Goal: Information Seeking & Learning: Learn about a topic

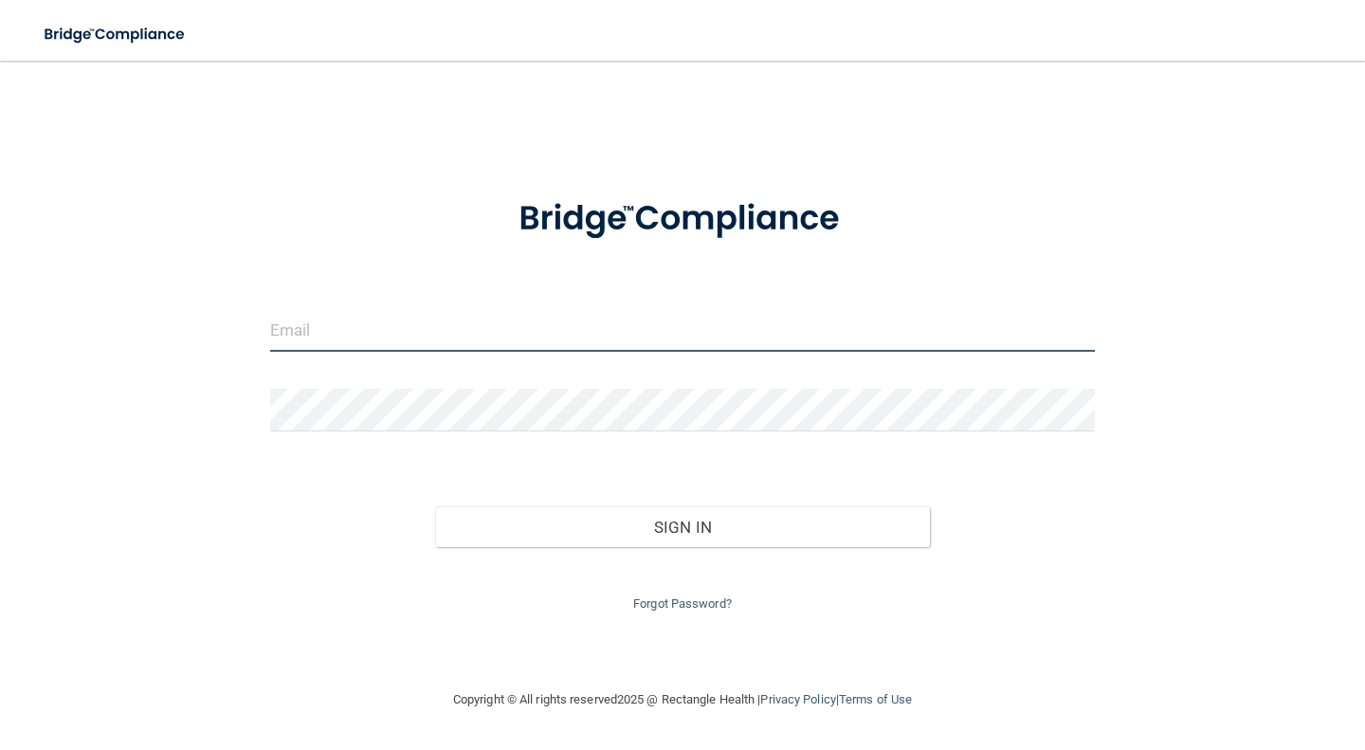
click at [533, 325] on input "email" at bounding box center [682, 330] width 825 height 43
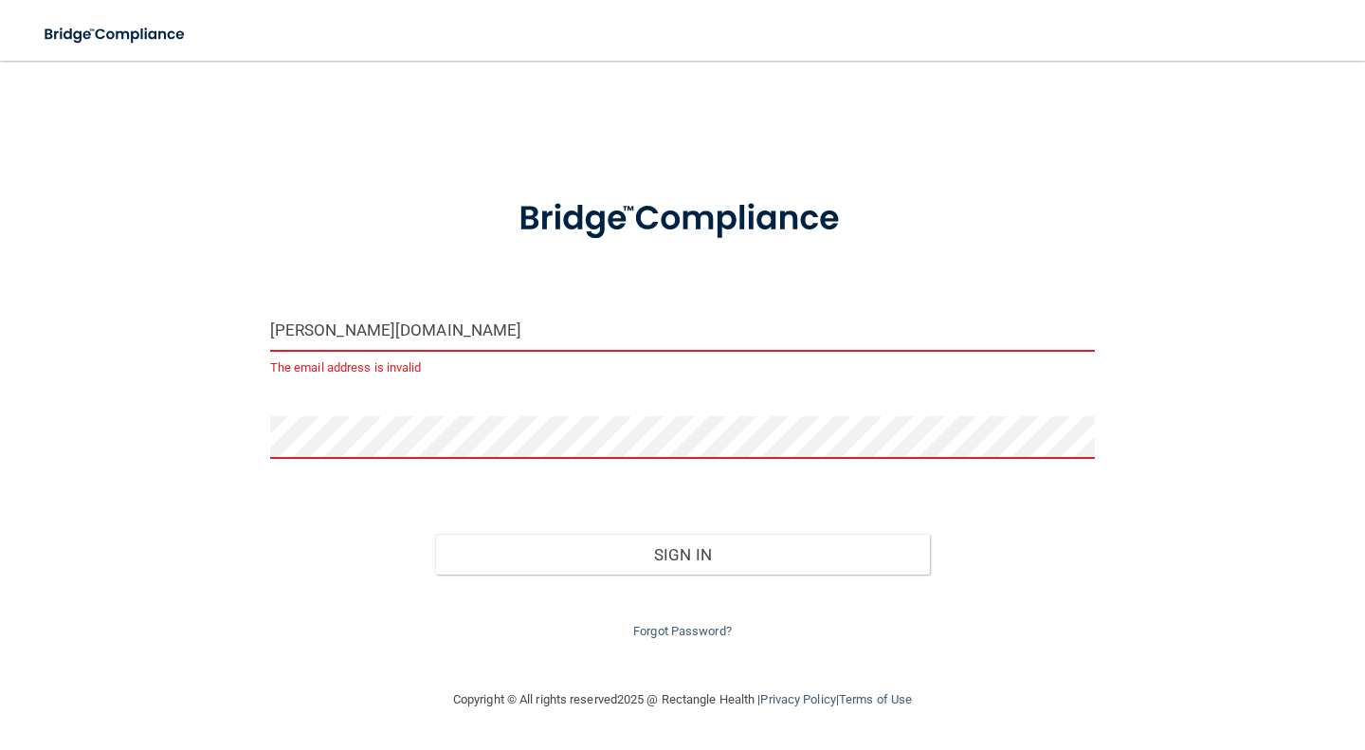
click at [384, 326] on input "rita.drahanidds.com" at bounding box center [682, 330] width 825 height 43
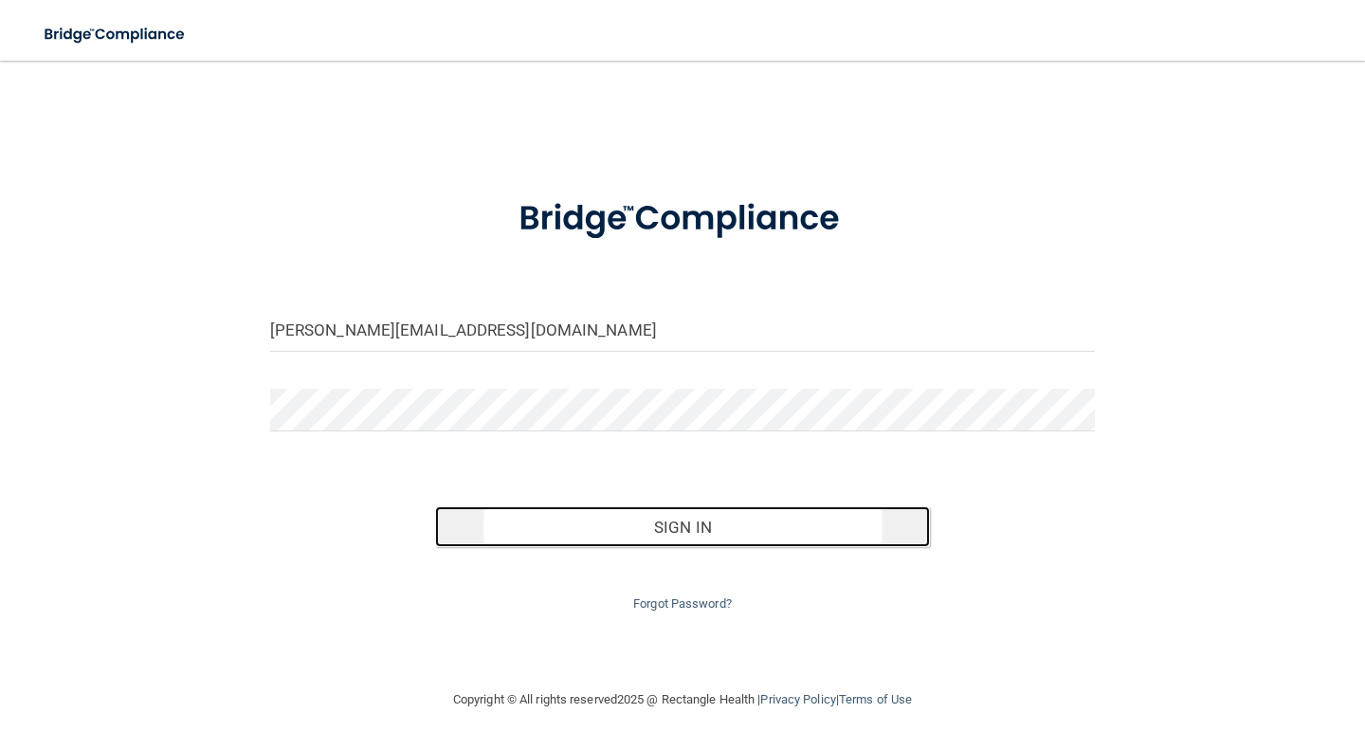
click at [551, 516] on button "Sign In" at bounding box center [682, 527] width 495 height 42
click at [512, 533] on button "Sign In" at bounding box center [682, 527] width 495 height 42
click at [527, 522] on button "Sign In" at bounding box center [682, 527] width 495 height 42
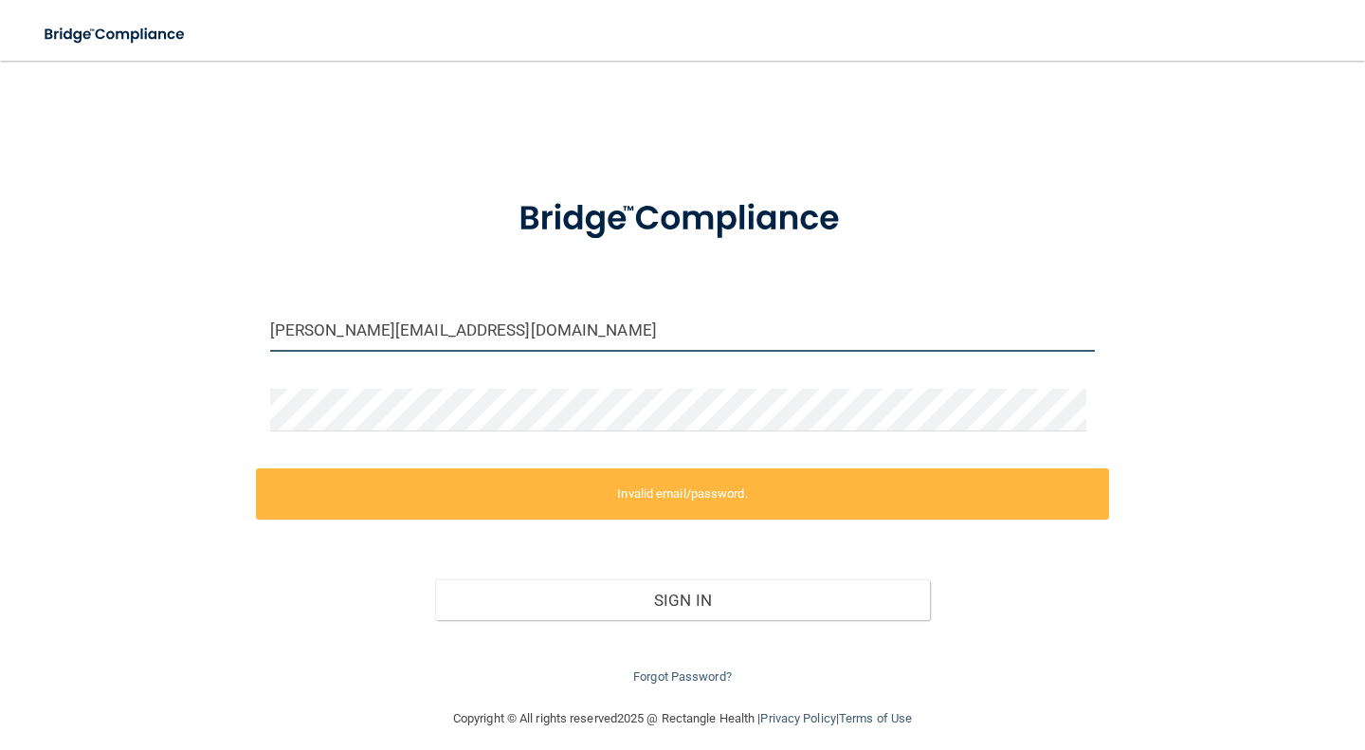
click at [421, 339] on input "rita.drahanidds@google.com" at bounding box center [682, 330] width 825 height 43
click at [450, 337] on input "rita.drahanidds@google.com" at bounding box center [682, 330] width 825 height 43
click at [441, 336] on input "rita.drahanidds@google.com" at bounding box center [682, 330] width 825 height 43
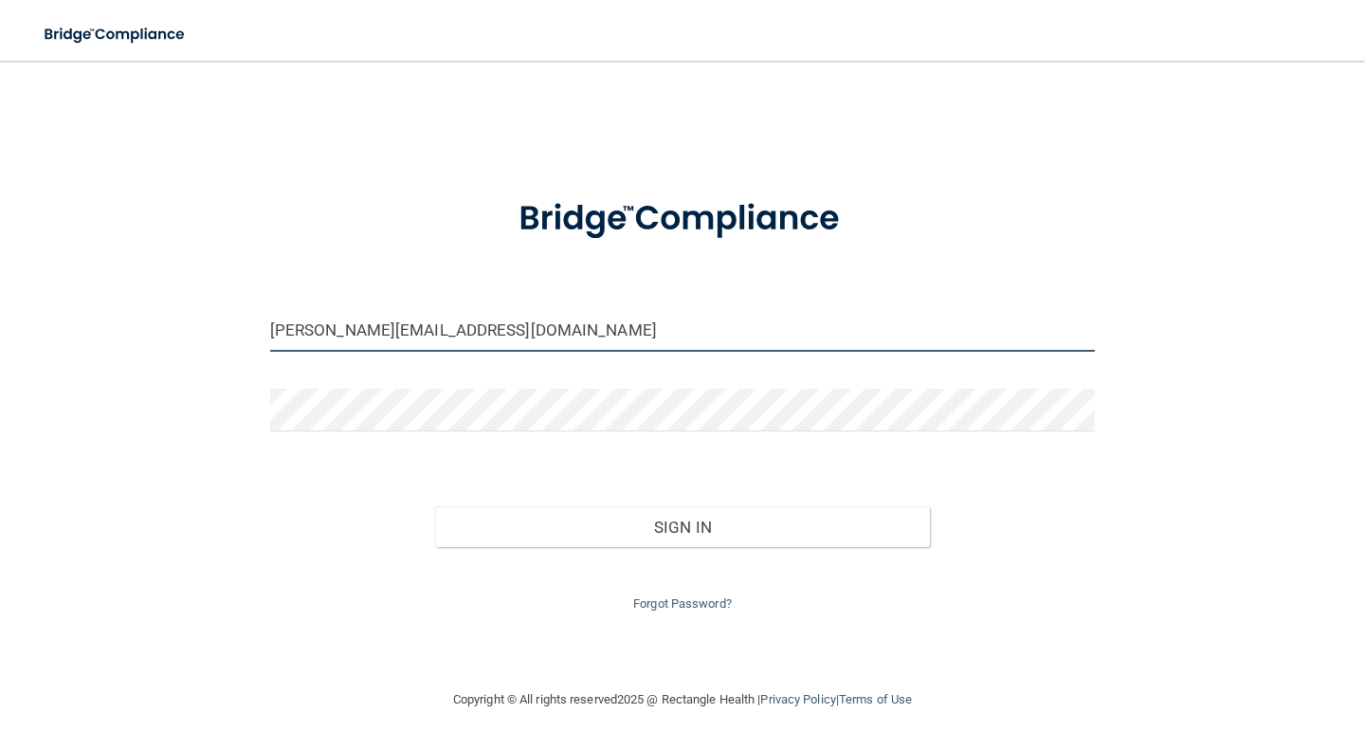
type input "[PERSON_NAME][EMAIL_ADDRESS][DOMAIN_NAME]"
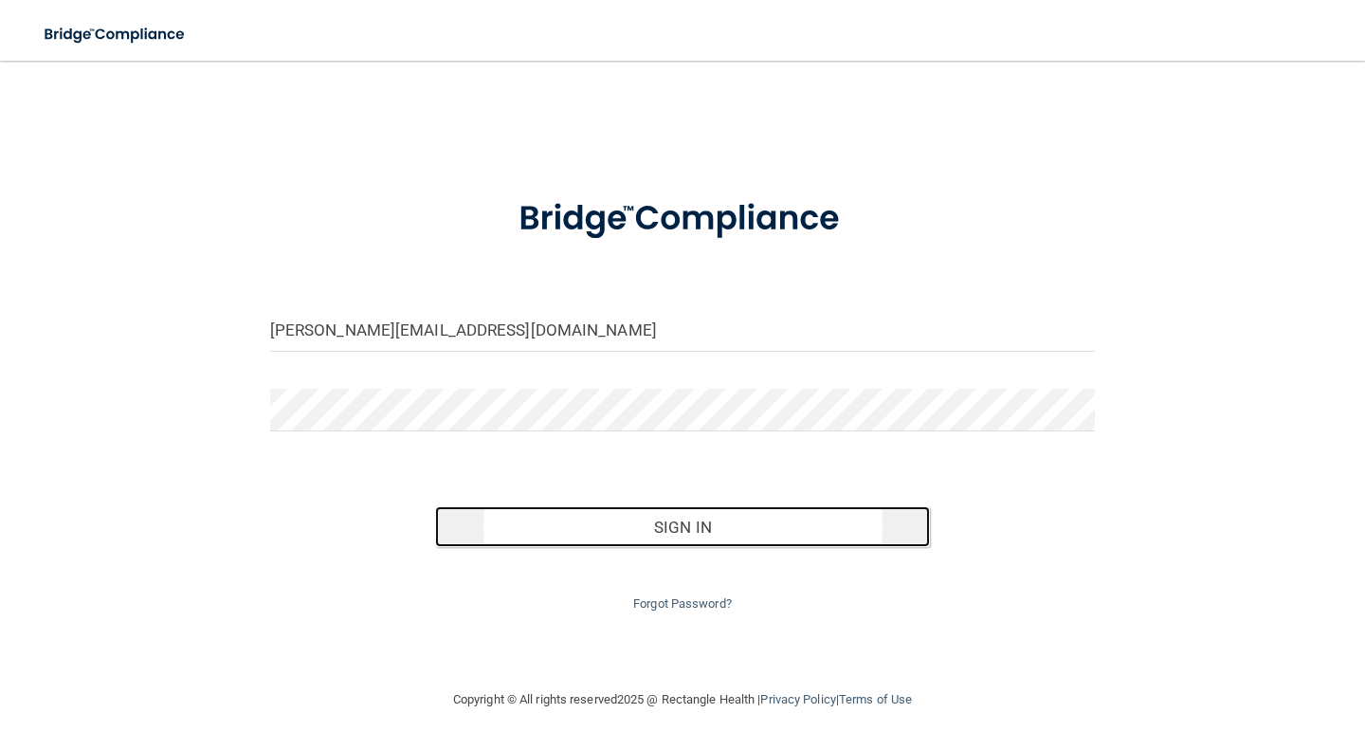
click at [584, 528] on button "Sign In" at bounding box center [682, 527] width 495 height 42
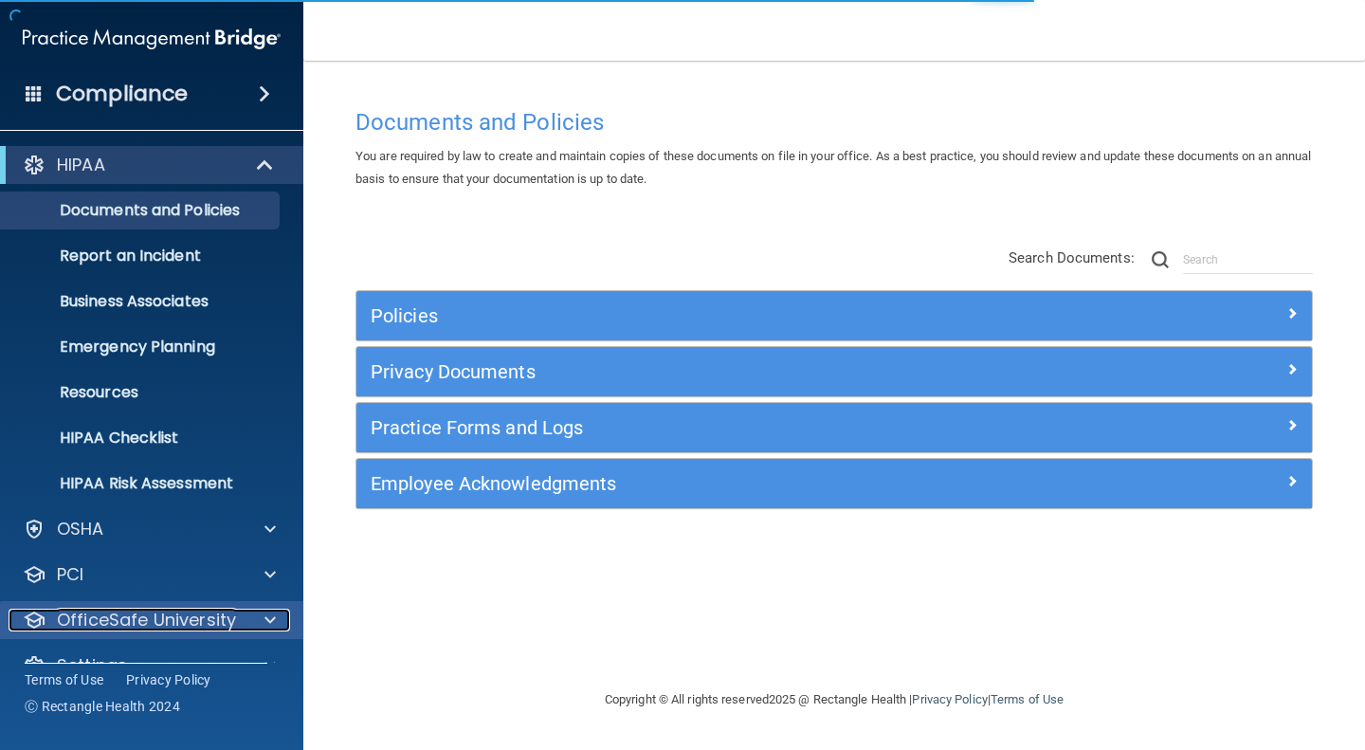
click at [266, 629] on span at bounding box center [269, 620] width 11 height 23
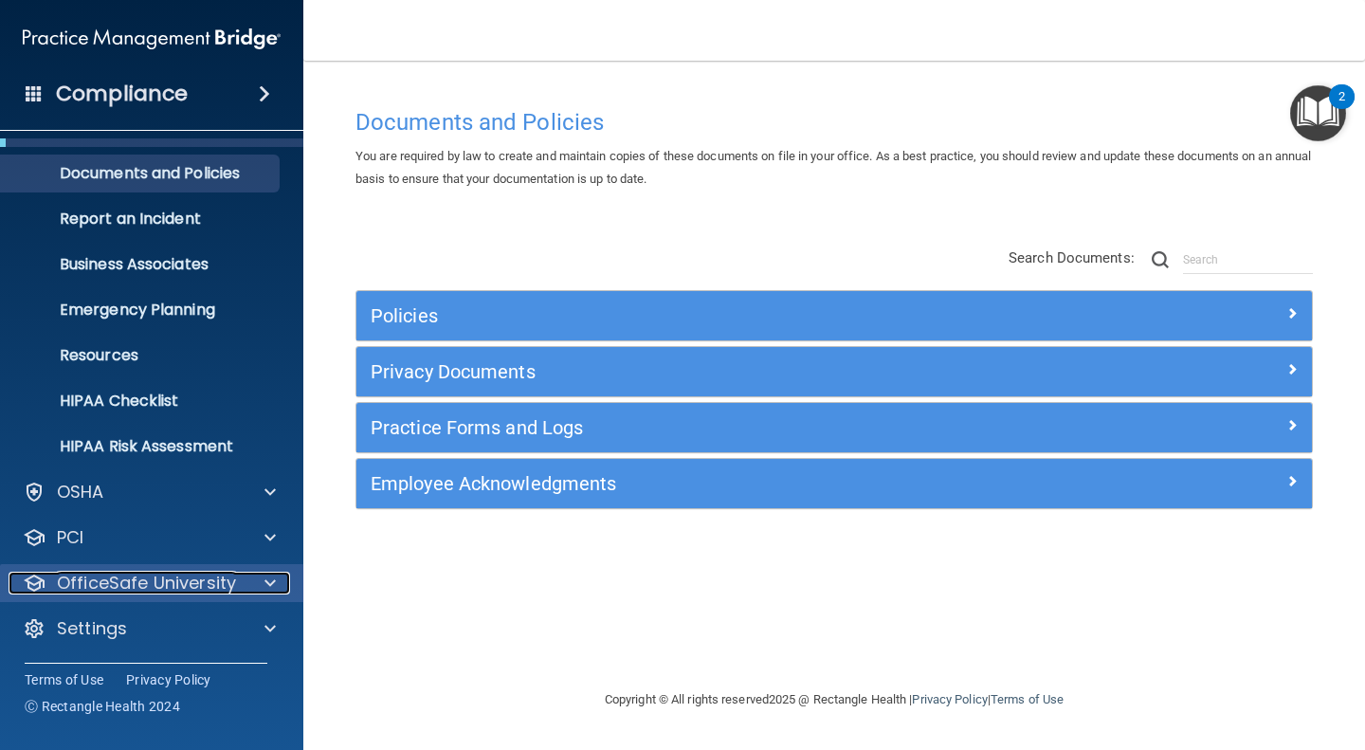
click at [244, 575] on div at bounding box center [267, 583] width 47 height 23
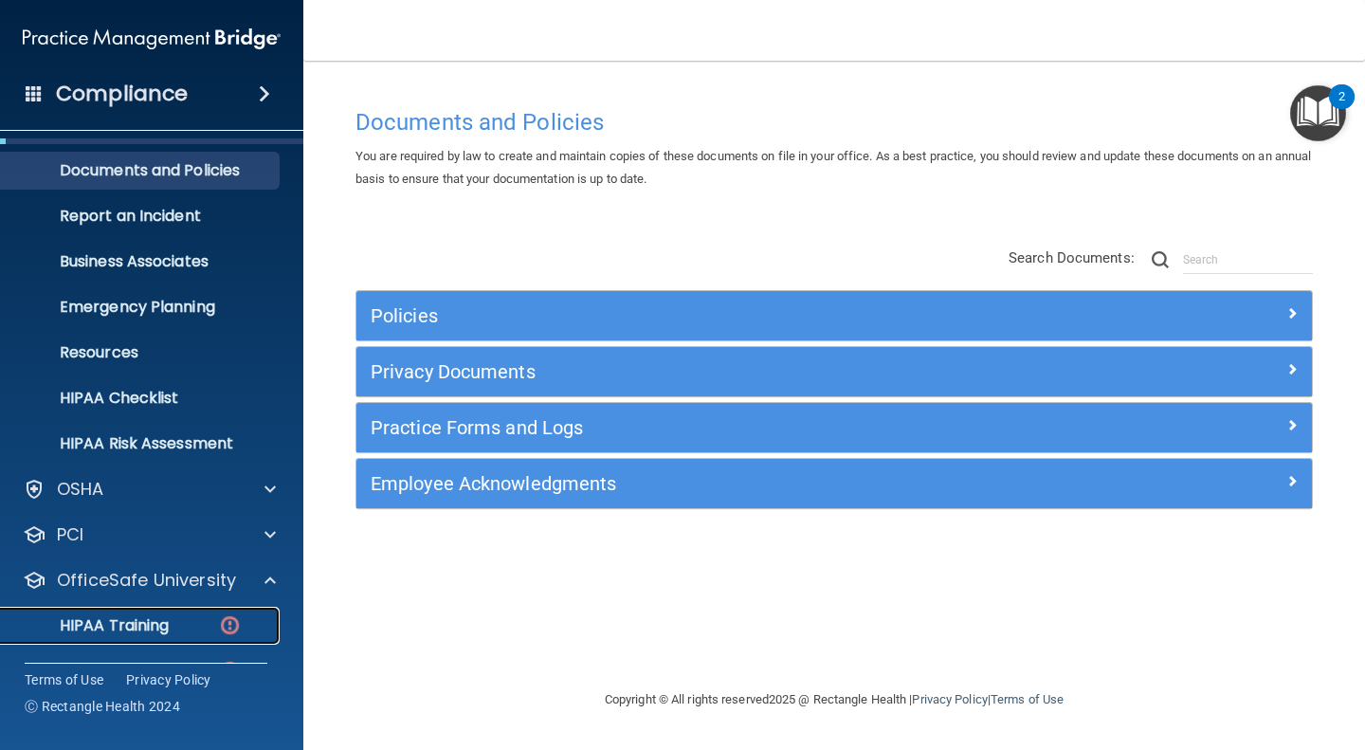
click at [178, 621] on div "HIPAA Training" at bounding box center [141, 625] width 259 height 19
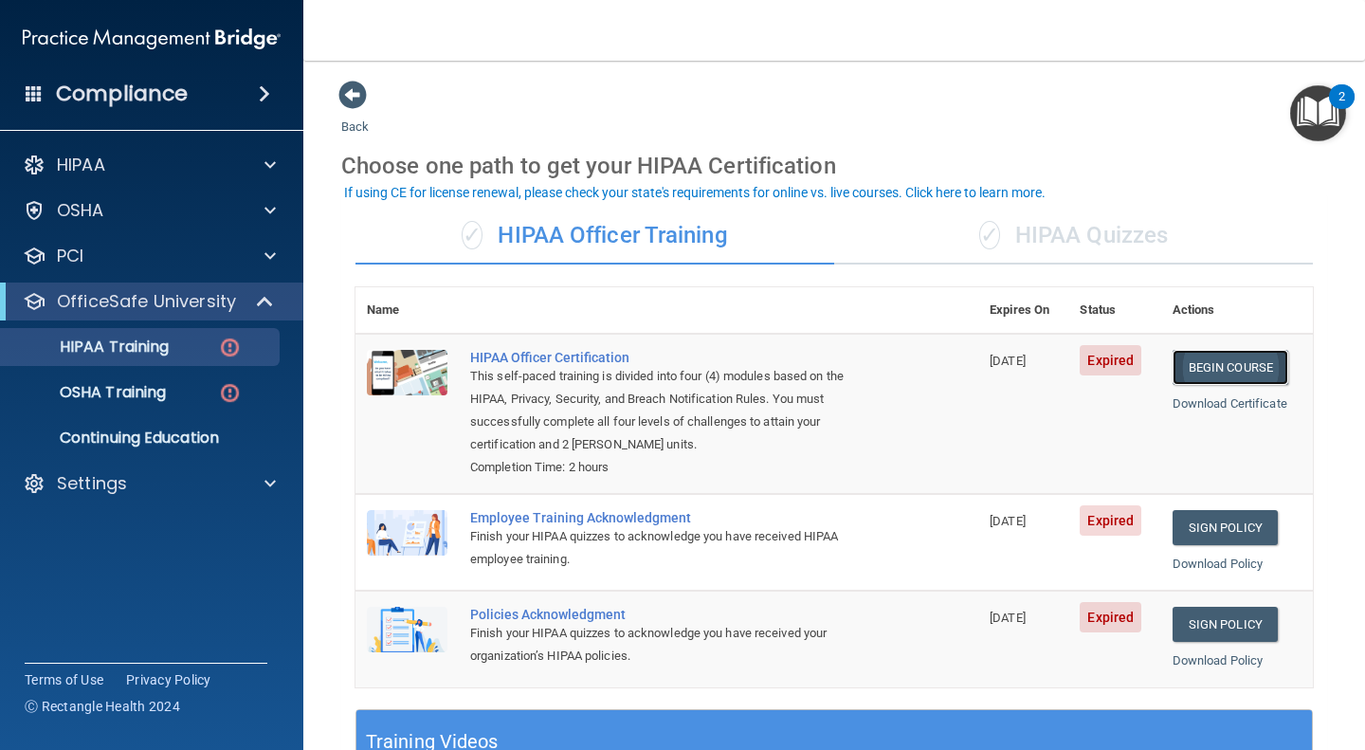
click at [1180, 363] on link "Begin Course" at bounding box center [1231, 367] width 116 height 35
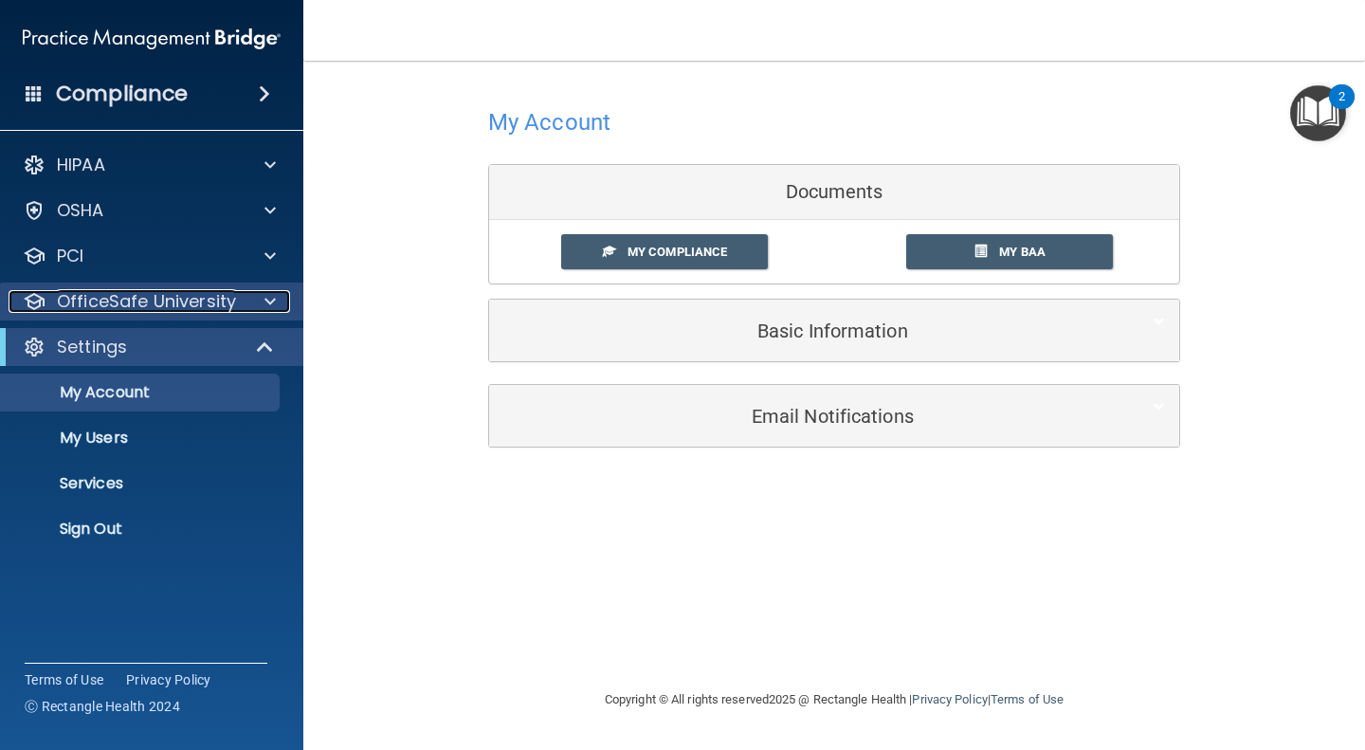
click at [134, 311] on p "OfficeSafe University" at bounding box center [146, 301] width 179 height 23
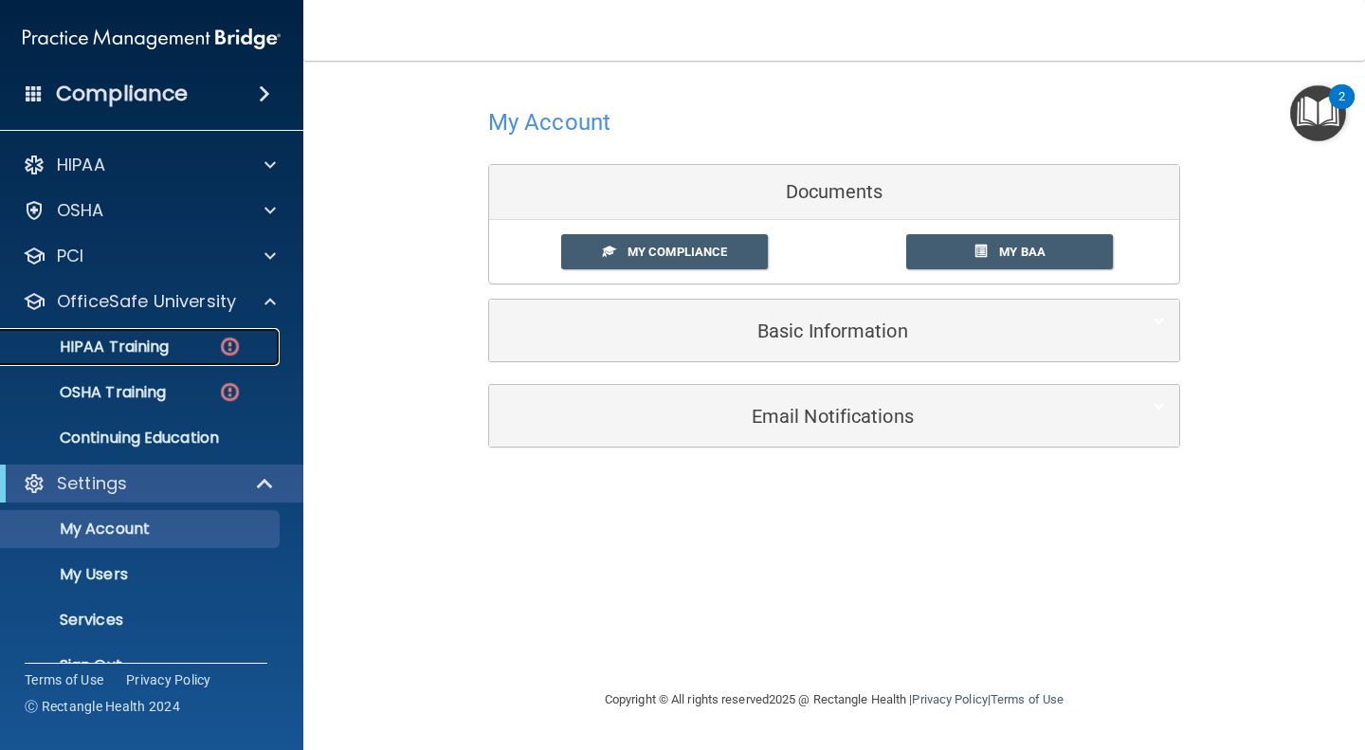
click at [140, 344] on p "HIPAA Training" at bounding box center [90, 346] width 156 height 19
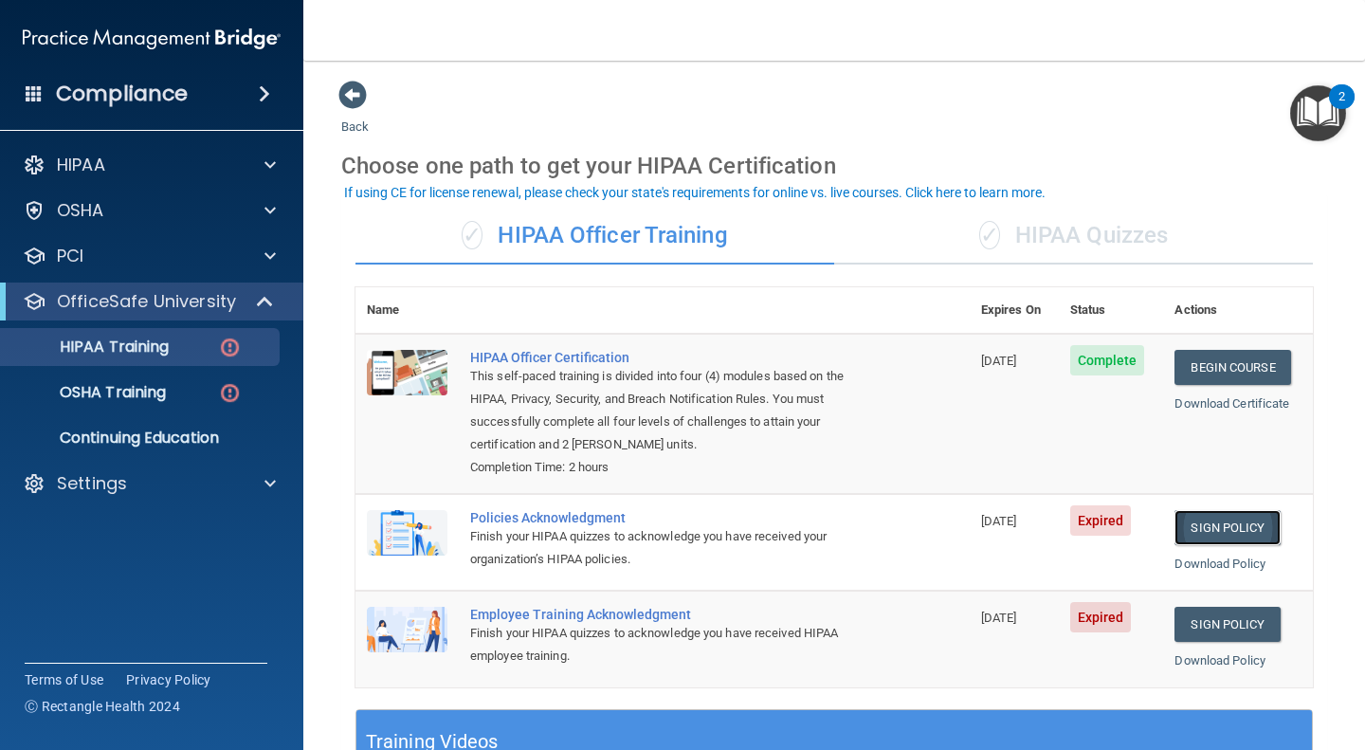
click at [1200, 528] on link "Sign Policy" at bounding box center [1227, 527] width 105 height 35
click at [225, 390] on img at bounding box center [230, 393] width 24 height 24
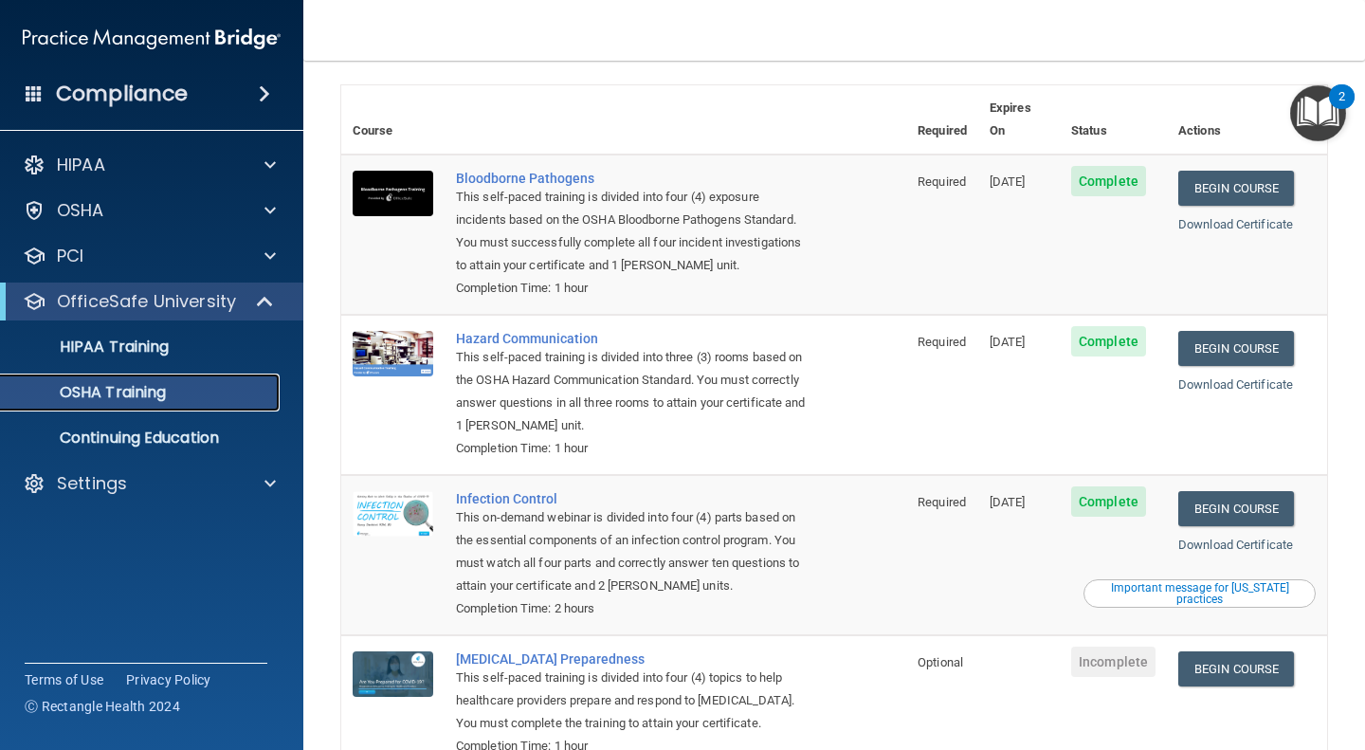
scroll to position [77, 0]
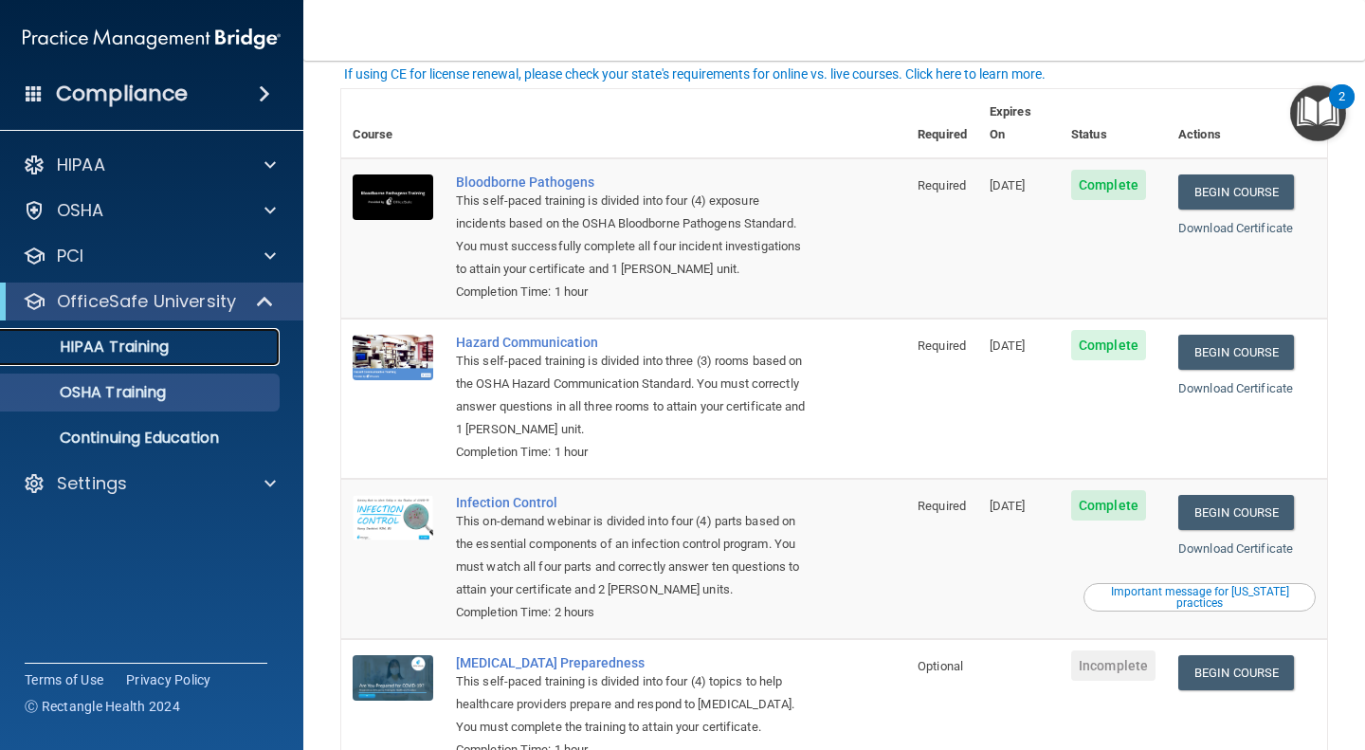
click at [155, 342] on p "HIPAA Training" at bounding box center [90, 346] width 156 height 19
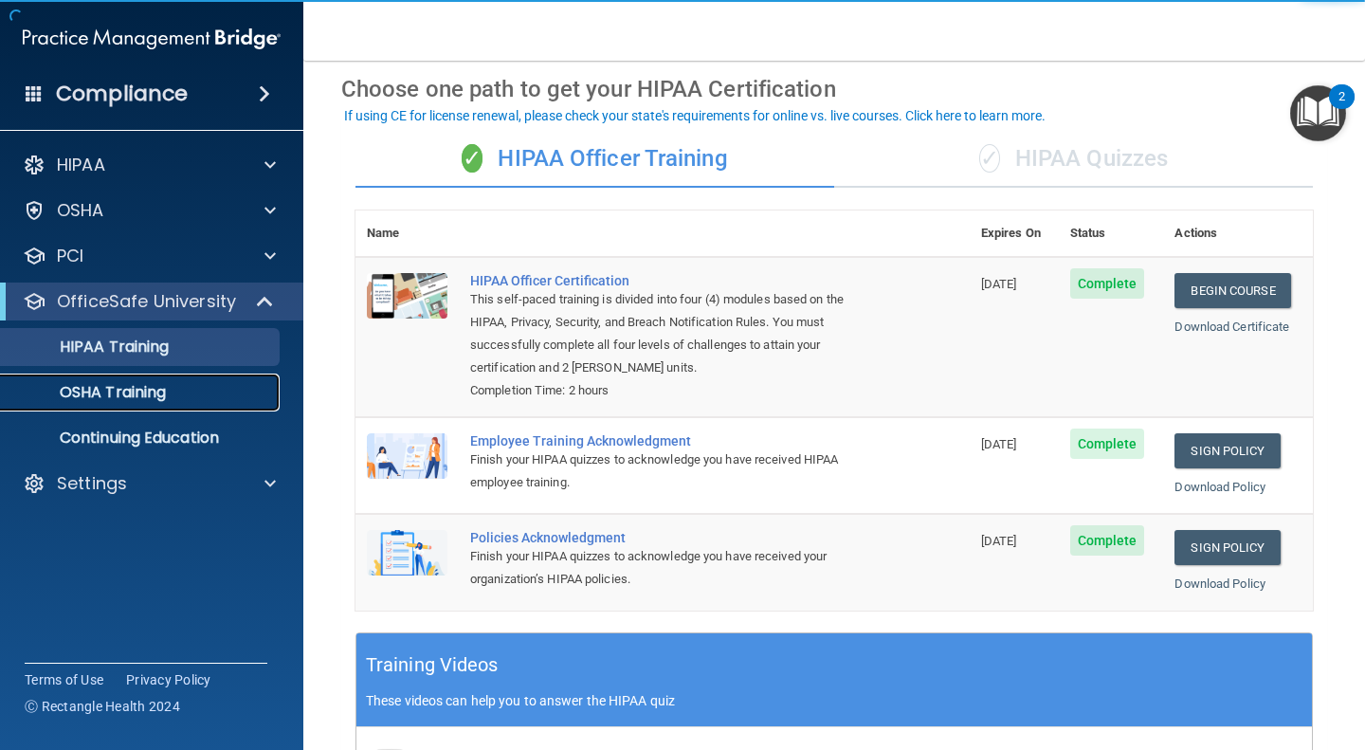
click at [175, 397] on div "OSHA Training" at bounding box center [141, 392] width 259 height 19
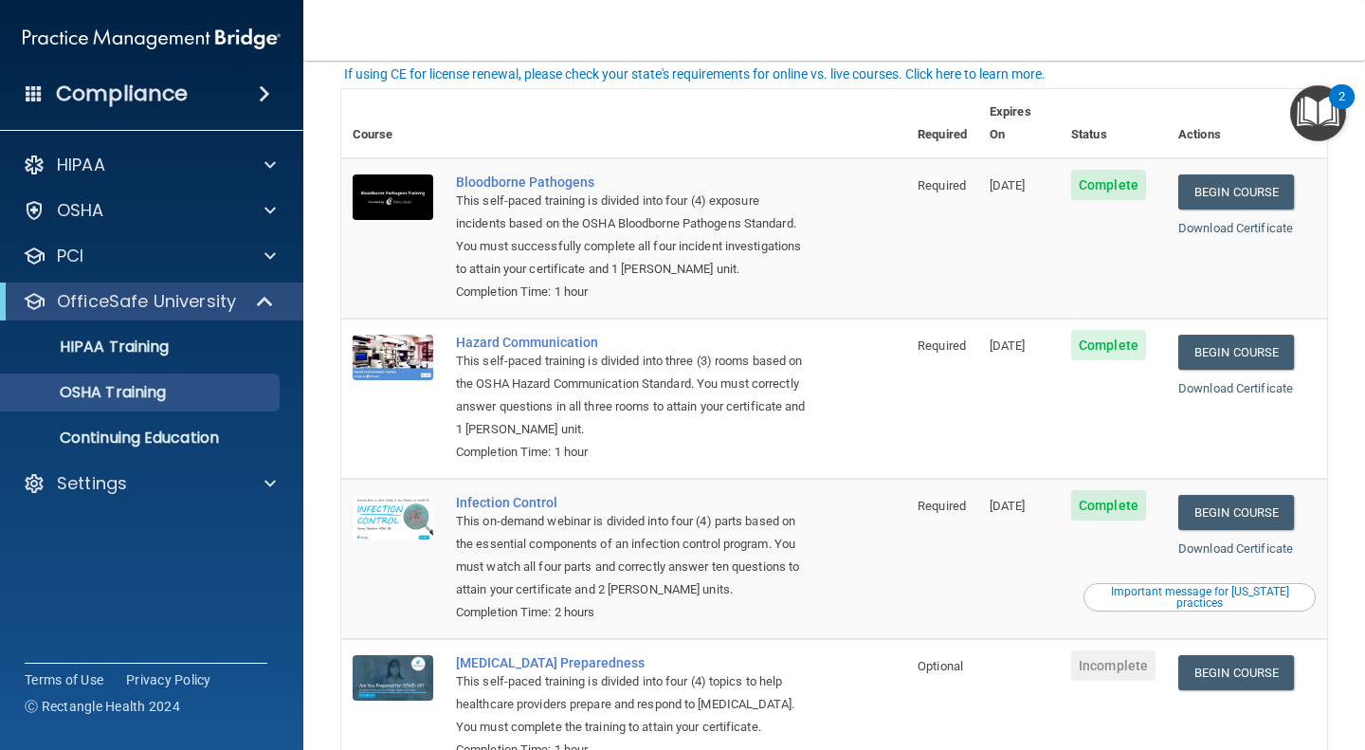
click at [805, 379] on td "Hazard Communication This self-paced training is divided into three (3) rooms b…" at bounding box center [676, 399] width 462 height 160
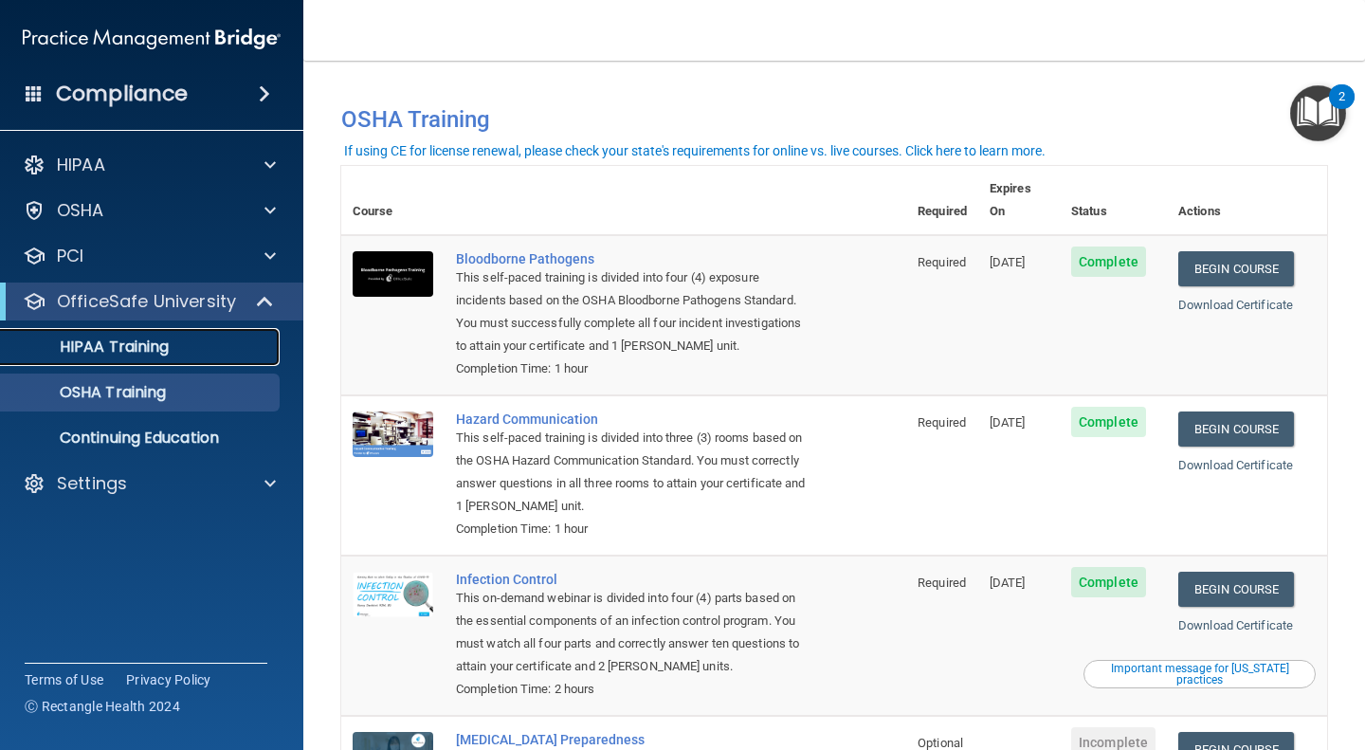
click at [172, 365] on link "HIPAA Training" at bounding box center [130, 347] width 299 height 38
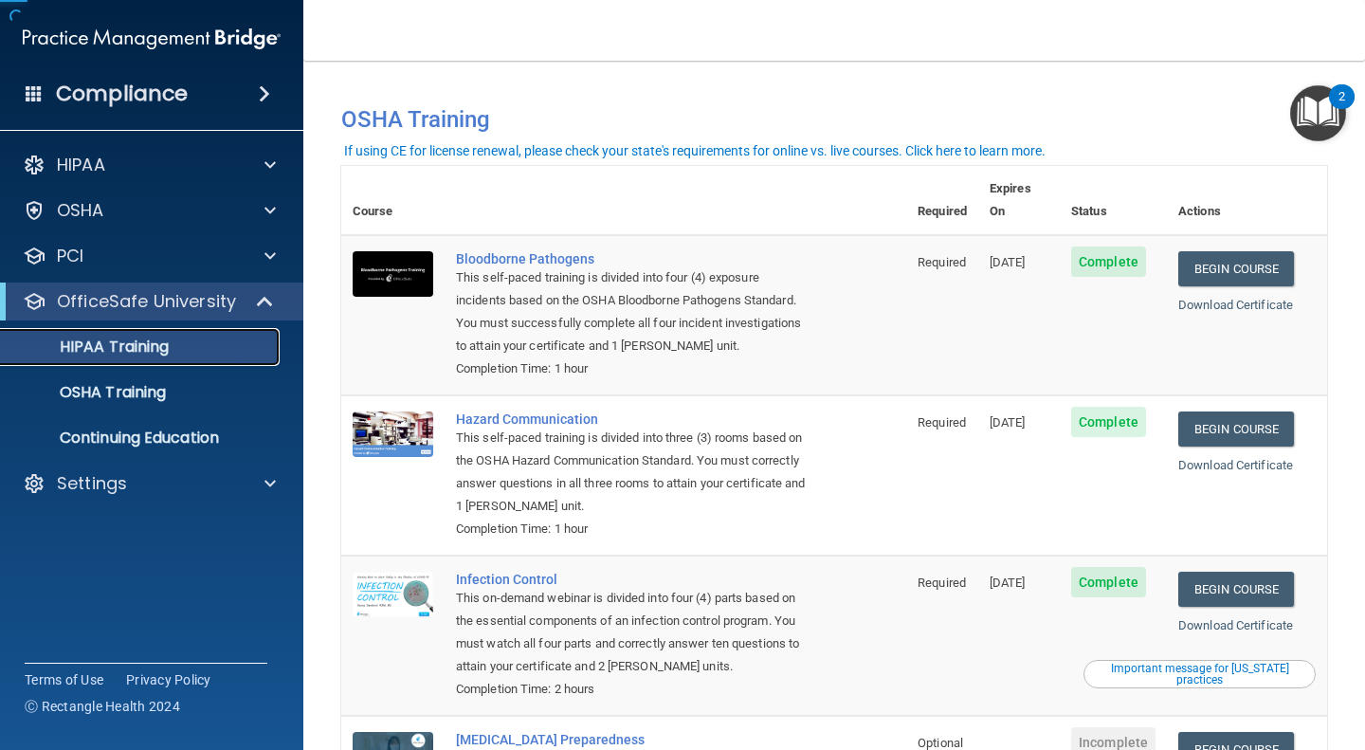
click at [167, 357] on link "HIPAA Training" at bounding box center [130, 347] width 299 height 38
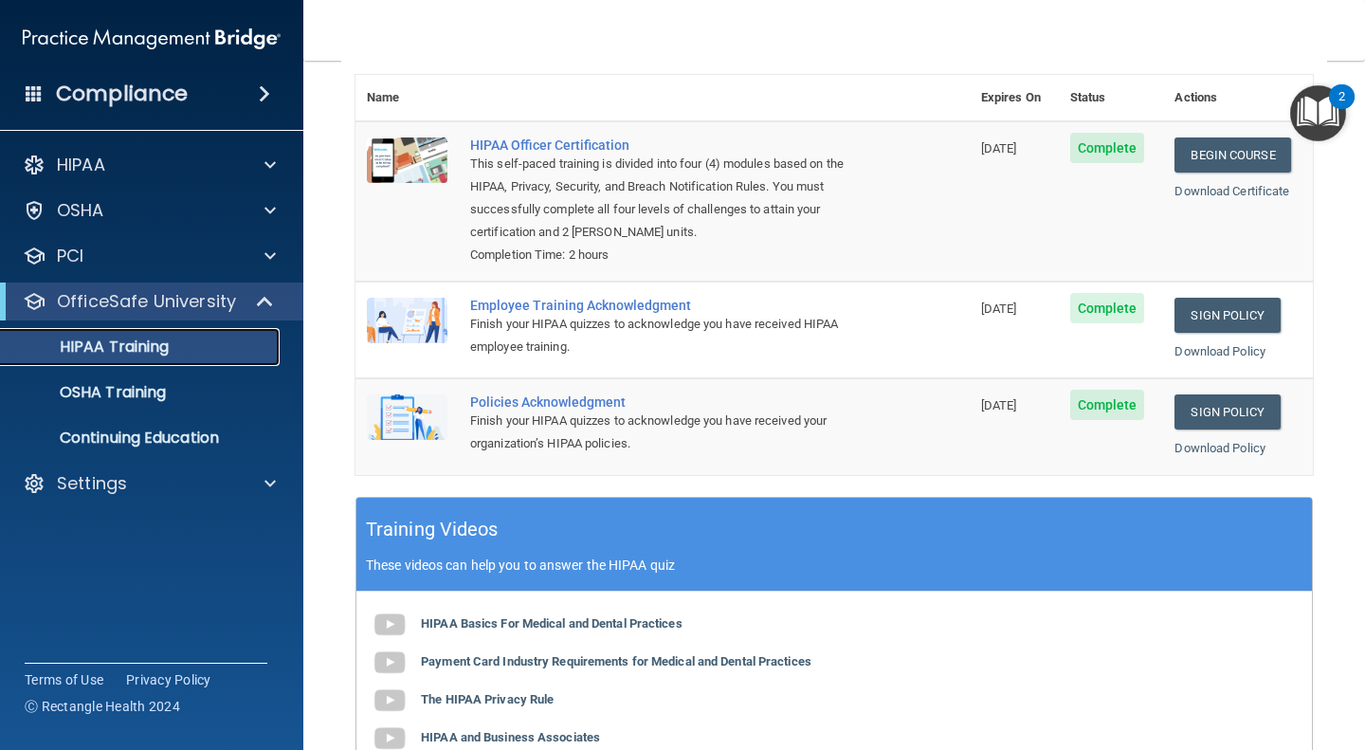
scroll to position [226, 0]
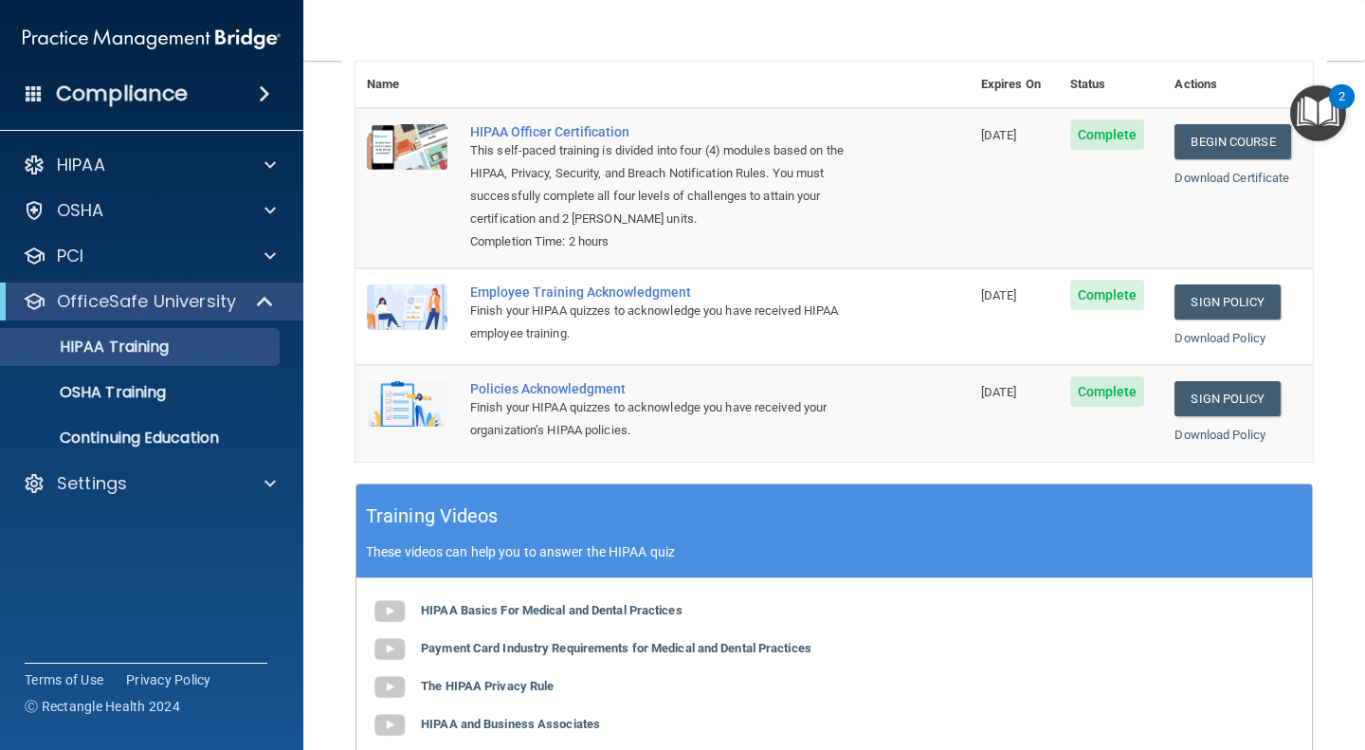
drag, startPoint x: 986, startPoint y: 485, endPoint x: 665, endPoint y: 460, distance: 322.4
click at [665, 460] on td "Policies Acknowledgment Finish your HIPAA quizzes to acknowledge you have recei…" at bounding box center [714, 413] width 511 height 96
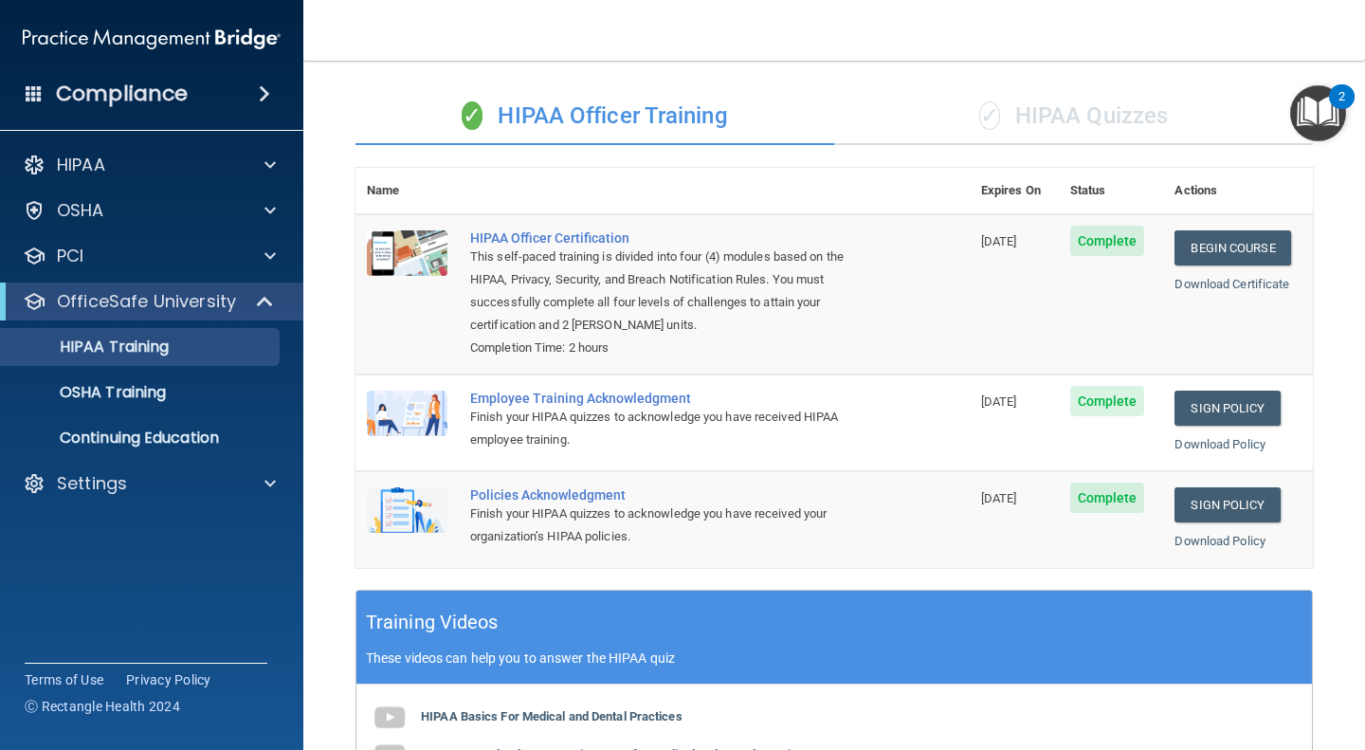
scroll to position [103, 0]
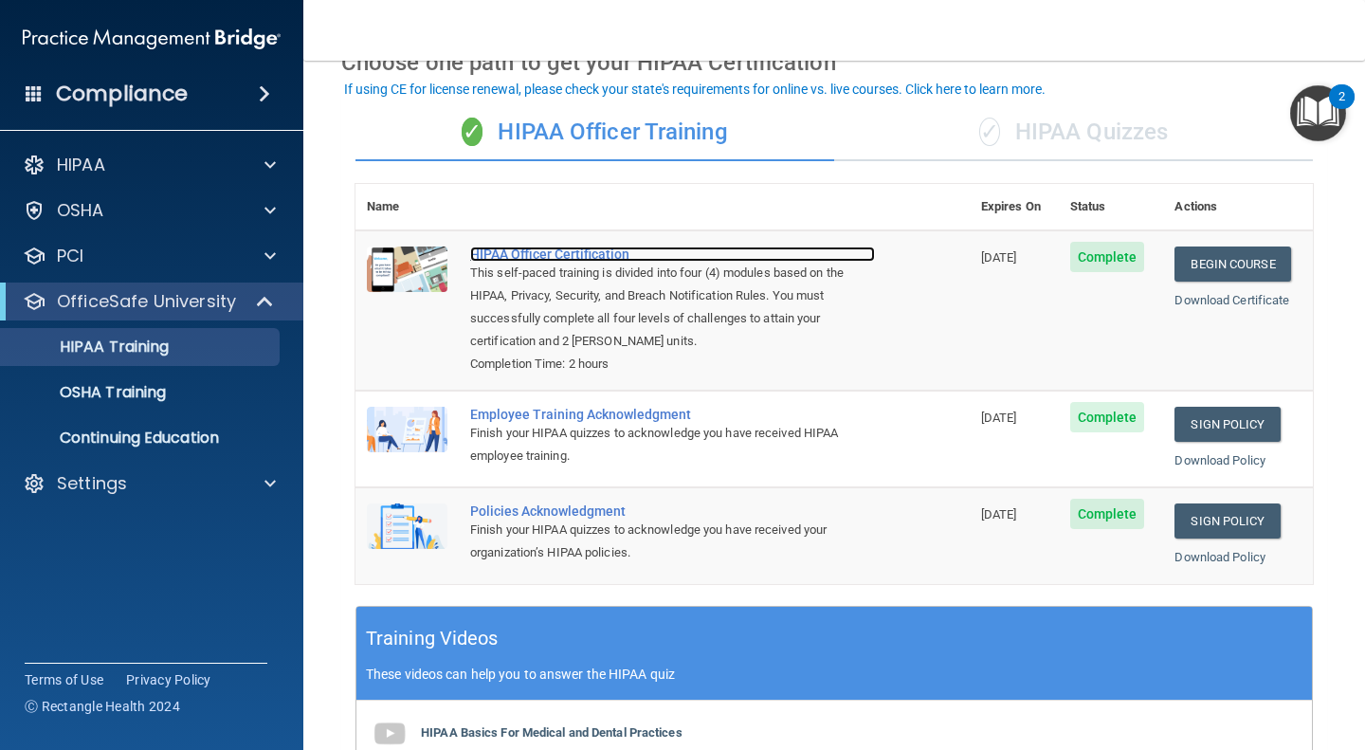
click at [516, 256] on div "HIPAA Officer Certification" at bounding box center [672, 253] width 405 height 15
click at [1261, 114] on div "✓ HIPAA Quizzes" at bounding box center [1073, 132] width 479 height 57
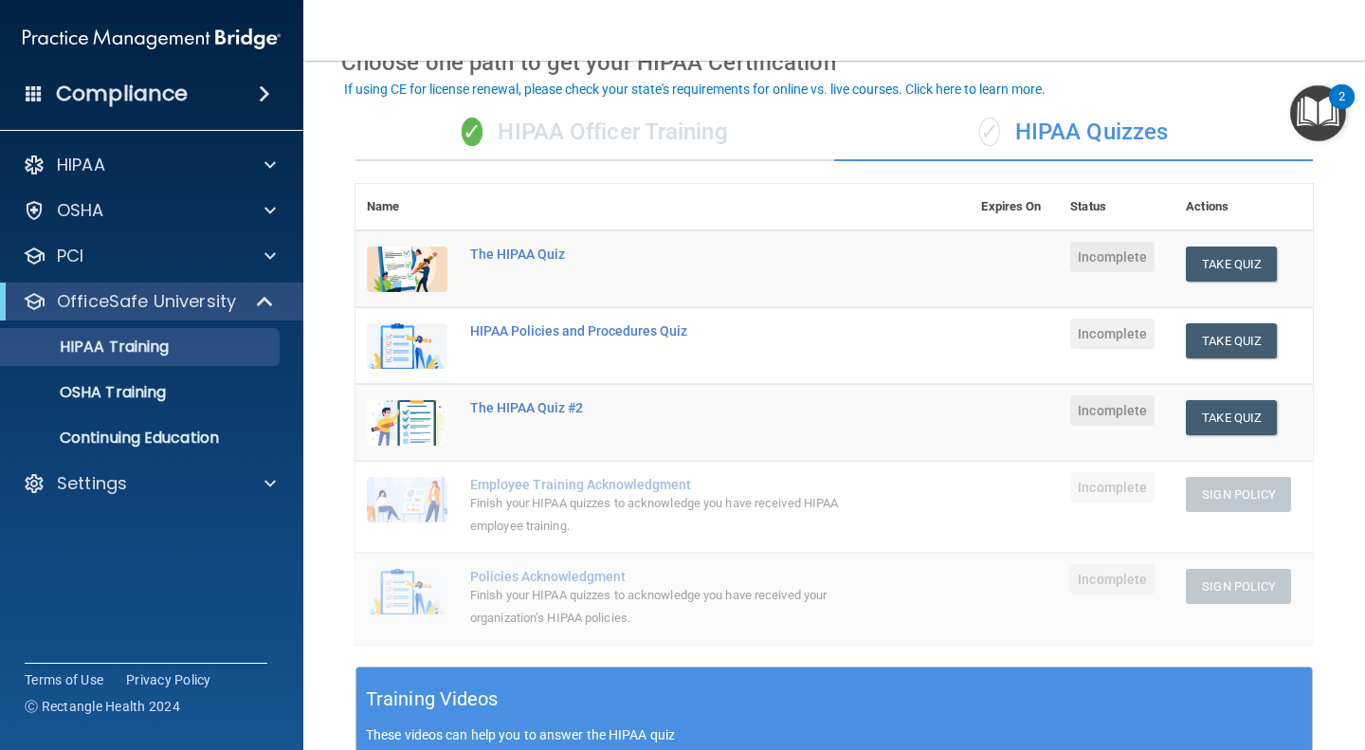
drag, startPoint x: 1158, startPoint y: 239, endPoint x: 718, endPoint y: 208, distance: 441.9
click at [718, 208] on th at bounding box center [714, 207] width 511 height 46
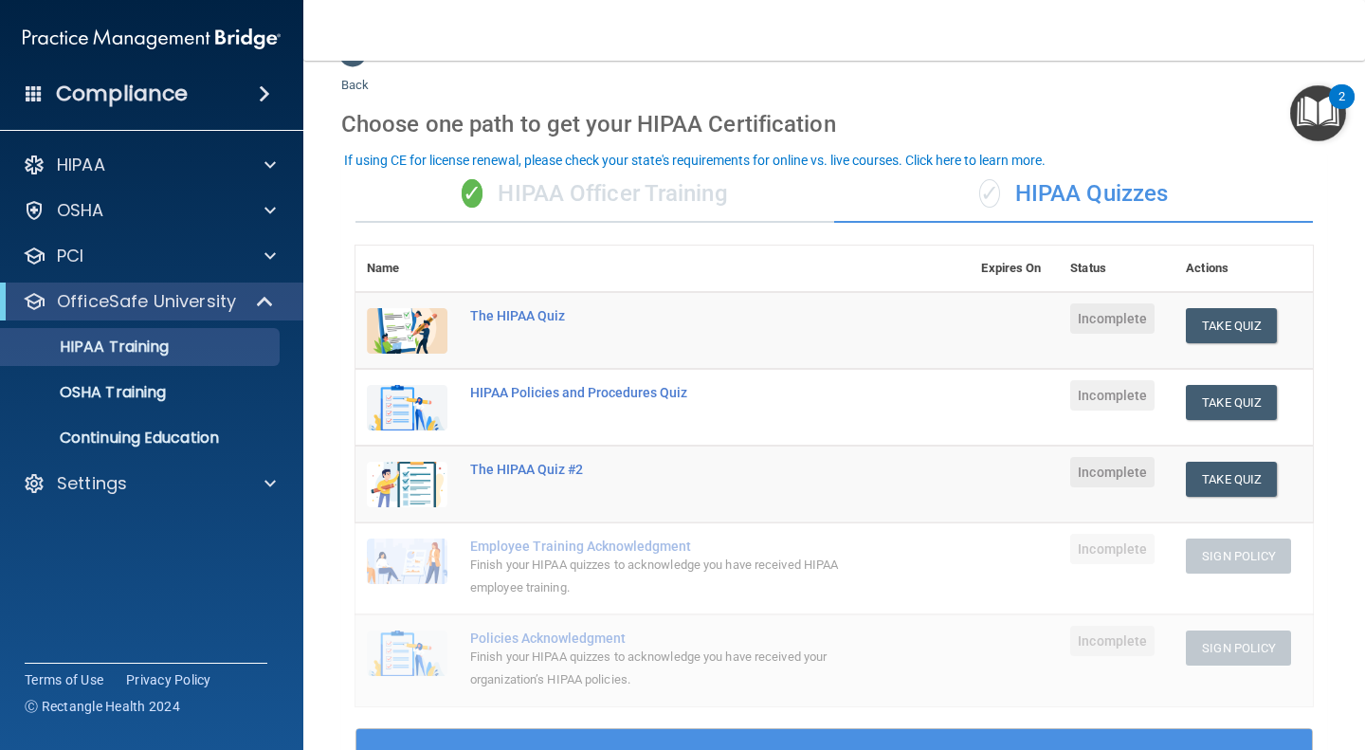
scroll to position [0, 0]
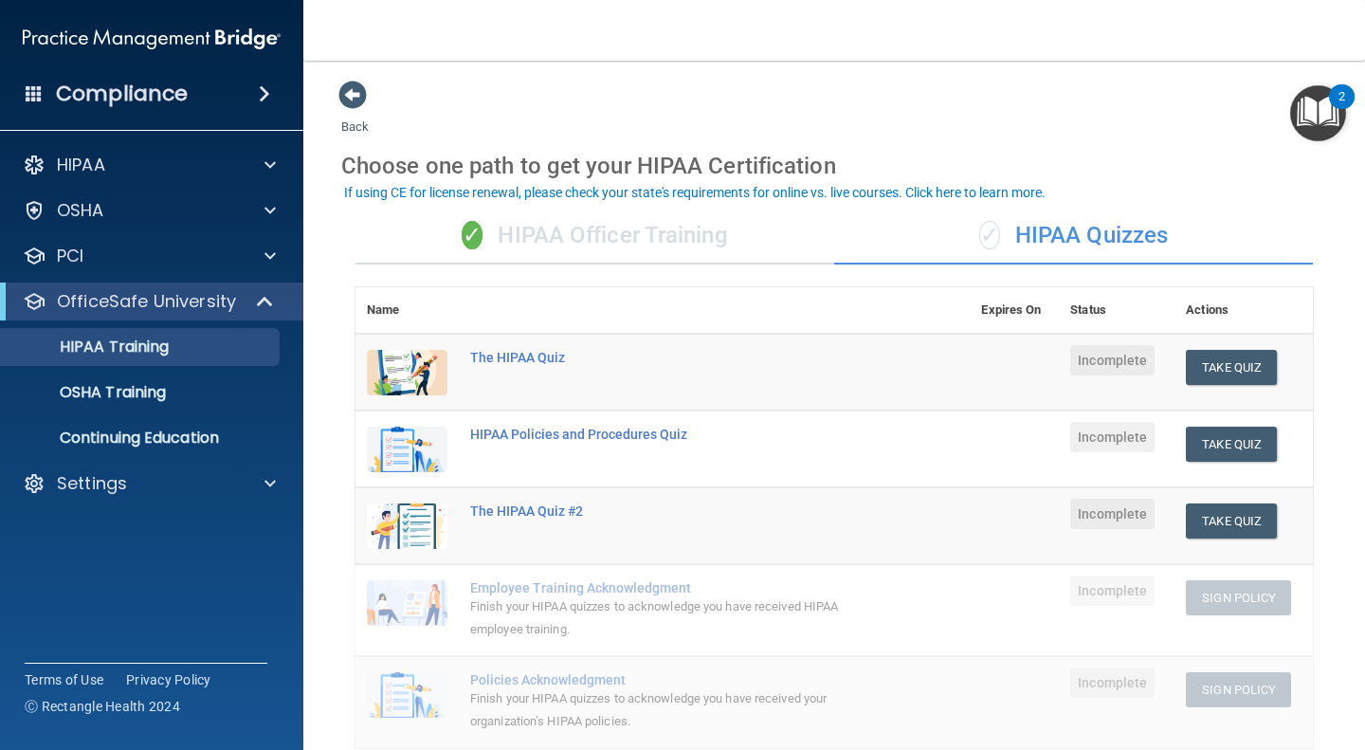
click at [1058, 224] on div "✓ HIPAA Quizzes" at bounding box center [1073, 236] width 479 height 57
click at [685, 234] on div "✓ HIPAA Officer Training" at bounding box center [594, 236] width 479 height 57
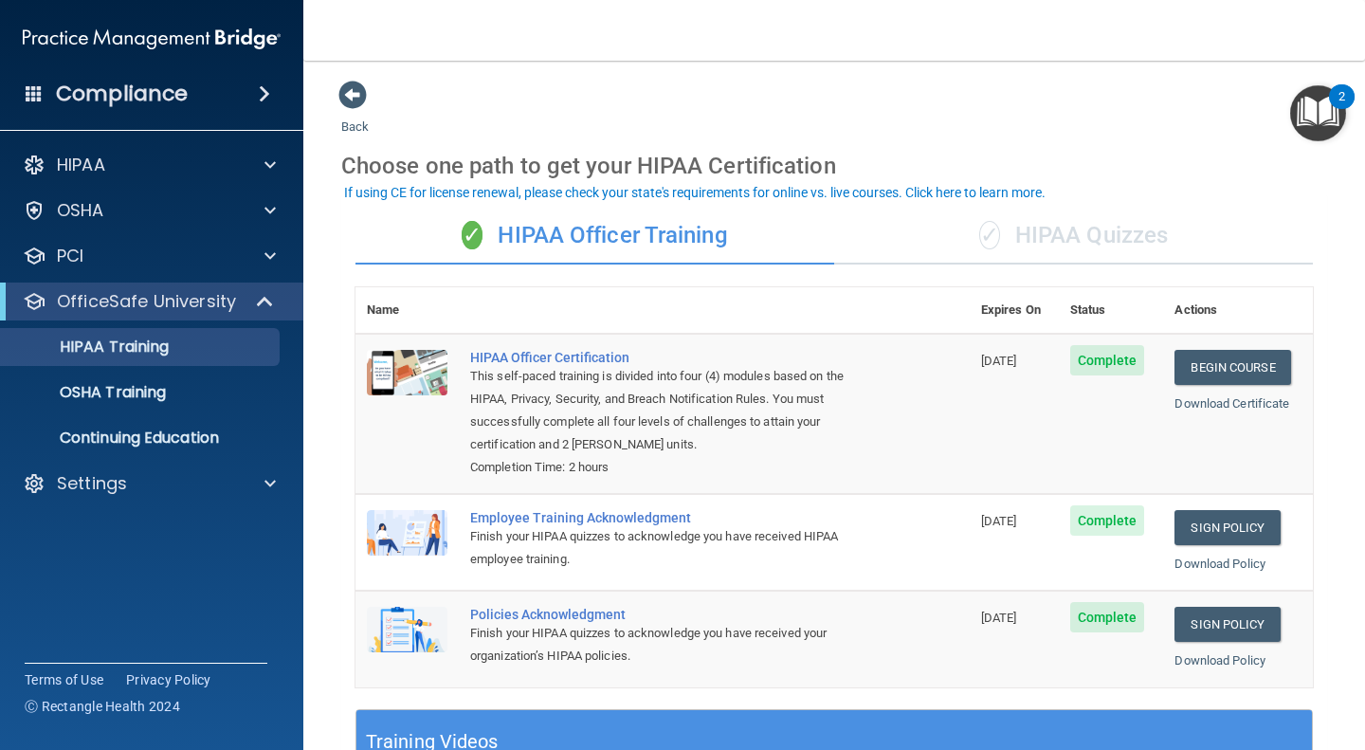
click at [1021, 235] on div "✓ HIPAA Quizzes" at bounding box center [1073, 236] width 479 height 57
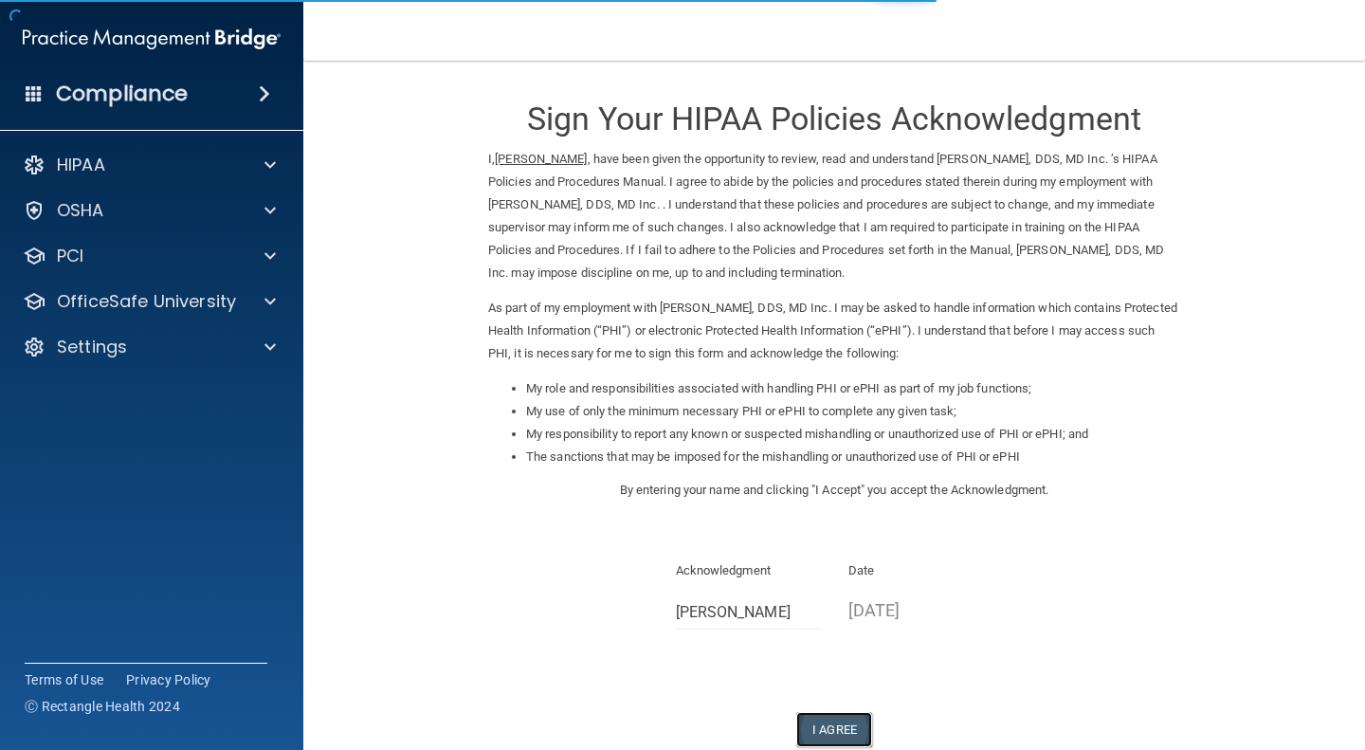
click at [829, 724] on button "I Agree" at bounding box center [834, 729] width 76 height 35
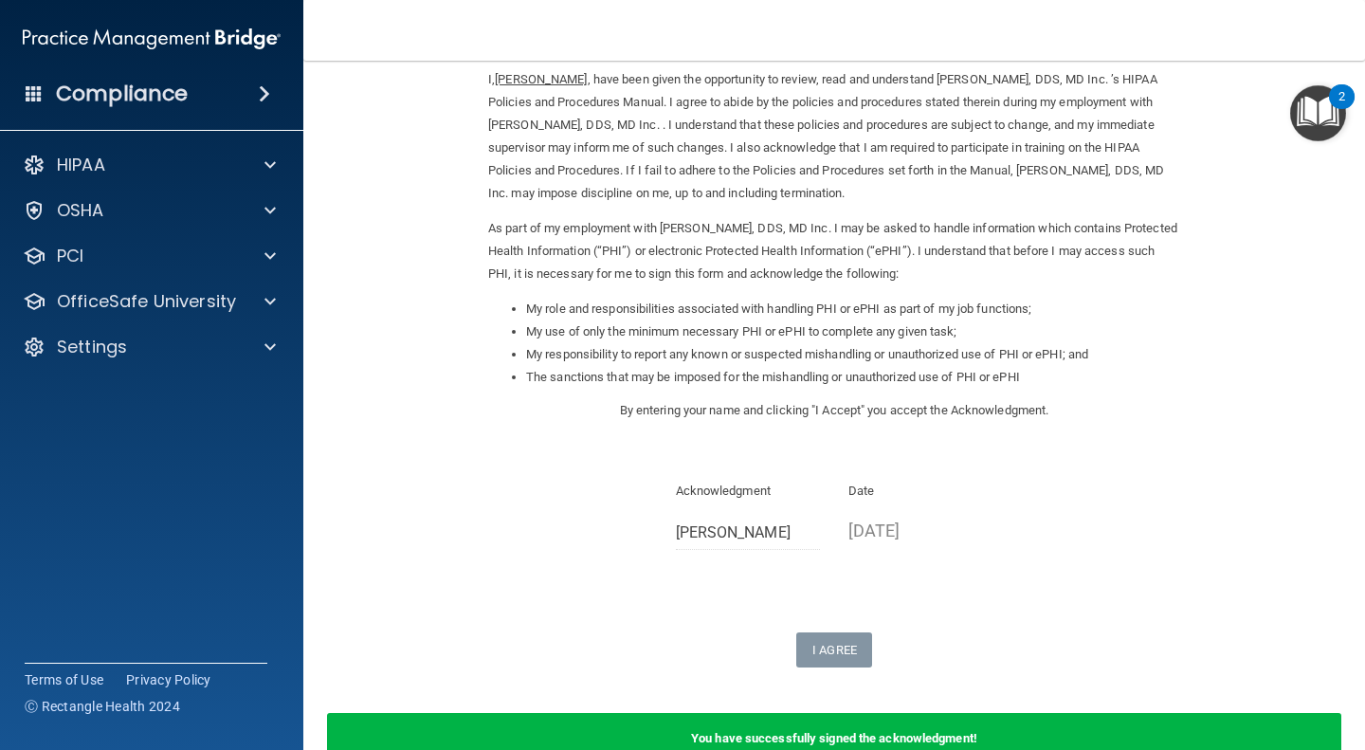
scroll to position [81, 0]
drag, startPoint x: 1141, startPoint y: 509, endPoint x: 976, endPoint y: 691, distance: 245.6
click at [976, 691] on form "Sign Your HIPAA Policies Acknowledgment I, Arsalan Ahani , have been given the …" at bounding box center [834, 392] width 986 height 787
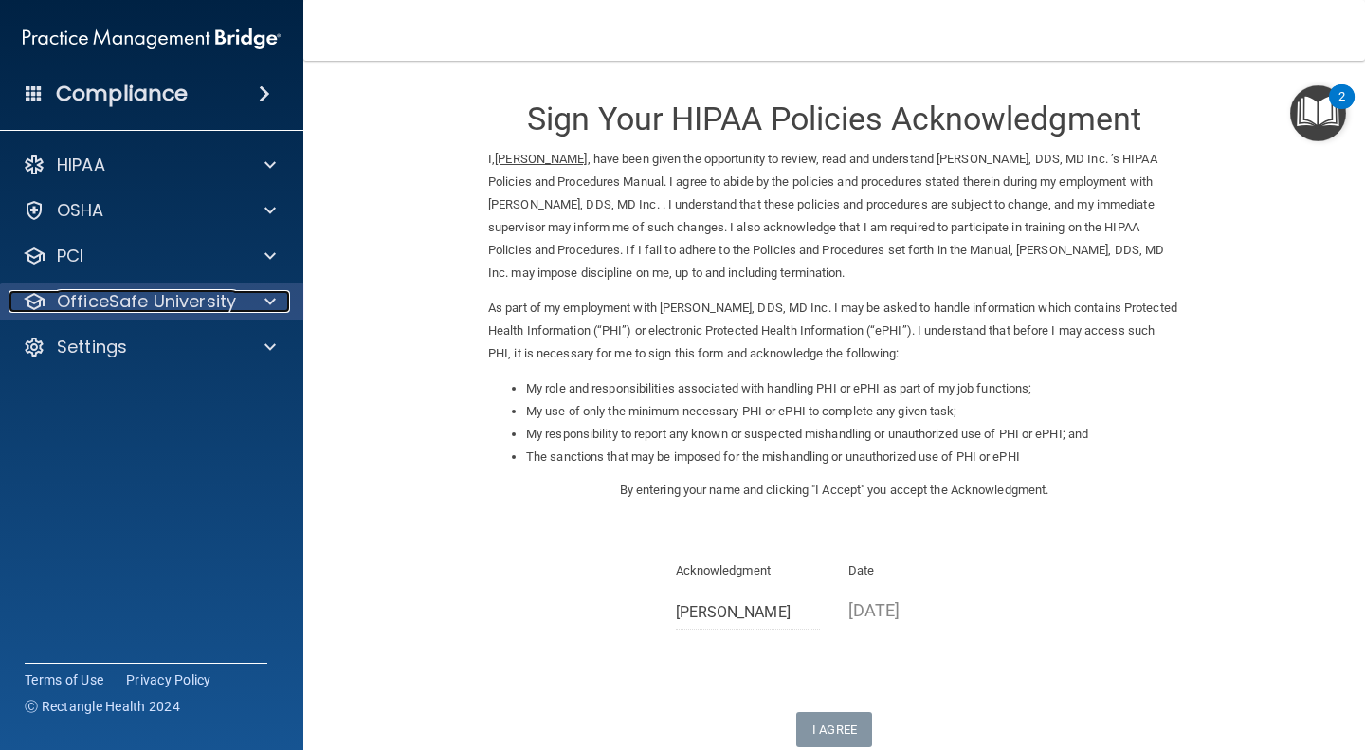
click at [263, 304] on div at bounding box center [267, 301] width 47 height 23
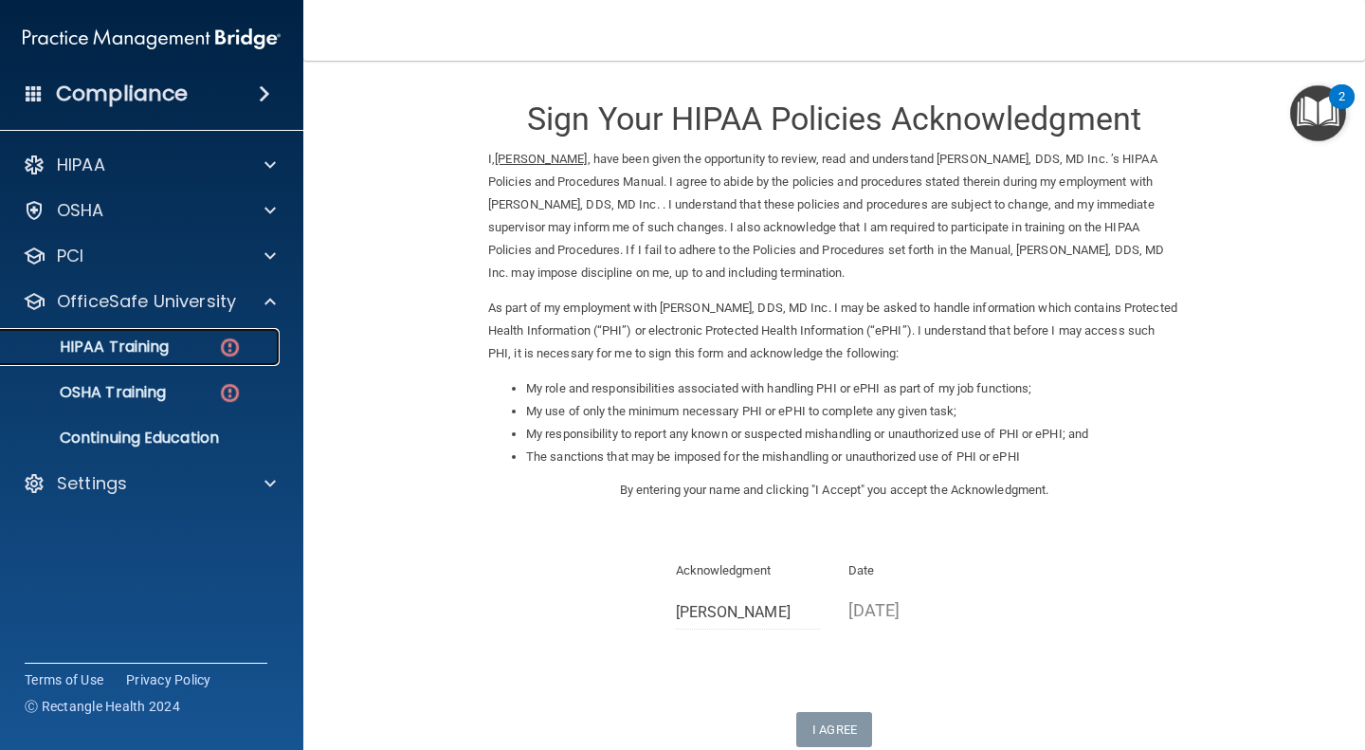
click at [188, 356] on link "HIPAA Training" at bounding box center [130, 347] width 299 height 38
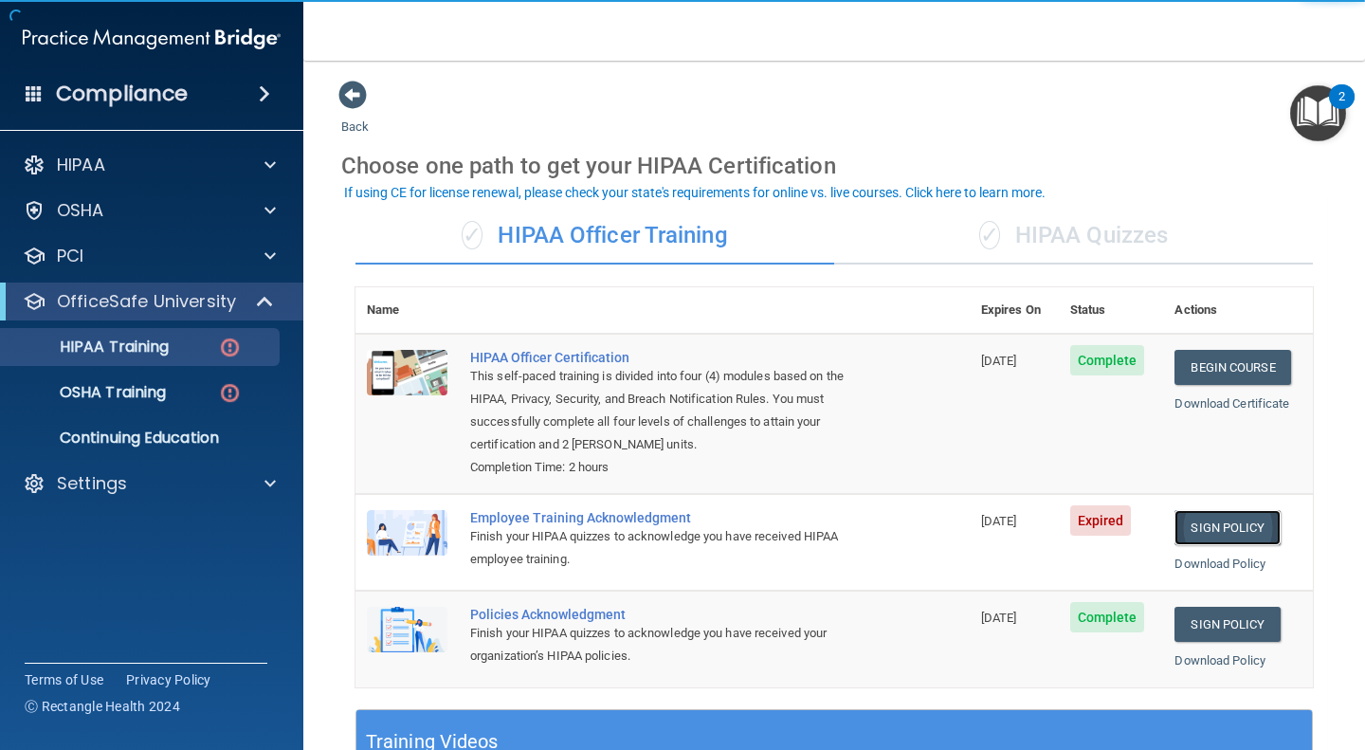
click at [1213, 543] on link "Sign Policy" at bounding box center [1227, 527] width 105 height 35
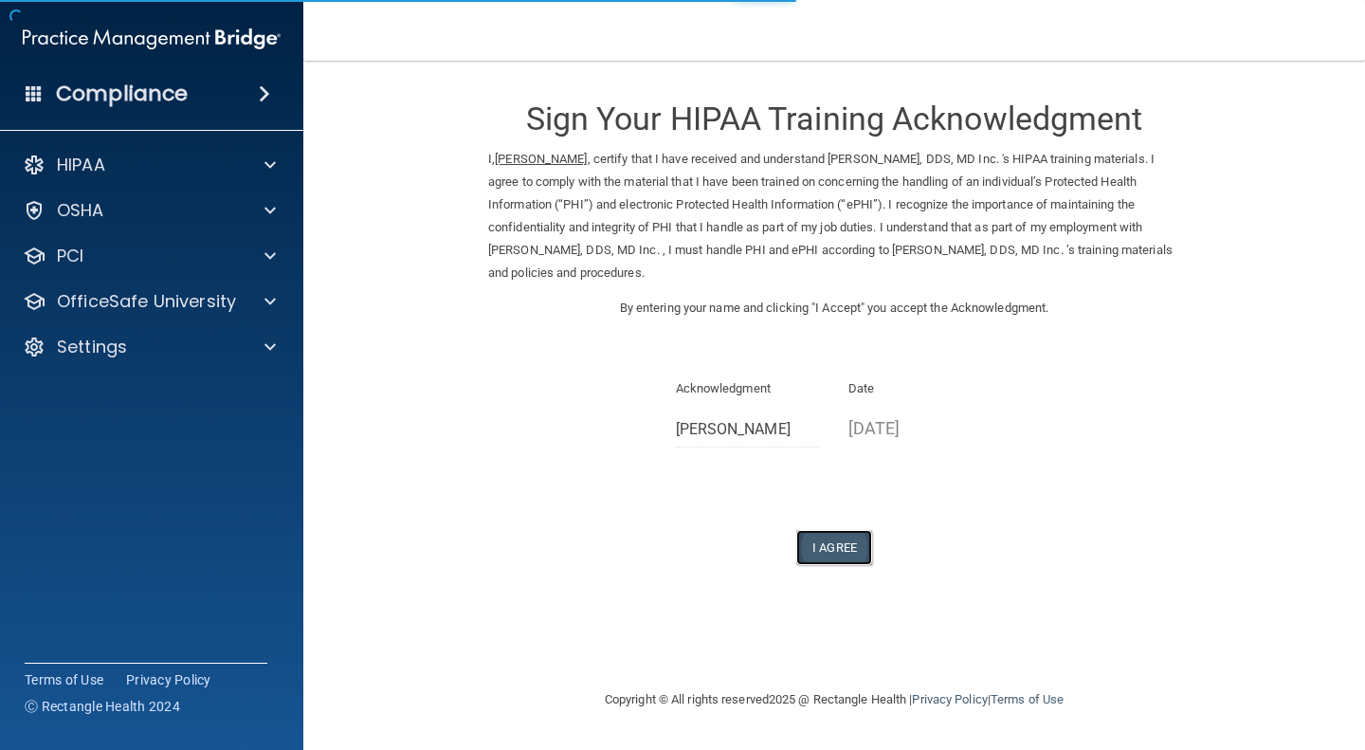
click at [828, 530] on button "I Agree" at bounding box center [834, 547] width 76 height 35
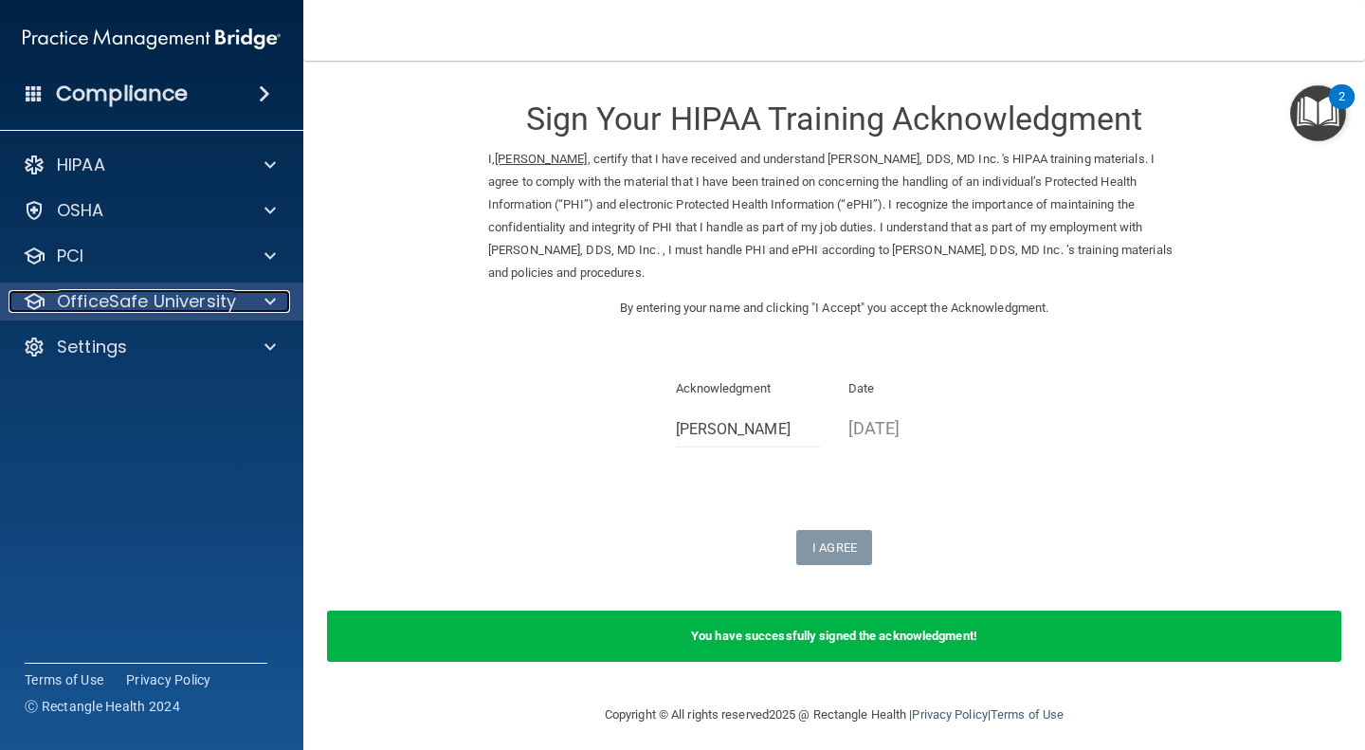
click at [172, 302] on p "OfficeSafe University" at bounding box center [146, 301] width 179 height 23
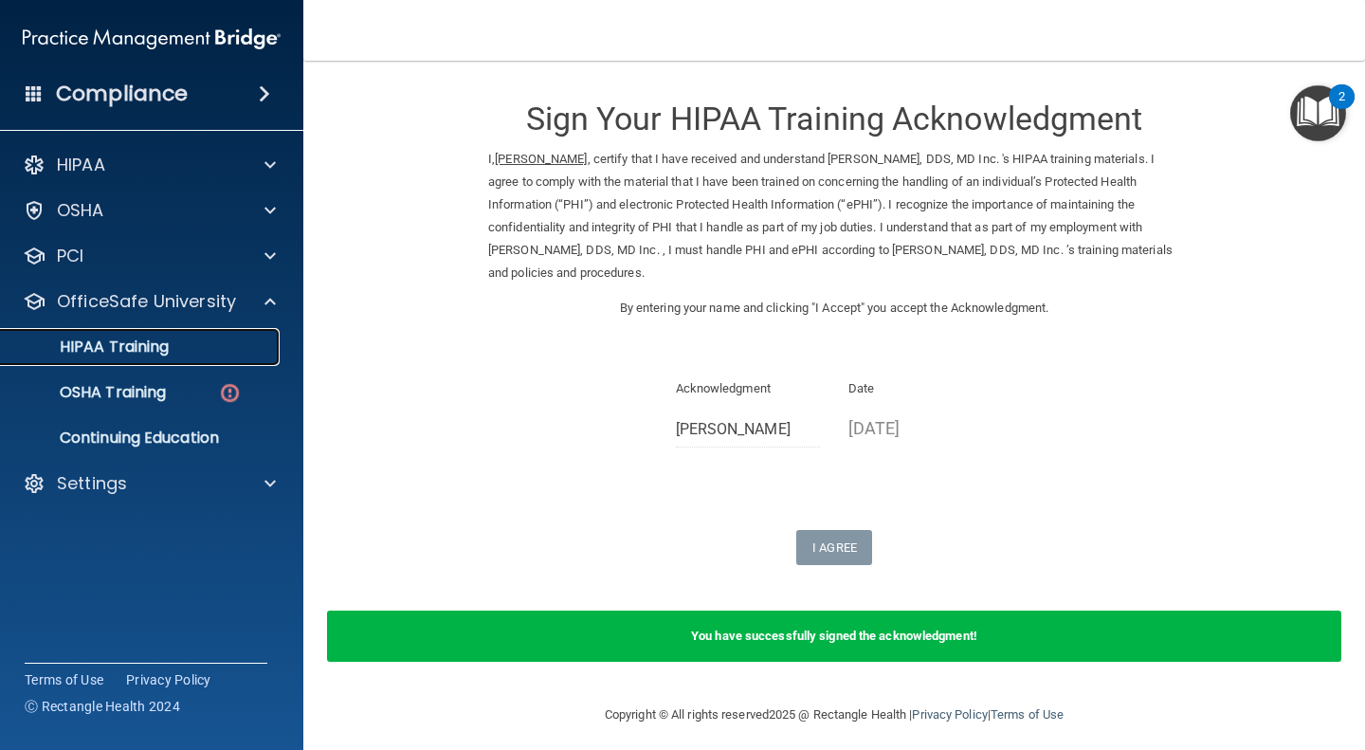
click at [147, 361] on link "HIPAA Training" at bounding box center [130, 347] width 299 height 38
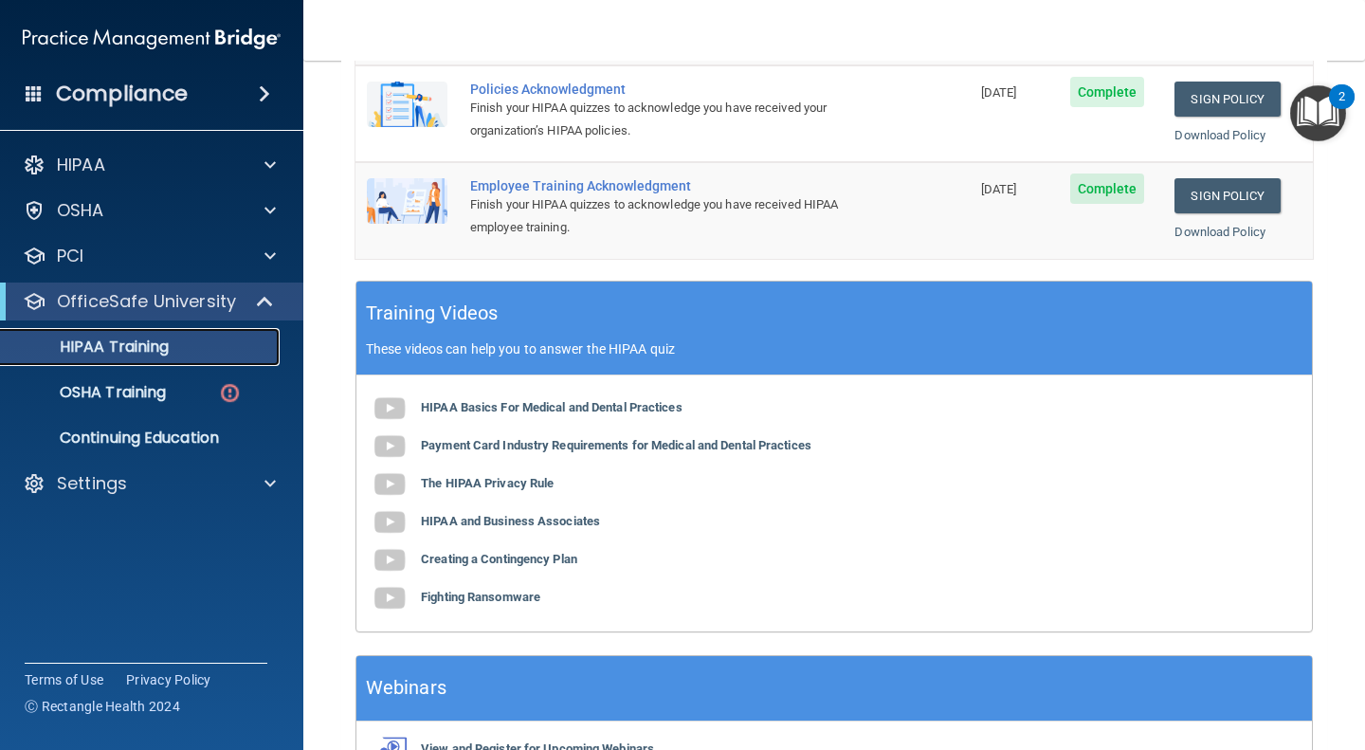
scroll to position [428, 0]
click at [229, 392] on img at bounding box center [230, 393] width 24 height 24
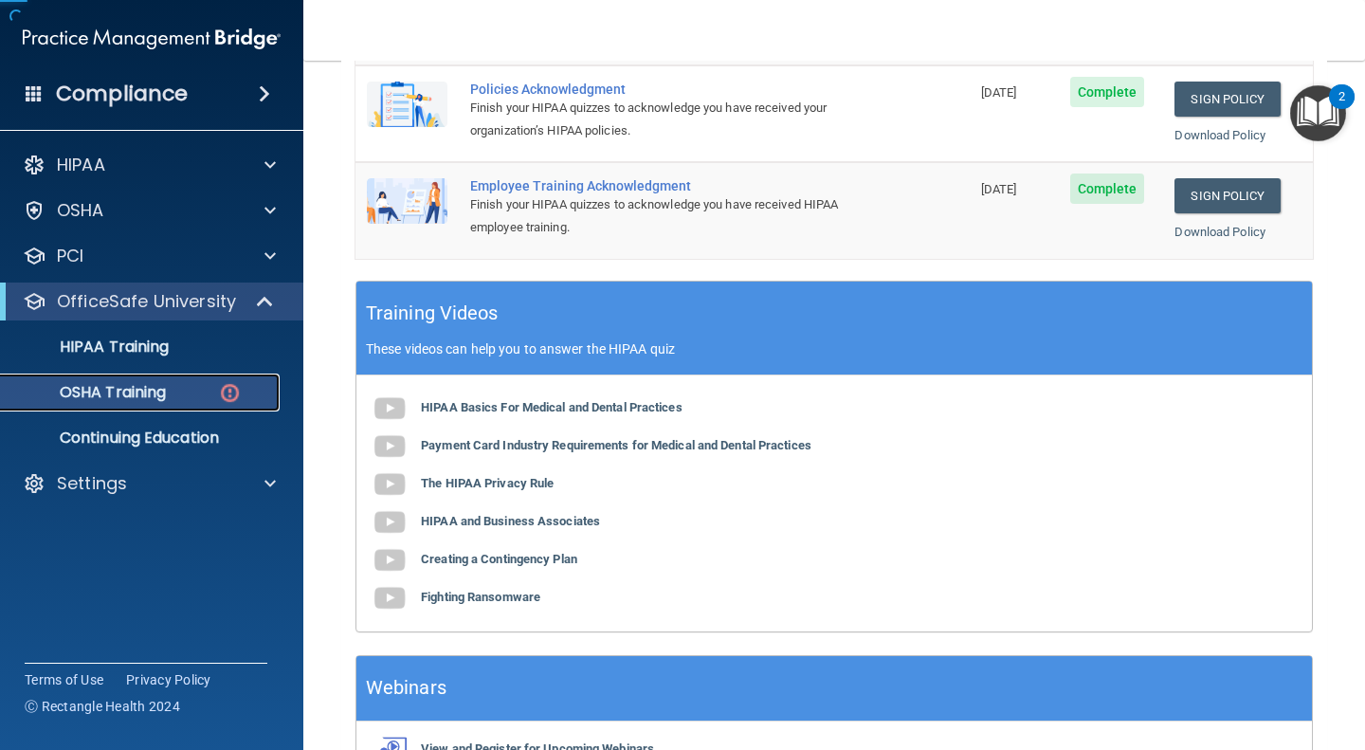
drag, startPoint x: 229, startPoint y: 392, endPoint x: 562, endPoint y: 485, distance: 345.5
click at [562, 485] on div "Compliance HIPAA Documents and Policies Report an Incident Business Associates …" at bounding box center [682, 375] width 1365 height 750
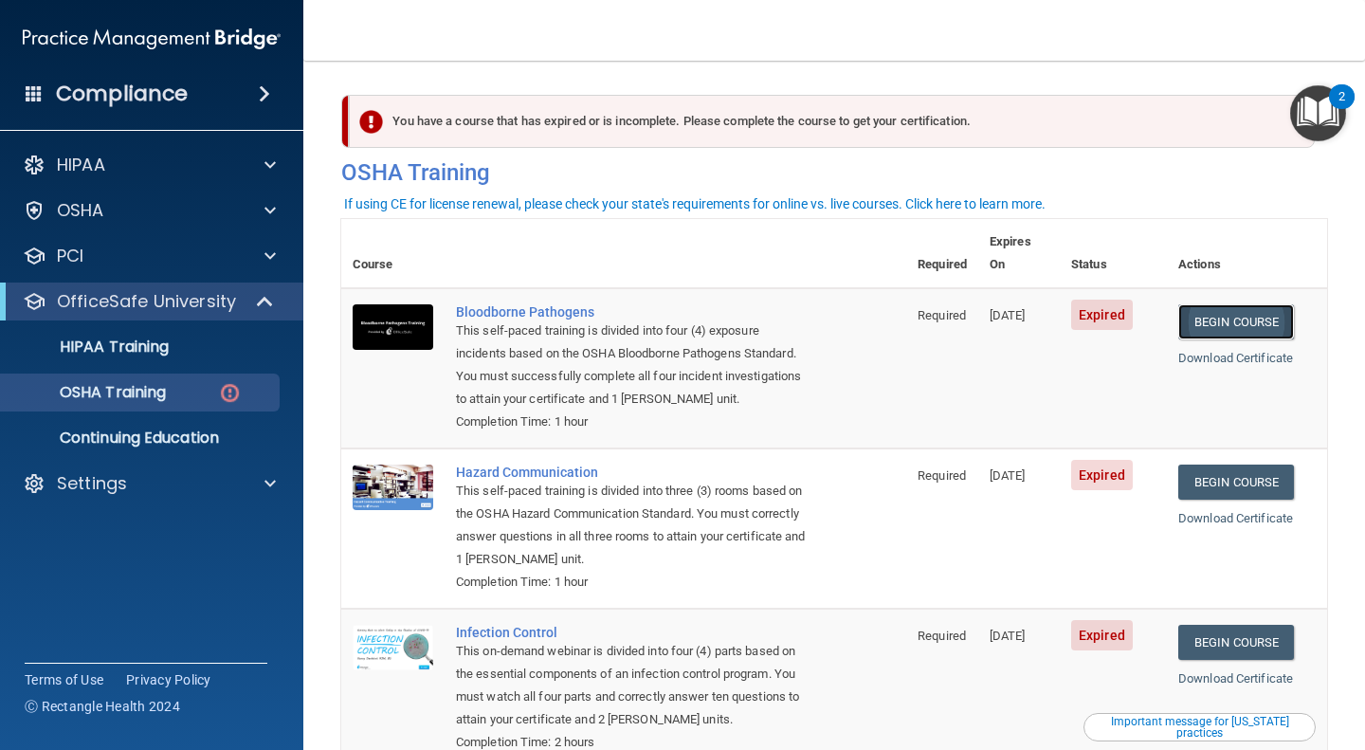
click at [1260, 304] on link "Begin Course" at bounding box center [1236, 321] width 116 height 35
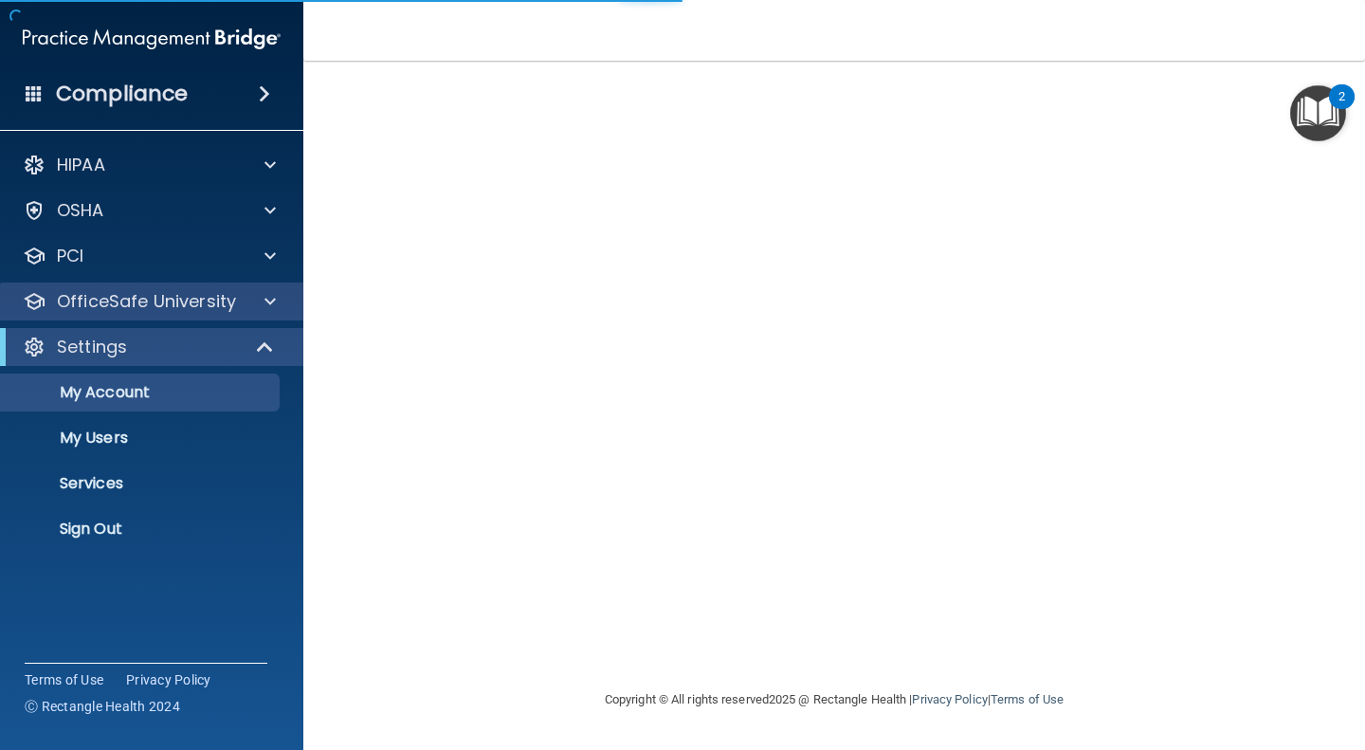
click at [204, 318] on div "OfficeSafe University" at bounding box center [152, 301] width 304 height 38
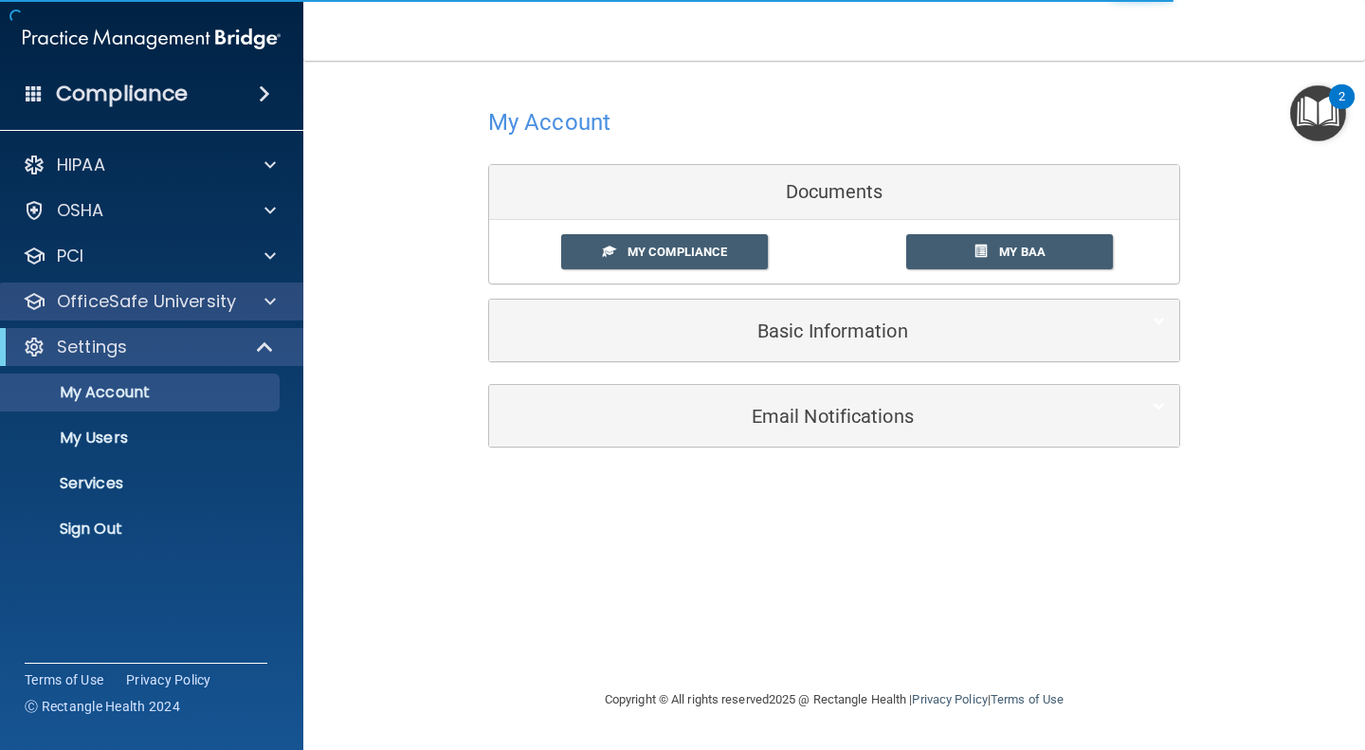
click at [204, 318] on div "OfficeSafe University" at bounding box center [152, 301] width 304 height 38
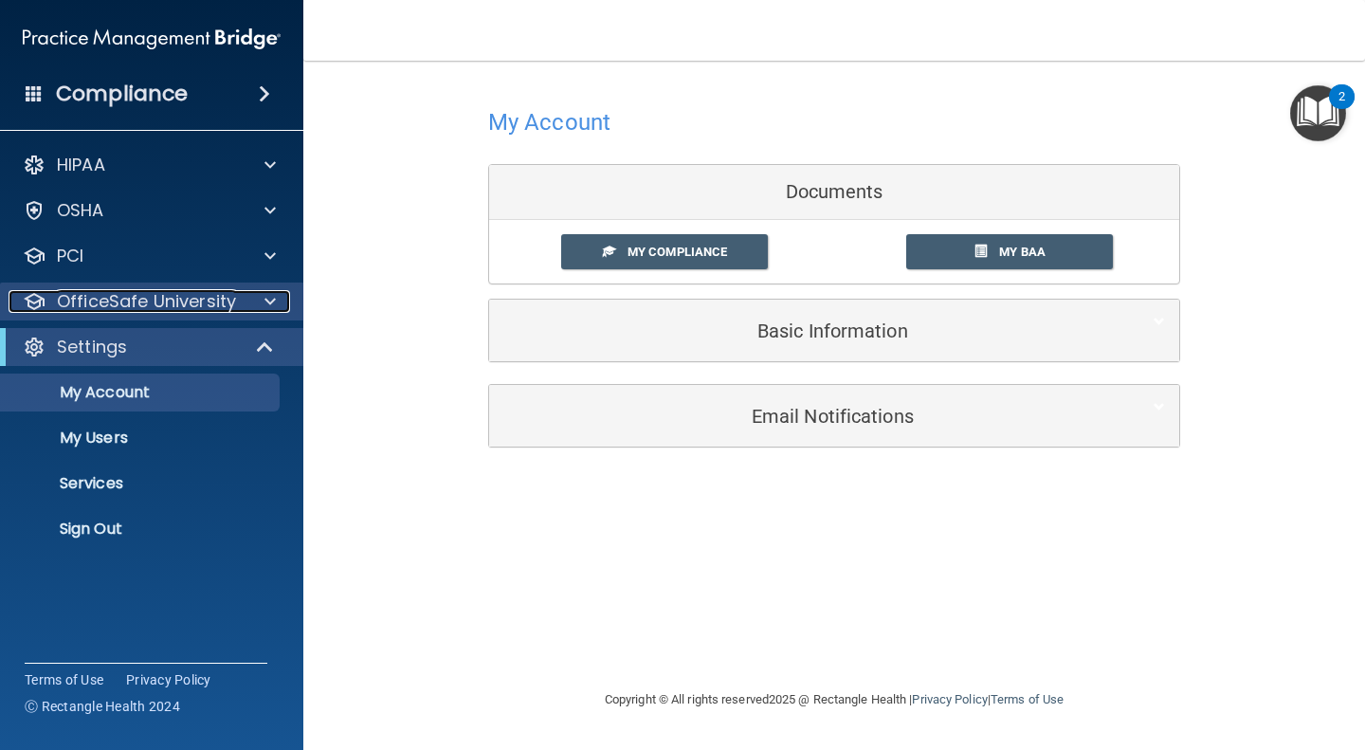
click at [264, 309] on span at bounding box center [269, 301] width 11 height 23
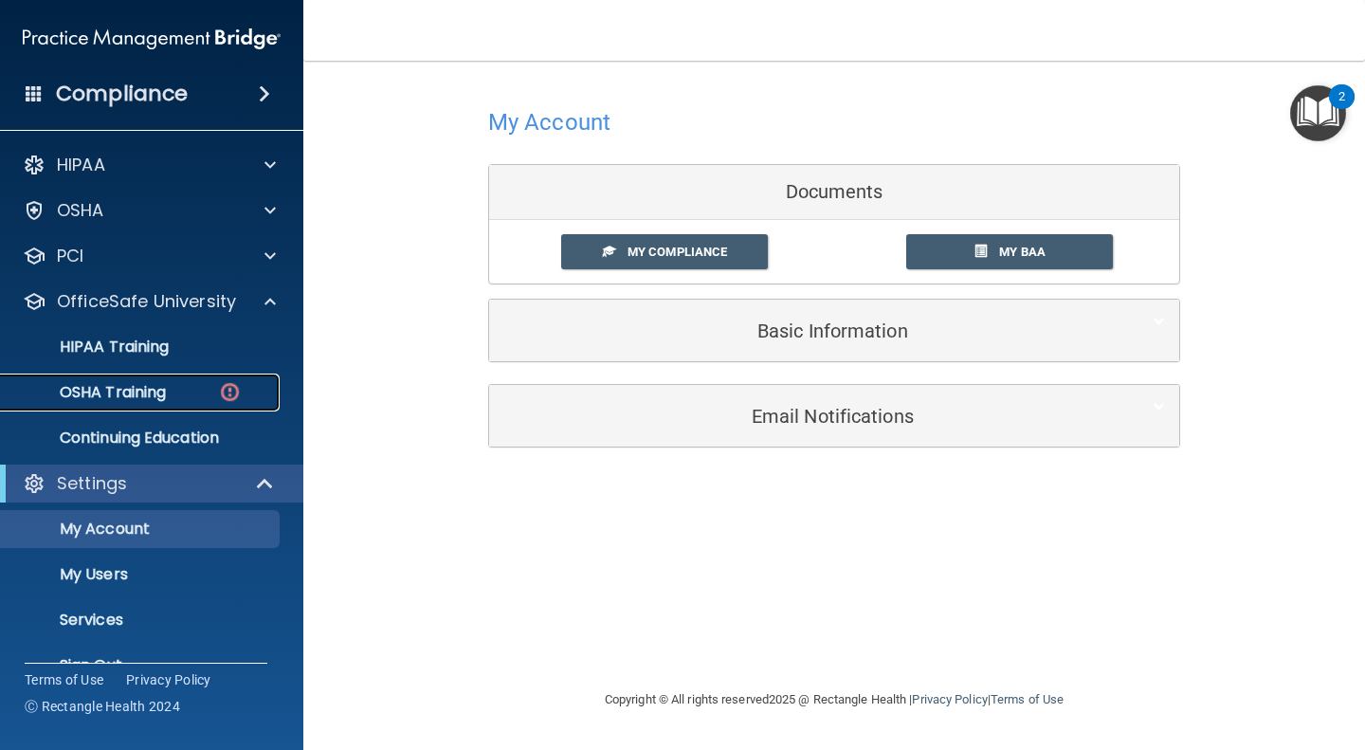
click at [137, 392] on p "OSHA Training" at bounding box center [89, 392] width 154 height 19
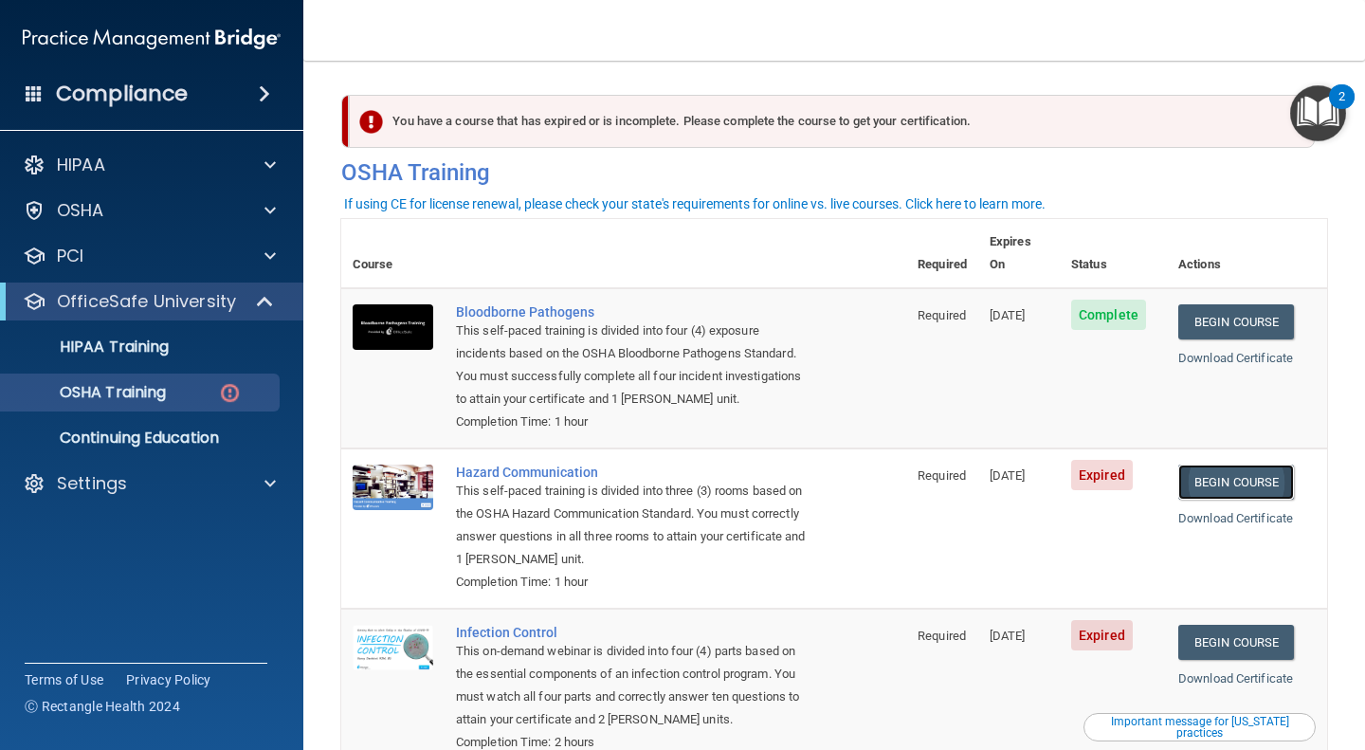
click at [1200, 465] on link "Begin Course" at bounding box center [1236, 482] width 116 height 35
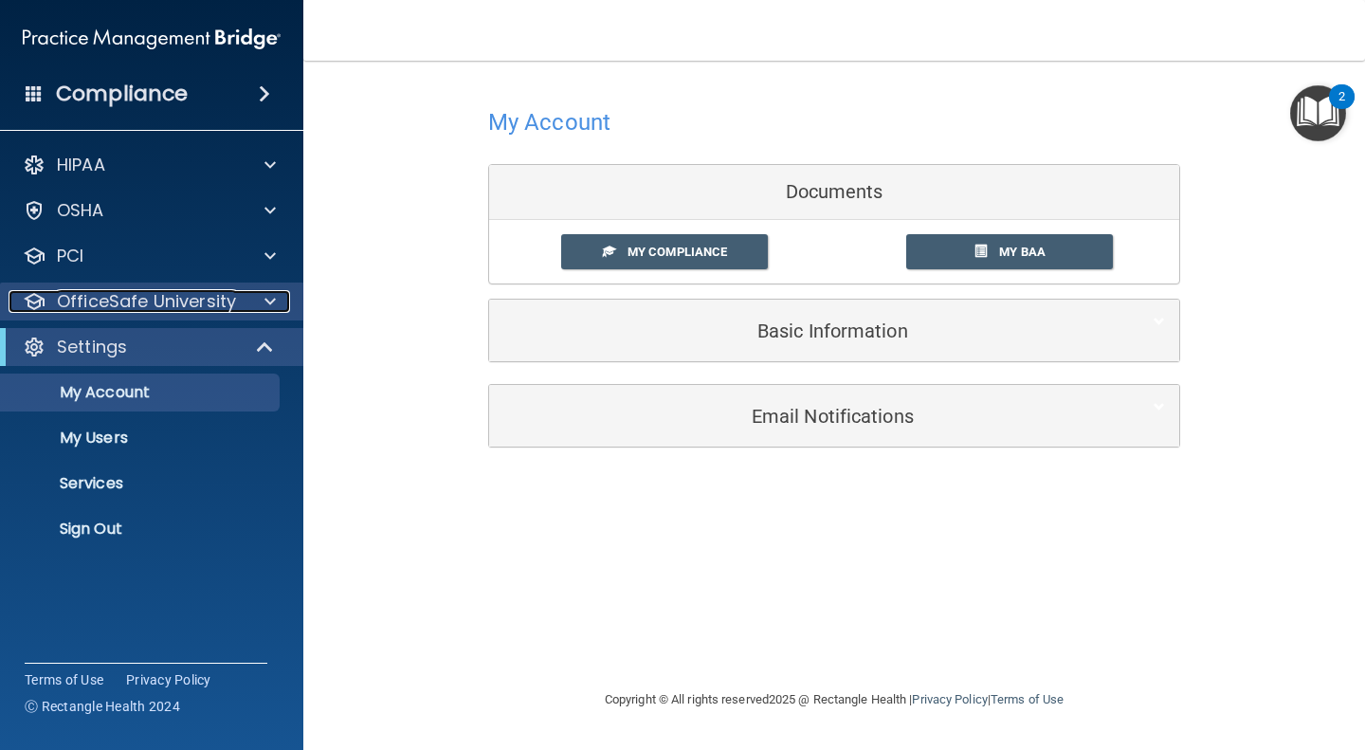
click at [184, 312] on p "OfficeSafe University" at bounding box center [146, 301] width 179 height 23
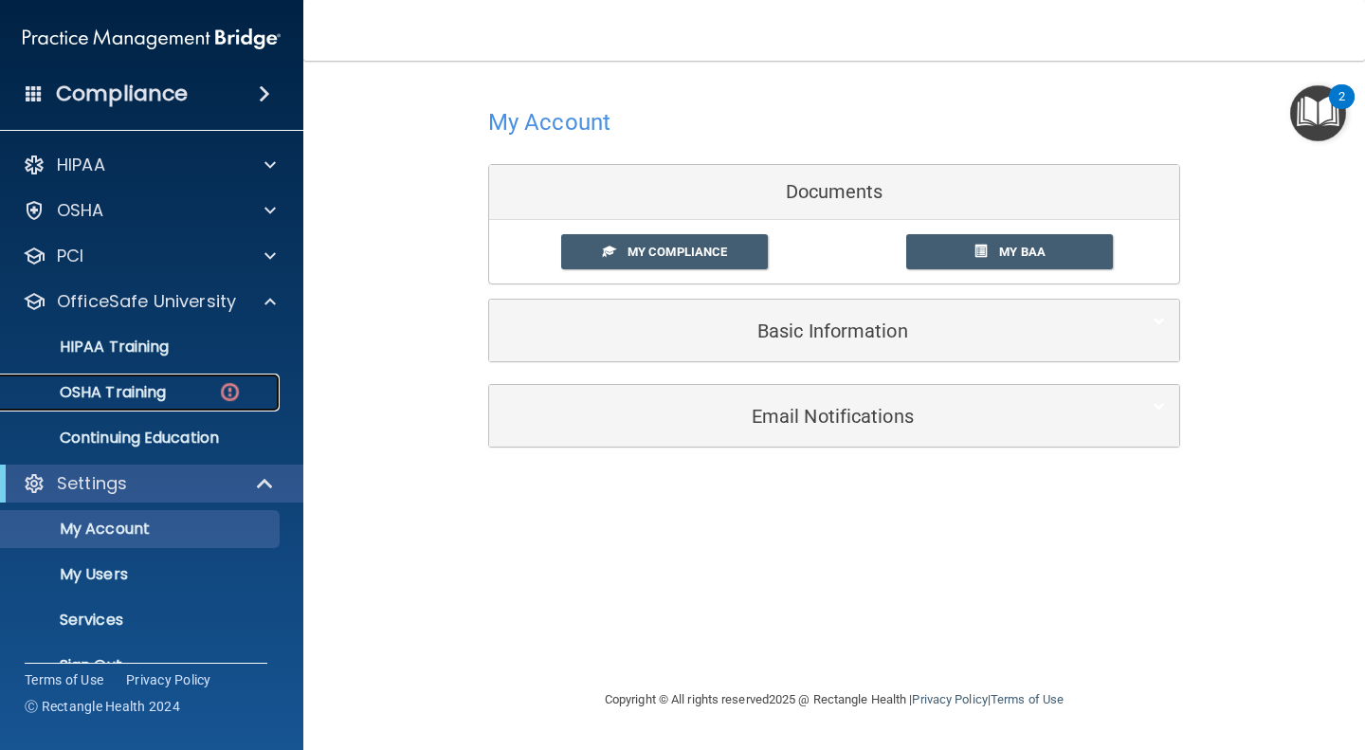
click at [180, 396] on div "OSHA Training" at bounding box center [141, 392] width 259 height 19
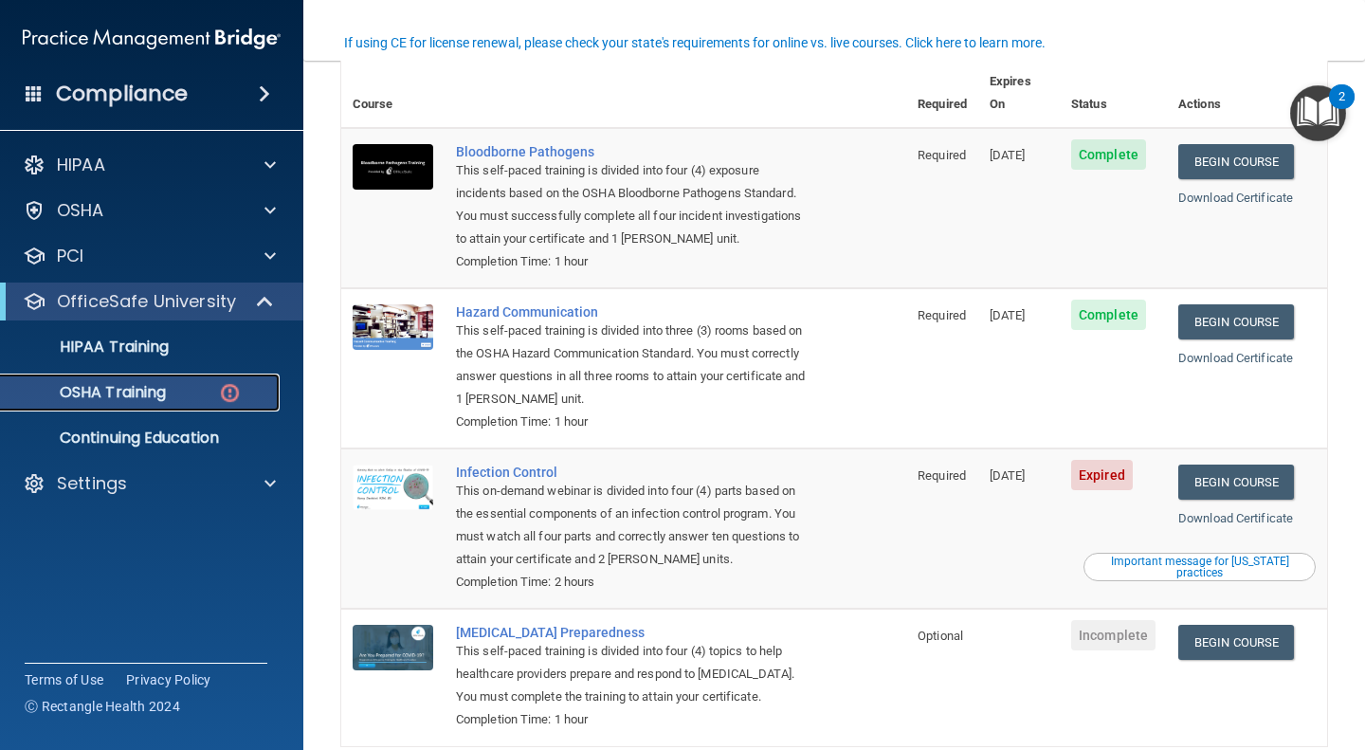
scroll to position [161, 0]
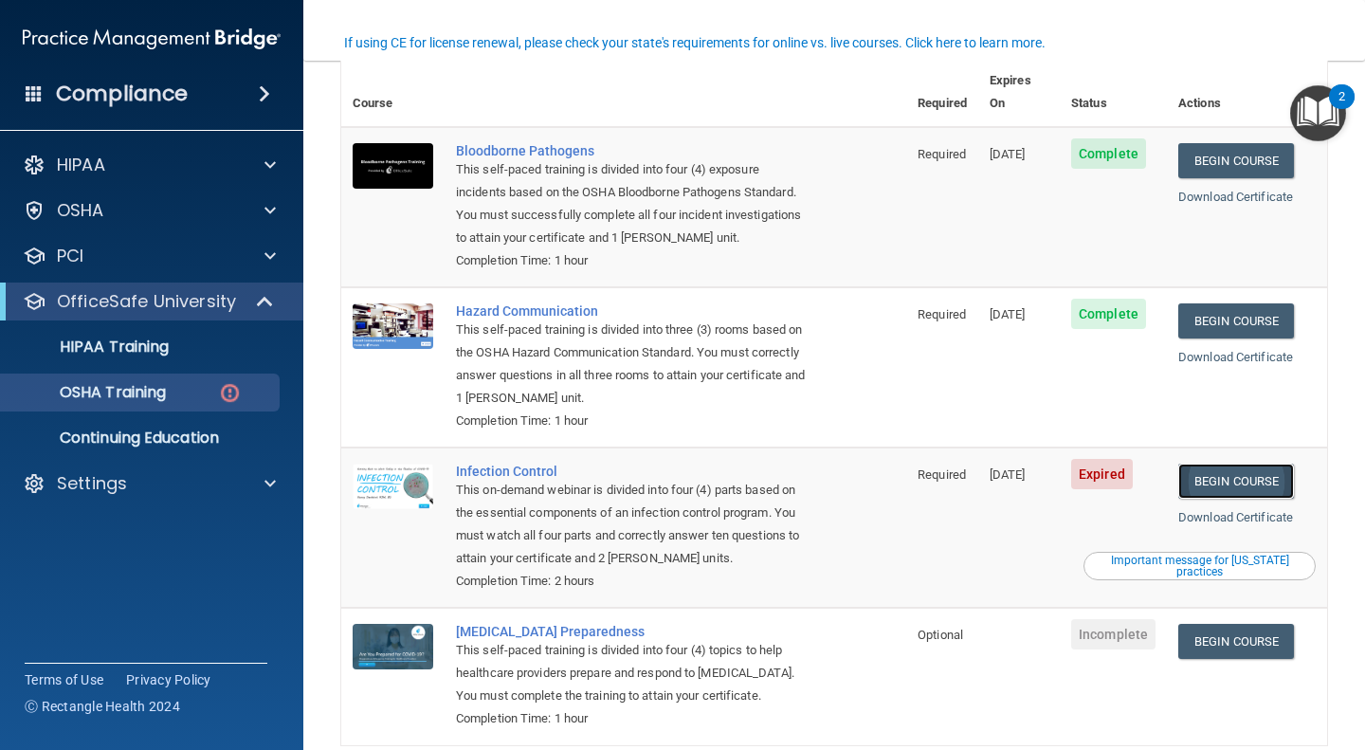
click at [1216, 464] on link "Begin Course" at bounding box center [1236, 481] width 116 height 35
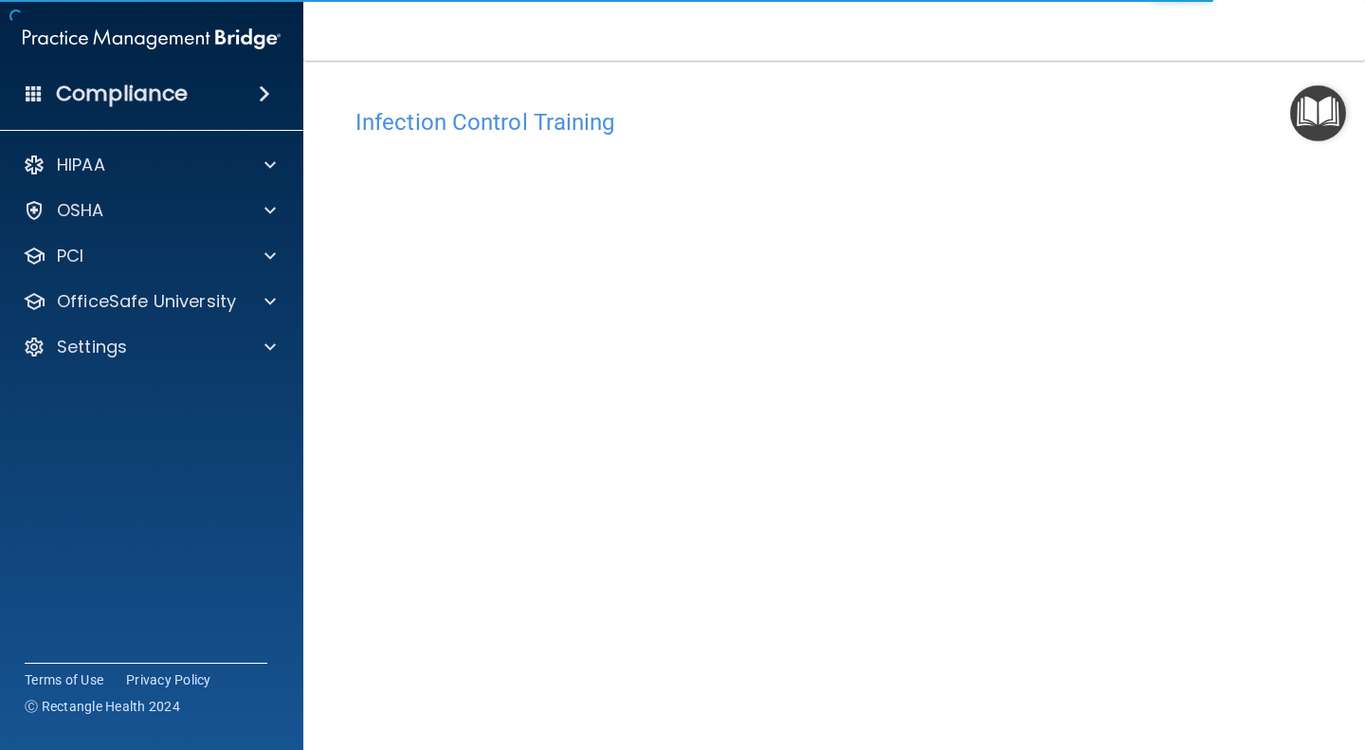
scroll to position [62, 0]
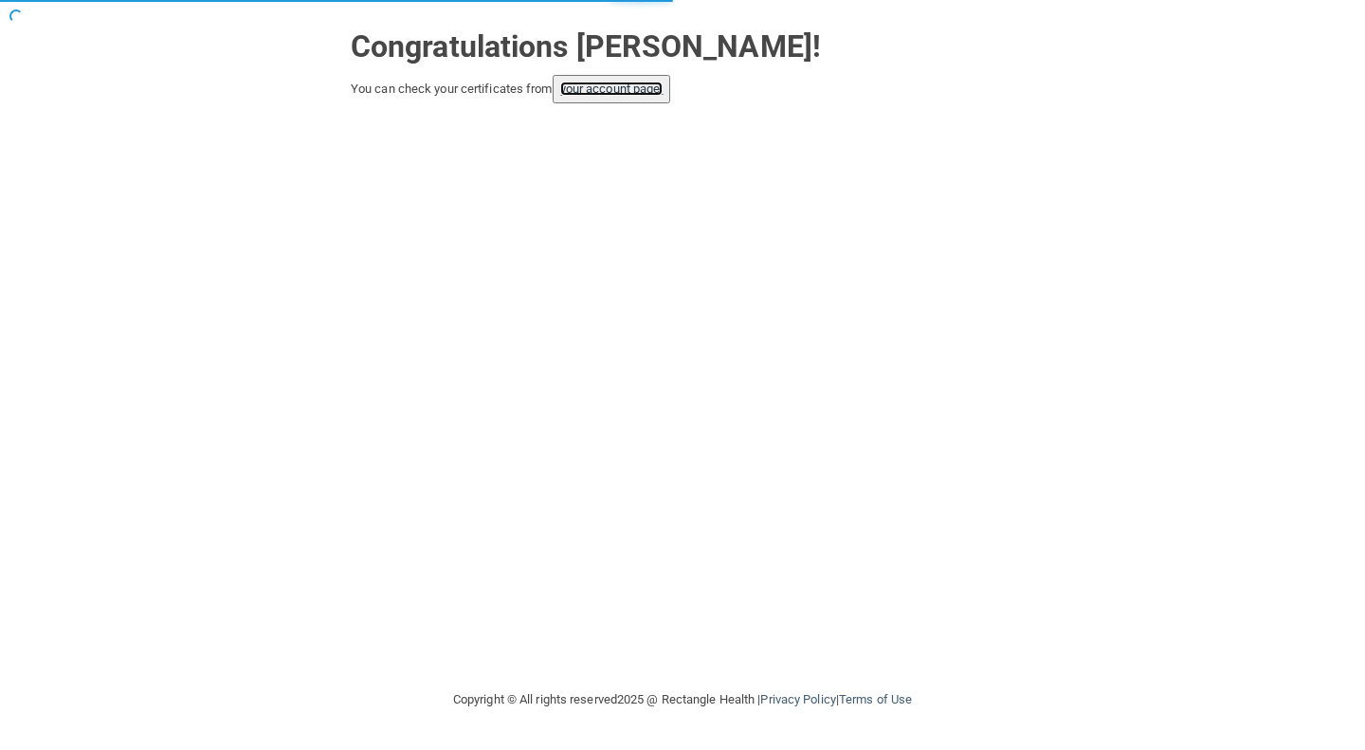
click at [623, 89] on link "your account page!" at bounding box center [611, 89] width 103 height 14
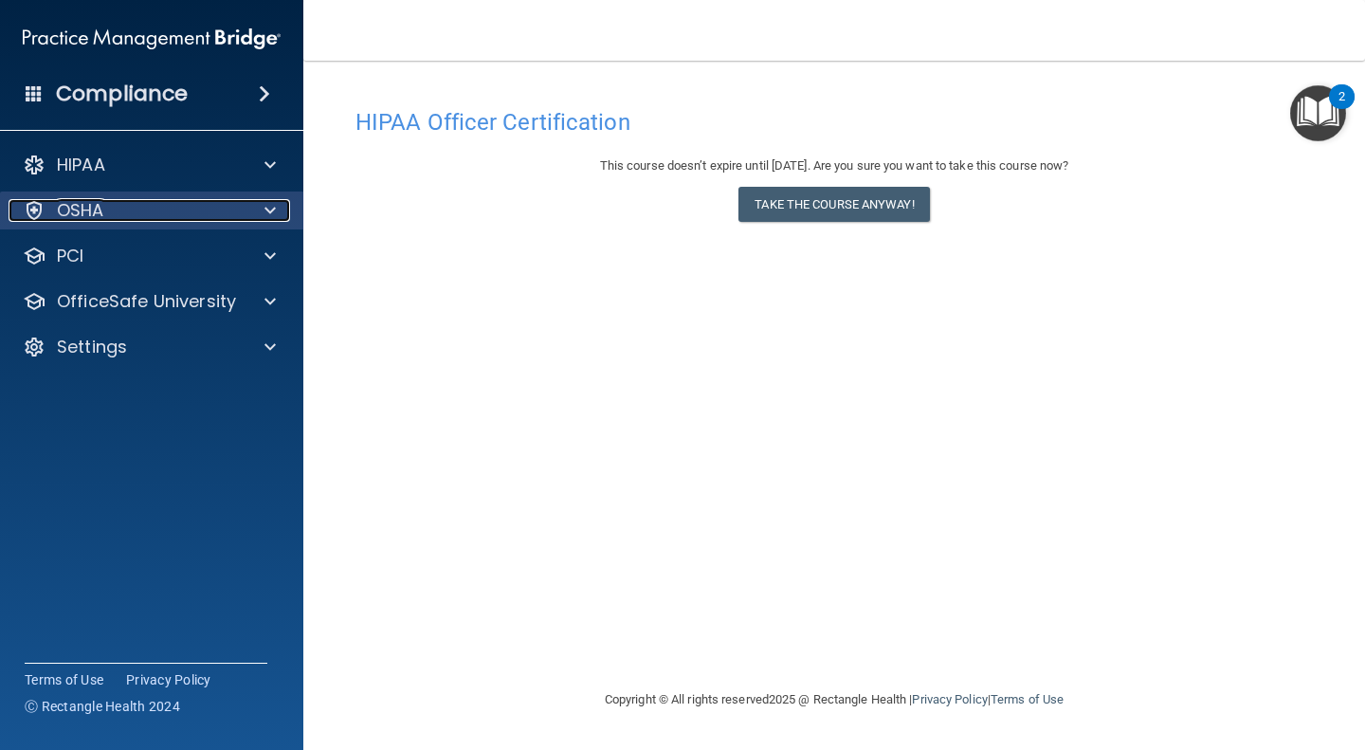
click at [126, 207] on div "OSHA" at bounding box center [126, 210] width 235 height 23
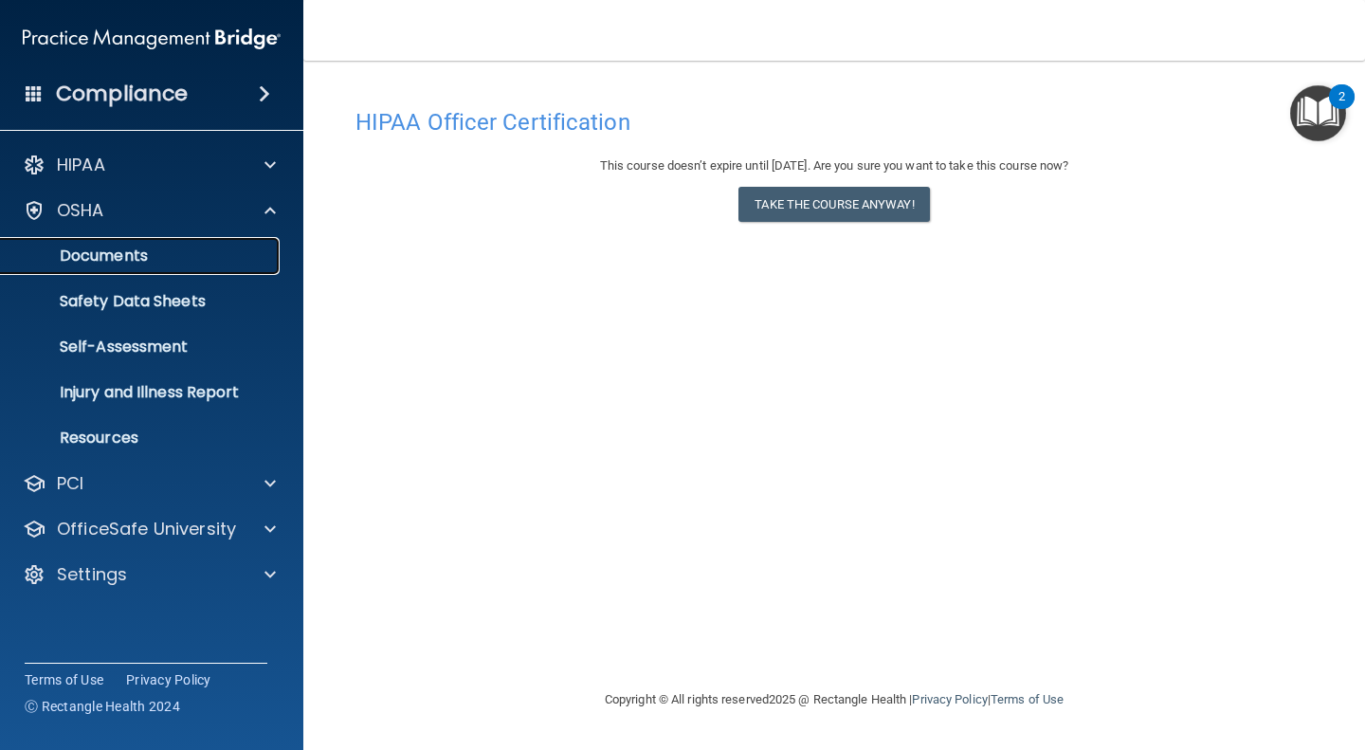
click at [134, 257] on p "Documents" at bounding box center [141, 255] width 259 height 19
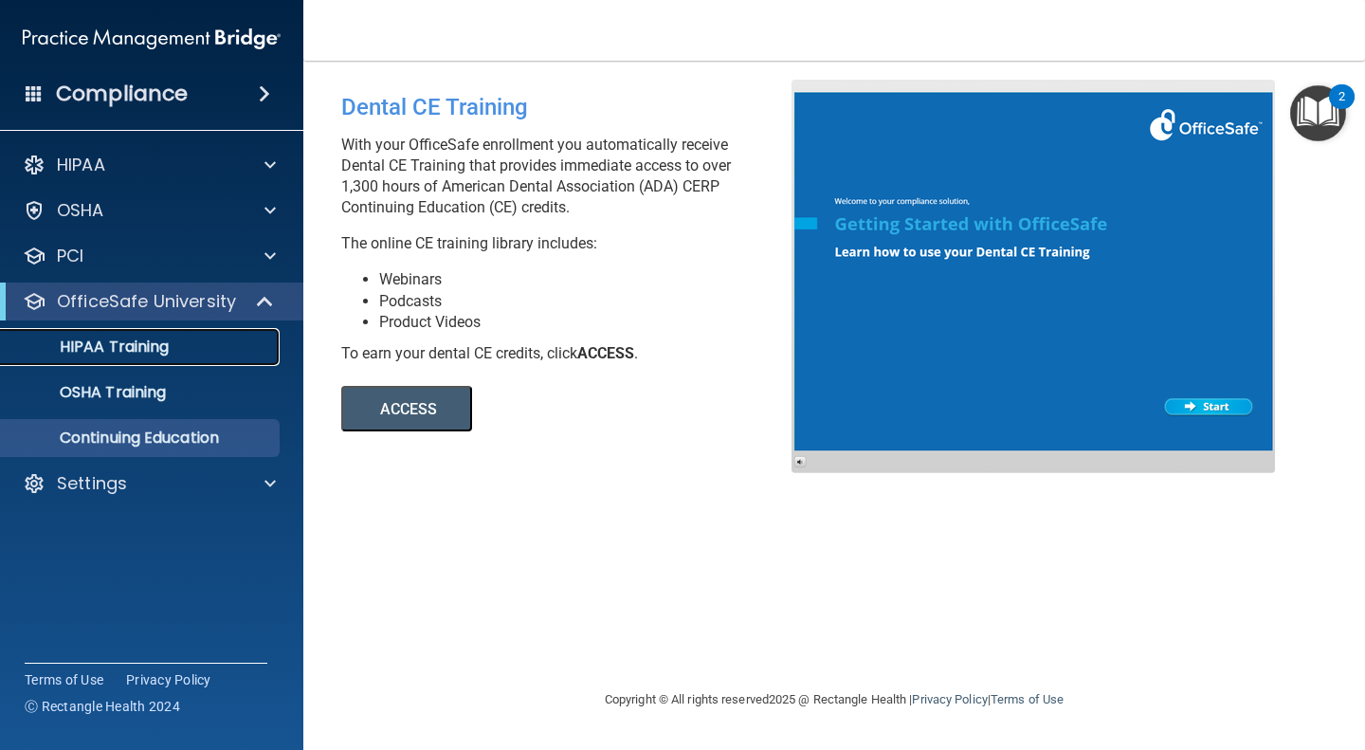
click at [132, 344] on p "HIPAA Training" at bounding box center [90, 346] width 156 height 19
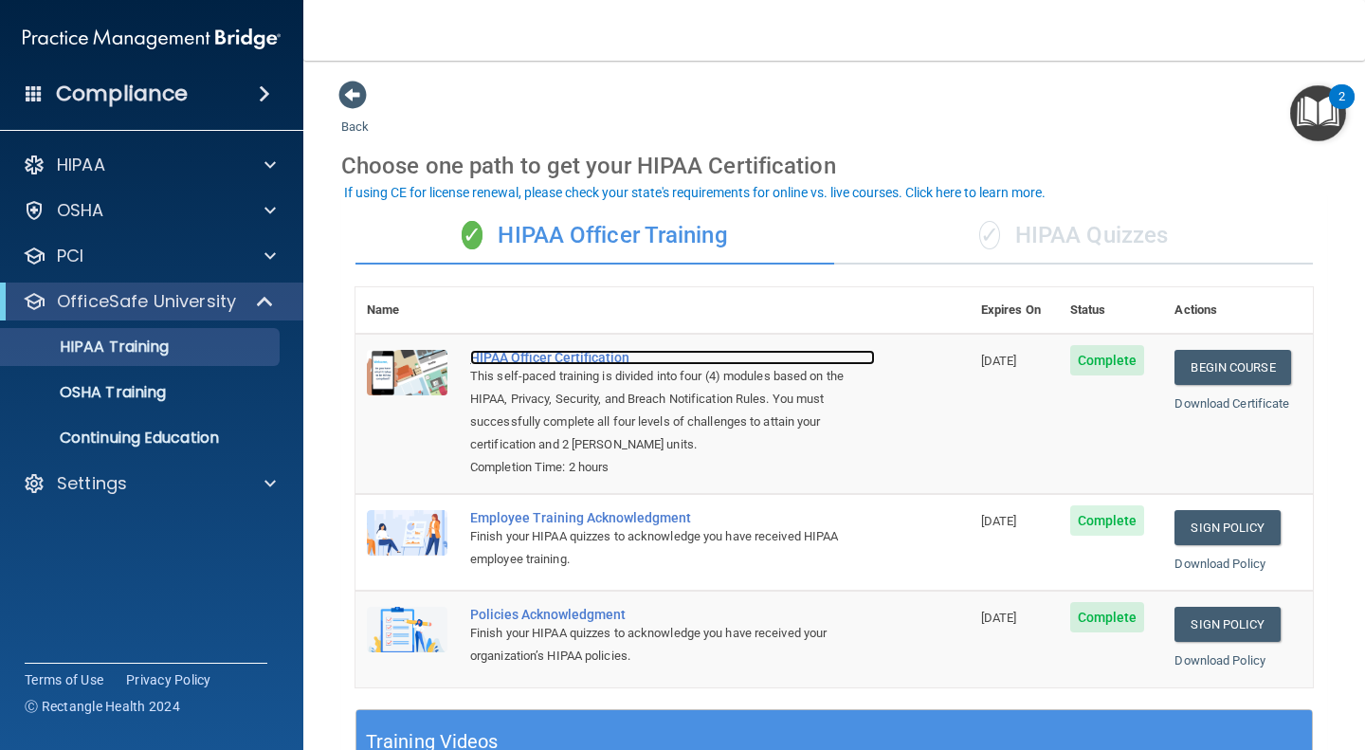
click at [574, 355] on div "HIPAA Officer Certification" at bounding box center [672, 357] width 405 height 15
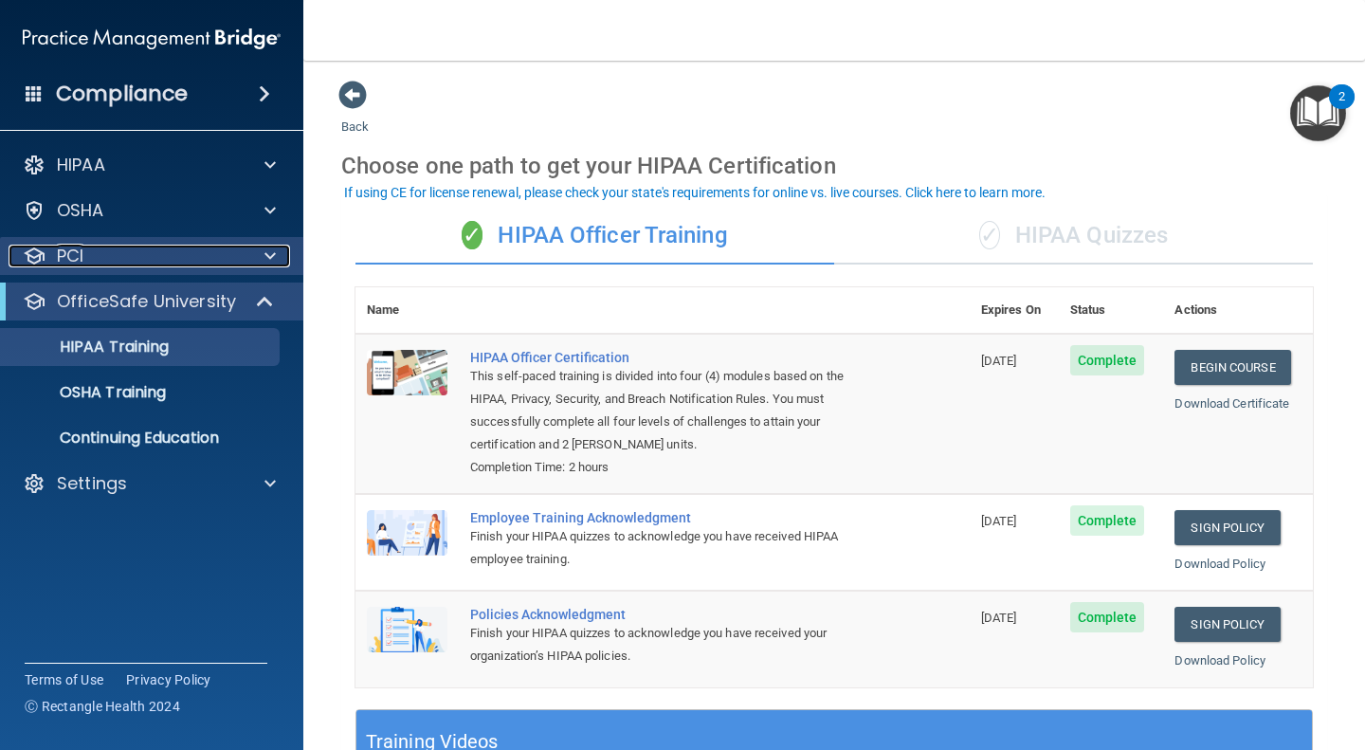
click at [273, 253] on span at bounding box center [269, 256] width 11 height 23
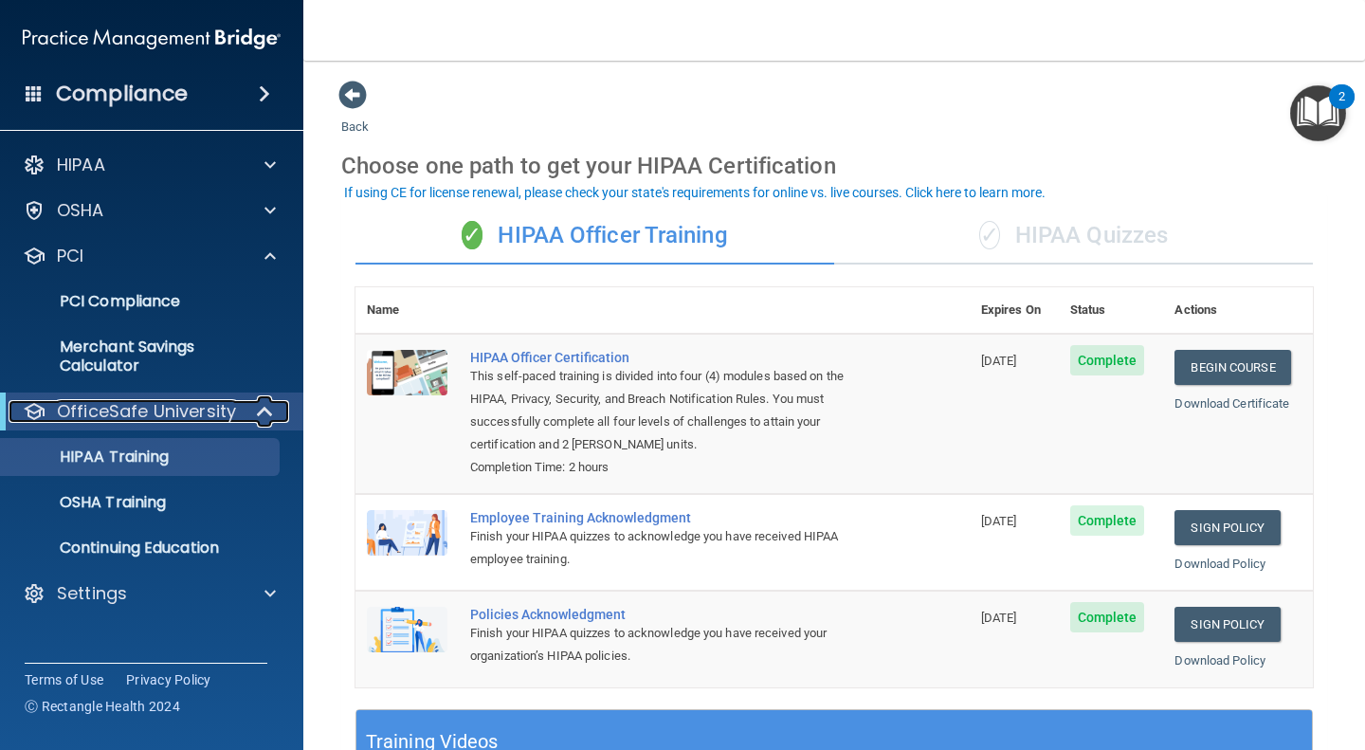
click at [217, 410] on p "OfficeSafe University" at bounding box center [146, 411] width 179 height 23
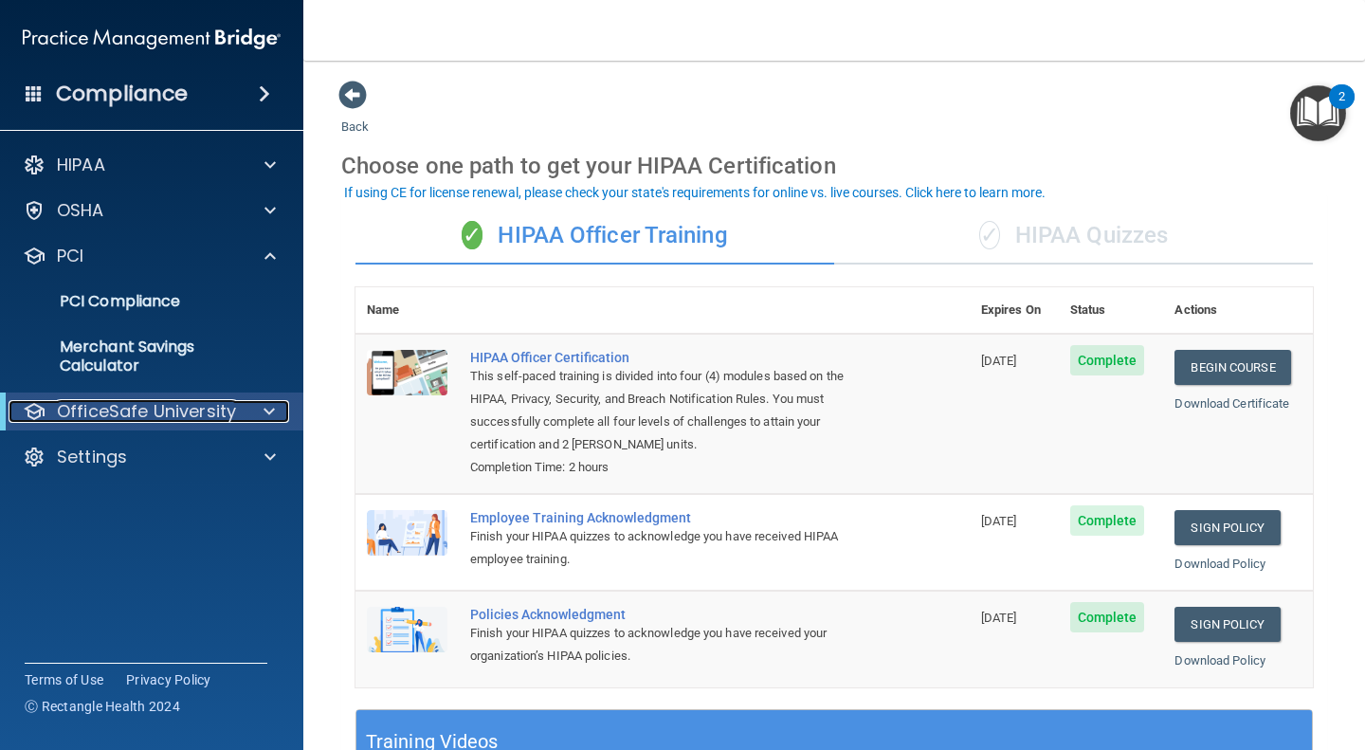
click at [217, 410] on p "OfficeSafe University" at bounding box center [146, 411] width 179 height 23
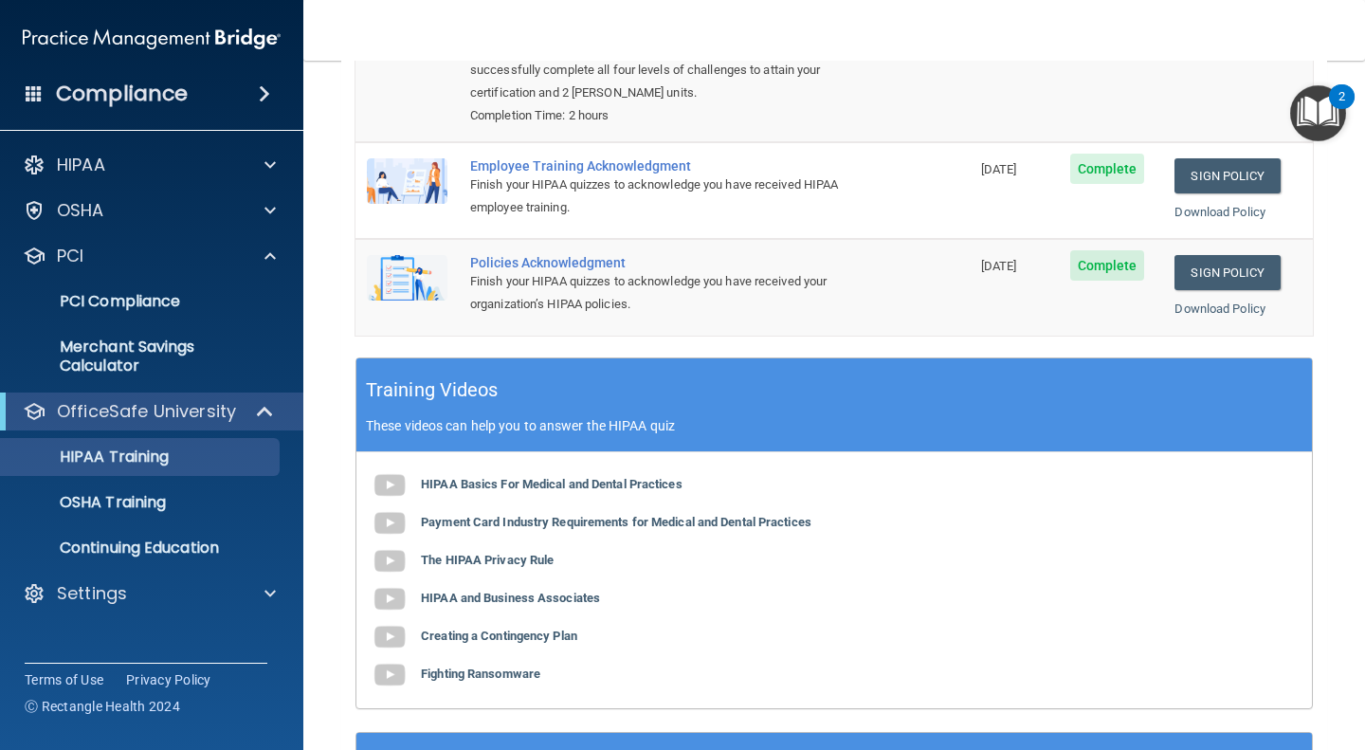
scroll to position [349, 0]
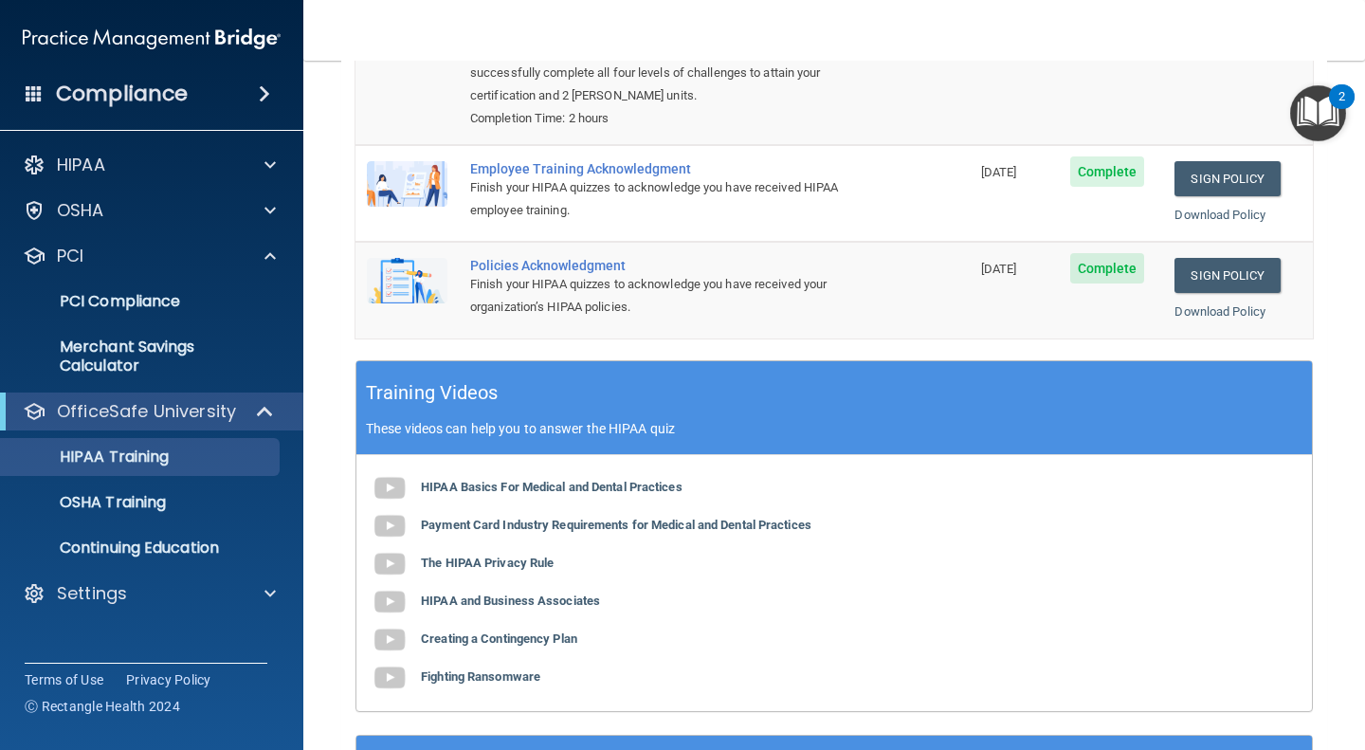
drag, startPoint x: 758, startPoint y: 382, endPoint x: 639, endPoint y: 297, distance: 146.8
click at [639, 297] on div "Finish your HIPAA quizzes to acknowledge you have received your organization’s …" at bounding box center [672, 296] width 405 height 46
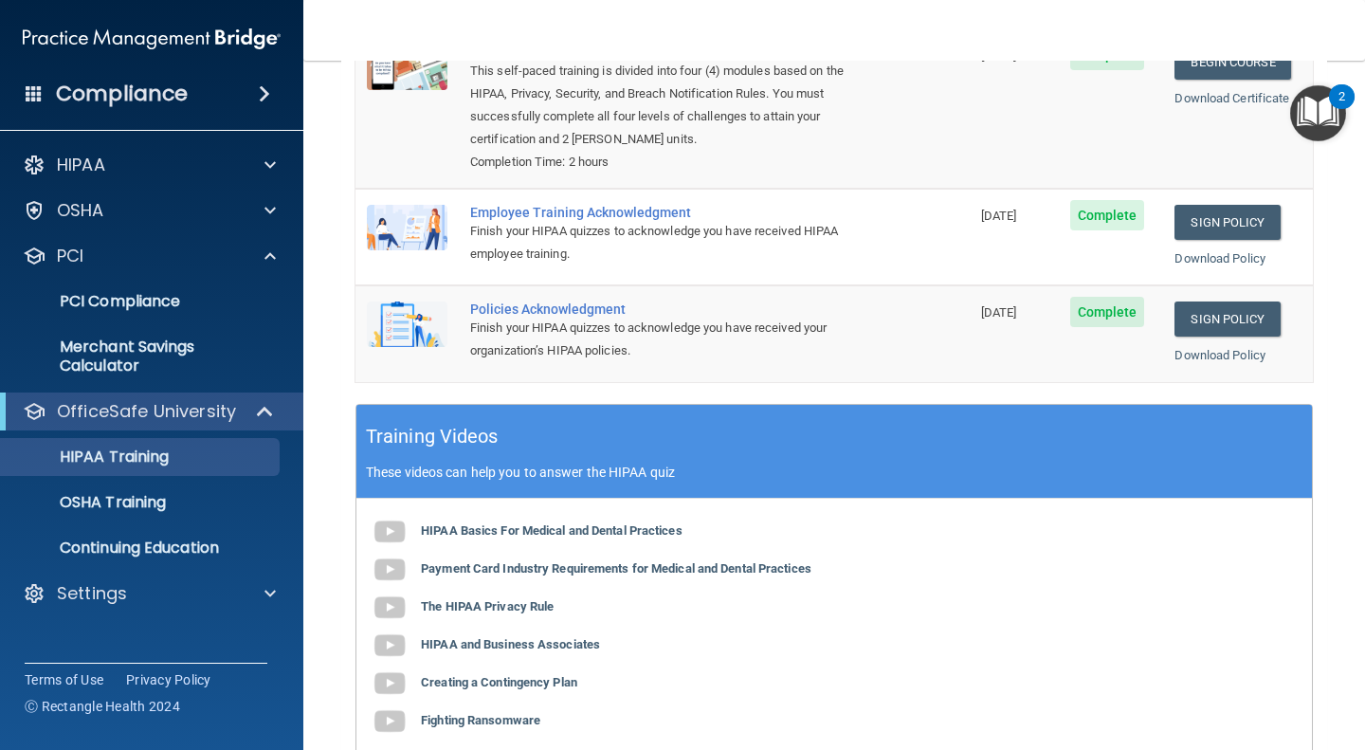
scroll to position [304, 0]
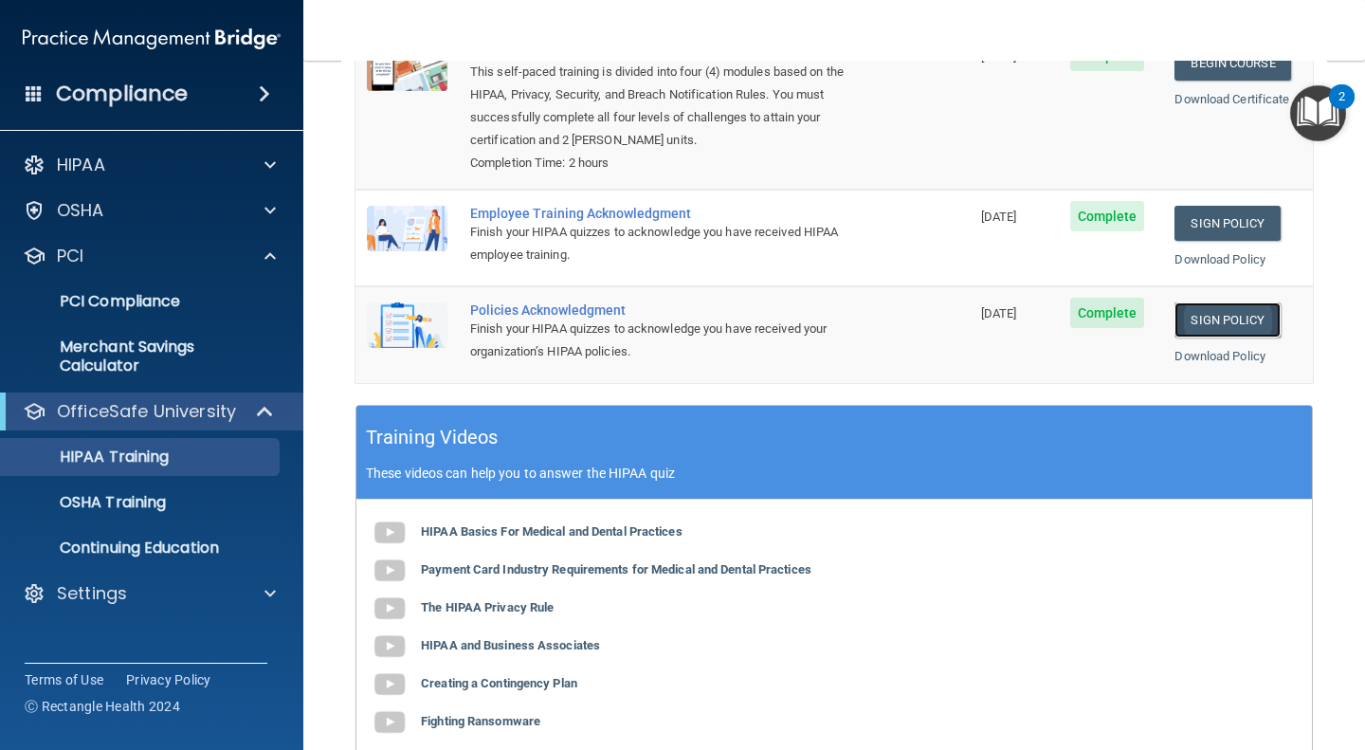
drag, startPoint x: 639, startPoint y: 297, endPoint x: 1230, endPoint y: 318, distance: 591.0
click at [1230, 318] on link "Sign Policy" at bounding box center [1227, 319] width 105 height 35
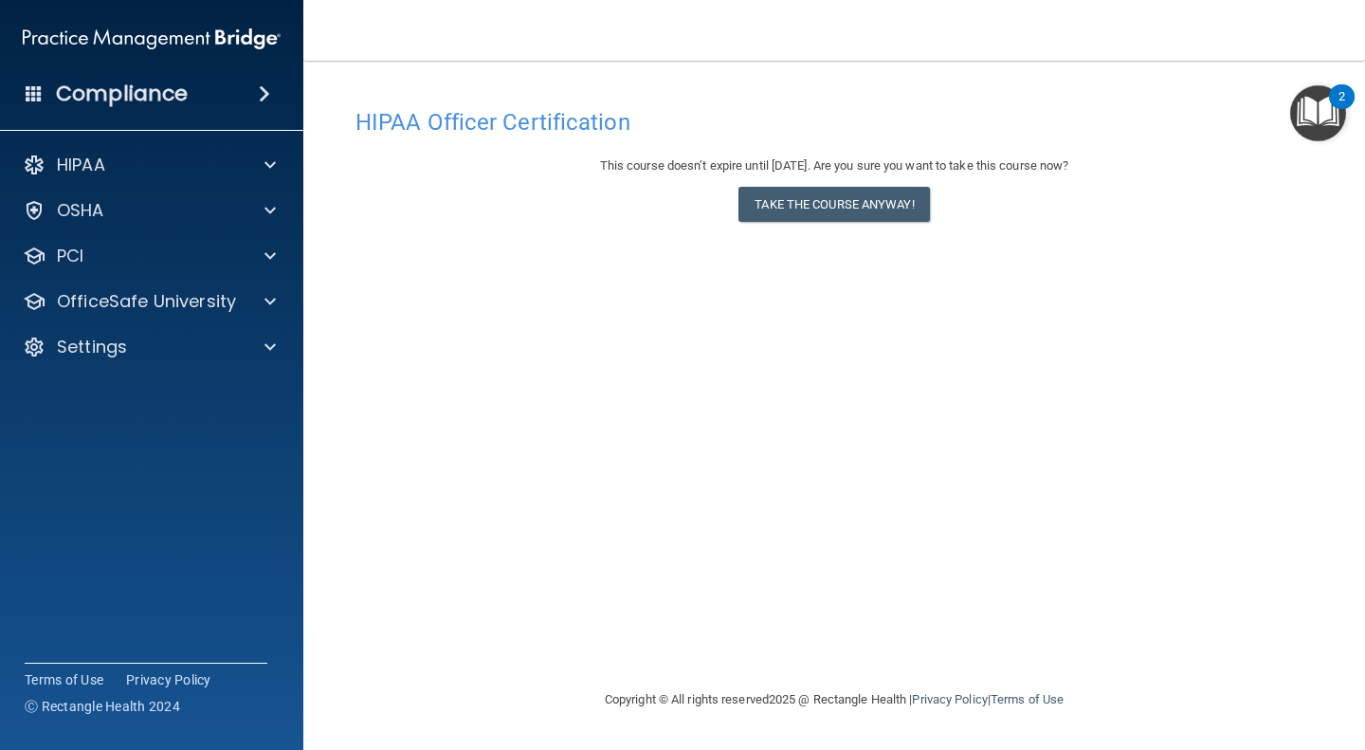
click at [645, 360] on div "HIPAA Officer Certification This course doesn’t expire until 08/14/2026. Are yo…" at bounding box center [834, 394] width 986 height 590
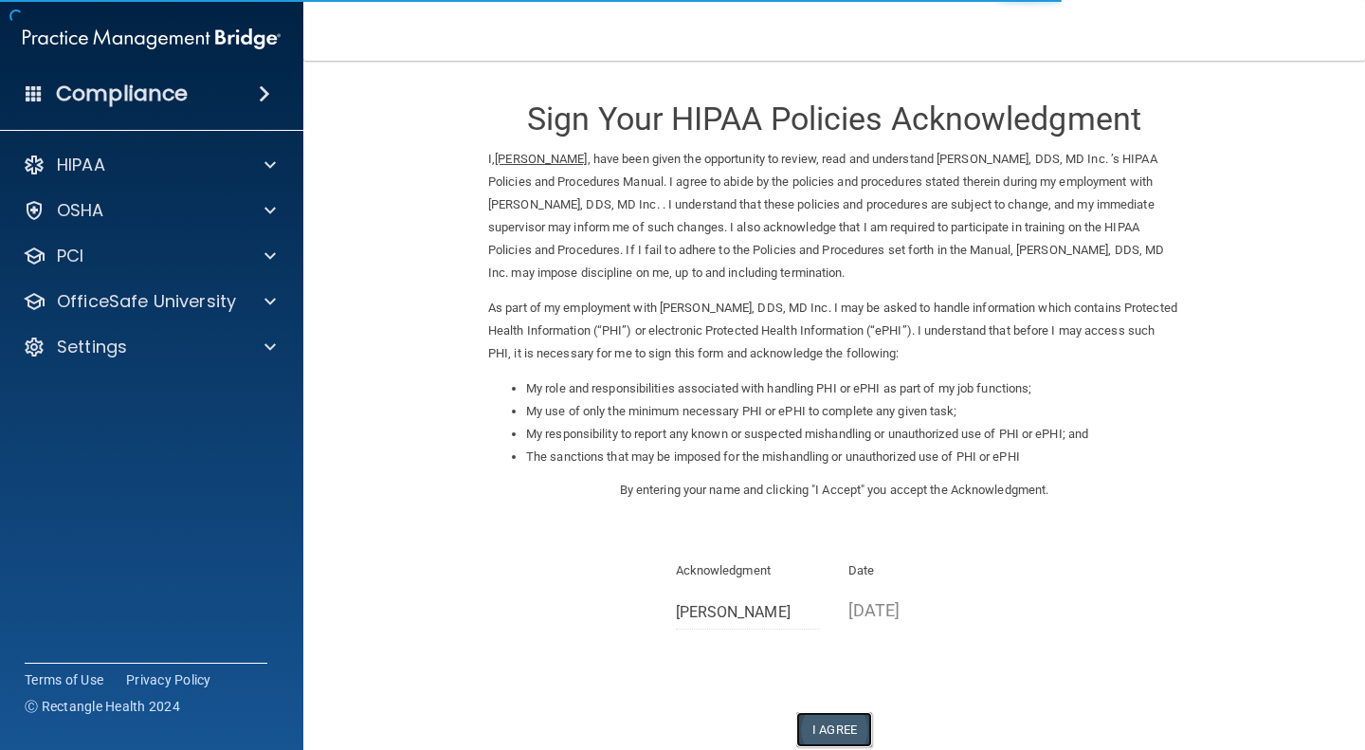
click at [821, 724] on button "I Agree" at bounding box center [834, 729] width 76 height 35
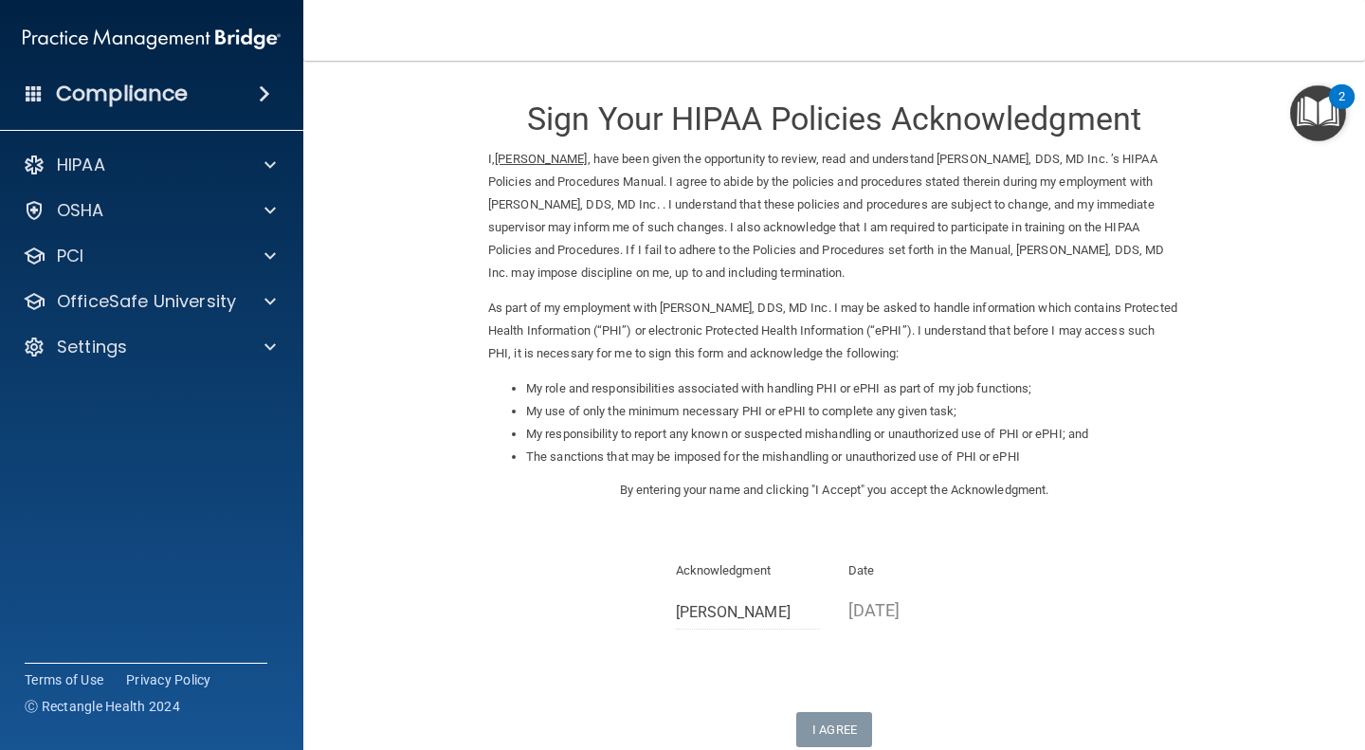
click at [876, 321] on p "As part of my employment with A. Ahani, DDS, MD Inc. I may be asked to handle i…" at bounding box center [834, 331] width 692 height 68
click at [201, 300] on p "OfficeSafe University" at bounding box center [146, 301] width 179 height 23
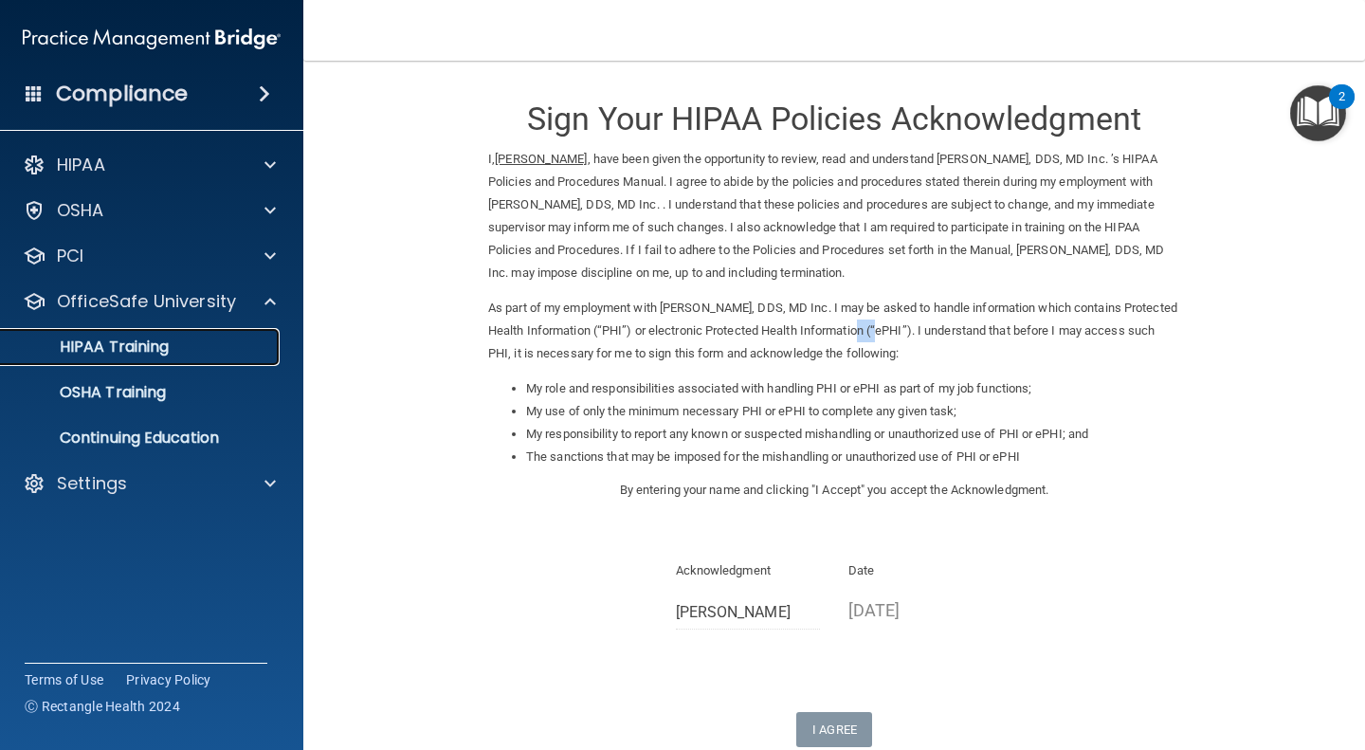
click at [188, 362] on link "HIPAA Training" at bounding box center [130, 347] width 299 height 38
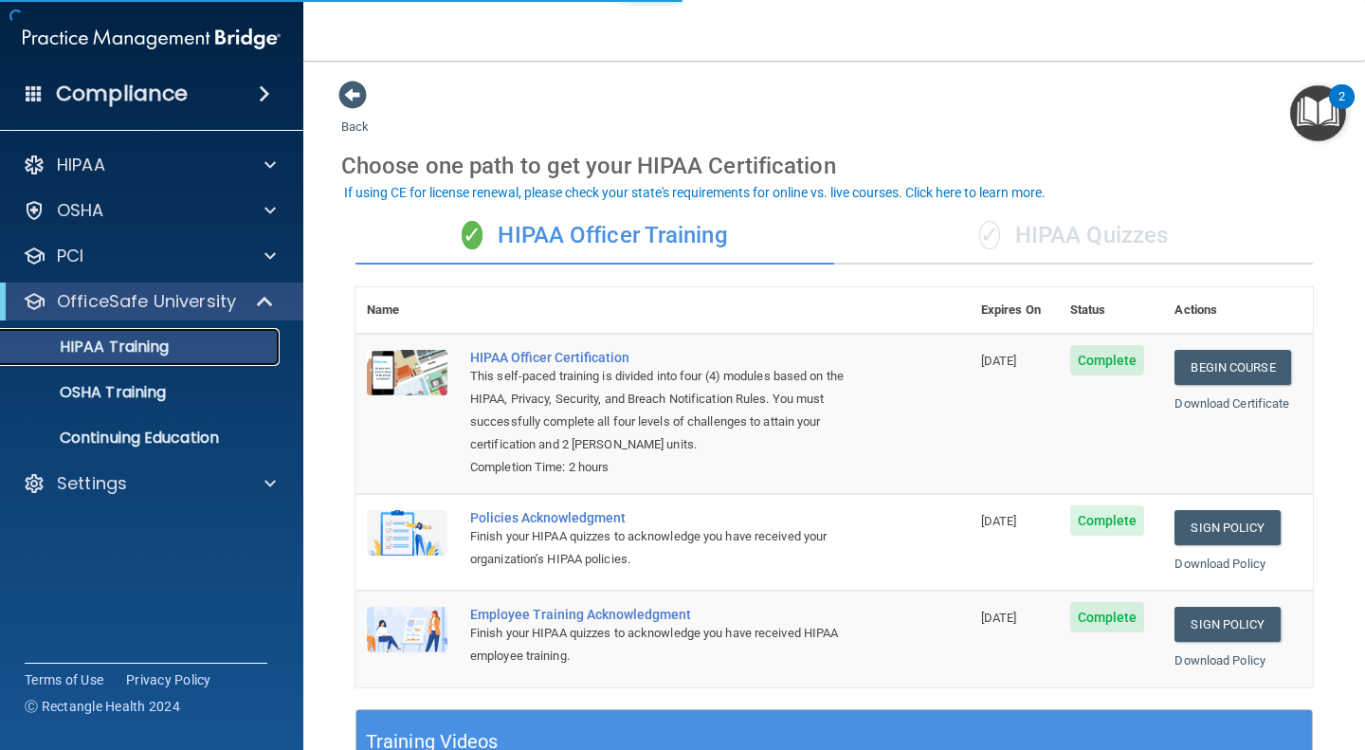
click at [194, 362] on link "HIPAA Training" at bounding box center [130, 347] width 299 height 38
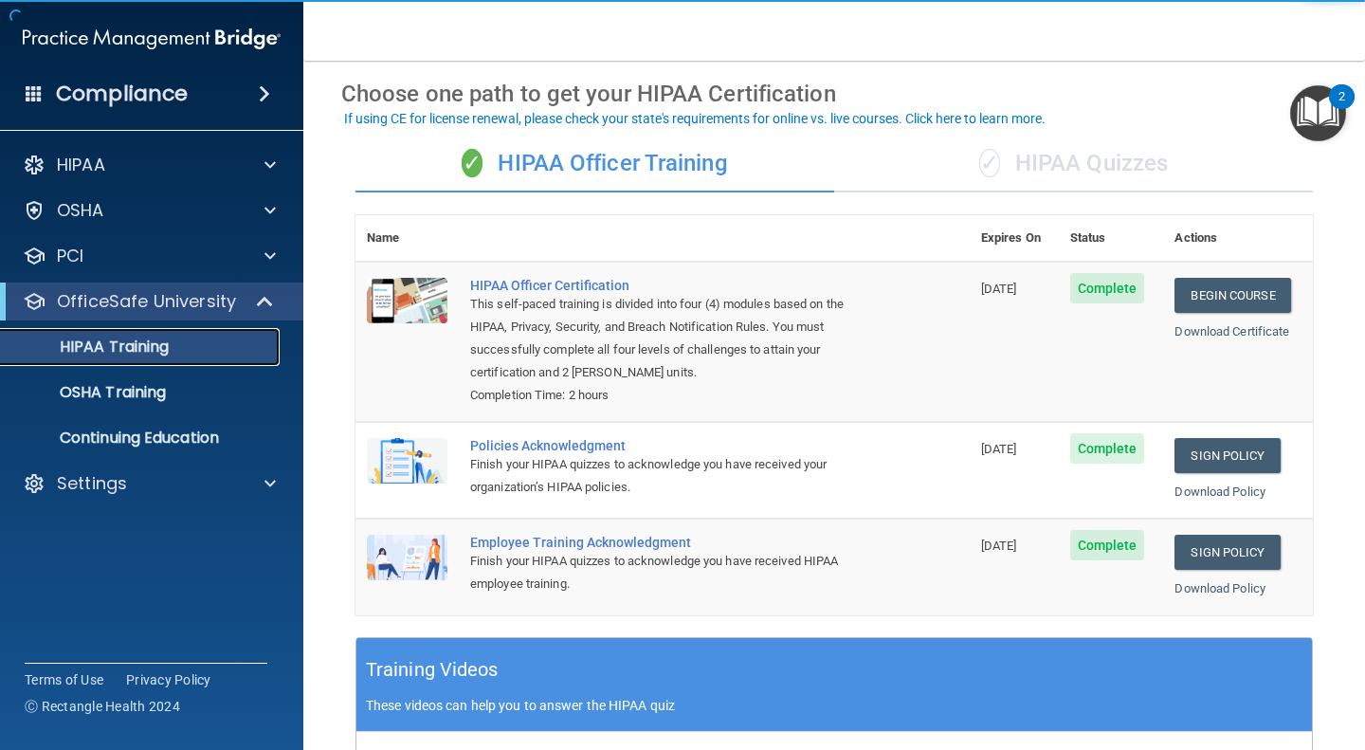
scroll to position [81, 0]
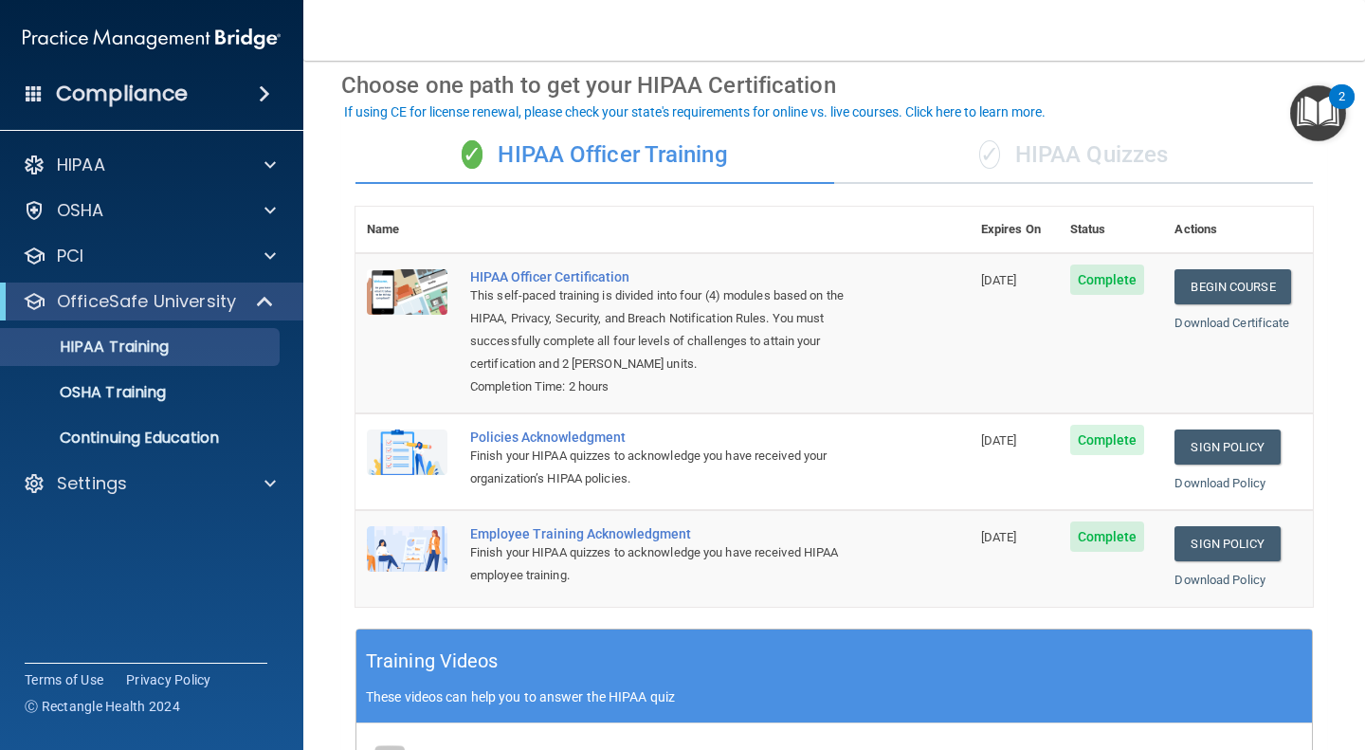
click at [989, 170] on div "✓ HIPAA Quizzes" at bounding box center [1073, 155] width 479 height 57
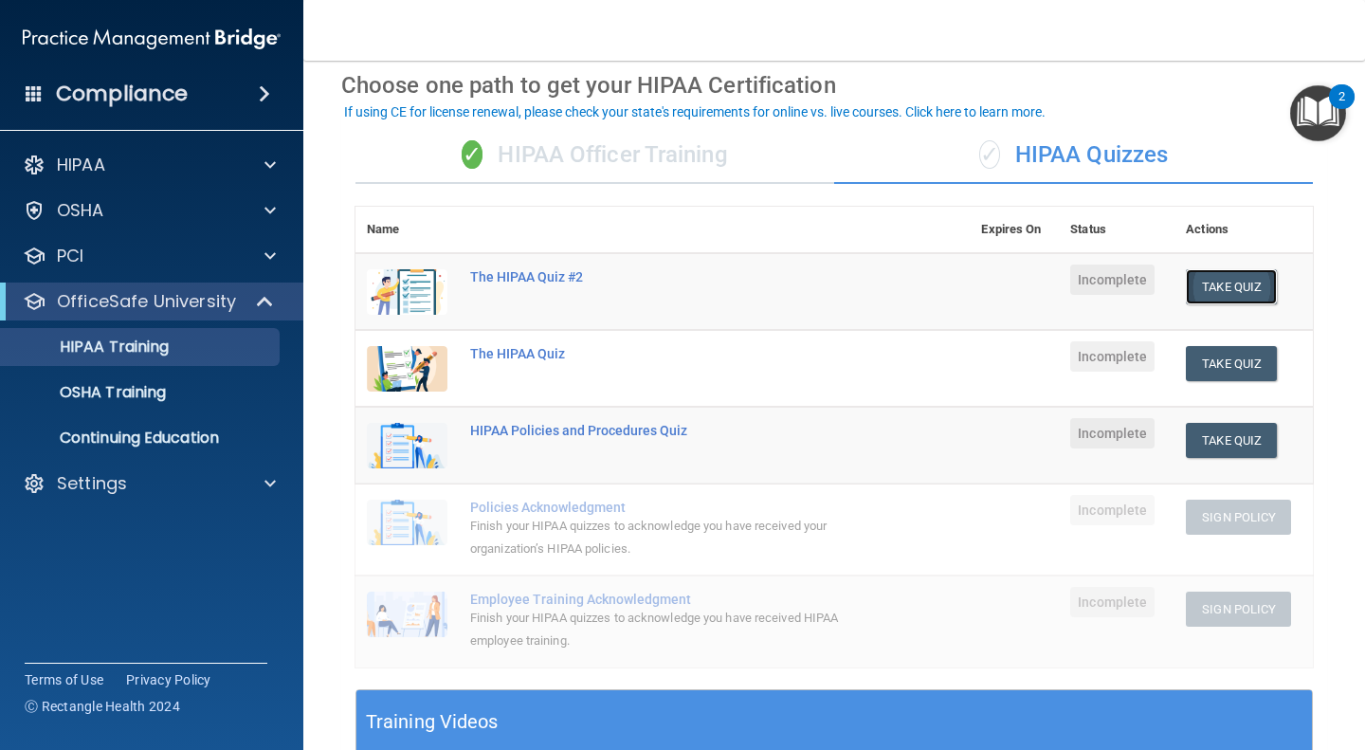
click at [1230, 281] on button "Take Quiz" at bounding box center [1231, 286] width 91 height 35
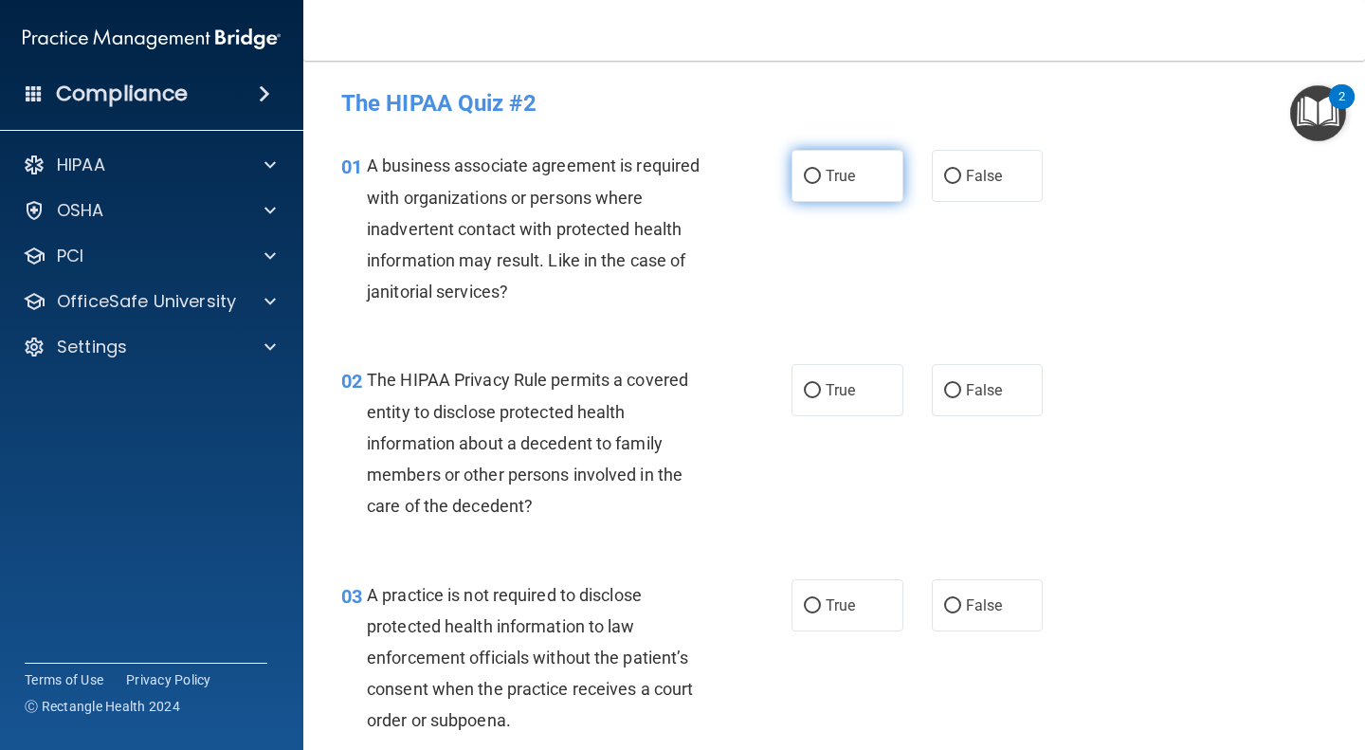
click at [833, 182] on span "True" at bounding box center [840, 176] width 29 height 18
click at [821, 182] on input "True" at bounding box center [812, 177] width 17 height 14
radio input "true"
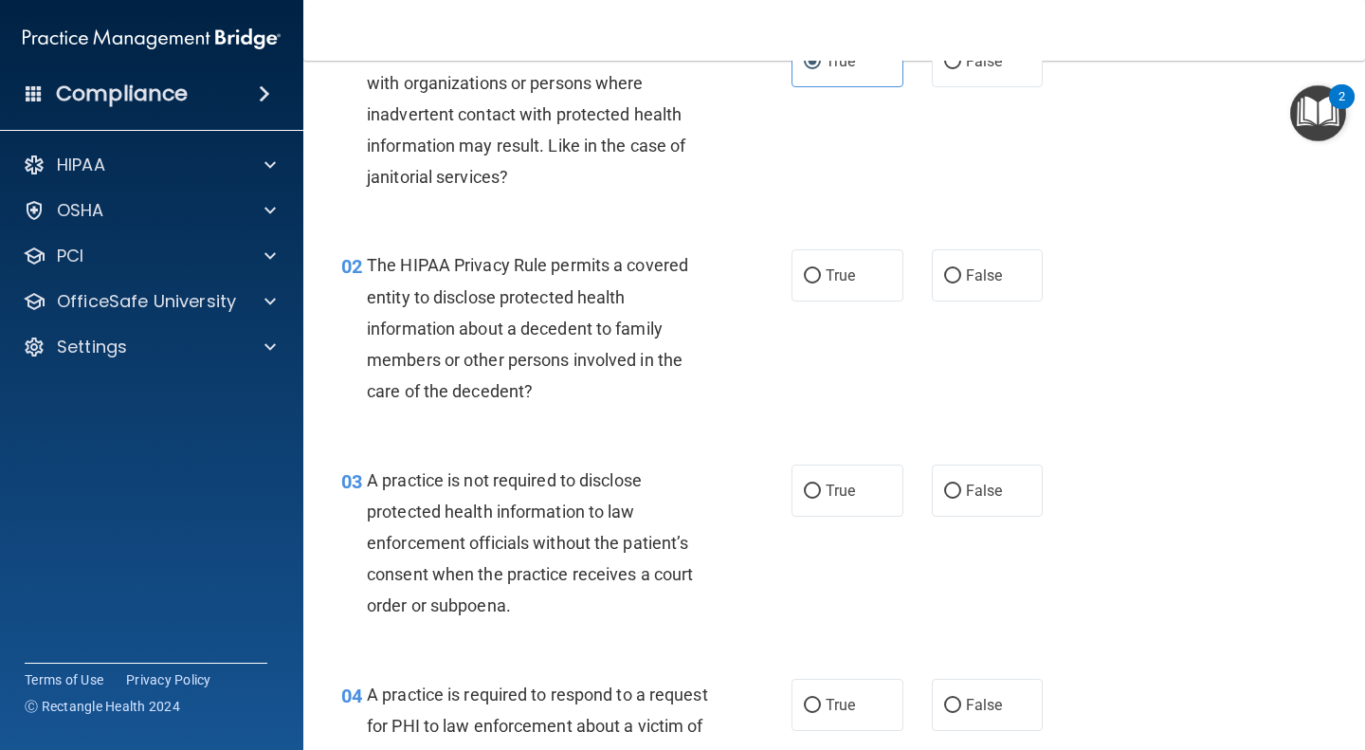
scroll to position [118, 0]
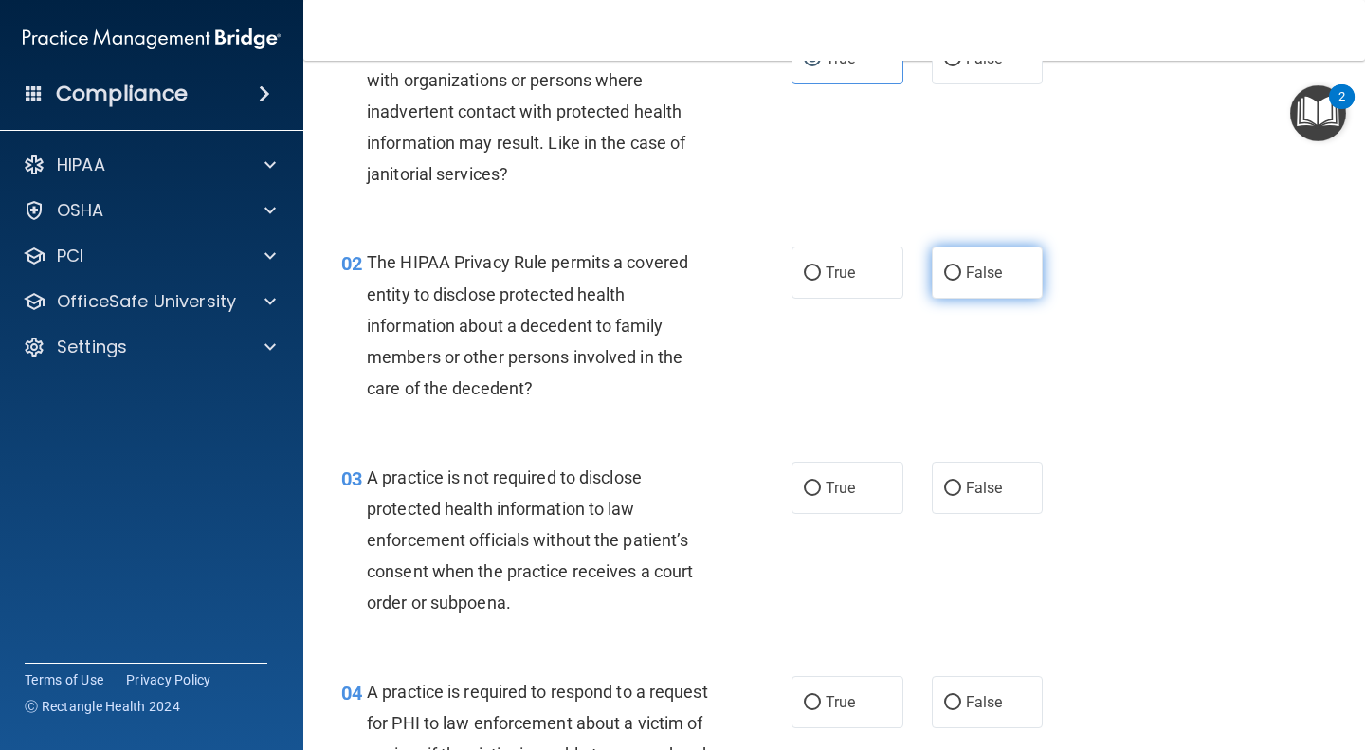
click at [1011, 253] on label "False" at bounding box center [988, 272] width 112 height 52
click at [961, 266] on input "False" at bounding box center [952, 273] width 17 height 14
radio input "true"
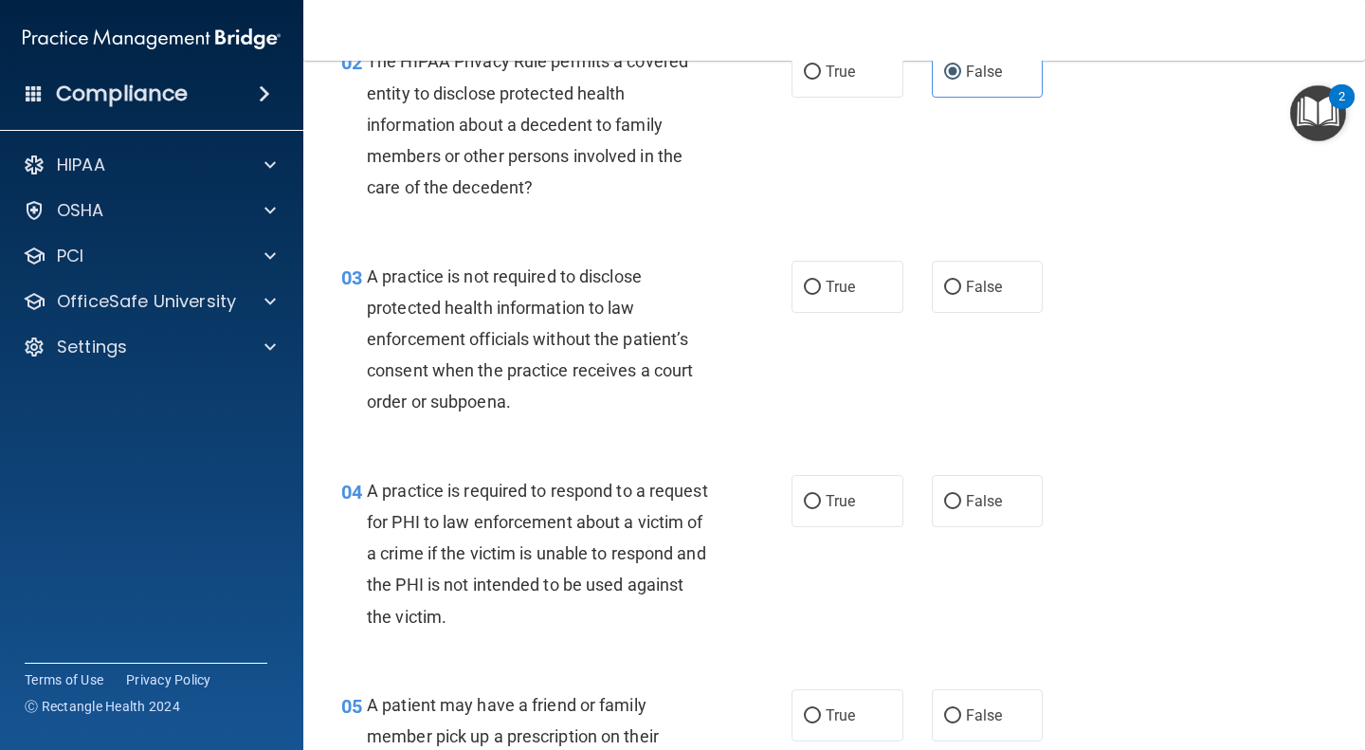
scroll to position [344, 0]
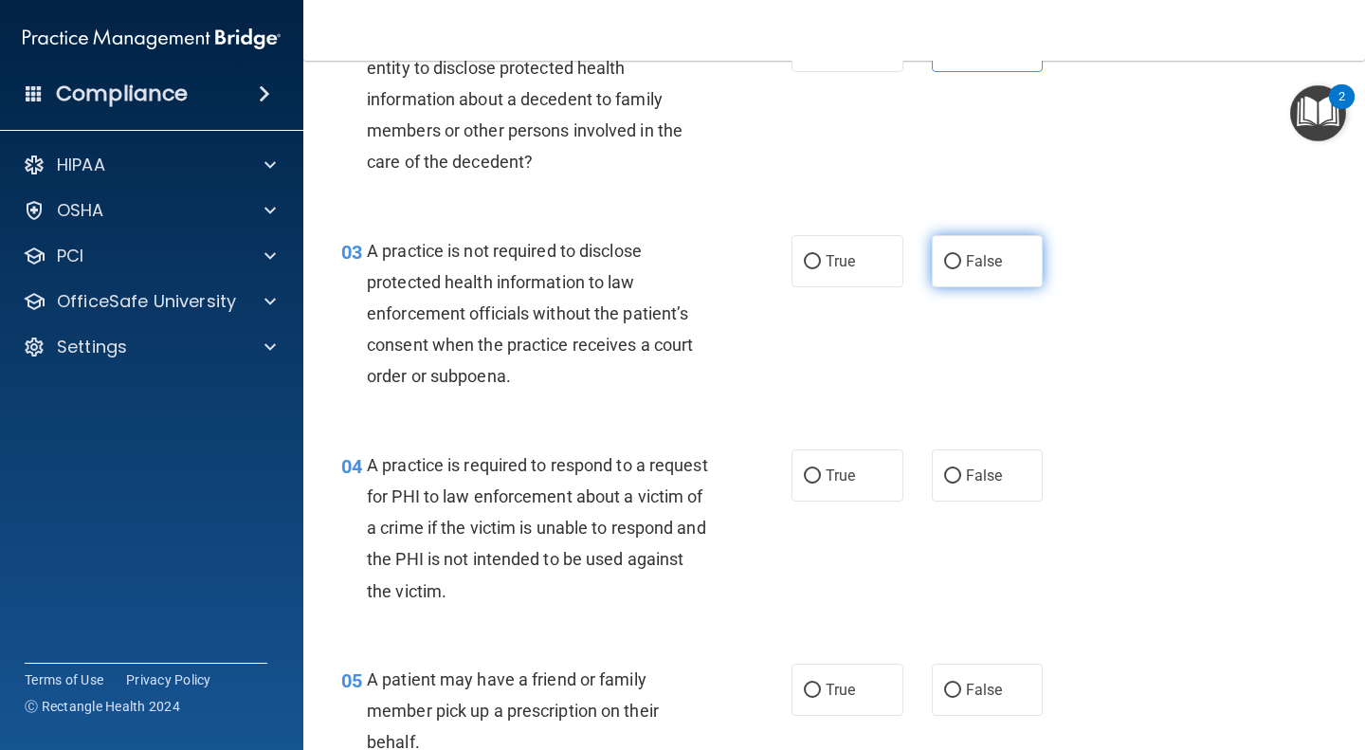
click at [985, 263] on span "False" at bounding box center [984, 261] width 37 height 18
click at [961, 263] on input "False" at bounding box center [952, 262] width 17 height 14
radio input "true"
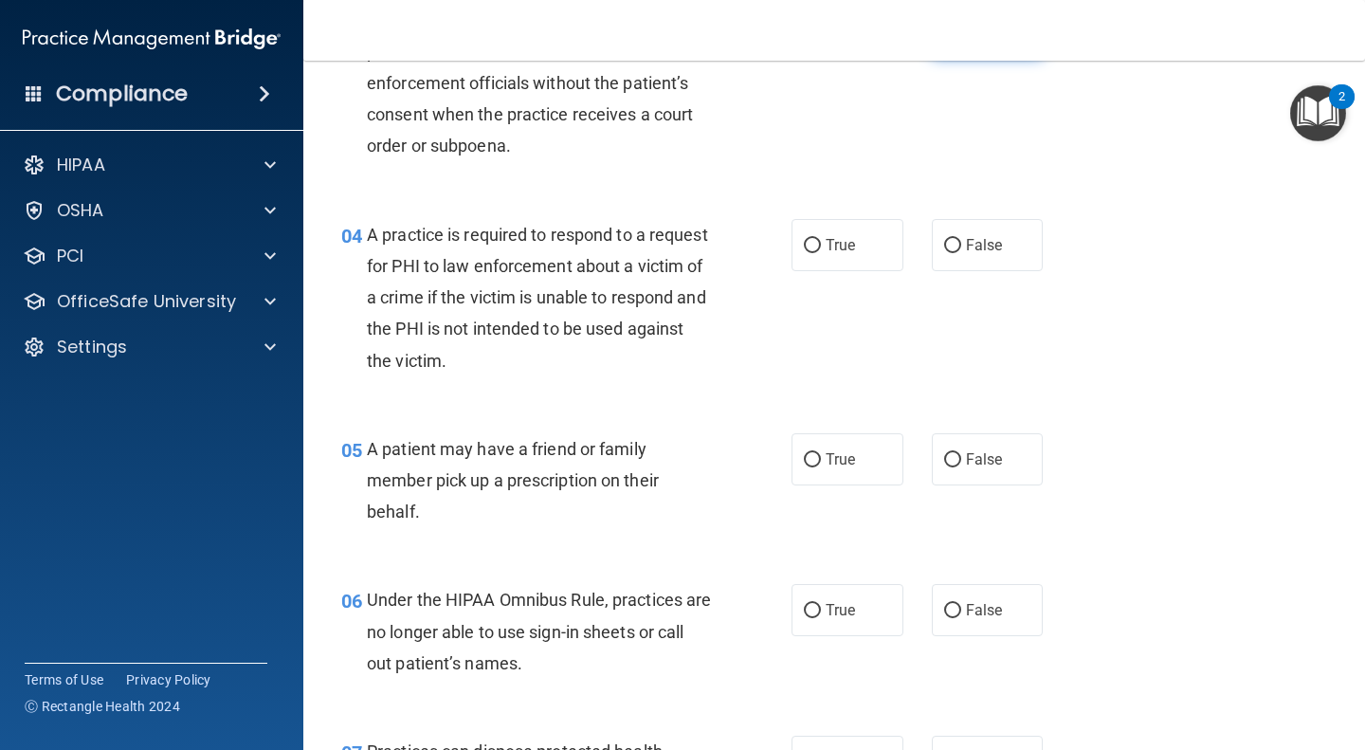
scroll to position [575, 0]
click at [826, 249] on span "True" at bounding box center [840, 244] width 29 height 18
click at [821, 249] on input "True" at bounding box center [812, 245] width 17 height 14
radio input "true"
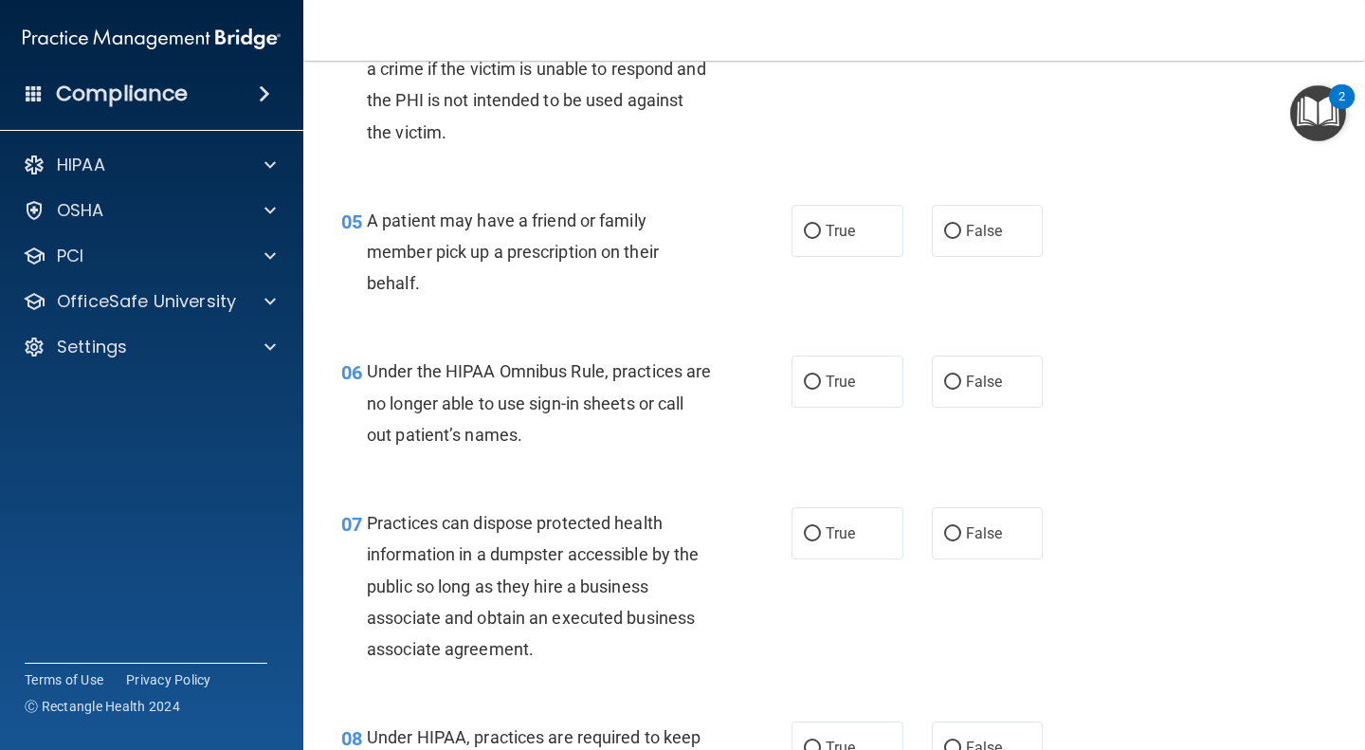
scroll to position [804, 0]
click at [864, 231] on label "True" at bounding box center [848, 230] width 112 height 52
click at [821, 231] on input "True" at bounding box center [812, 231] width 17 height 14
radio input "true"
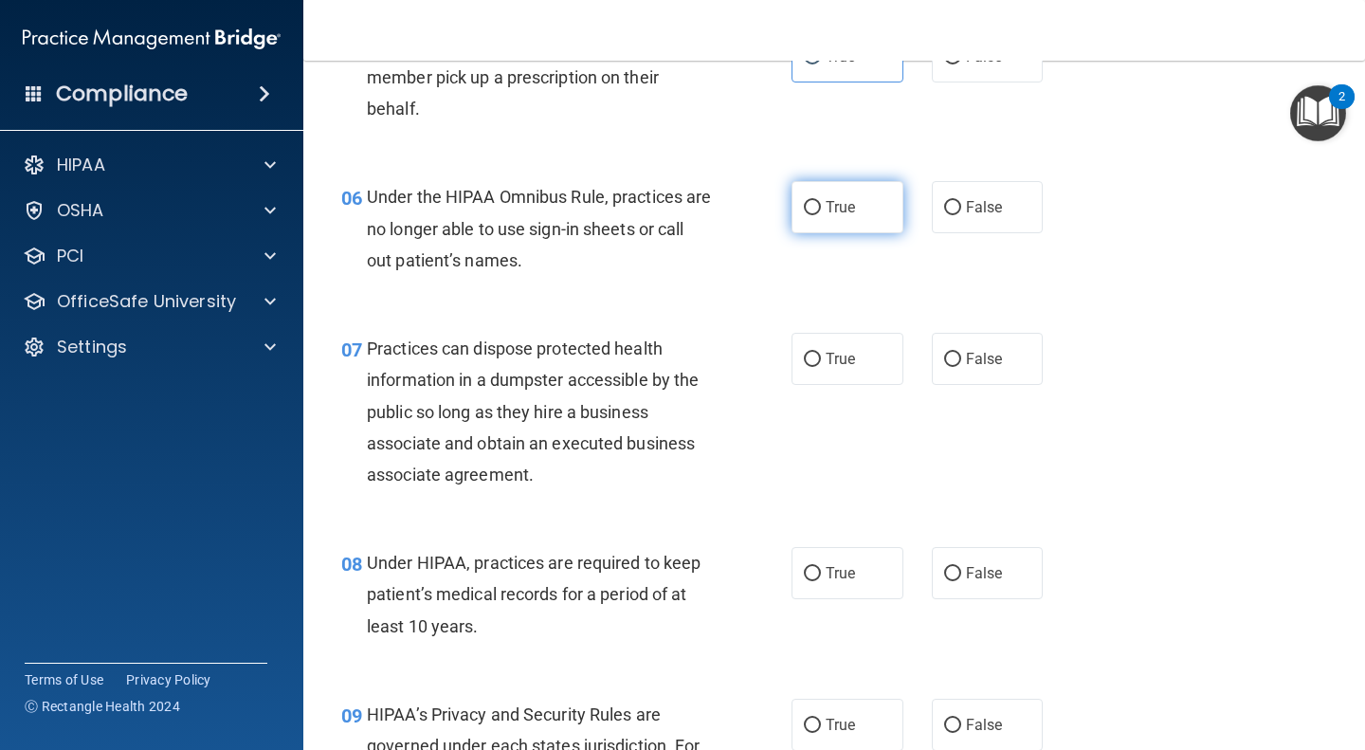
scroll to position [978, 0]
click at [978, 223] on label "False" at bounding box center [988, 206] width 112 height 52
click at [961, 214] on input "False" at bounding box center [952, 207] width 17 height 14
radio input "true"
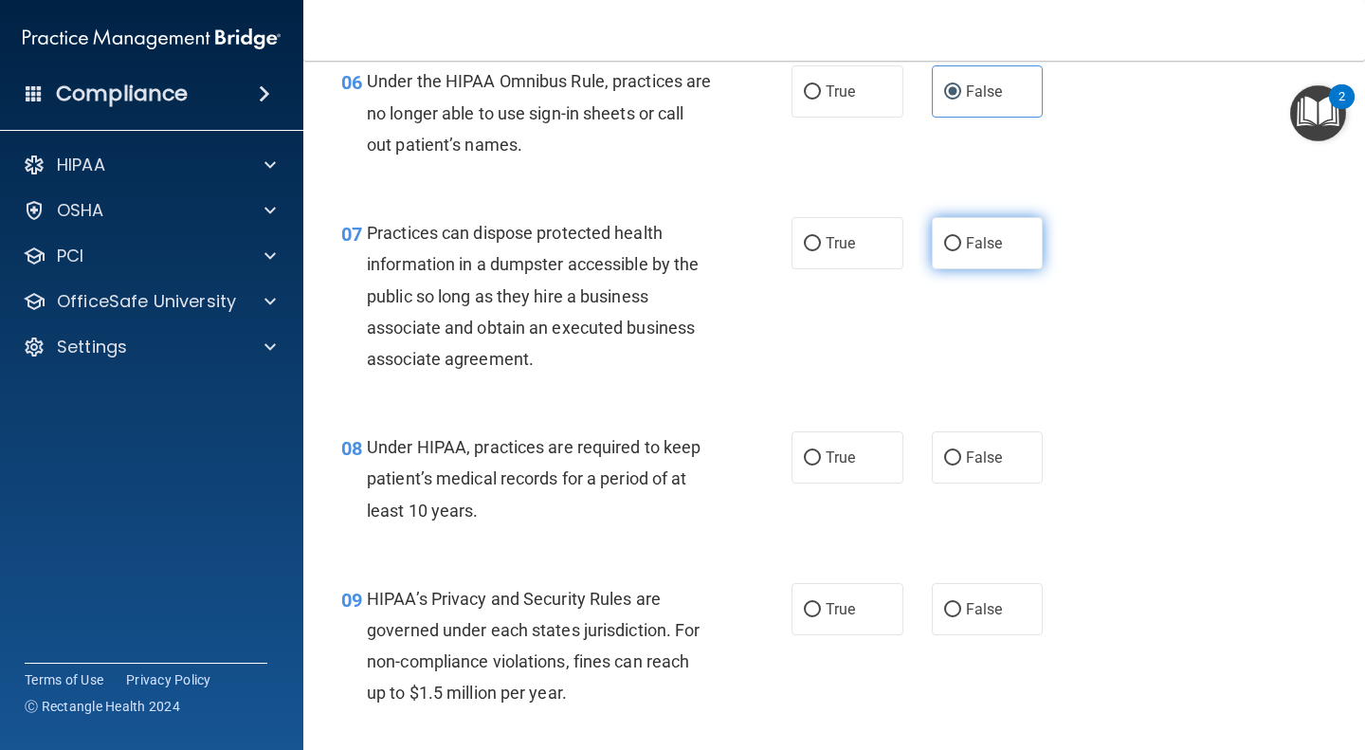
click at [983, 245] on span "False" at bounding box center [984, 243] width 37 height 18
click at [961, 245] on input "False" at bounding box center [952, 244] width 17 height 14
radio input "true"
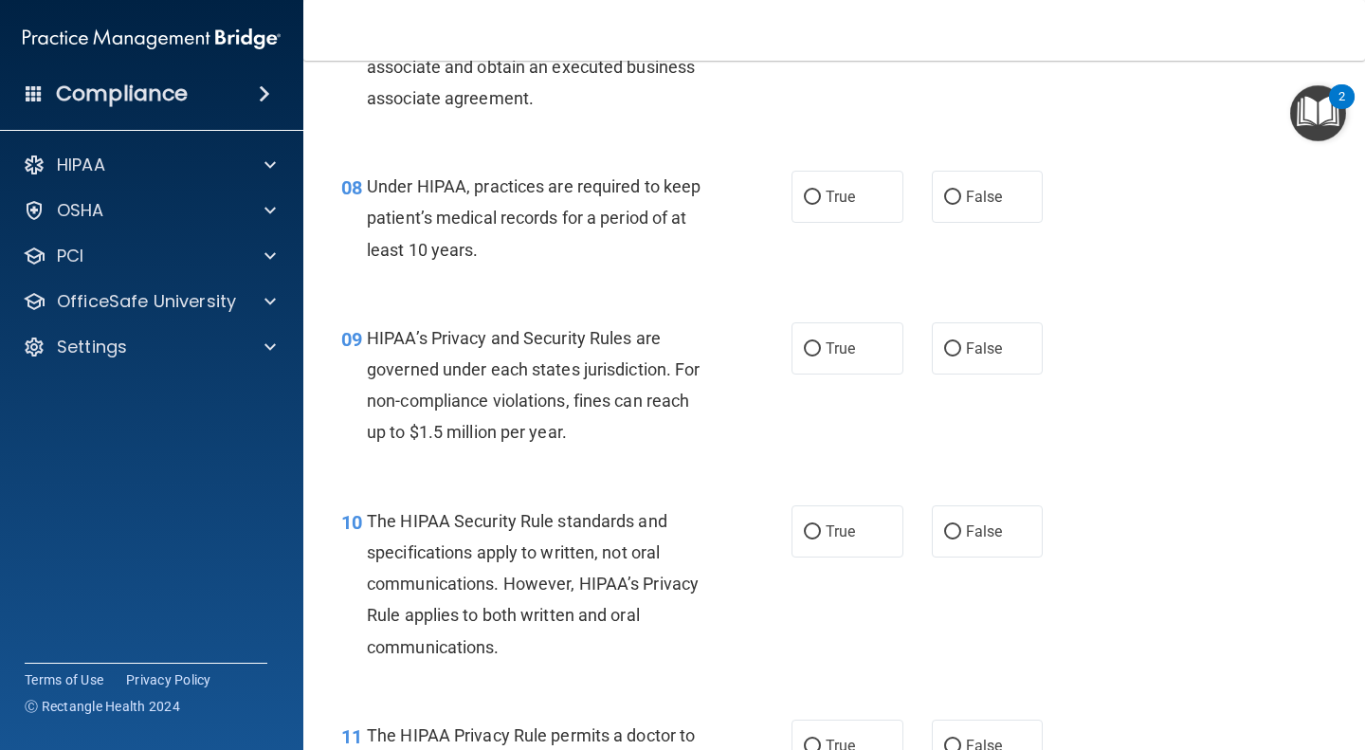
scroll to position [1358, 0]
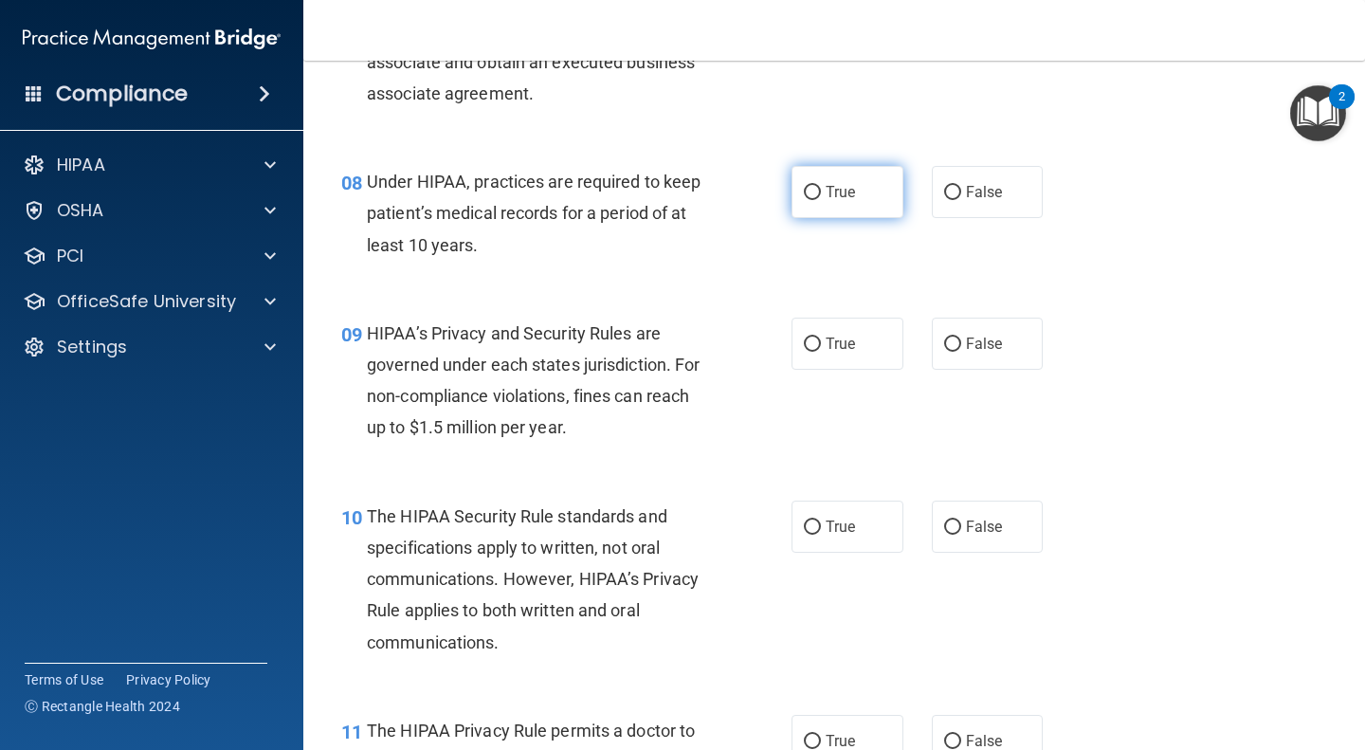
click at [805, 186] on input "True" at bounding box center [812, 193] width 17 height 14
radio input "true"
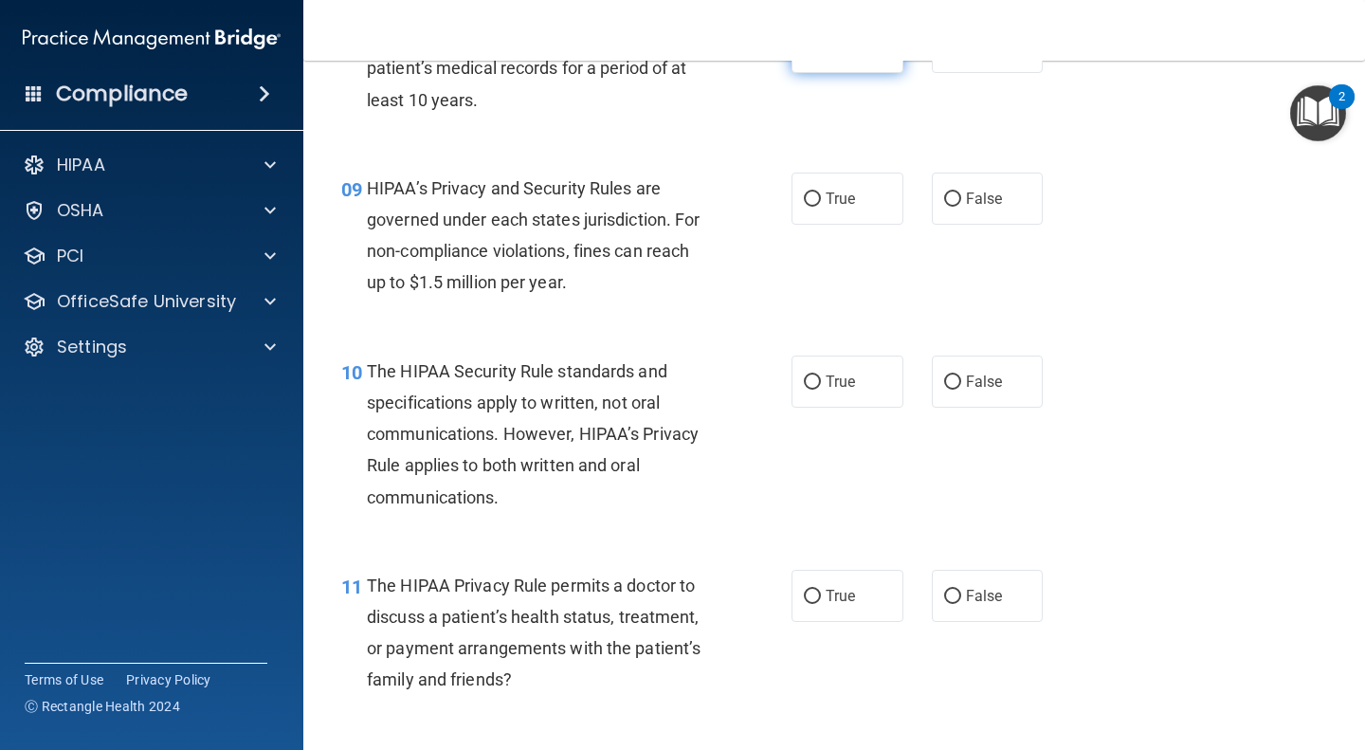
scroll to position [1503, 0]
click at [818, 201] on label "True" at bounding box center [848, 199] width 112 height 52
click at [818, 201] on input "True" at bounding box center [812, 200] width 17 height 14
radio input "true"
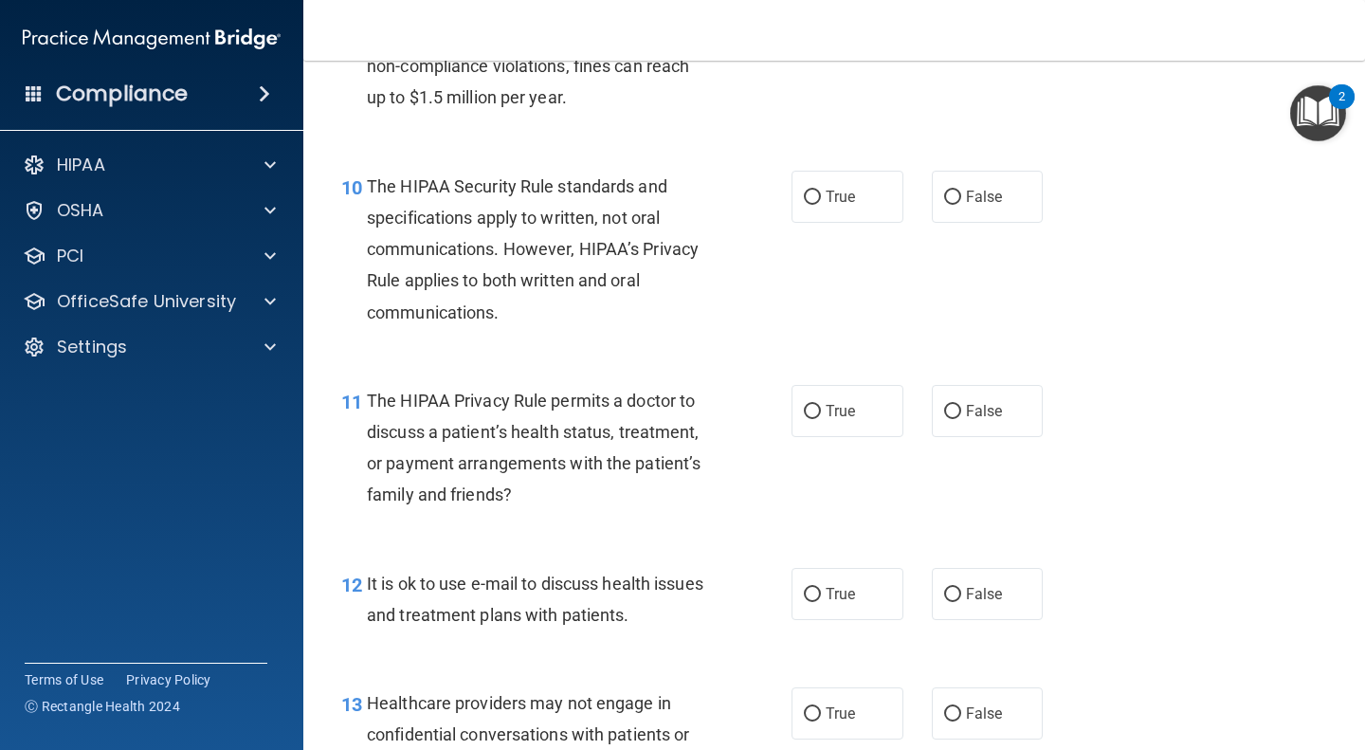
scroll to position [1689, 0]
click at [993, 193] on label "False" at bounding box center [988, 196] width 112 height 52
click at [961, 193] on input "False" at bounding box center [952, 197] width 17 height 14
radio input "true"
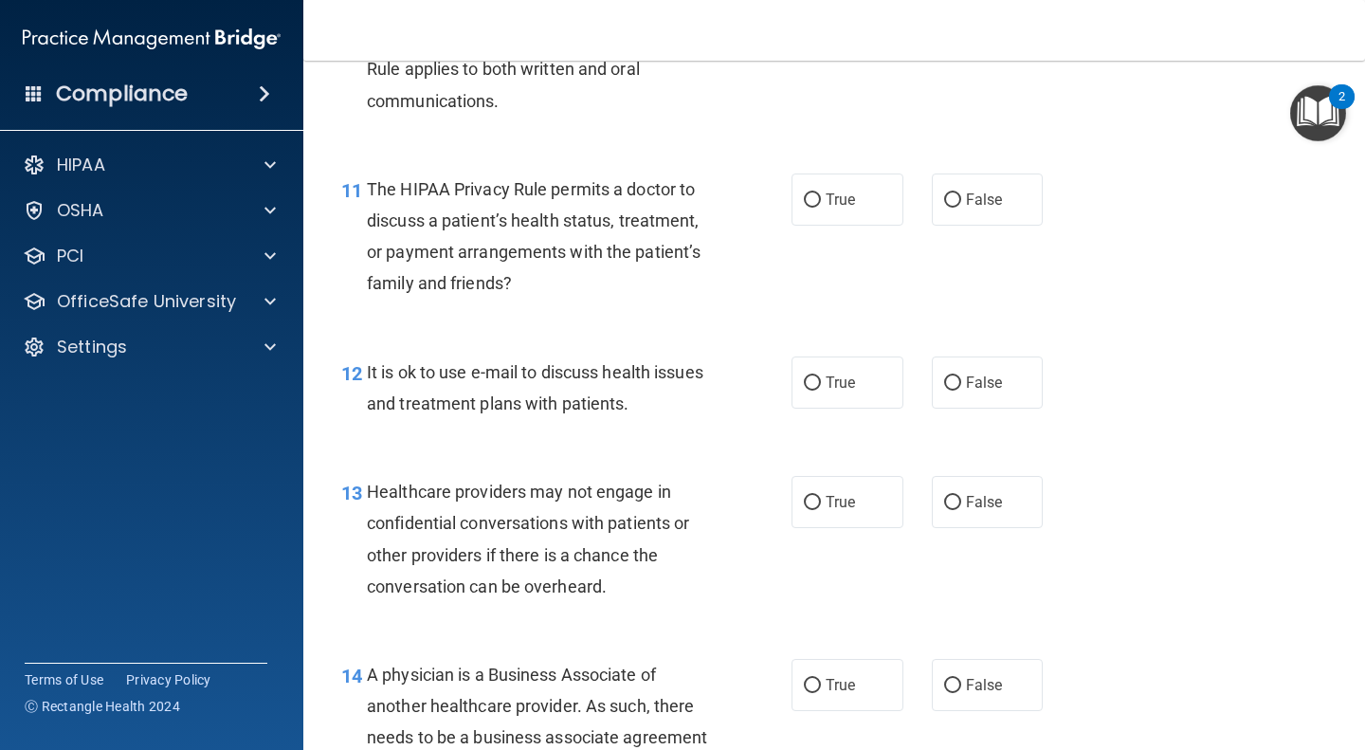
scroll to position [1901, 0]
click at [972, 201] on span "False" at bounding box center [984, 199] width 37 height 18
click at [961, 201] on input "False" at bounding box center [952, 199] width 17 height 14
radio input "true"
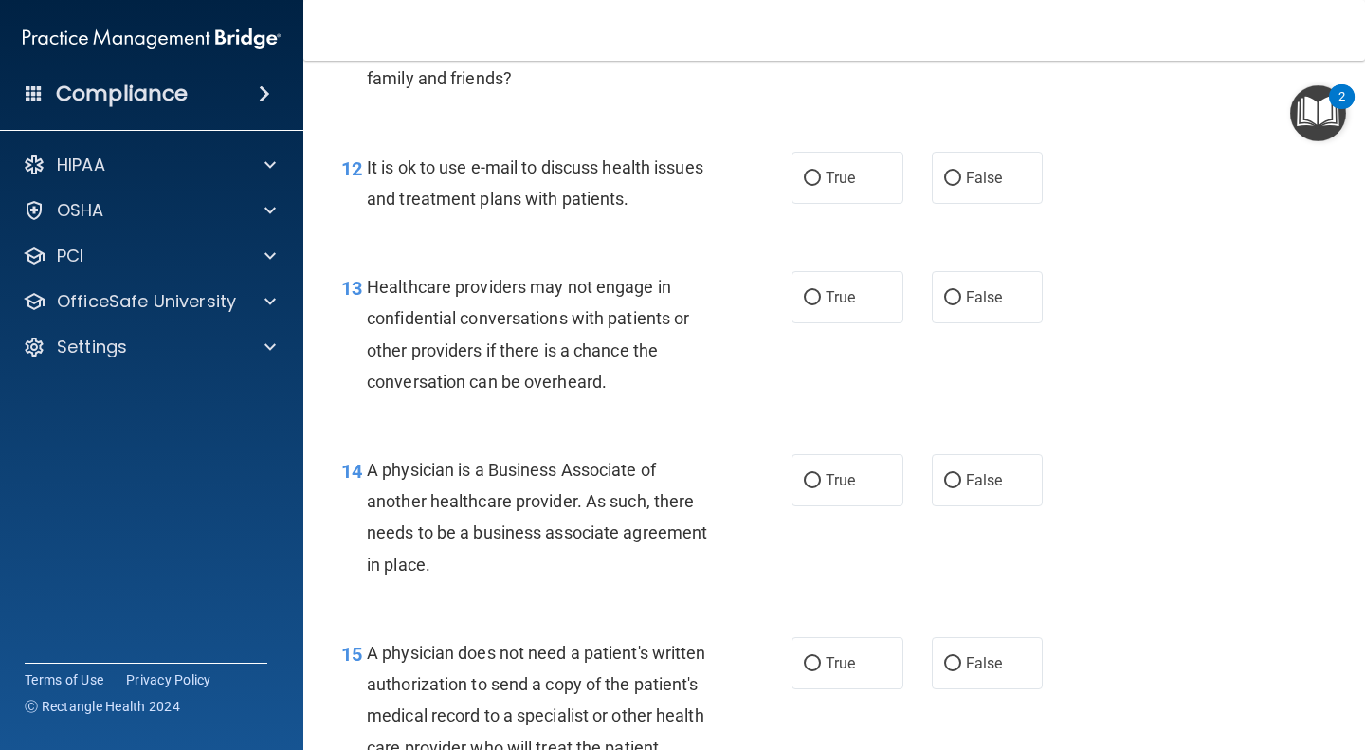
scroll to position [2108, 0]
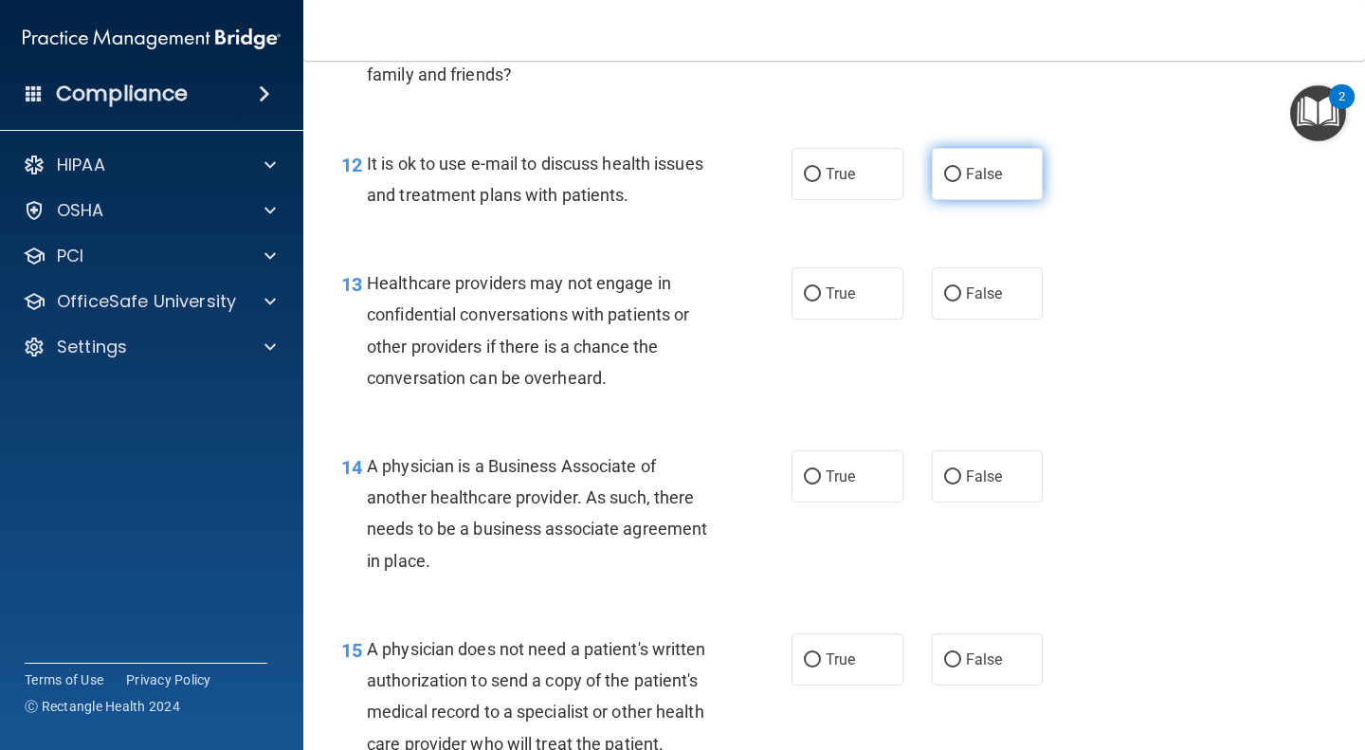
click at [944, 177] on input "False" at bounding box center [952, 175] width 17 height 14
radio input "true"
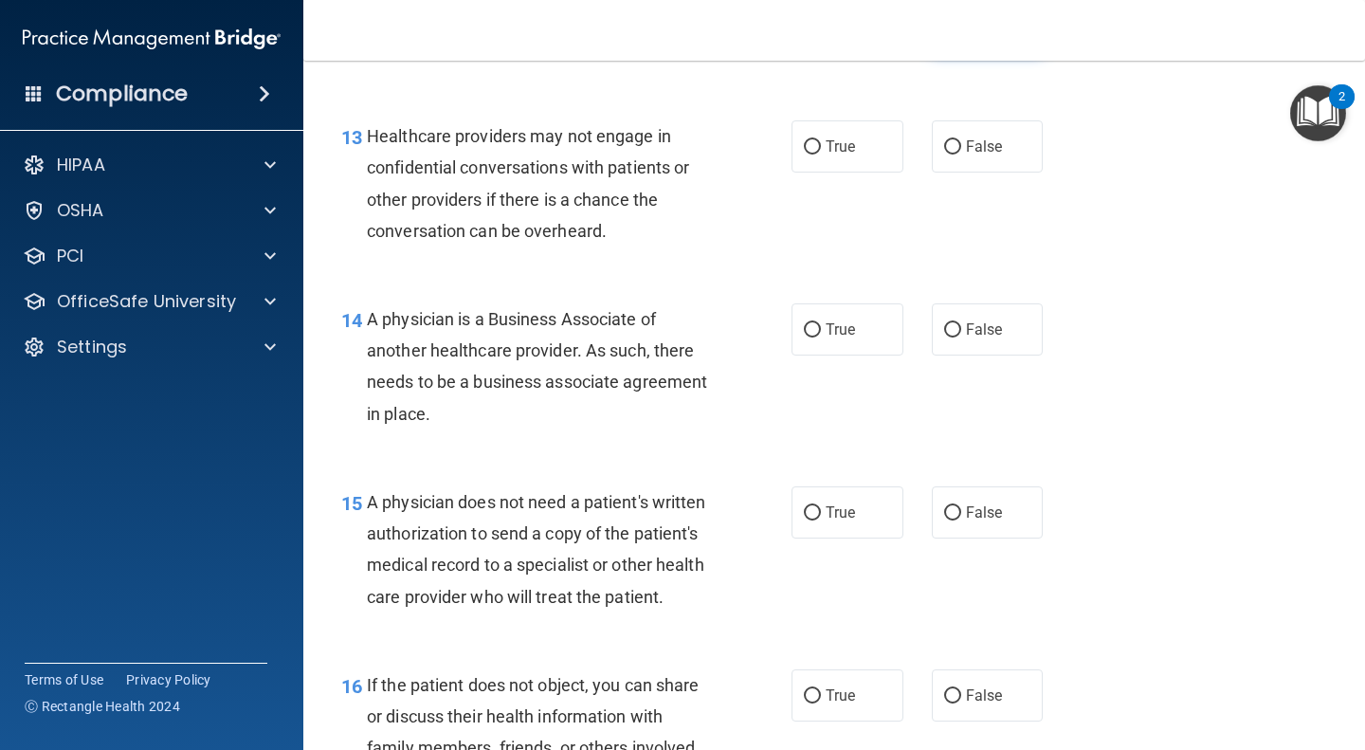
scroll to position [2259, 0]
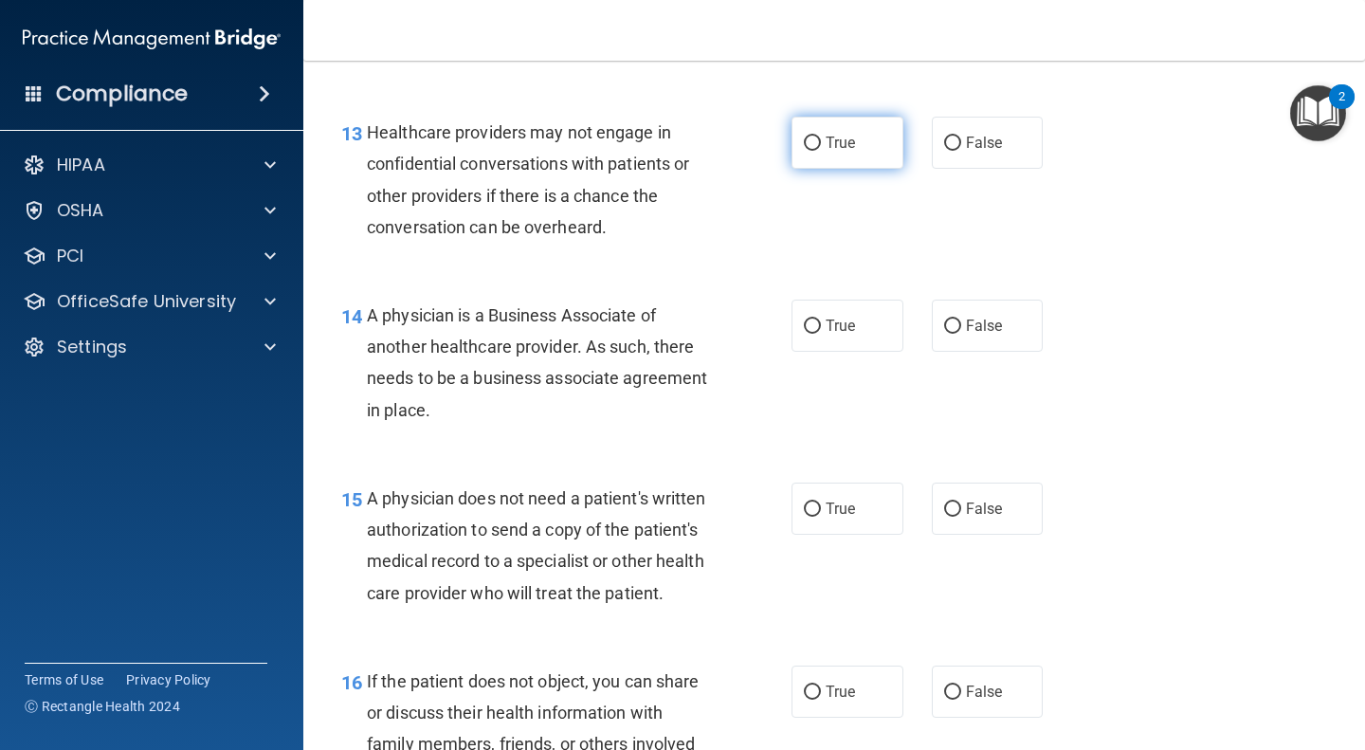
click at [813, 147] on label "True" at bounding box center [848, 143] width 112 height 52
click at [813, 147] on input "True" at bounding box center [812, 144] width 17 height 14
radio input "true"
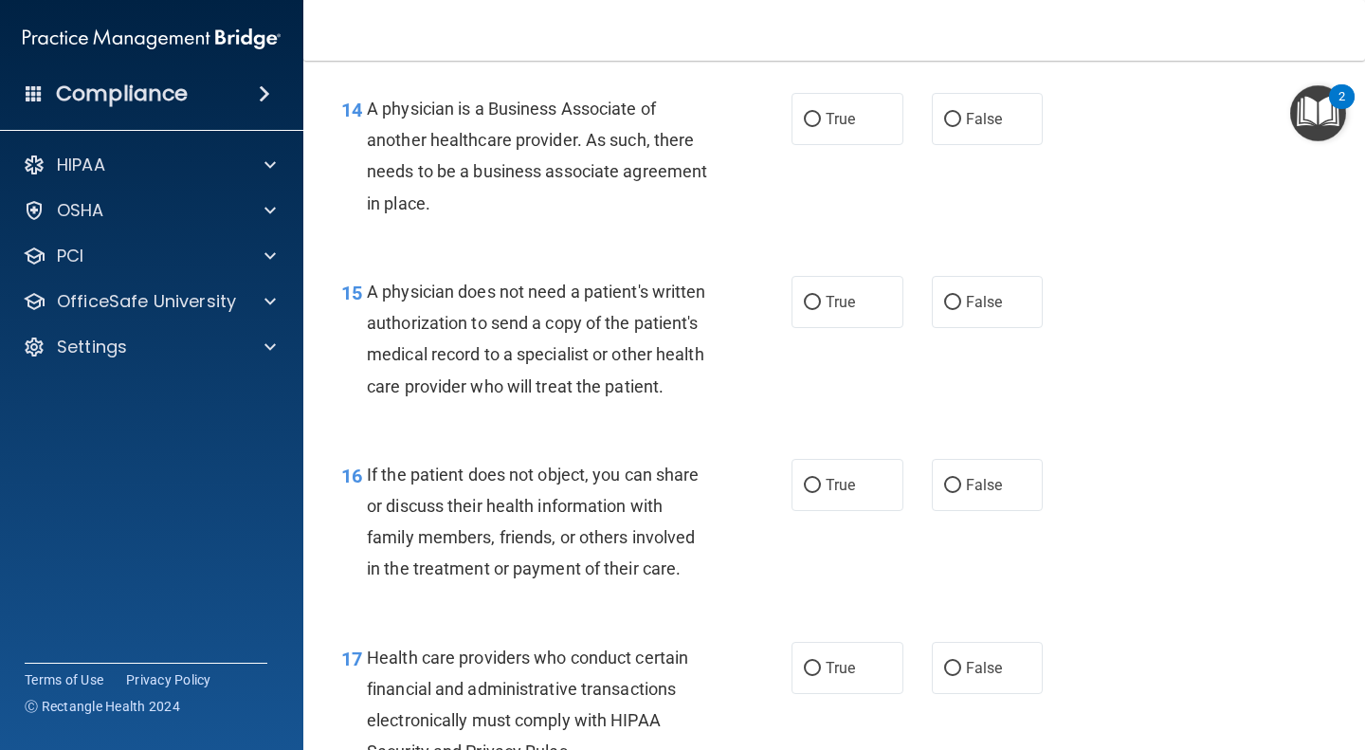
scroll to position [2467, 0]
click at [813, 137] on label "True" at bounding box center [848, 118] width 112 height 52
click at [813, 126] on input "True" at bounding box center [812, 119] width 17 height 14
radio input "true"
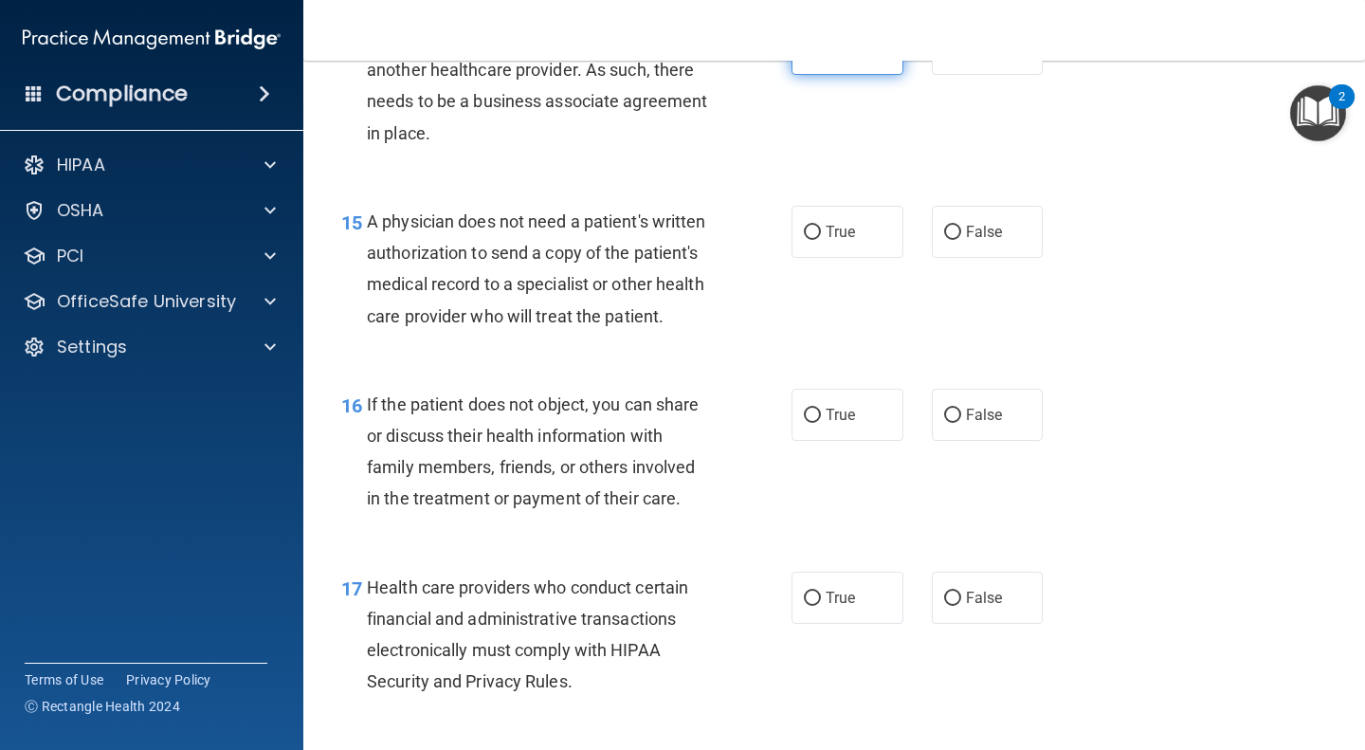
click at [813, 137] on div "14 A physician is a Business Associate of another healthcare provider. As such,…" at bounding box center [834, 90] width 1014 height 183
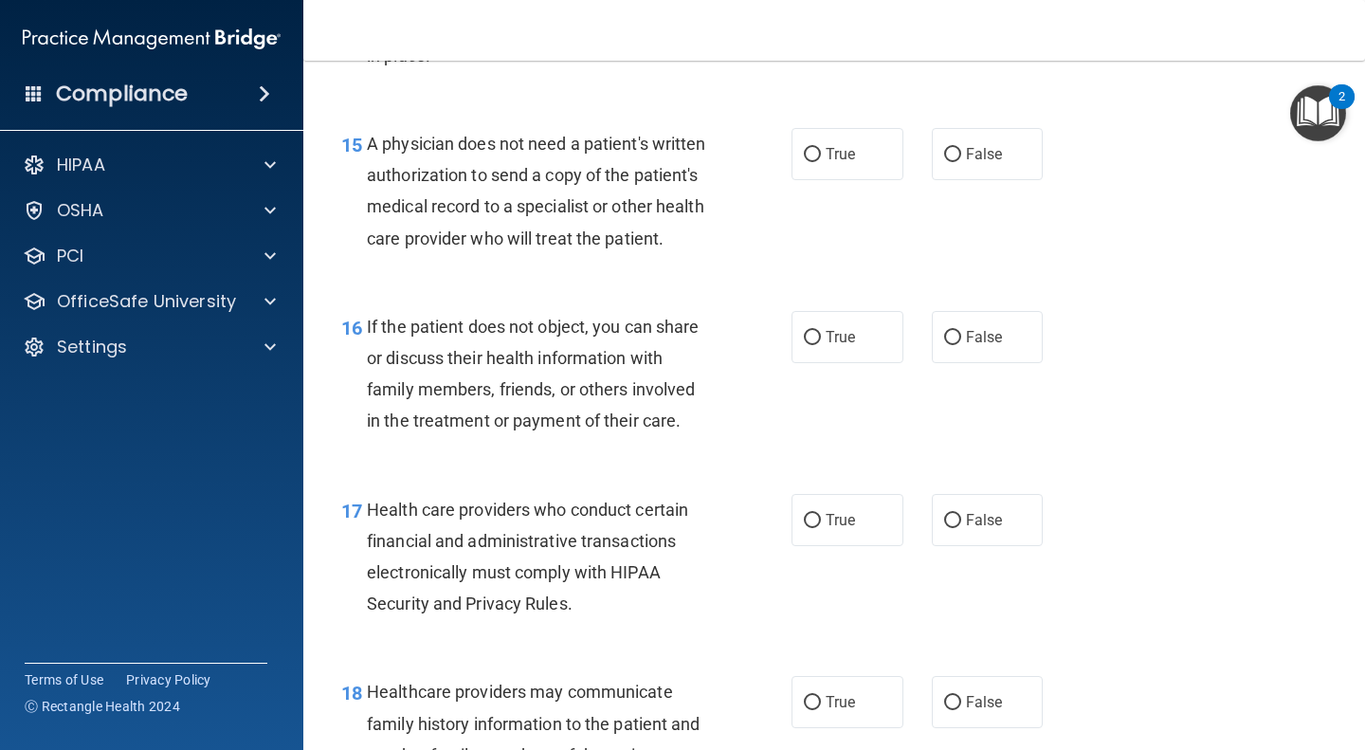
scroll to position [2615, 0]
click at [822, 167] on label "True" at bounding box center [848, 153] width 112 height 52
click at [821, 161] on input "True" at bounding box center [812, 154] width 17 height 14
radio input "true"
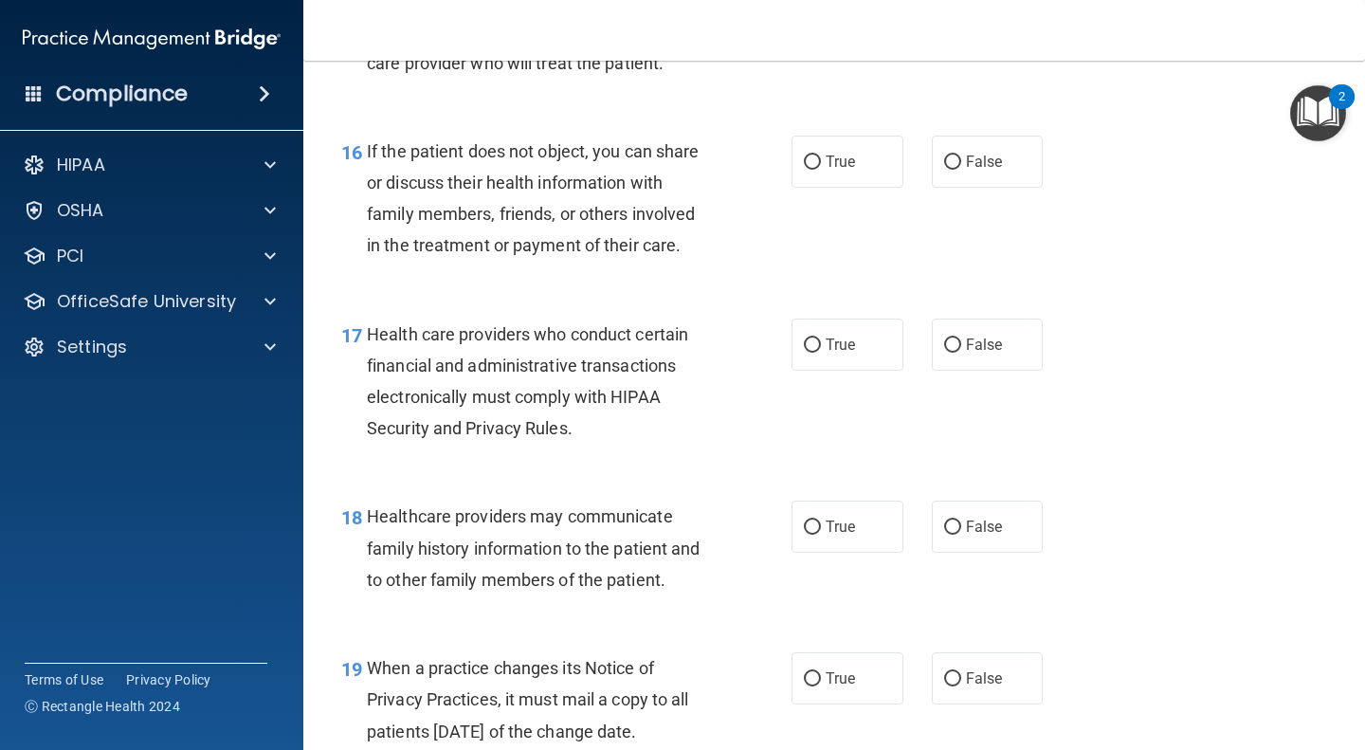
scroll to position [2790, 0]
click at [849, 187] on label "True" at bounding box center [848, 161] width 112 height 52
click at [821, 169] on input "True" at bounding box center [812, 162] width 17 height 14
radio input "true"
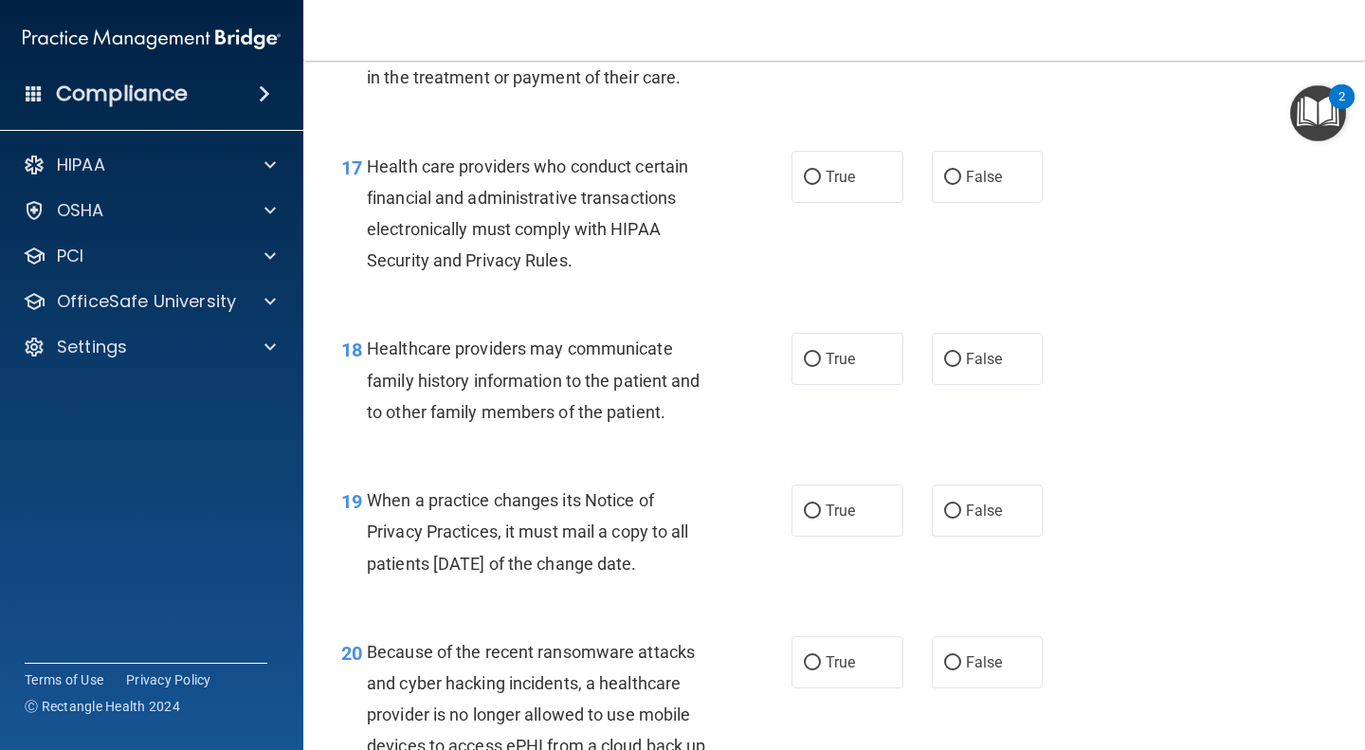
scroll to position [2958, 0]
click at [857, 191] on label "True" at bounding box center [848, 176] width 112 height 52
click at [821, 184] on input "True" at bounding box center [812, 177] width 17 height 14
radio input "true"
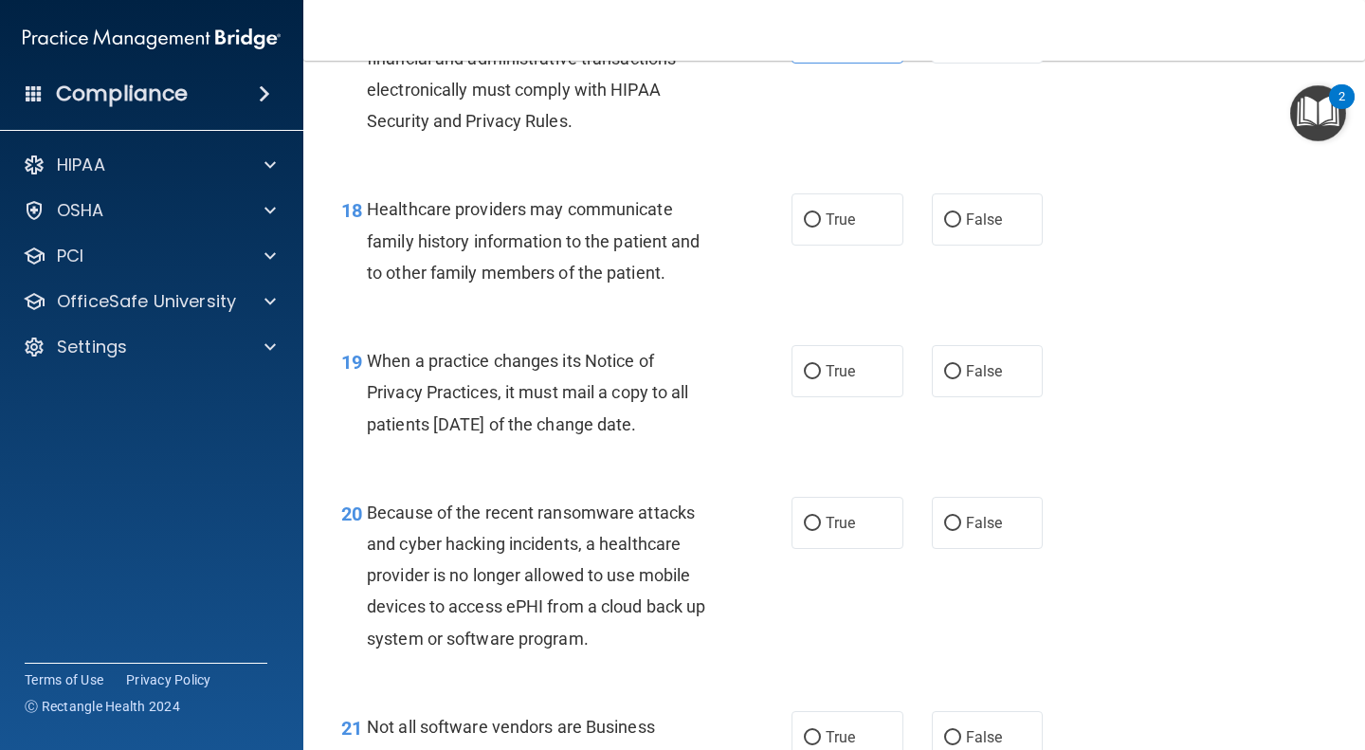
scroll to position [3097, 0]
click at [969, 239] on label "False" at bounding box center [988, 218] width 112 height 52
click at [961, 227] on input "False" at bounding box center [952, 219] width 17 height 14
radio input "true"
click at [693, 472] on div "19 When a practice changes its Notice of Privacy Practices, it must mail a copy…" at bounding box center [834, 396] width 1014 height 152
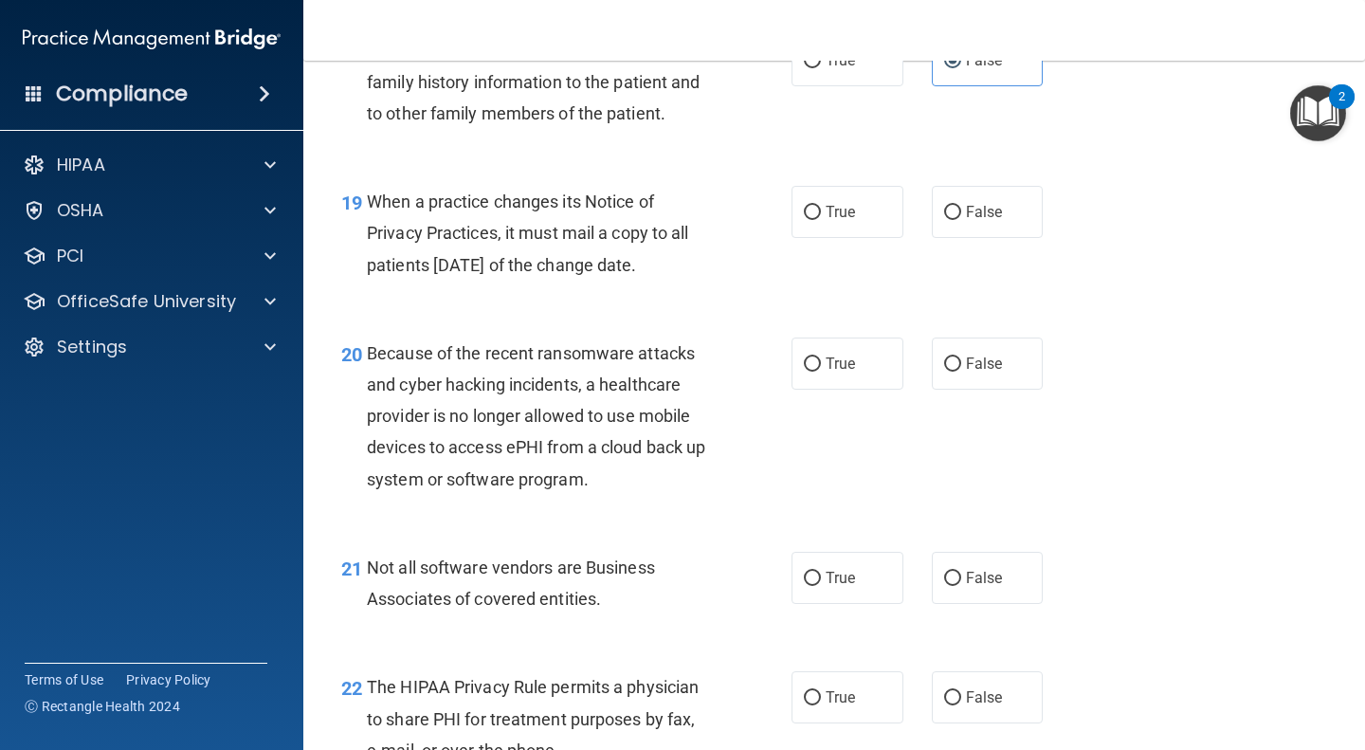
scroll to position [3256, 0]
click at [811, 237] on label "True" at bounding box center [848, 211] width 112 height 52
click at [811, 219] on input "True" at bounding box center [812, 212] width 17 height 14
radio input "true"
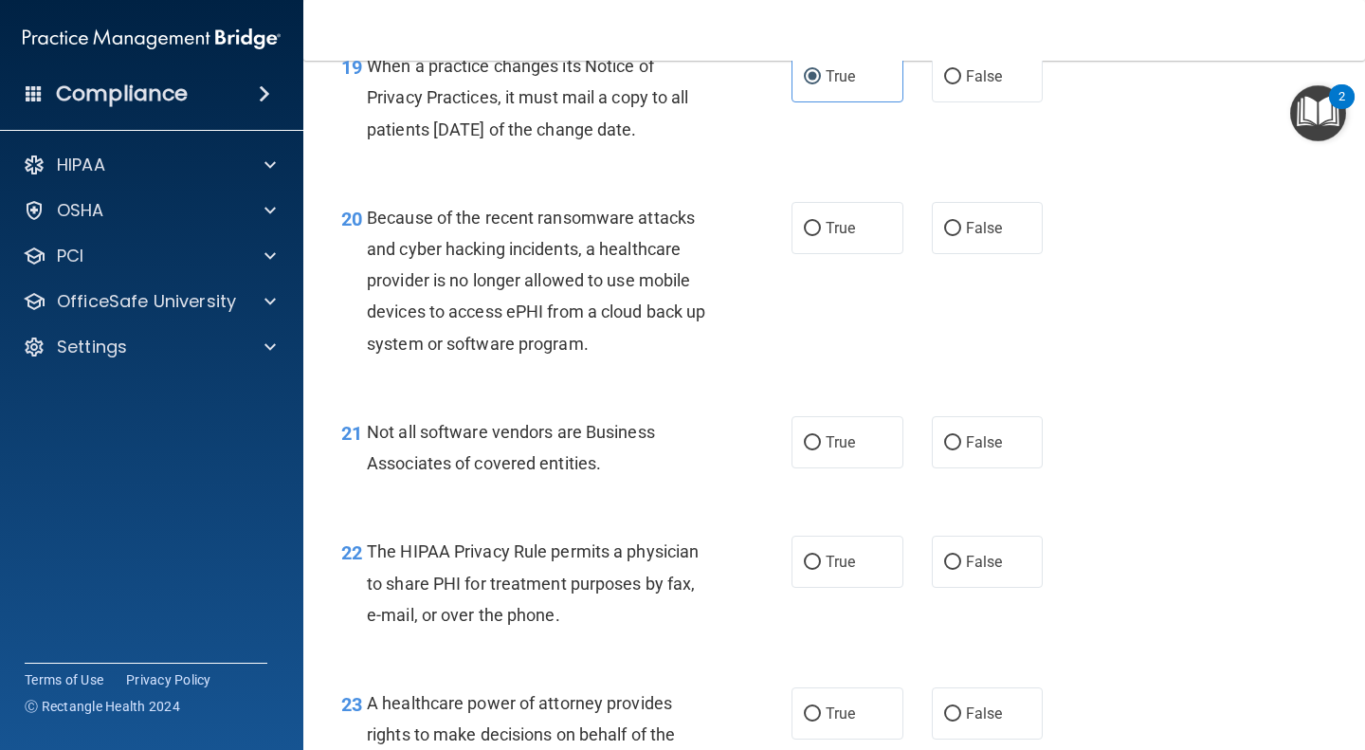
scroll to position [3392, 0]
click at [862, 253] on label "True" at bounding box center [848, 227] width 112 height 52
click at [821, 235] on input "True" at bounding box center [812, 228] width 17 height 14
radio input "true"
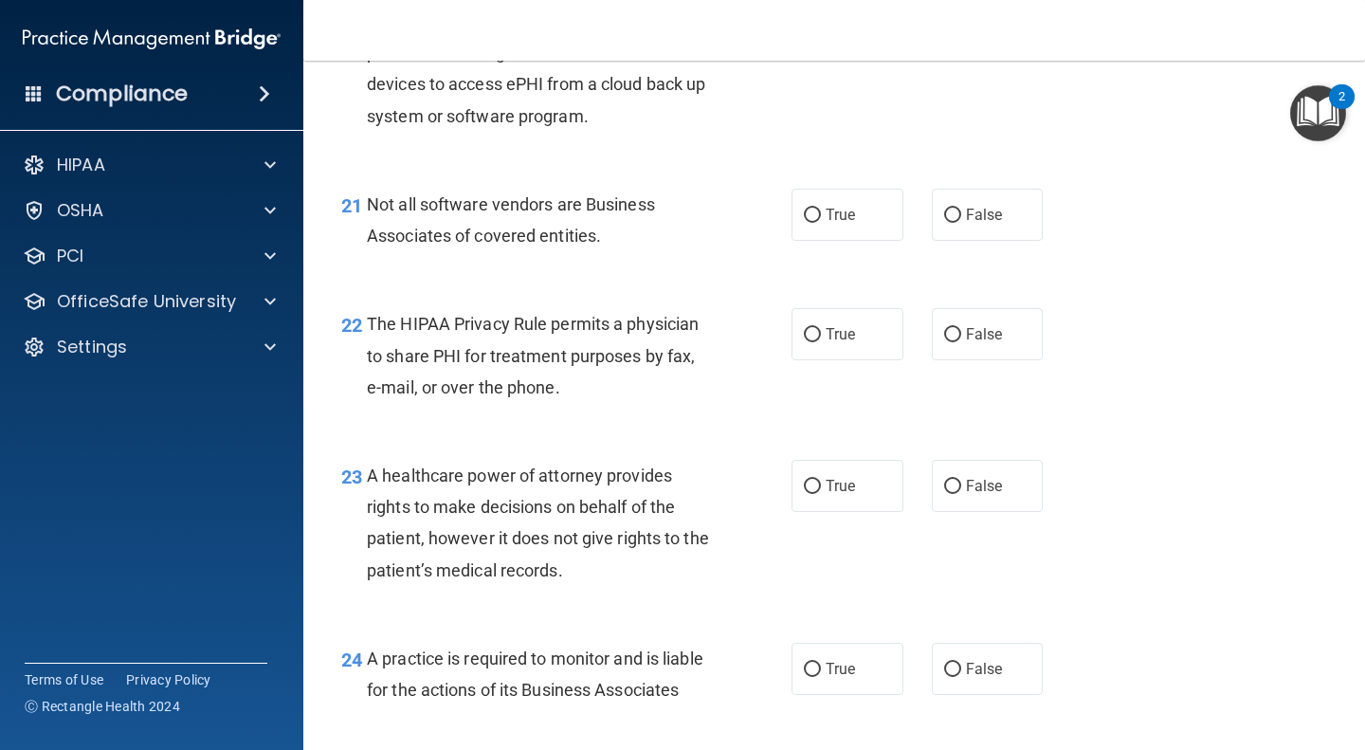
scroll to position [3626, 0]
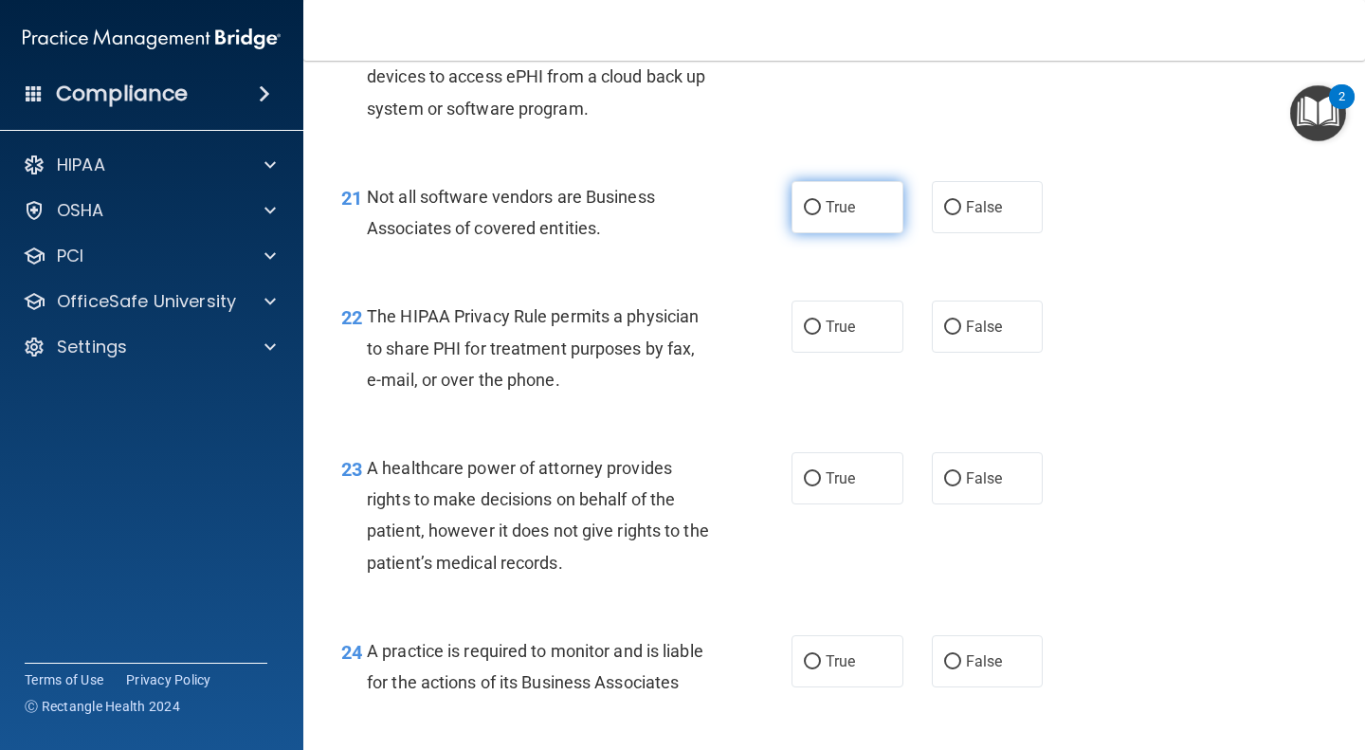
click at [826, 216] on span "True" at bounding box center [840, 207] width 29 height 18
click at [820, 215] on input "True" at bounding box center [812, 208] width 17 height 14
radio input "true"
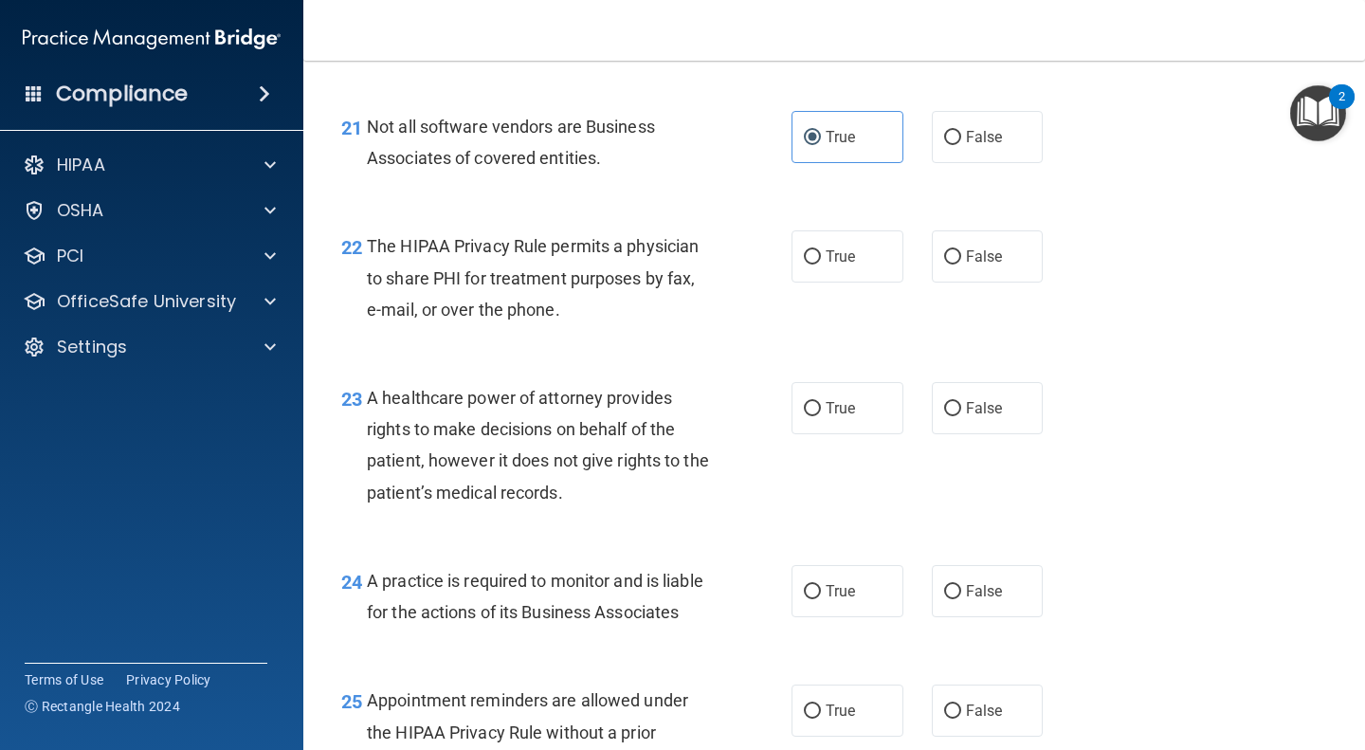
scroll to position [3697, 0]
click at [954, 162] on label "False" at bounding box center [988, 136] width 112 height 52
click at [954, 144] on input "False" at bounding box center [952, 137] width 17 height 14
radio input "true"
radio input "false"
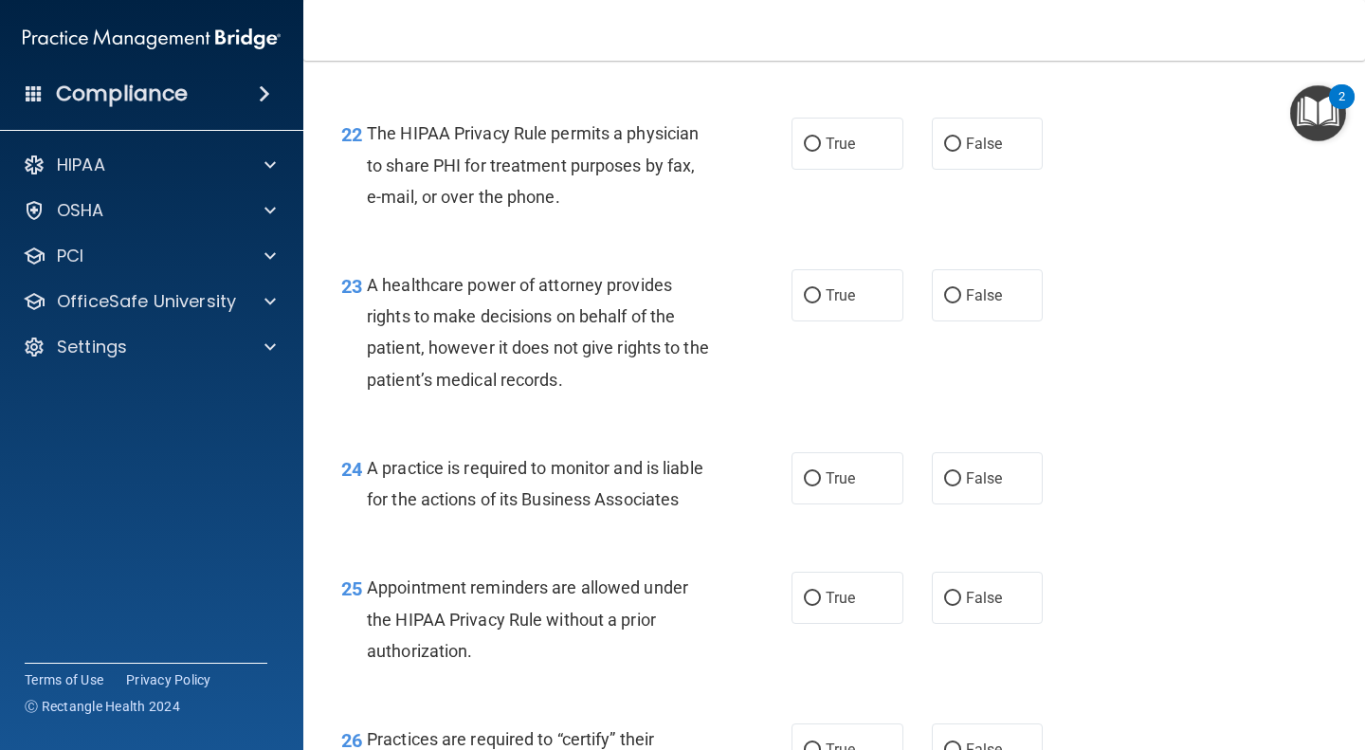
scroll to position [3810, 0]
click at [837, 152] on span "True" at bounding box center [840, 143] width 29 height 18
click at [821, 151] on input "True" at bounding box center [812, 144] width 17 height 14
radio input "true"
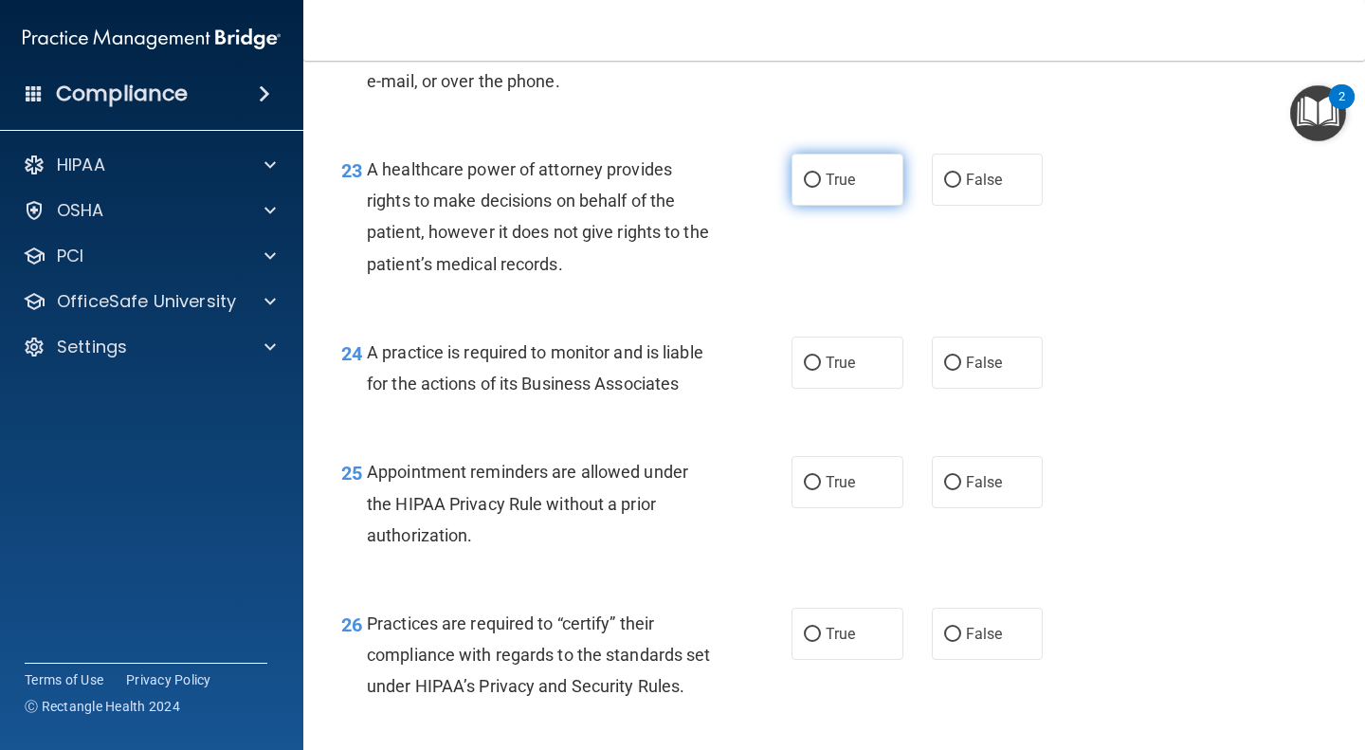
scroll to position [3938, 0]
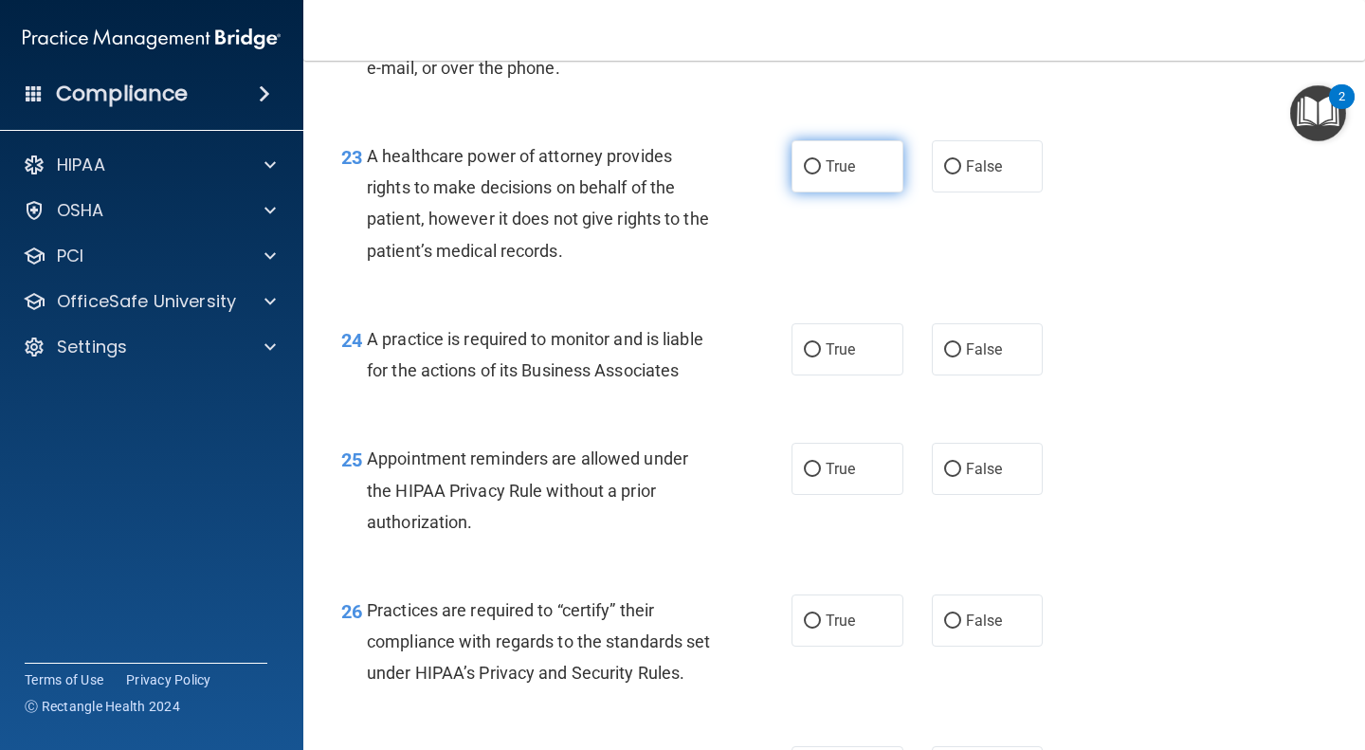
click at [792, 192] on label "True" at bounding box center [848, 166] width 112 height 52
click at [804, 174] on input "True" at bounding box center [812, 167] width 17 height 14
radio input "true"
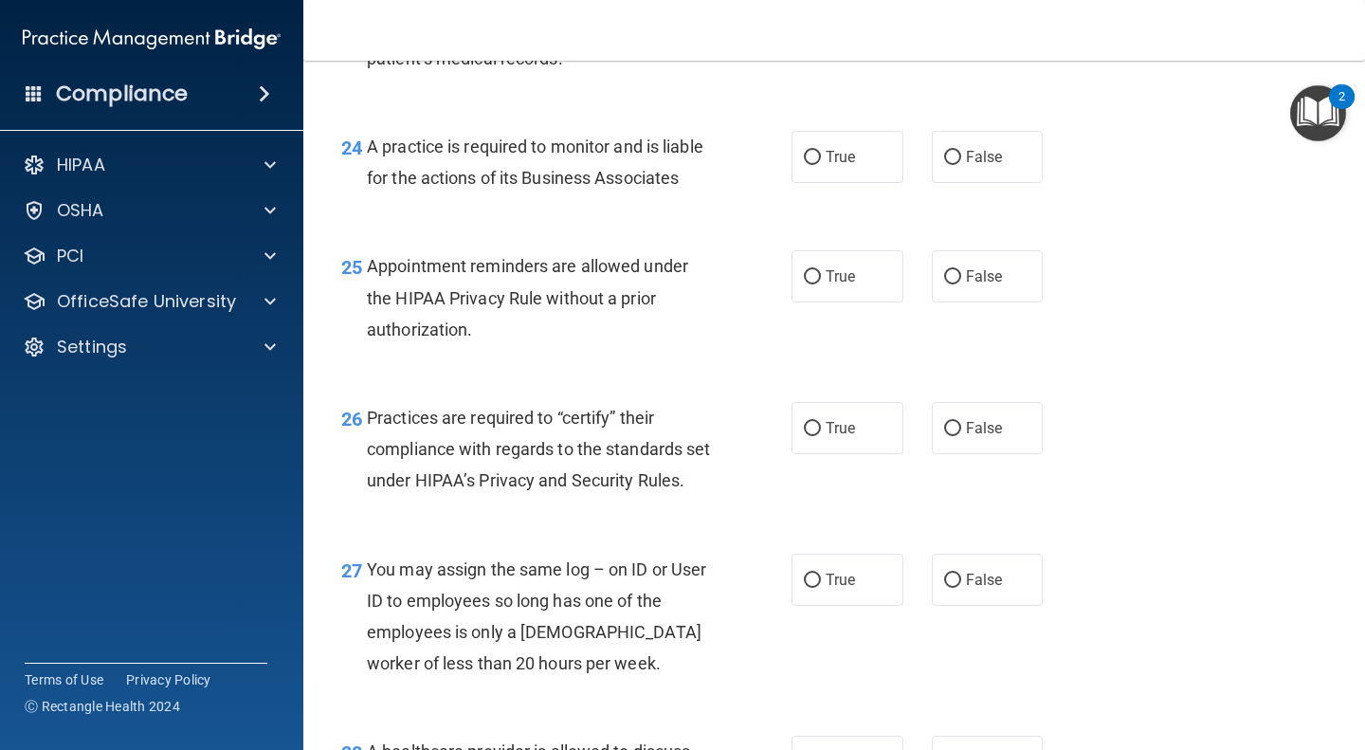
scroll to position [4136, 0]
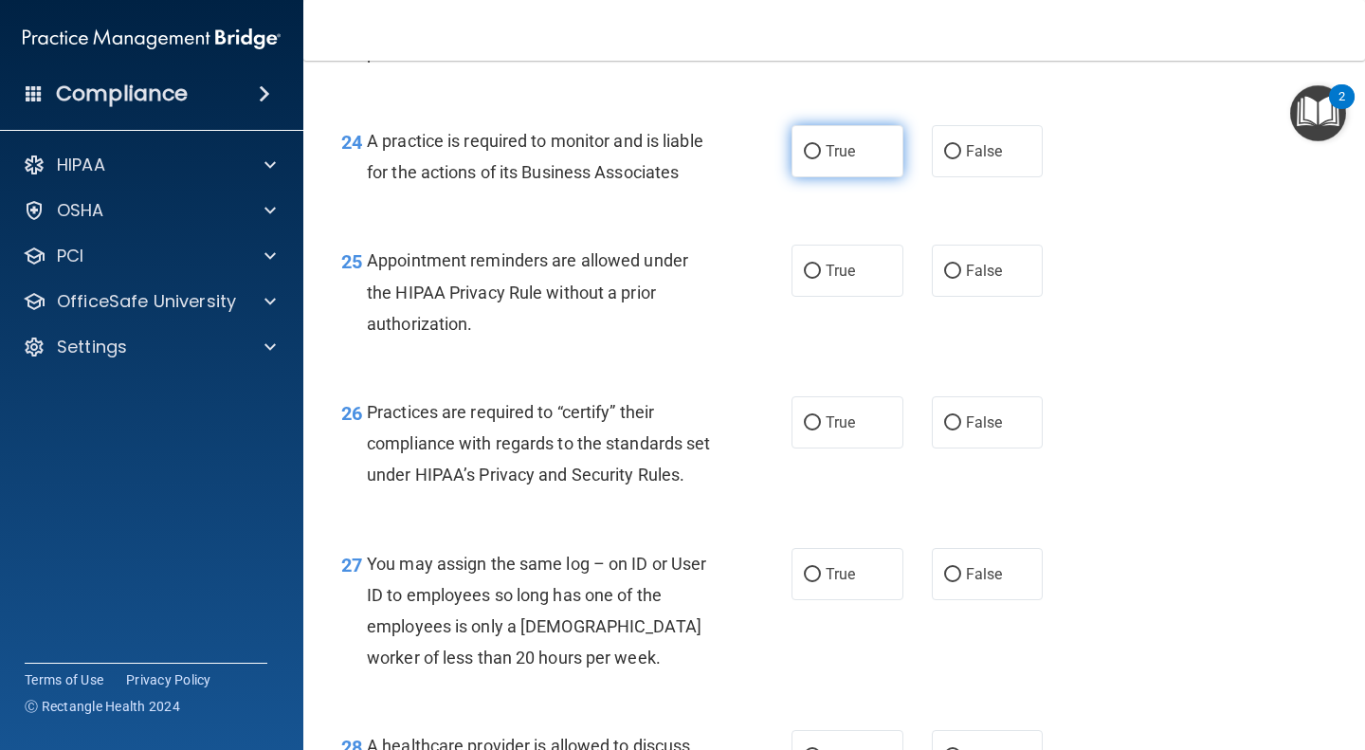
click at [846, 160] on span "True" at bounding box center [840, 151] width 29 height 18
click at [821, 159] on input "True" at bounding box center [812, 152] width 17 height 14
radio input "true"
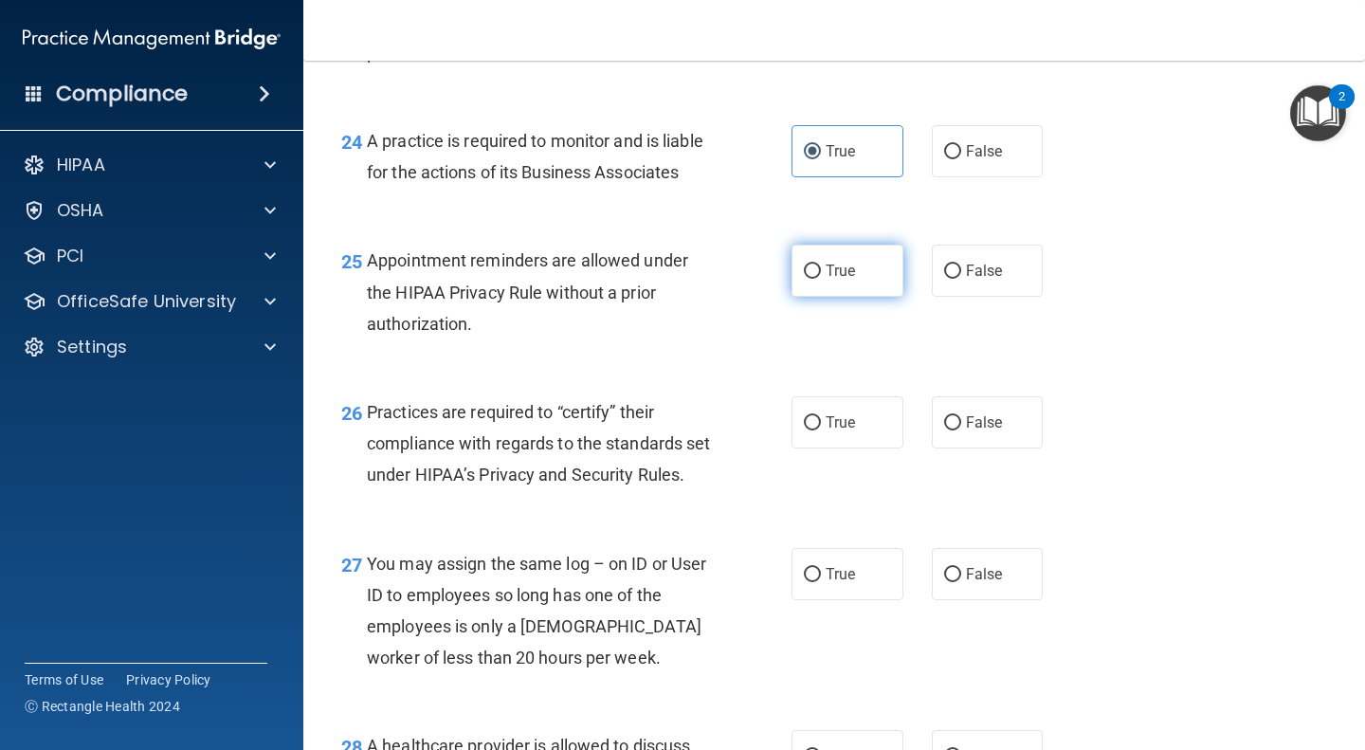
click at [843, 280] on span "True" at bounding box center [840, 271] width 29 height 18
click at [821, 279] on input "True" at bounding box center [812, 271] width 17 height 14
radio input "true"
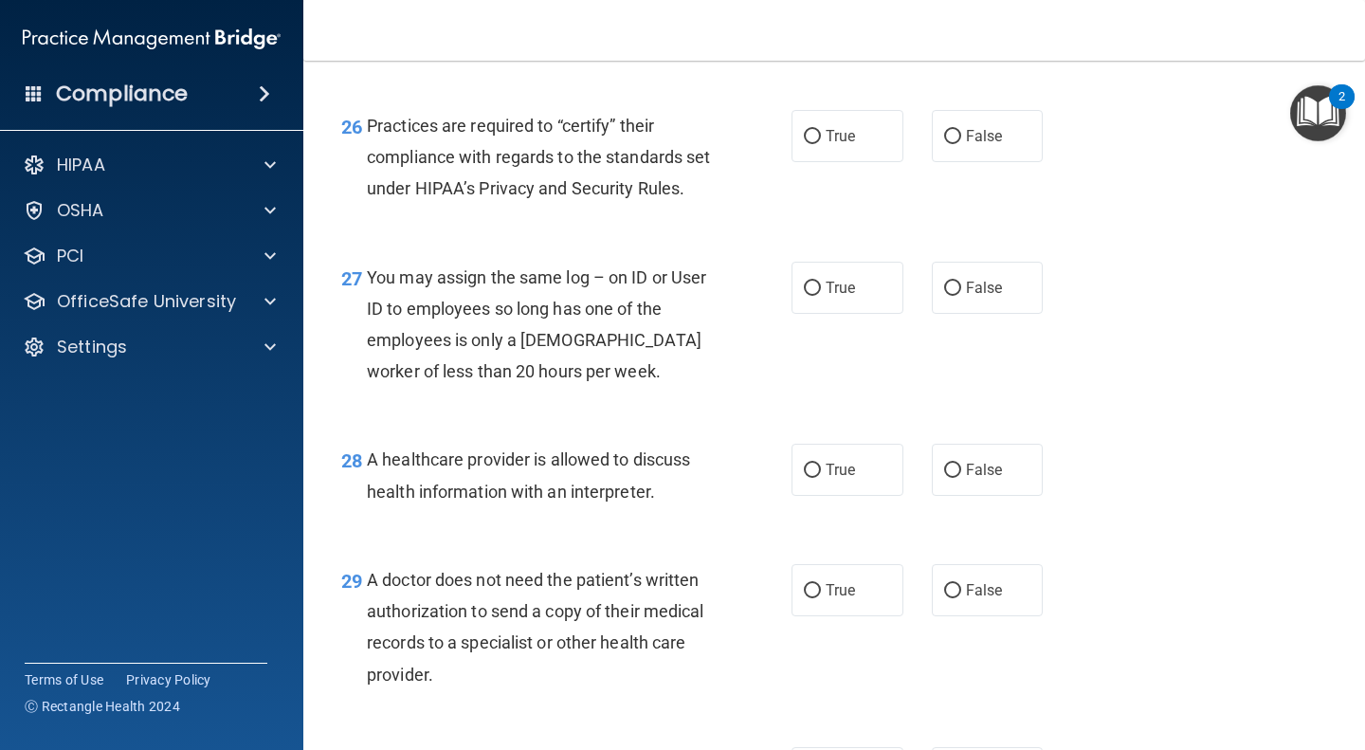
scroll to position [4423, 0]
click at [838, 144] on span "True" at bounding box center [840, 135] width 29 height 18
click at [821, 143] on input "True" at bounding box center [812, 136] width 17 height 14
radio input "true"
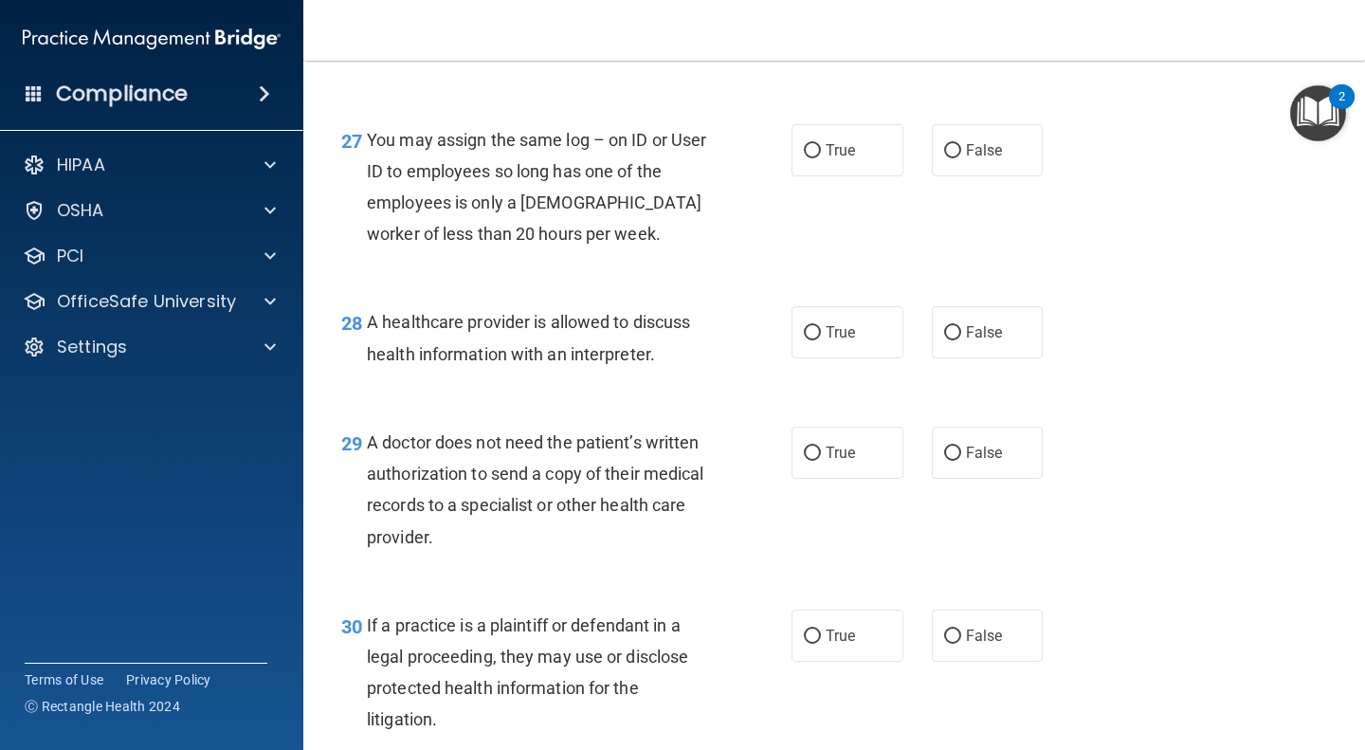
scroll to position [4798, 0]
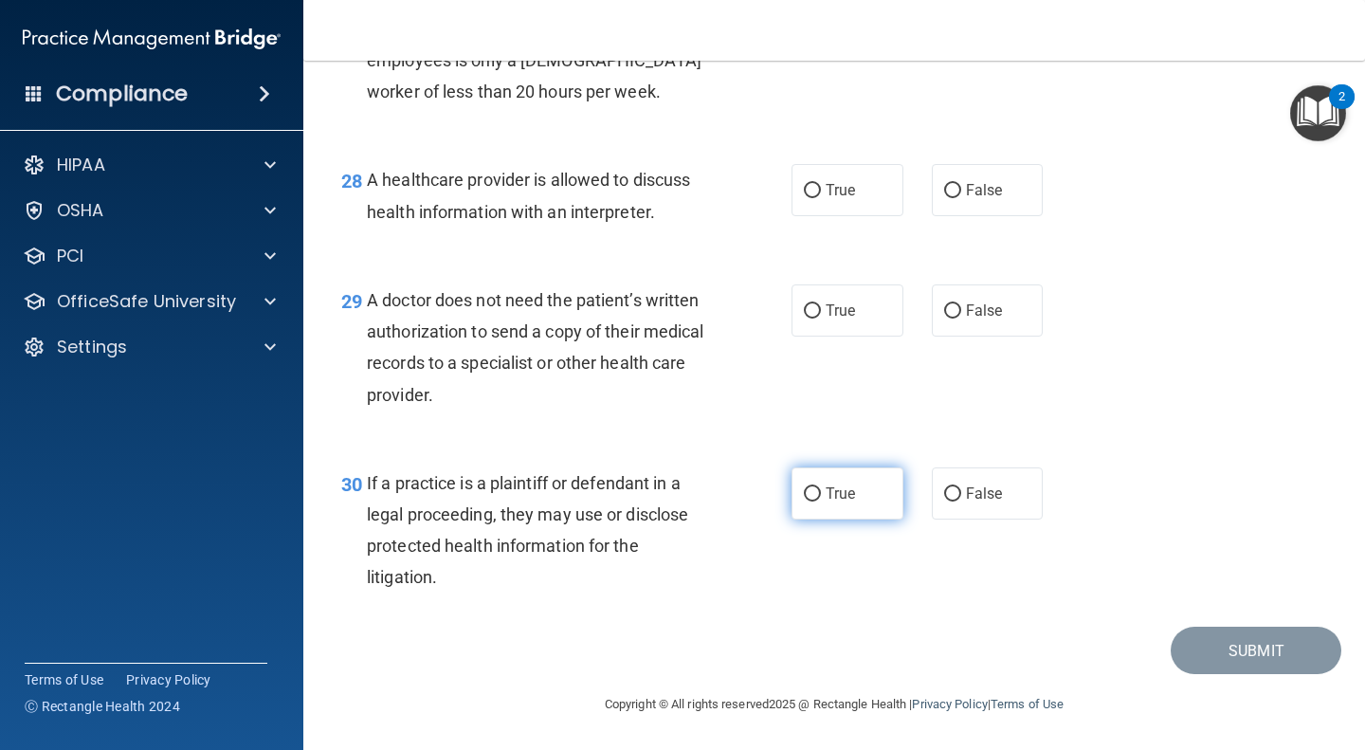
click at [826, 488] on span "True" at bounding box center [840, 493] width 29 height 18
click at [821, 488] on input "True" at bounding box center [812, 494] width 17 height 14
radio input "true"
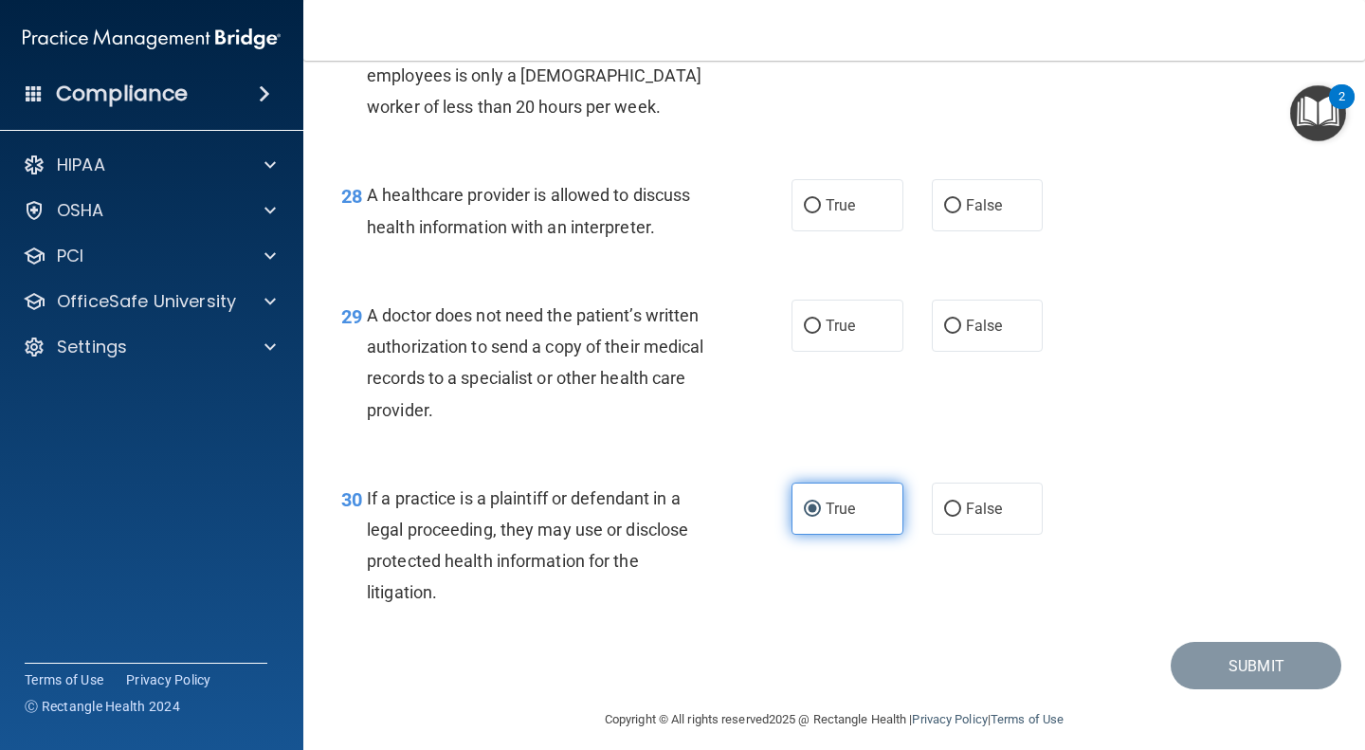
scroll to position [4601, 0]
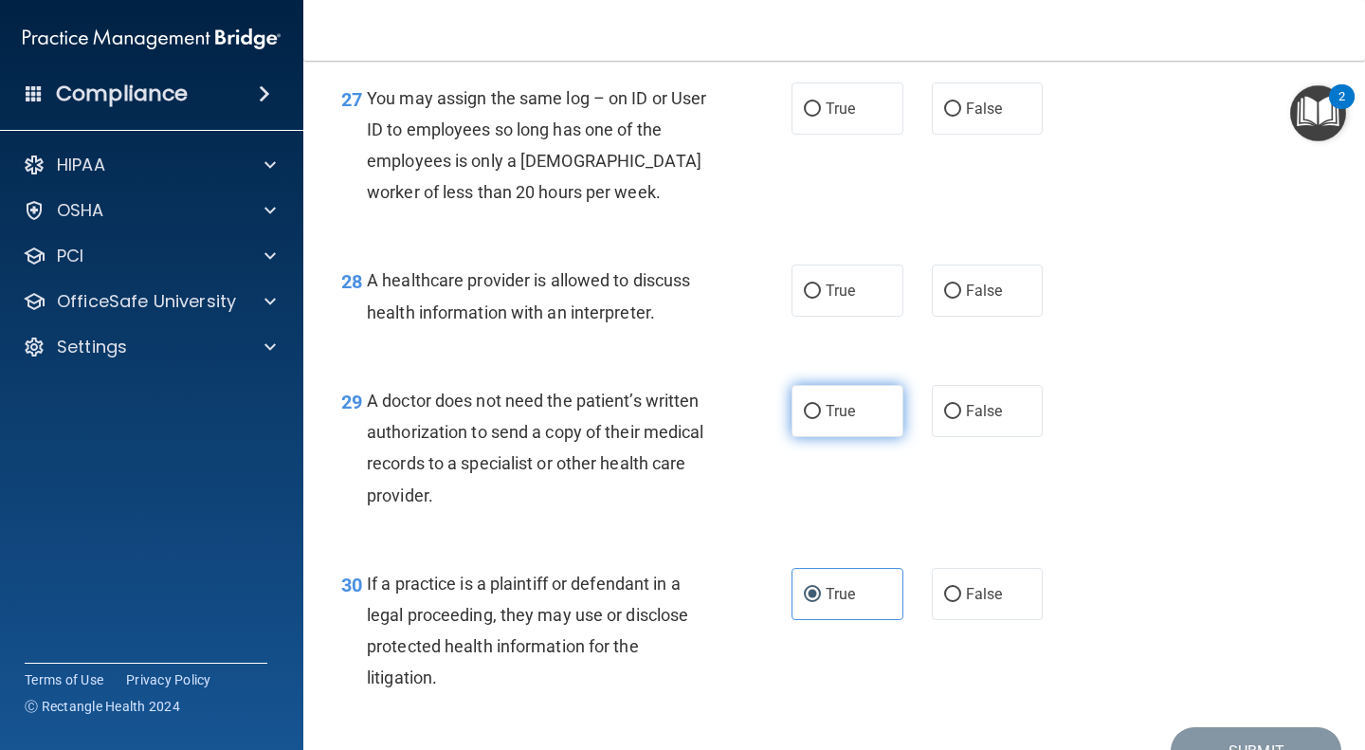
click at [832, 420] on span "True" at bounding box center [840, 411] width 29 height 18
click at [821, 419] on input "True" at bounding box center [812, 412] width 17 height 14
radio input "true"
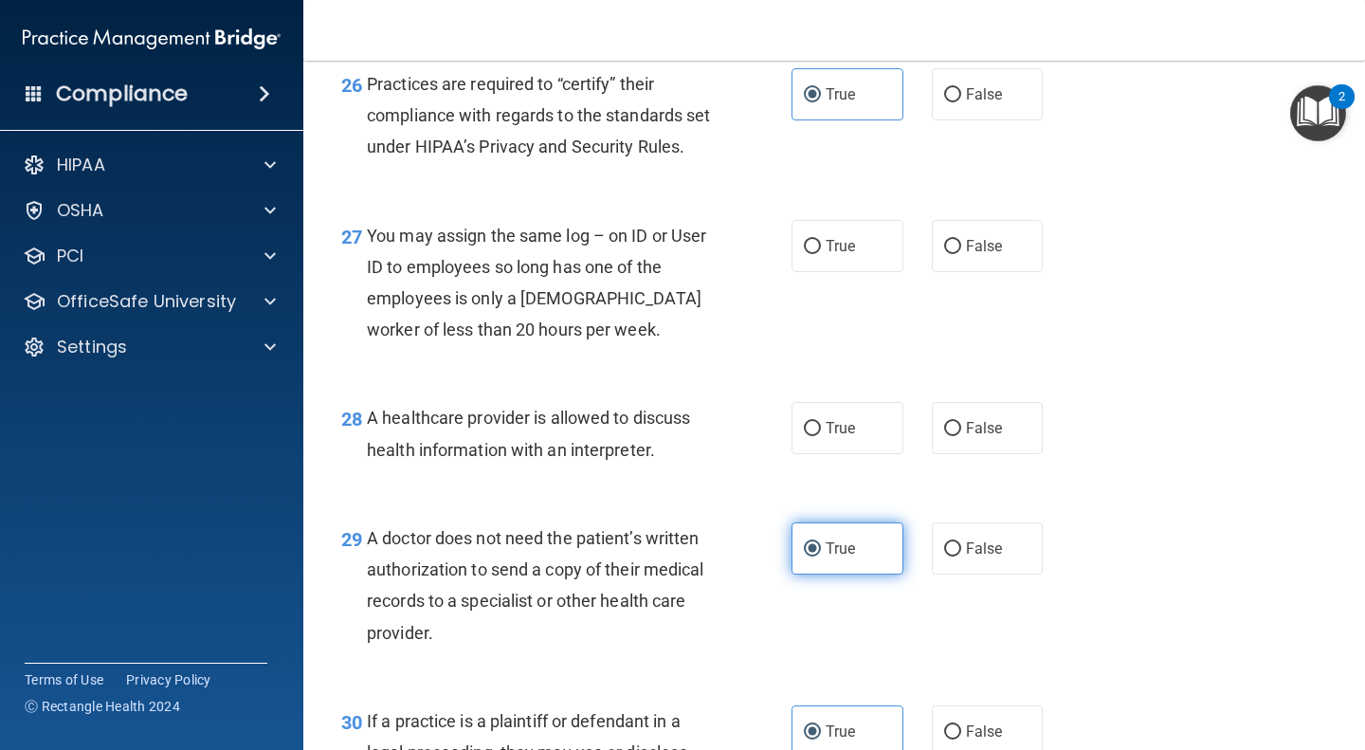
scroll to position [4459, 0]
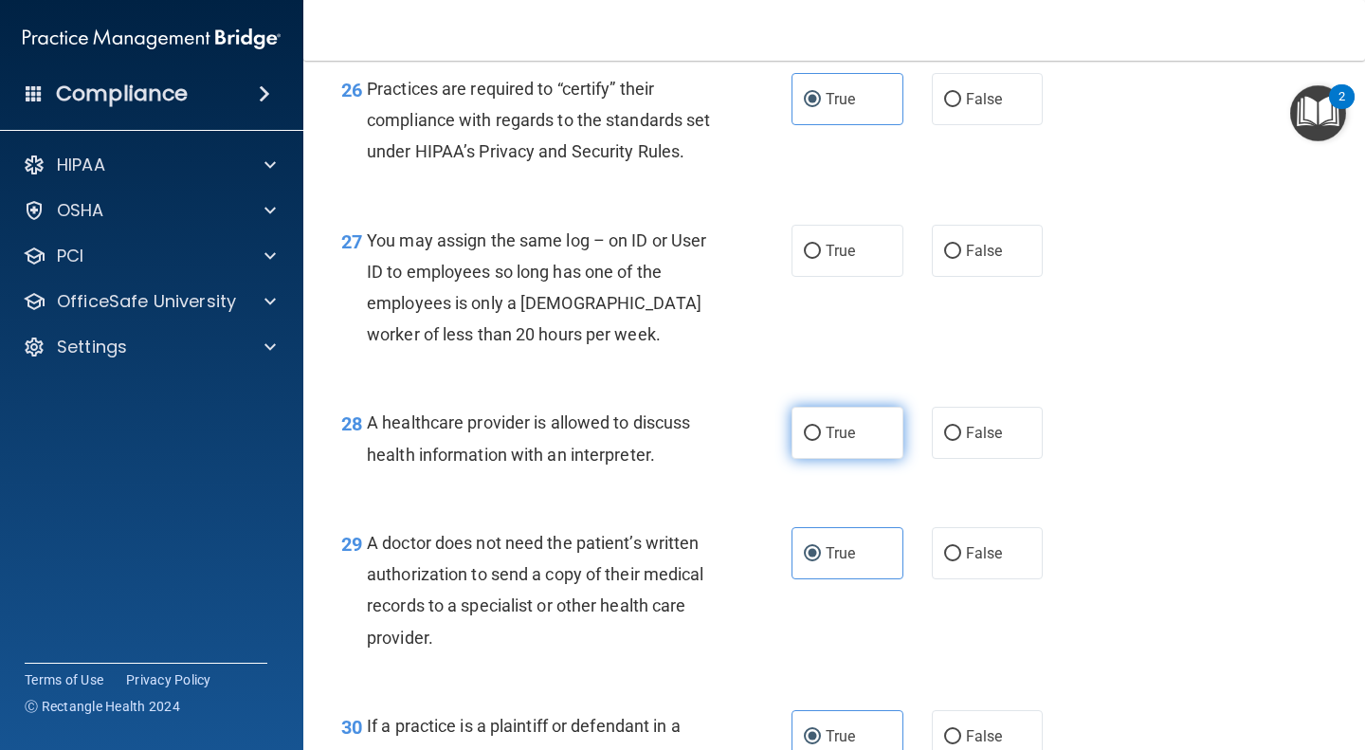
click at [843, 459] on label "True" at bounding box center [848, 433] width 112 height 52
click at [821, 441] on input "True" at bounding box center [812, 434] width 17 height 14
radio input "true"
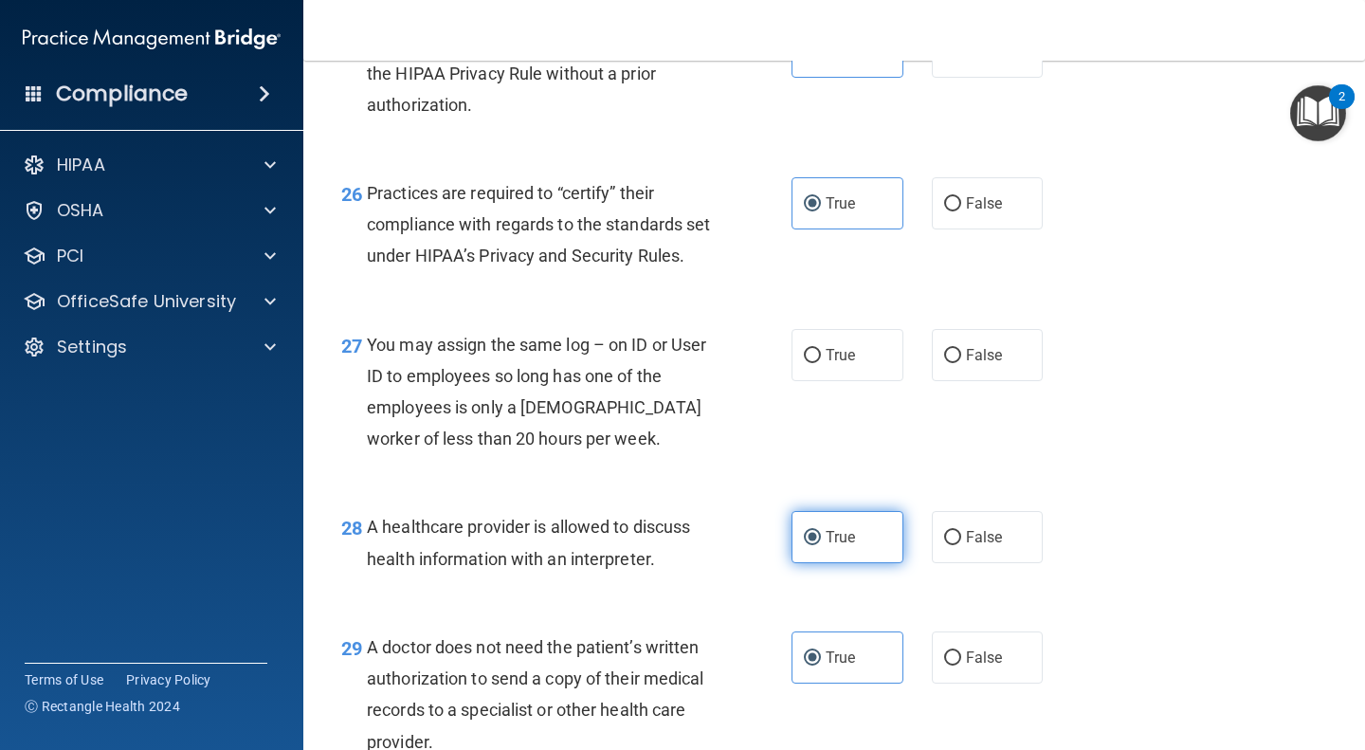
scroll to position [4351, 0]
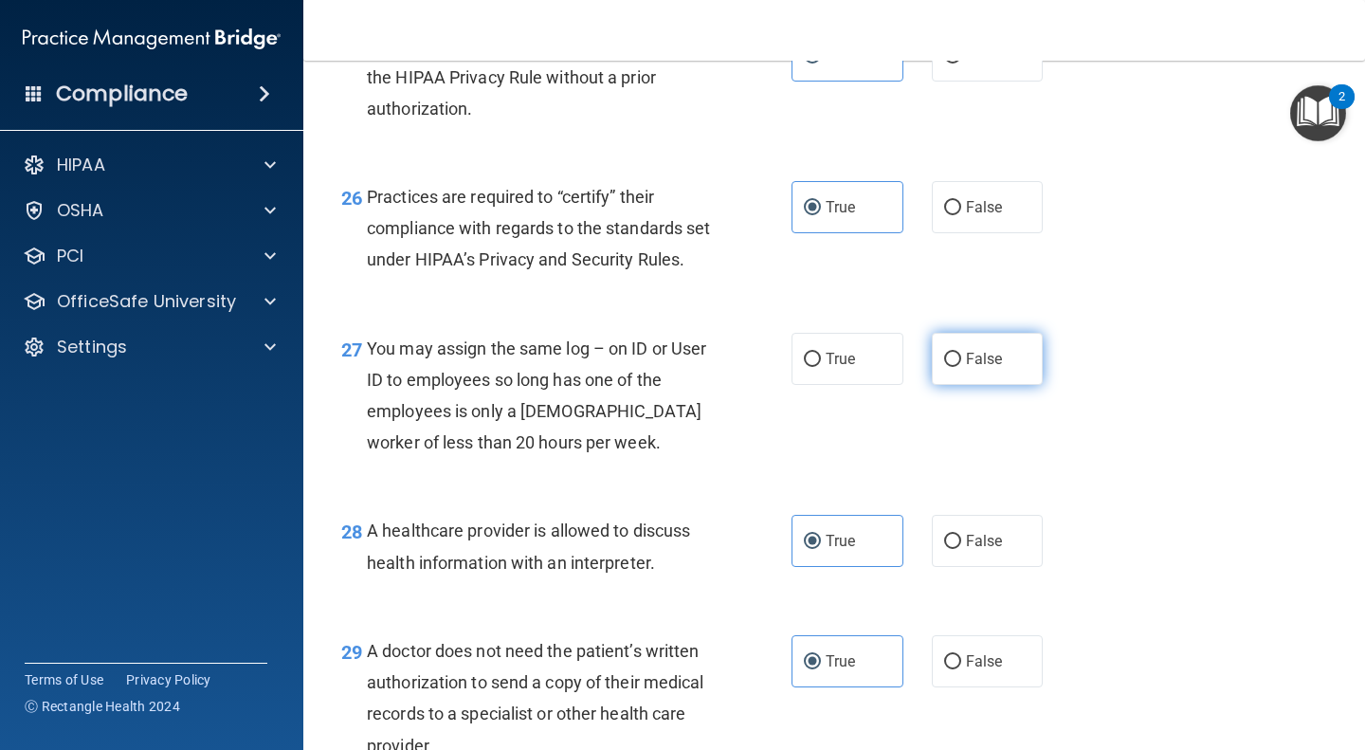
click at [978, 368] on span "False" at bounding box center [984, 359] width 37 height 18
click at [961, 367] on input "False" at bounding box center [952, 360] width 17 height 14
radio input "true"
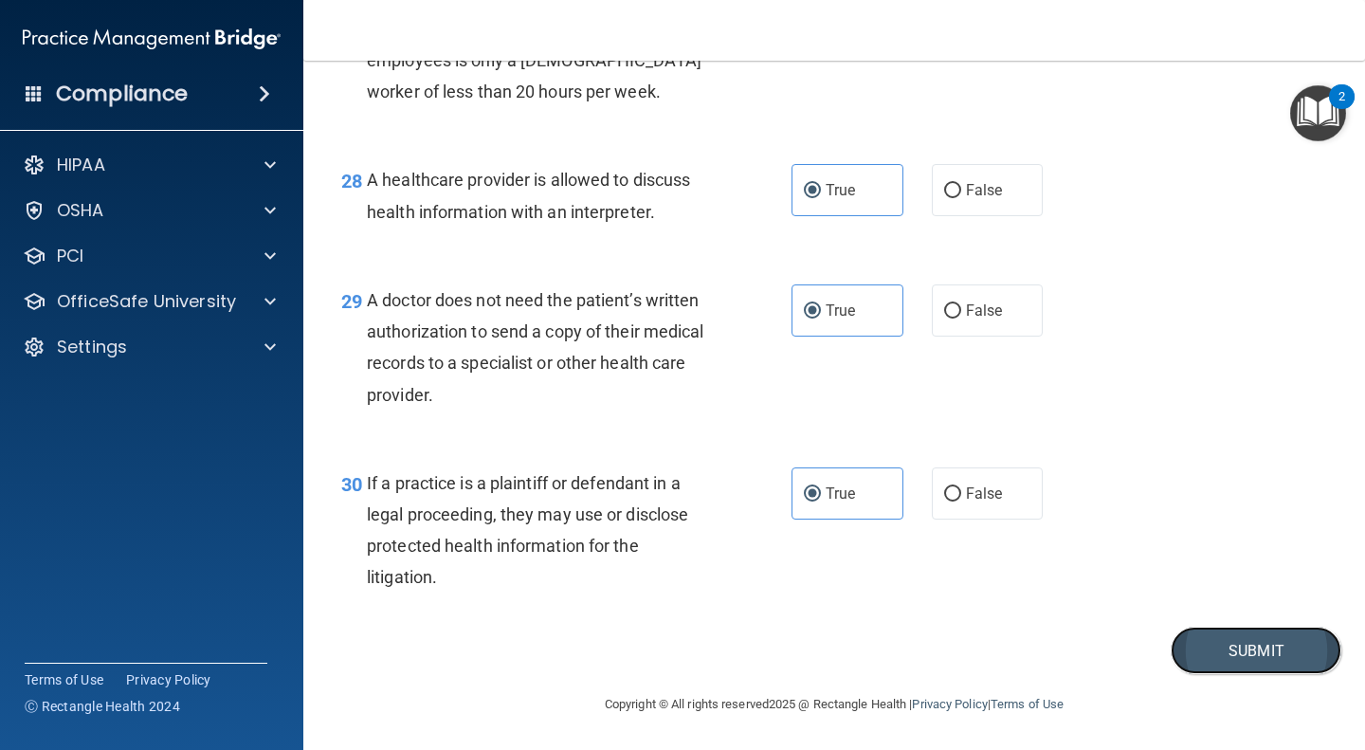
click at [1189, 653] on button "Submit" at bounding box center [1256, 651] width 171 height 48
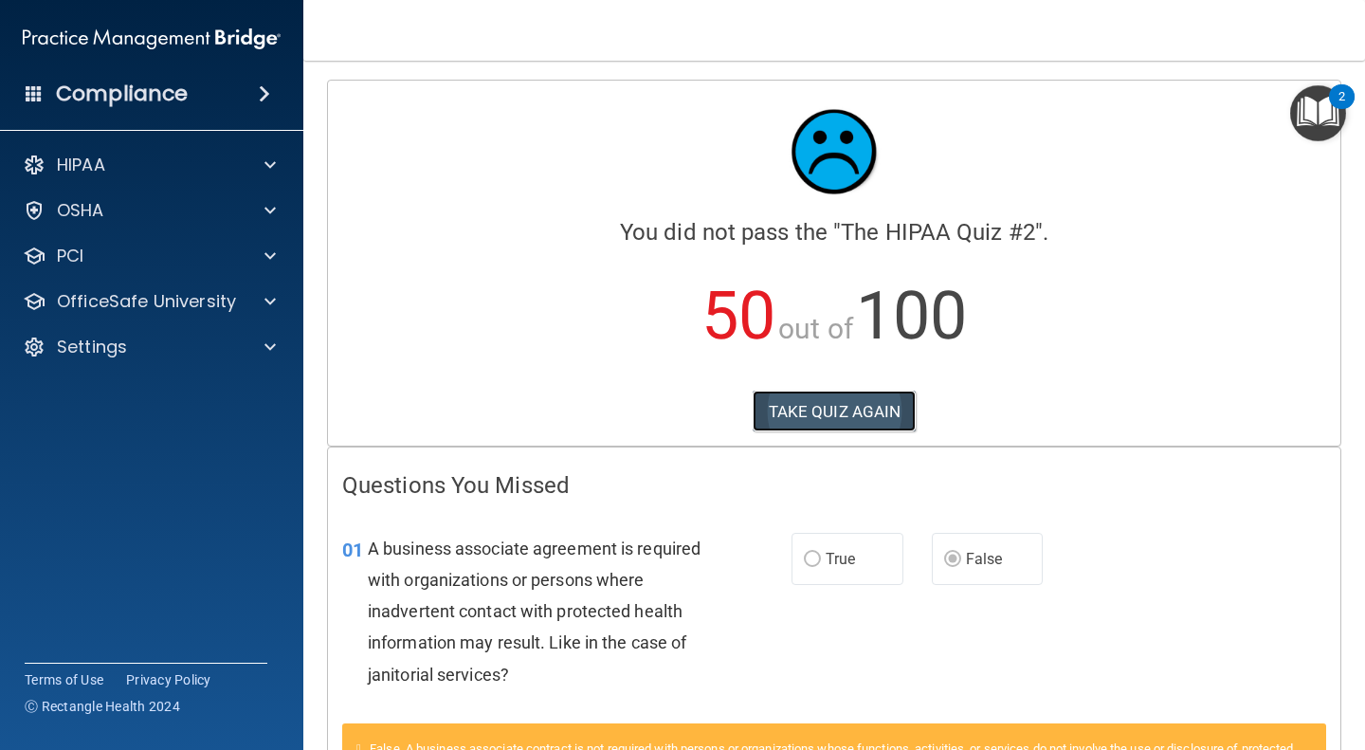
click at [836, 411] on button "TAKE QUIZ AGAIN" at bounding box center [835, 412] width 164 height 42
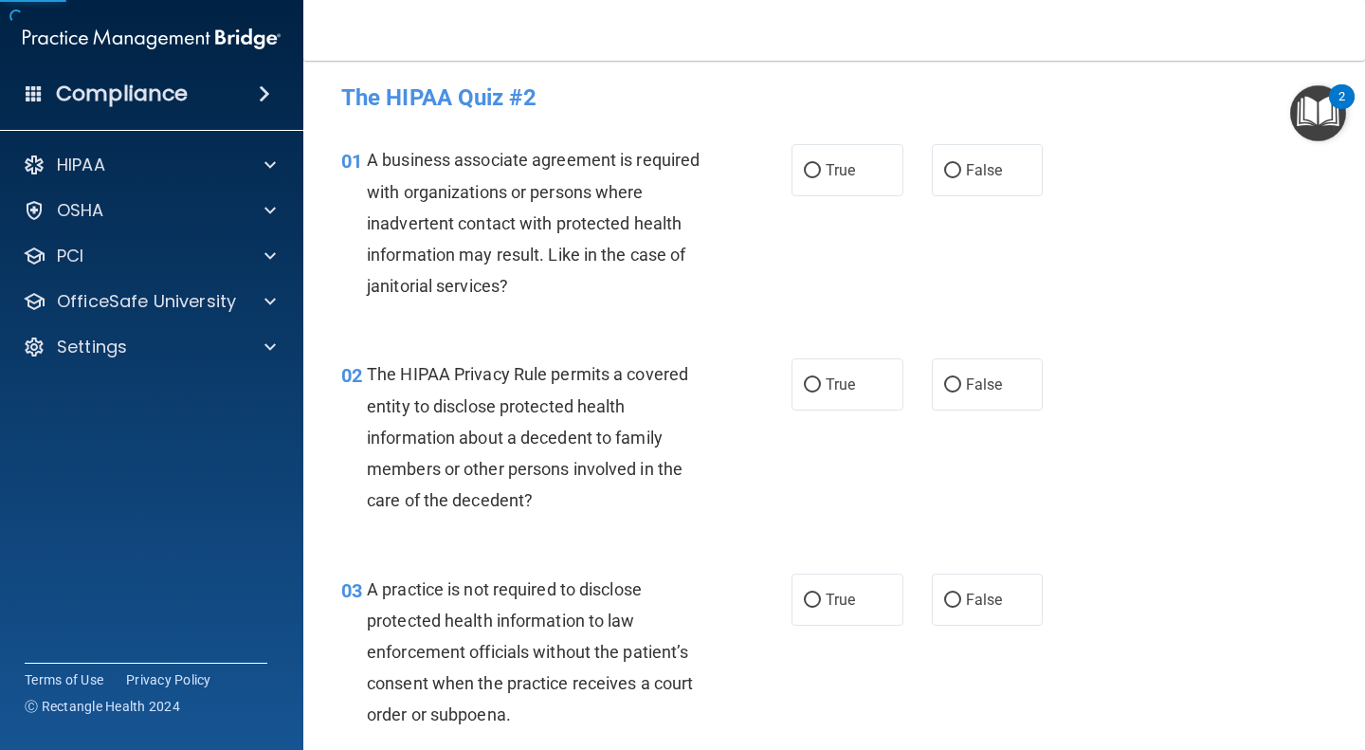
scroll to position [7, 0]
click at [966, 166] on span "False" at bounding box center [984, 169] width 37 height 18
click at [957, 166] on input "False" at bounding box center [952, 170] width 17 height 14
radio input "true"
click at [809, 380] on input "True" at bounding box center [812, 384] width 17 height 14
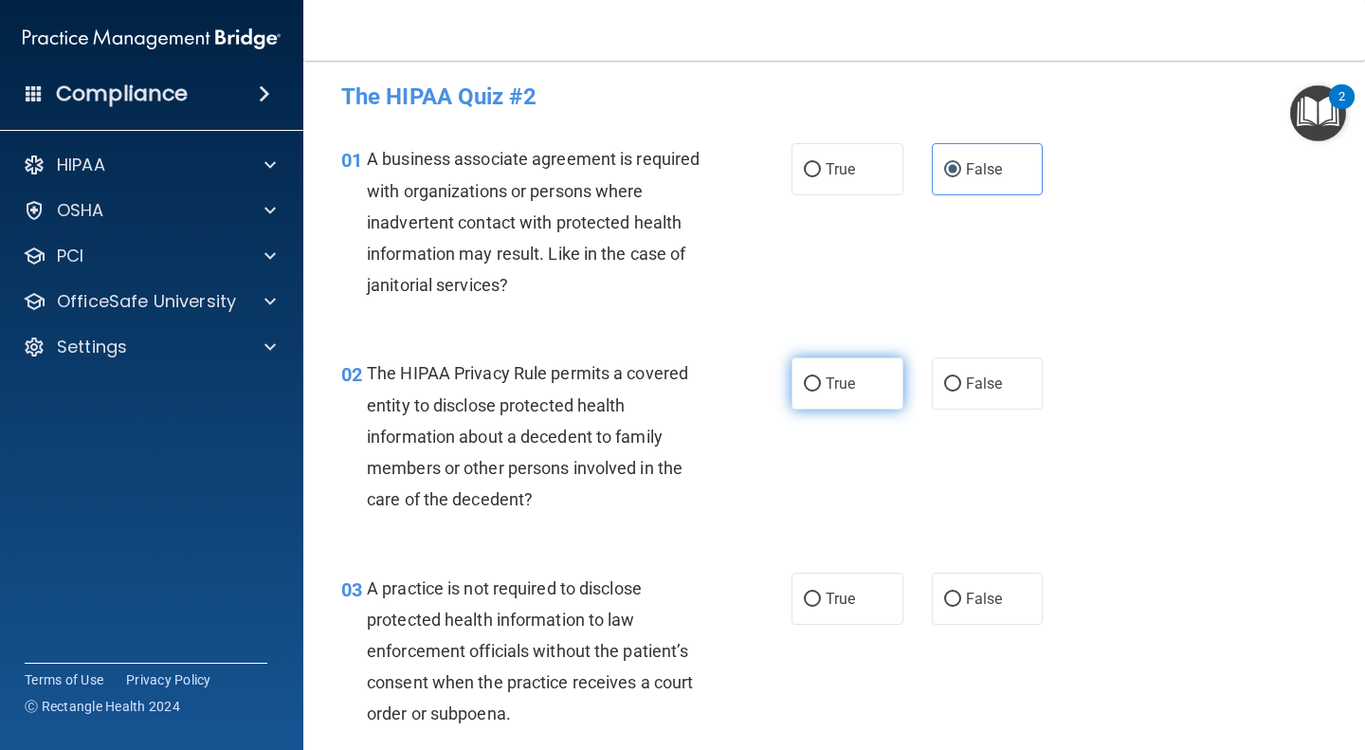
radio input "true"
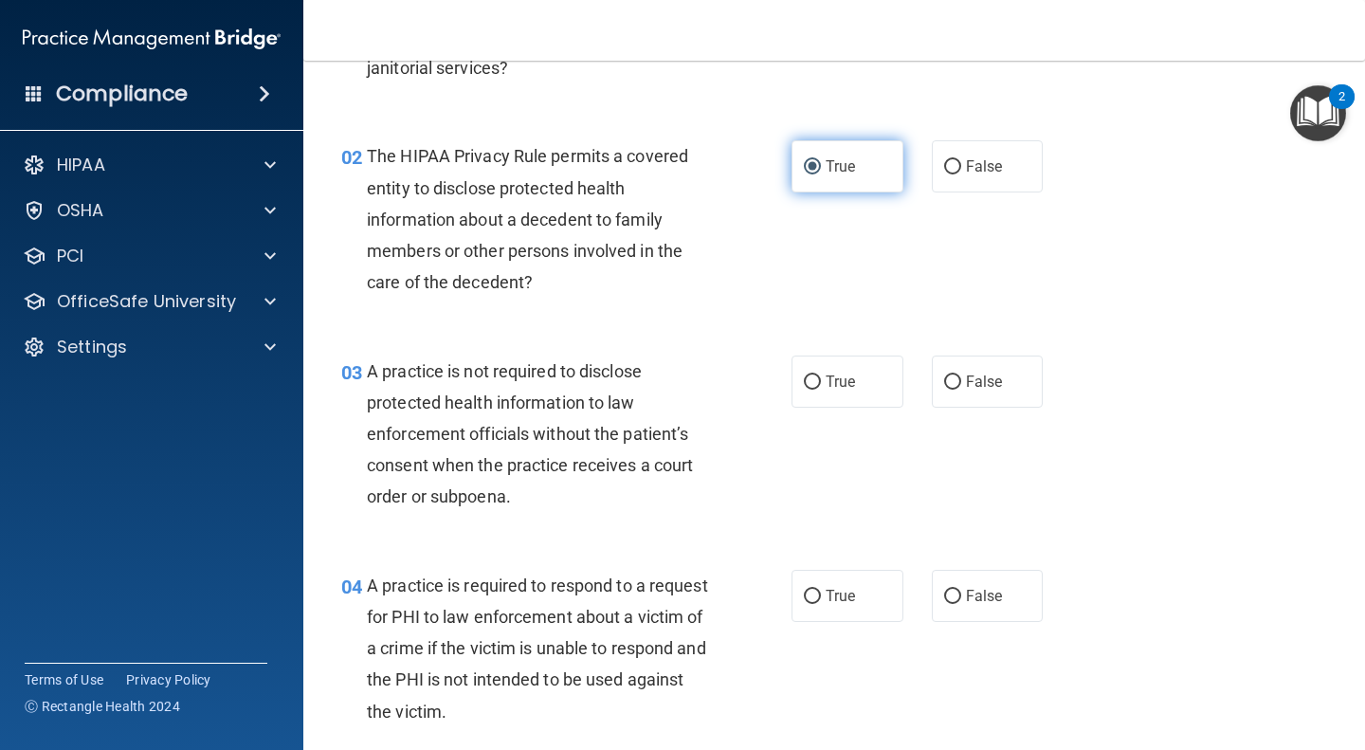
scroll to position [227, 0]
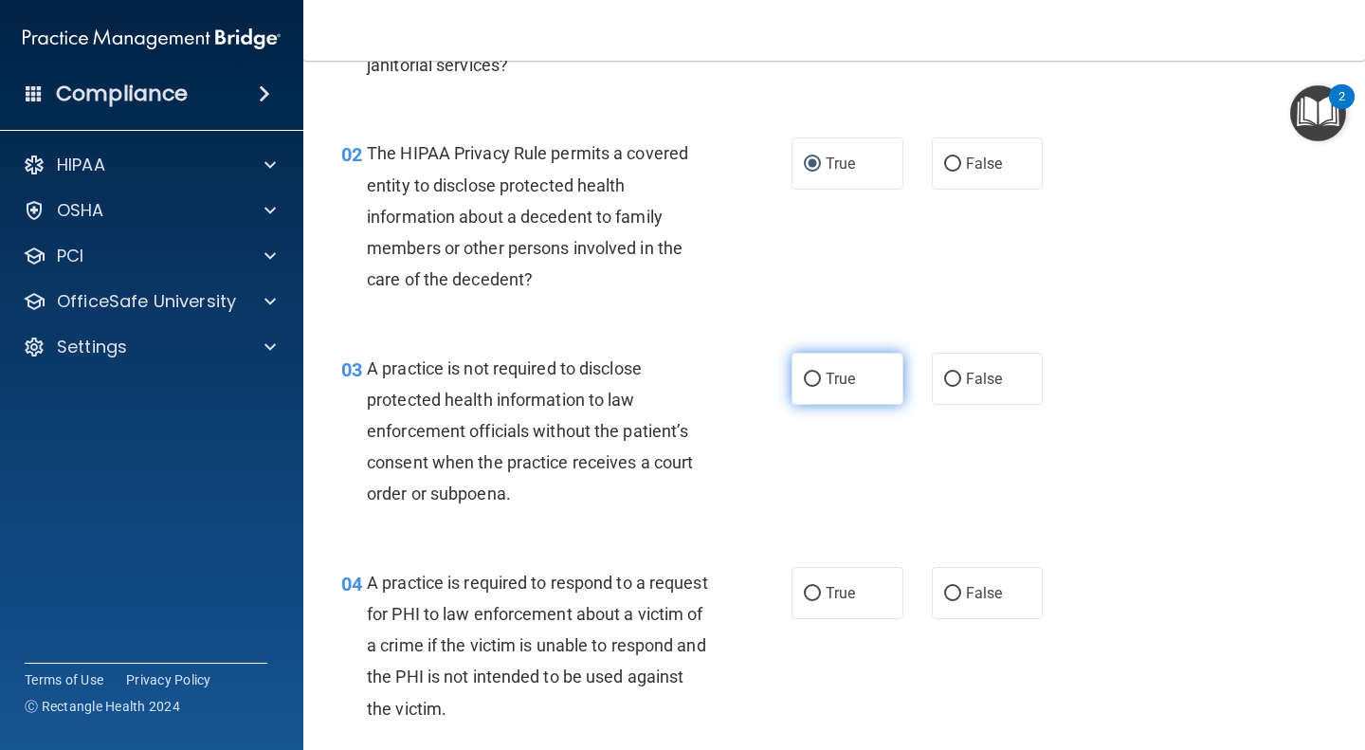
click at [865, 365] on label "True" at bounding box center [848, 379] width 112 height 52
click at [821, 373] on input "True" at bounding box center [812, 380] width 17 height 14
radio input "true"
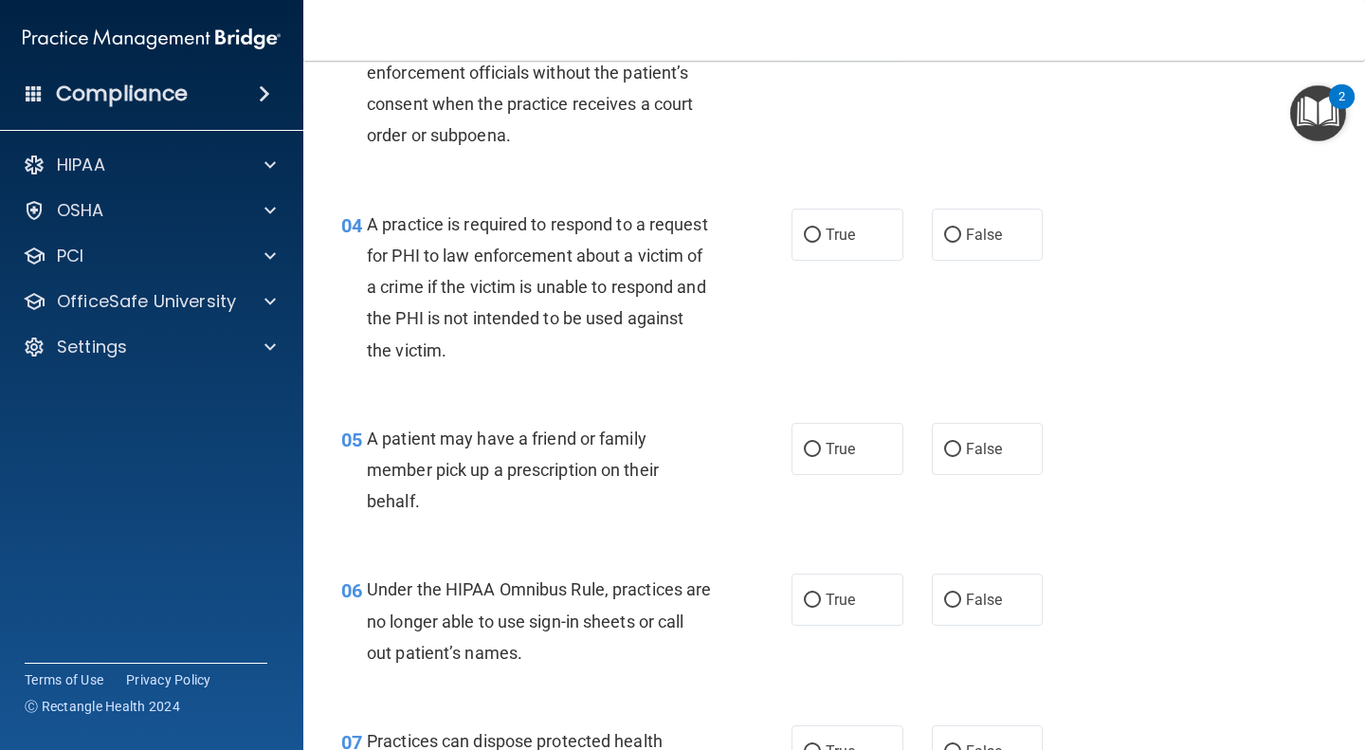
scroll to position [586, 0]
click at [835, 234] on span "True" at bounding box center [840, 234] width 29 height 18
click at [821, 234] on input "True" at bounding box center [812, 235] width 17 height 14
radio input "true"
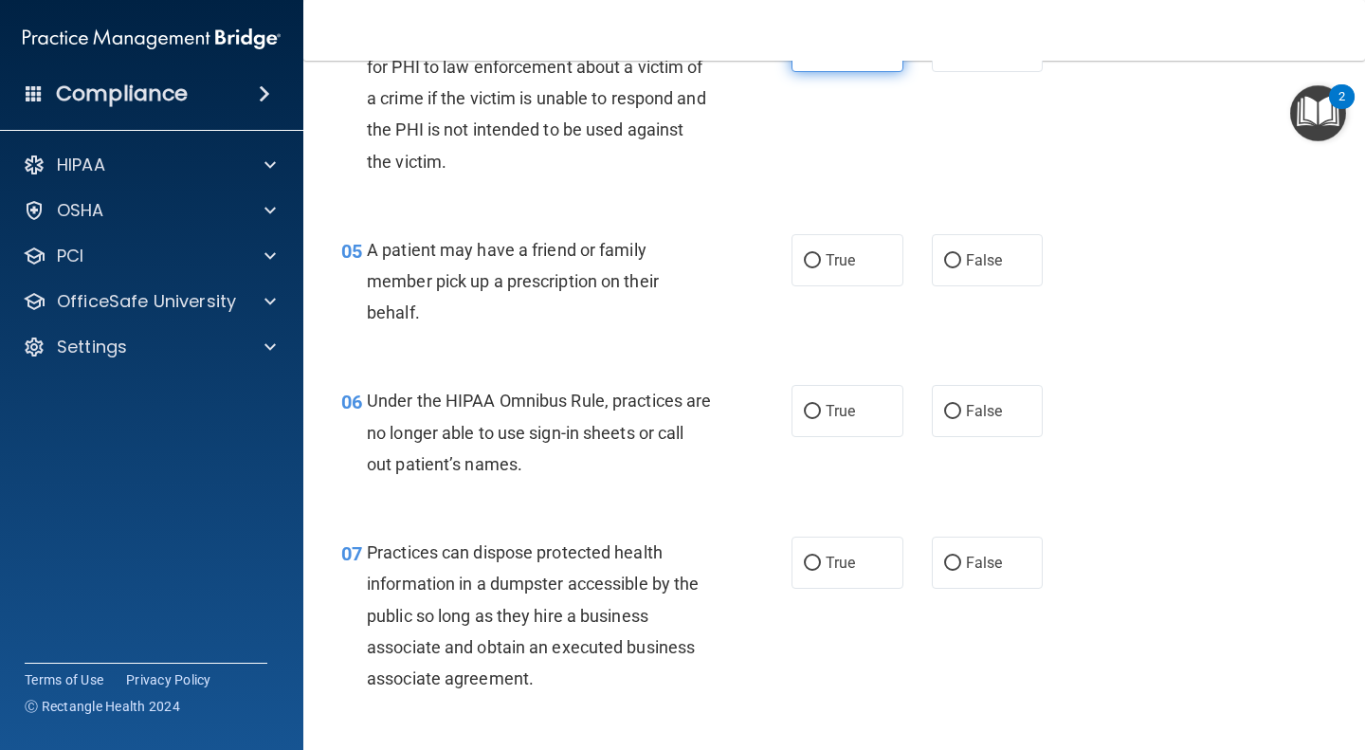
scroll to position [774, 0]
click at [973, 259] on span "False" at bounding box center [984, 259] width 37 height 18
click at [961, 259] on input "False" at bounding box center [952, 260] width 17 height 14
radio input "true"
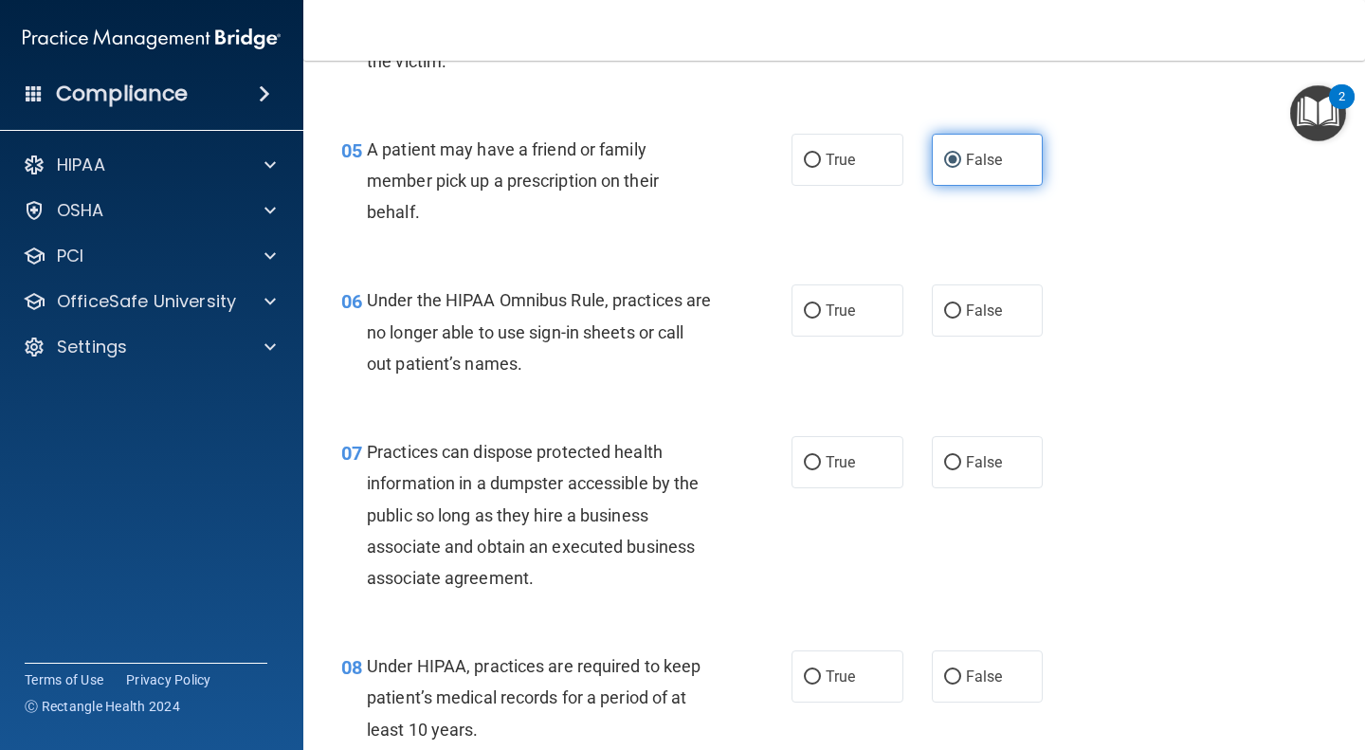
scroll to position [873, 0]
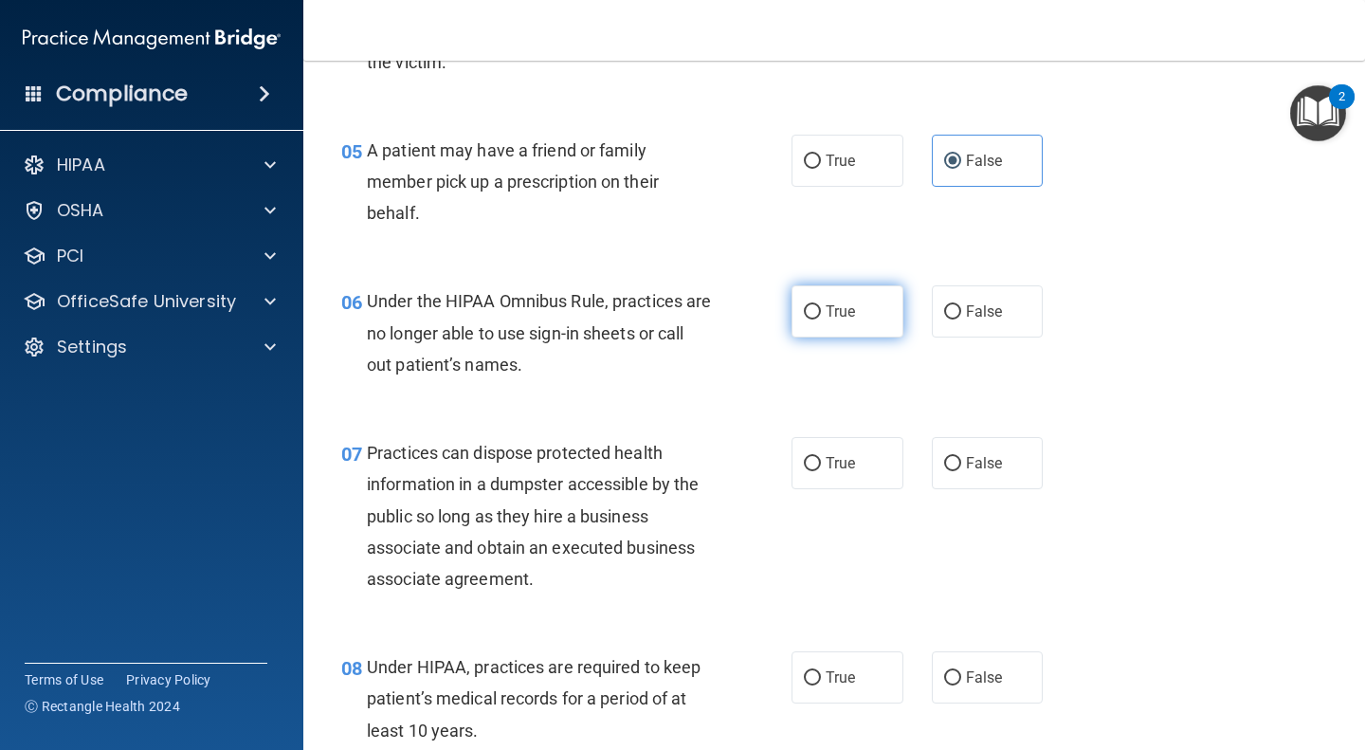
click at [831, 318] on span "True" at bounding box center [840, 311] width 29 height 18
click at [821, 318] on input "True" at bounding box center [812, 312] width 17 height 14
radio input "true"
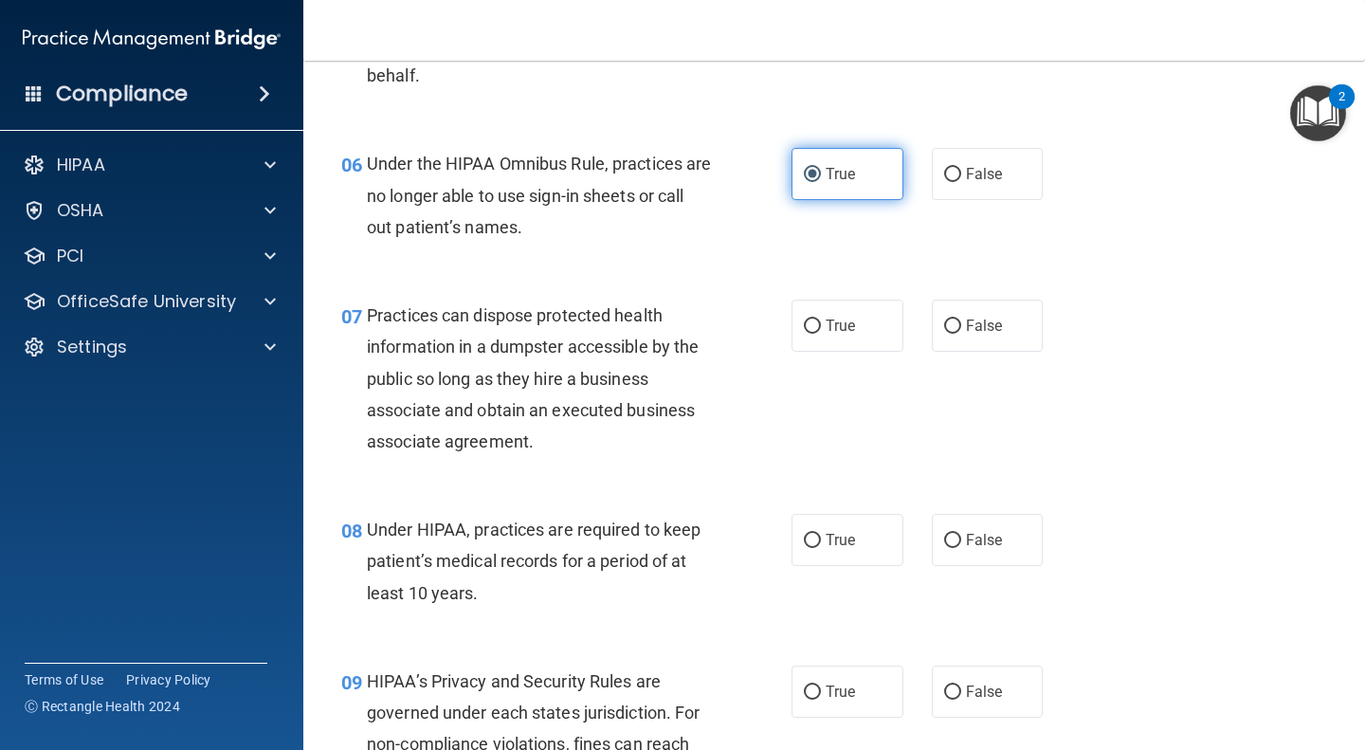
scroll to position [1011, 0]
click at [956, 313] on label "False" at bounding box center [988, 325] width 112 height 52
click at [956, 319] on input "False" at bounding box center [952, 326] width 17 height 14
radio input "true"
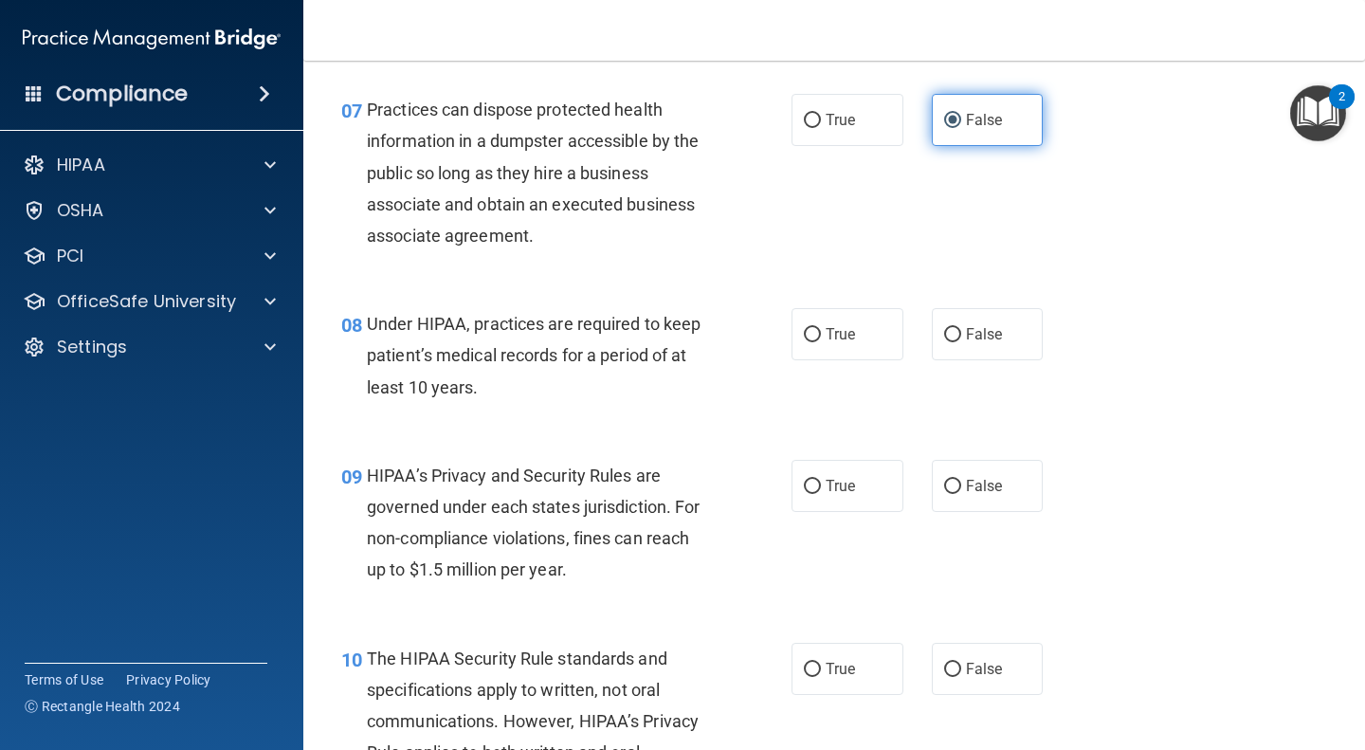
scroll to position [1255, 0]
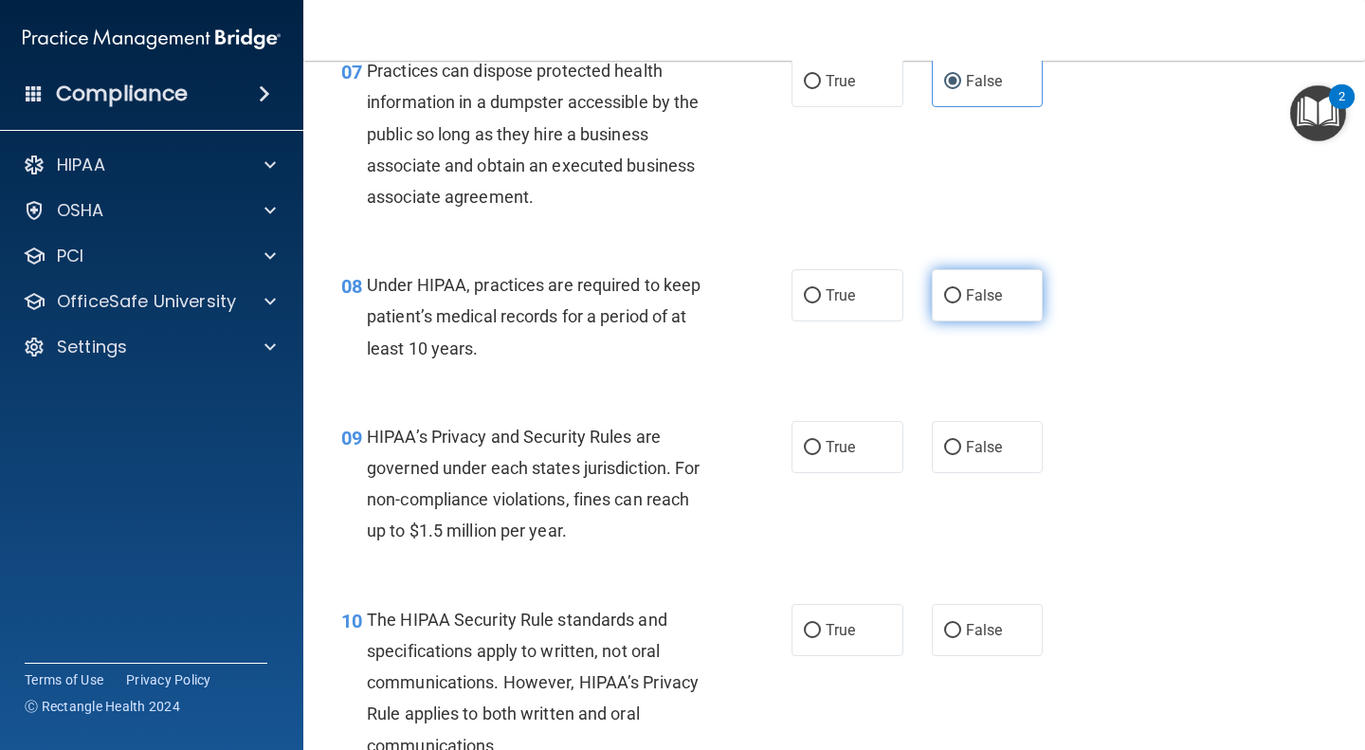
click at [951, 301] on input "False" at bounding box center [952, 296] width 17 height 14
radio input "true"
click at [949, 463] on label "False" at bounding box center [988, 447] width 112 height 52
click at [949, 455] on input "False" at bounding box center [952, 448] width 17 height 14
radio input "true"
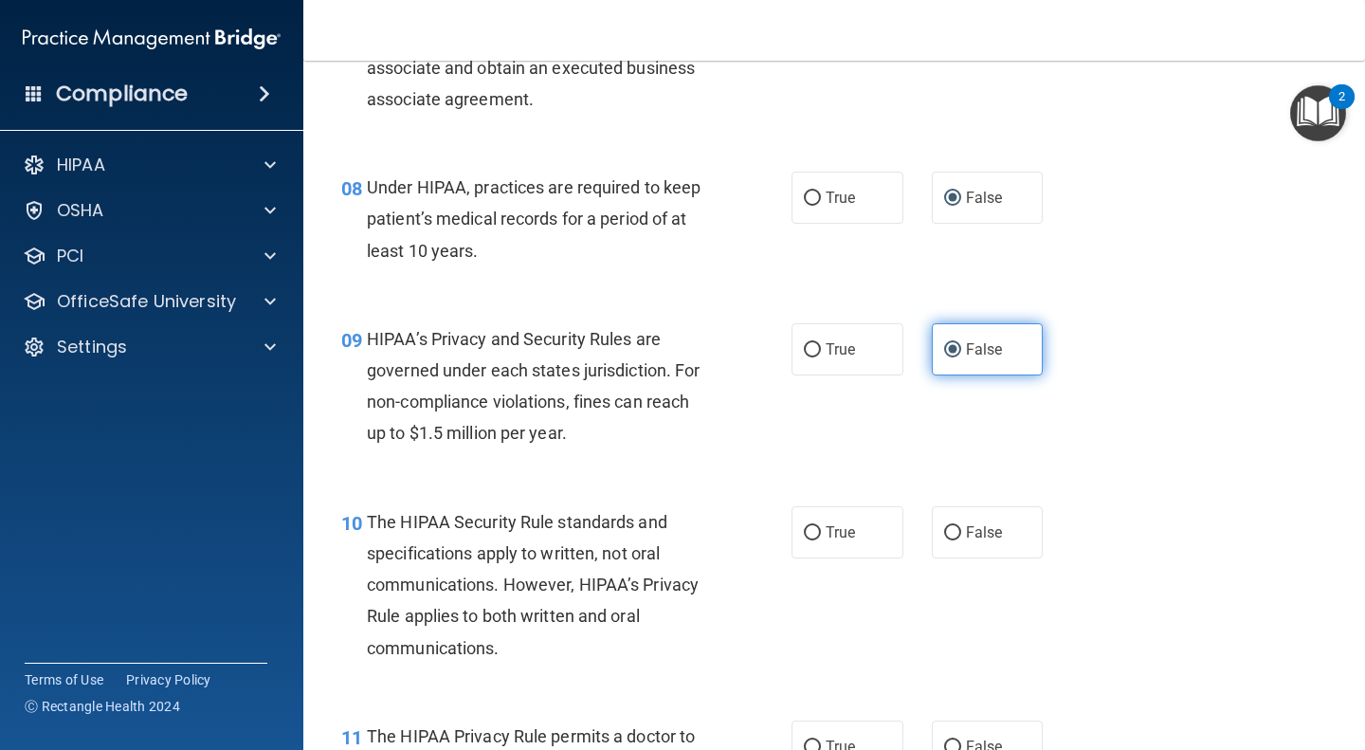
scroll to position [1367, 0]
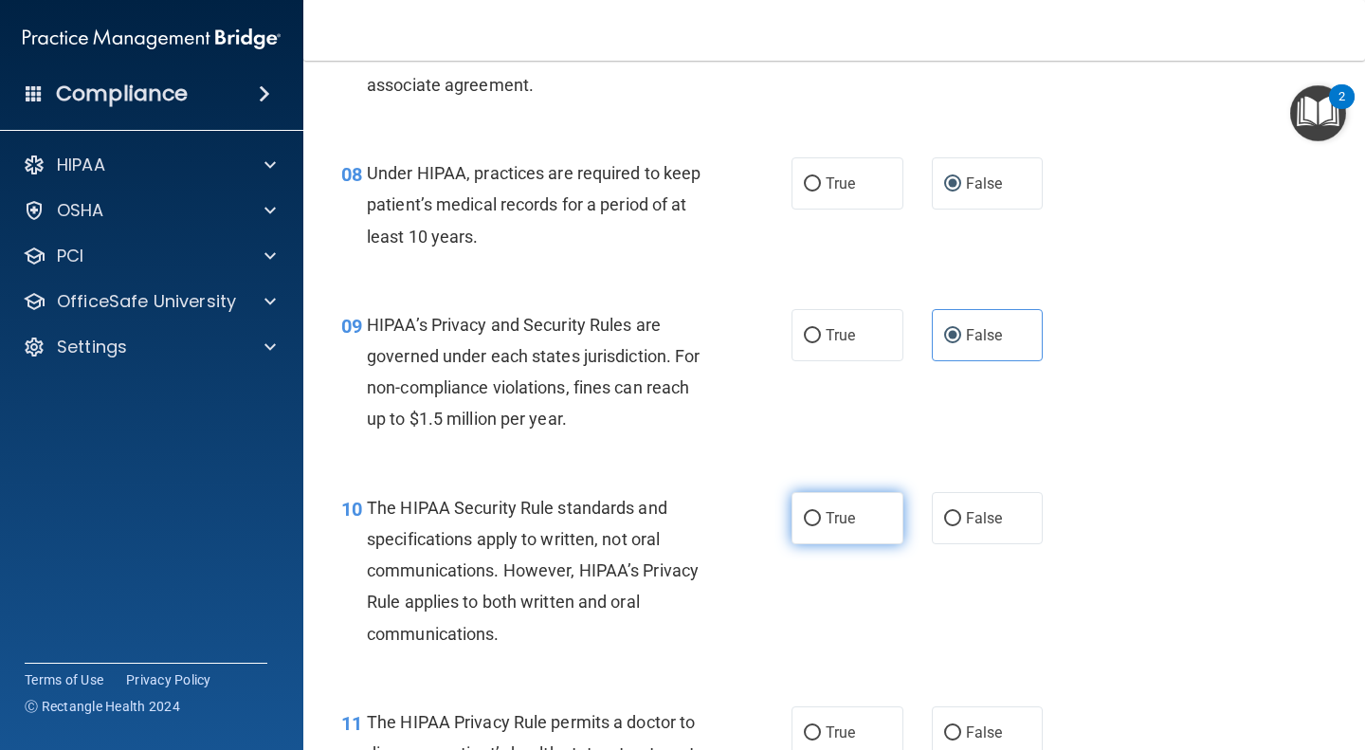
click at [811, 527] on label "True" at bounding box center [848, 518] width 112 height 52
click at [811, 526] on input "True" at bounding box center [812, 519] width 17 height 14
radio input "true"
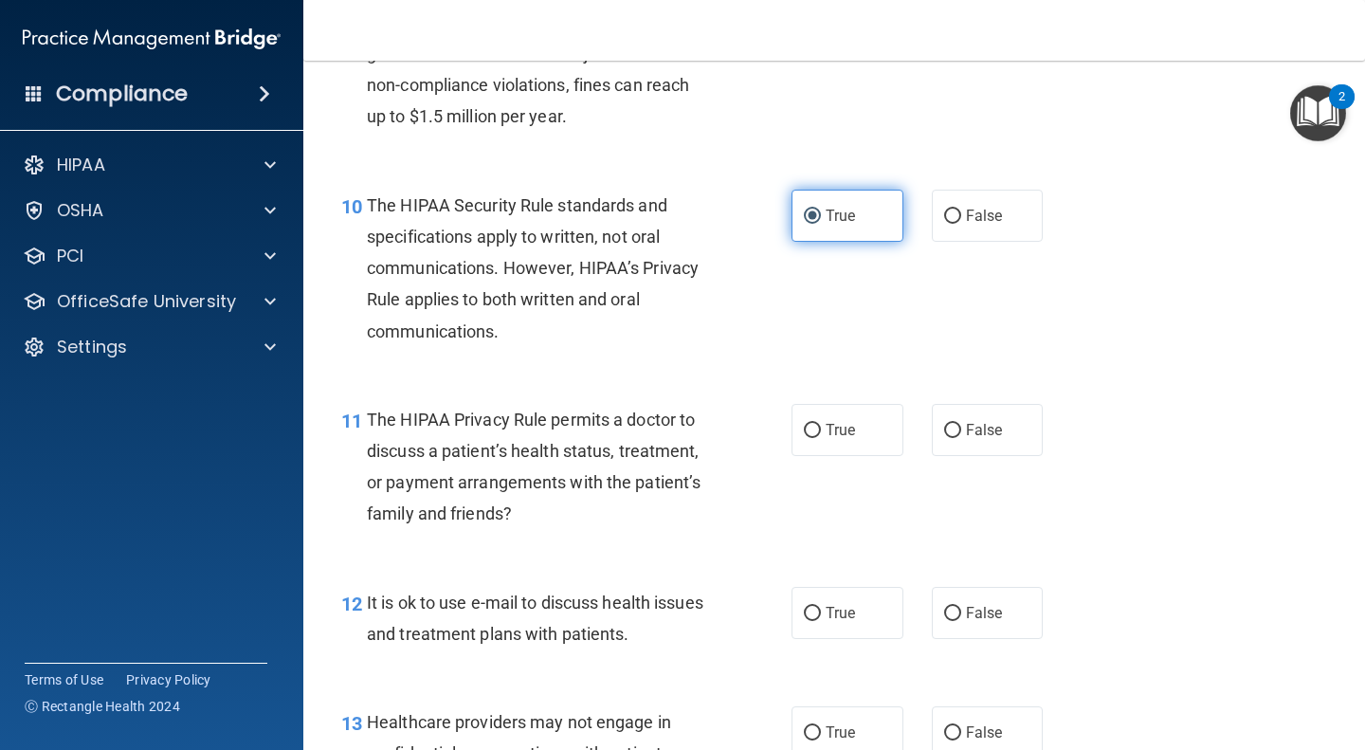
scroll to position [1670, 0]
click at [814, 437] on label "True" at bounding box center [848, 429] width 112 height 52
click at [814, 437] on input "True" at bounding box center [812, 430] width 17 height 14
radio input "true"
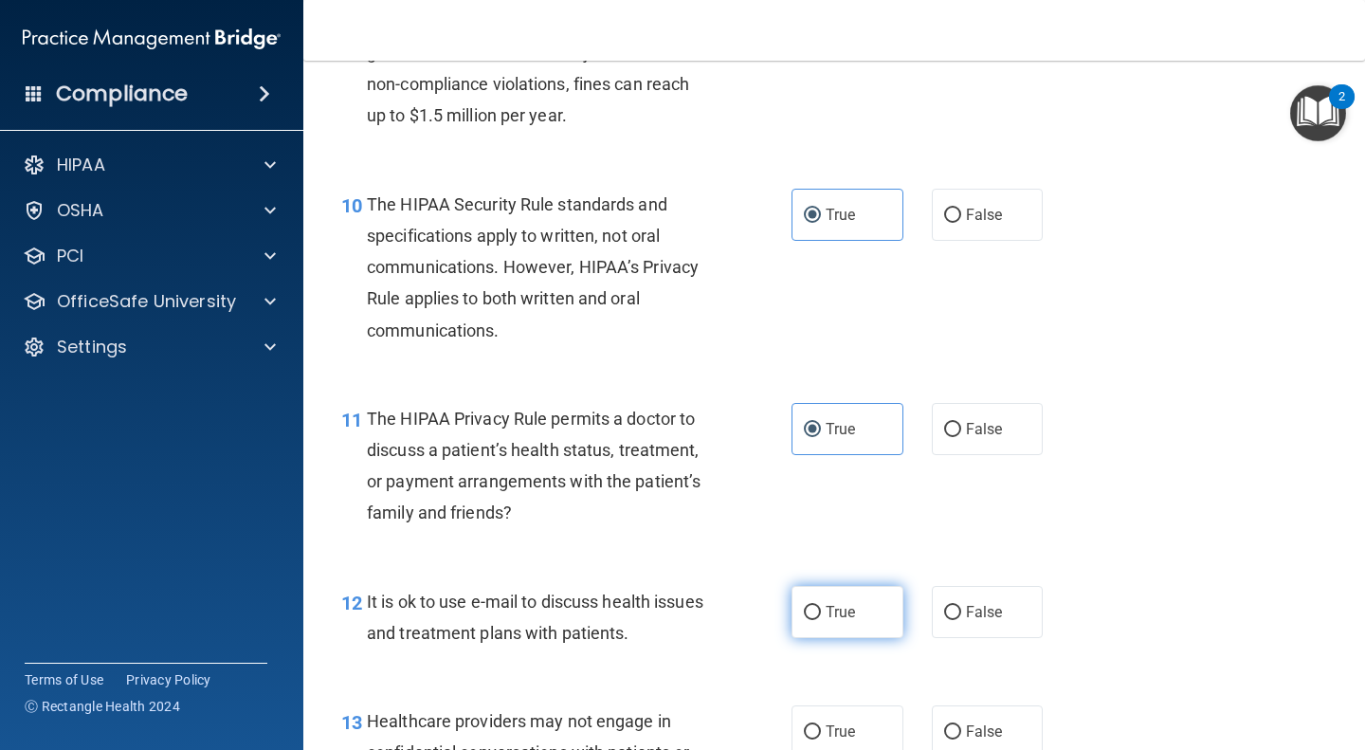
click at [809, 610] on input "True" at bounding box center [812, 613] width 17 height 14
radio input "true"
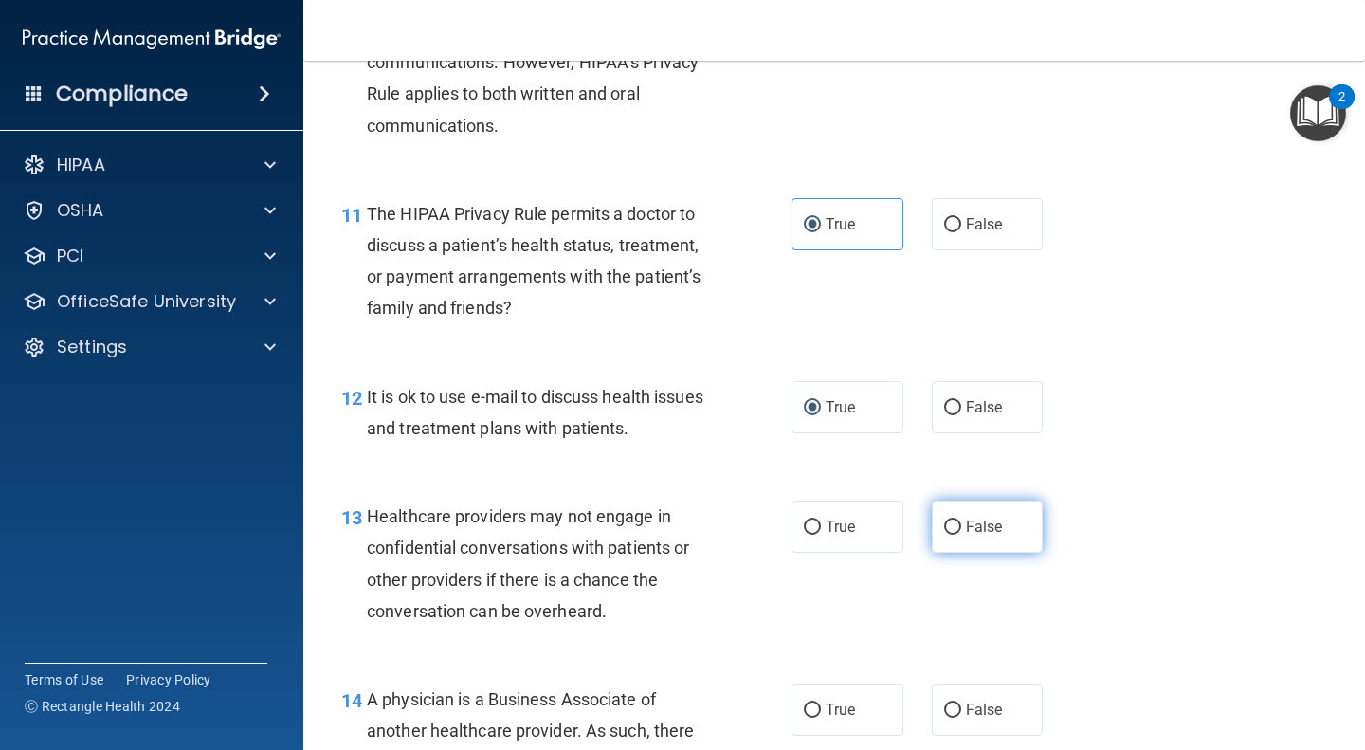
click at [944, 534] on input "False" at bounding box center [952, 527] width 17 height 14
radio input "true"
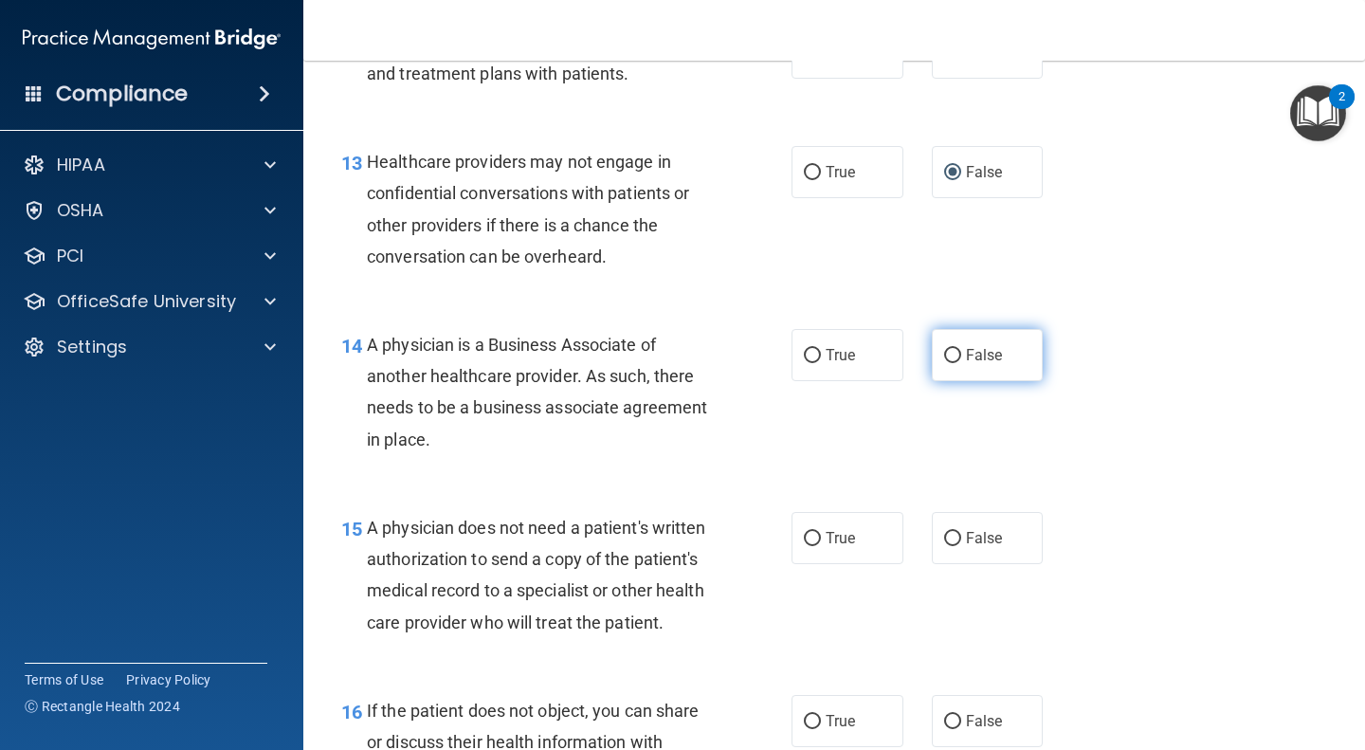
scroll to position [2237, 0]
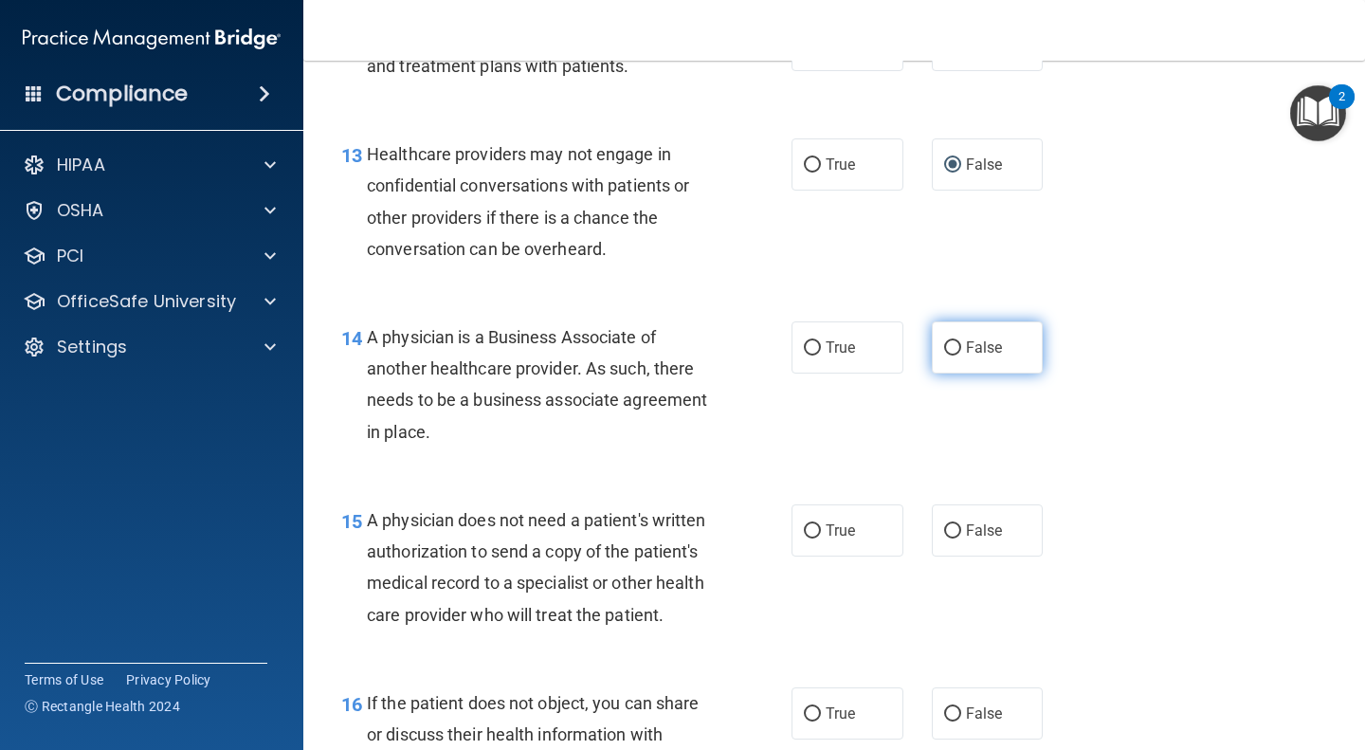
click at [979, 345] on span "False" at bounding box center [984, 347] width 37 height 18
click at [961, 345] on input "False" at bounding box center [952, 348] width 17 height 14
radio input "true"
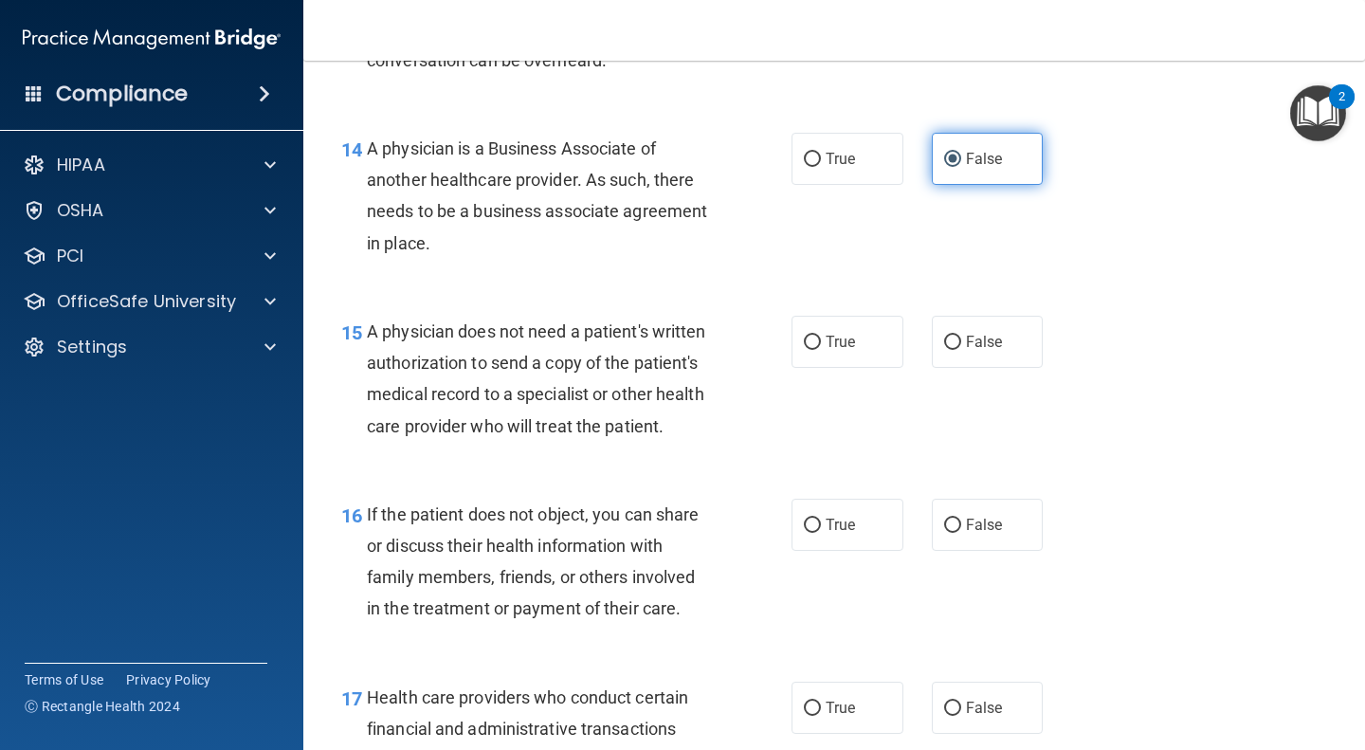
scroll to position [2427, 0]
click at [969, 337] on span "False" at bounding box center [984, 341] width 37 height 18
click at [961, 337] on input "False" at bounding box center [952, 342] width 17 height 14
radio input "true"
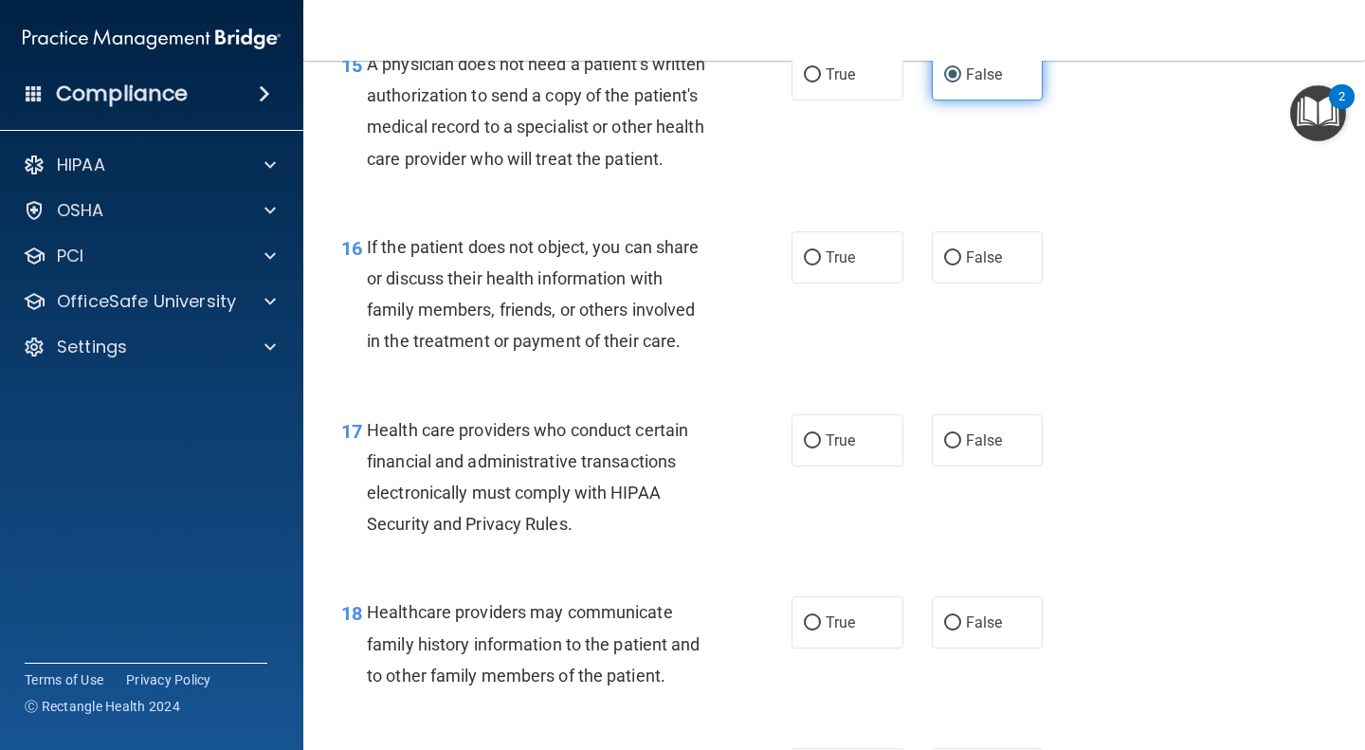
scroll to position [2694, 0]
click at [948, 264] on input "False" at bounding box center [952, 257] width 17 height 14
radio input "true"
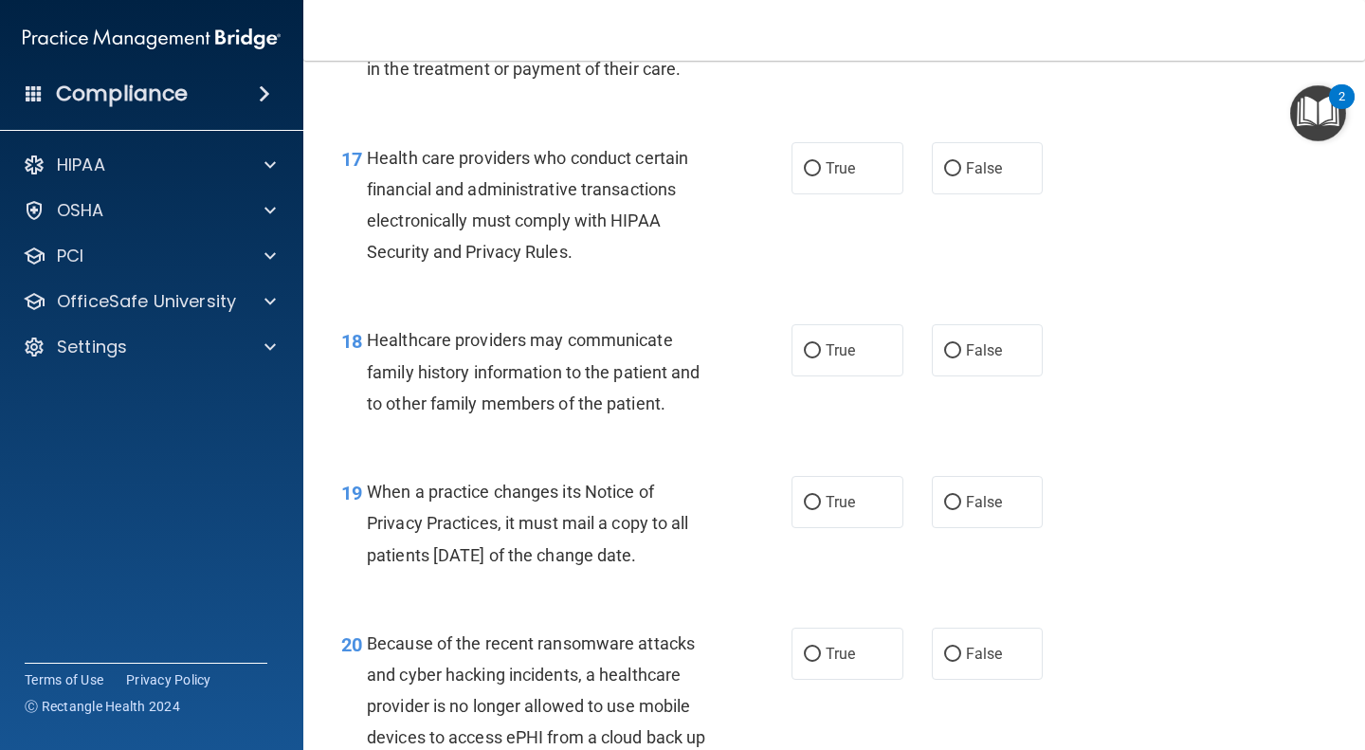
scroll to position [2966, 0]
click at [807, 193] on label "True" at bounding box center [848, 167] width 112 height 52
click at [807, 175] on input "True" at bounding box center [812, 168] width 17 height 14
radio input "true"
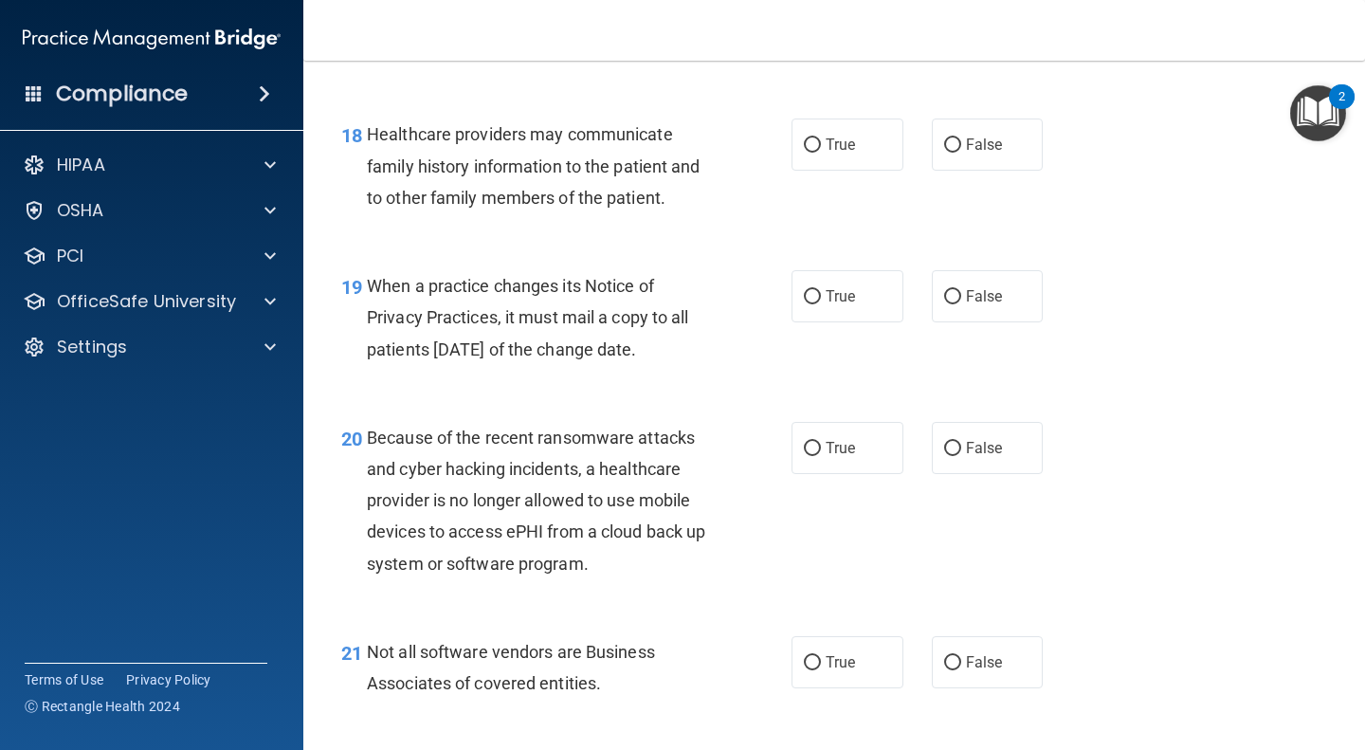
scroll to position [3180, 0]
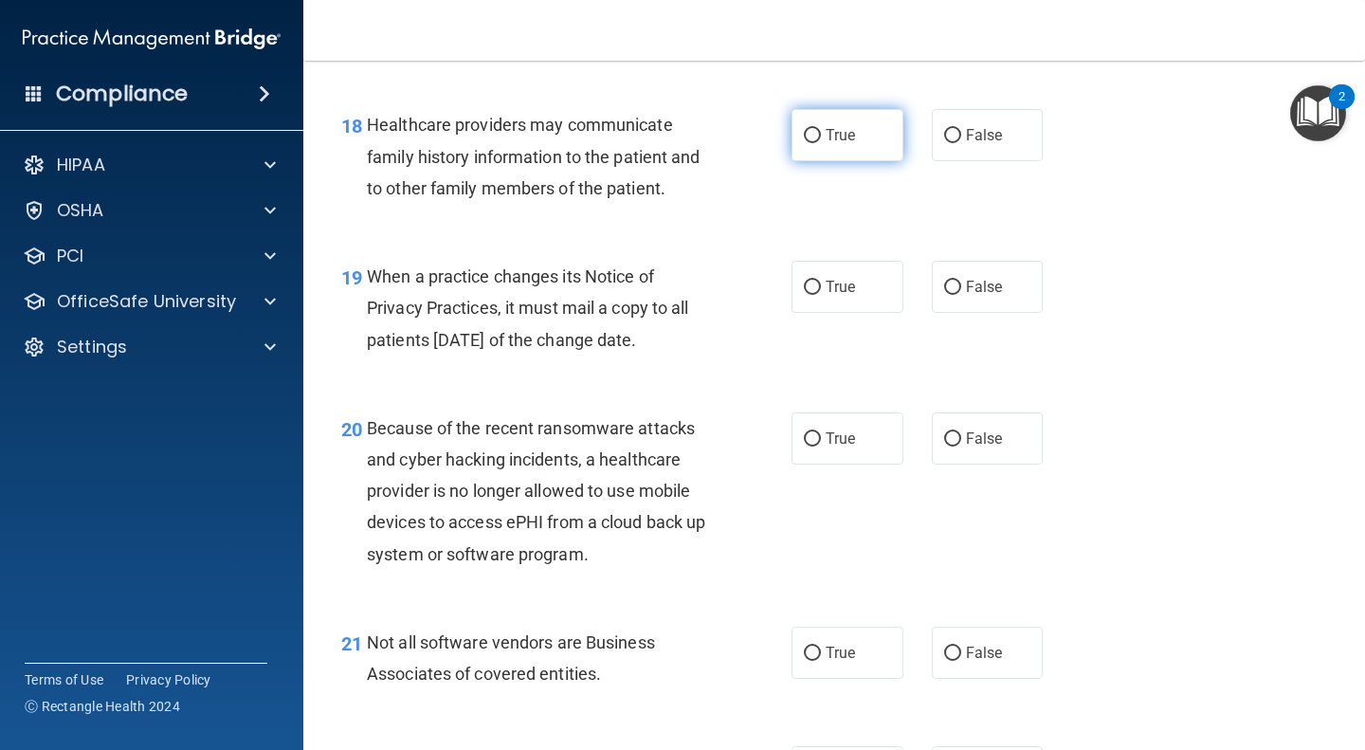
click at [841, 144] on span "True" at bounding box center [840, 135] width 29 height 18
click at [821, 143] on input "True" at bounding box center [812, 136] width 17 height 14
radio input "true"
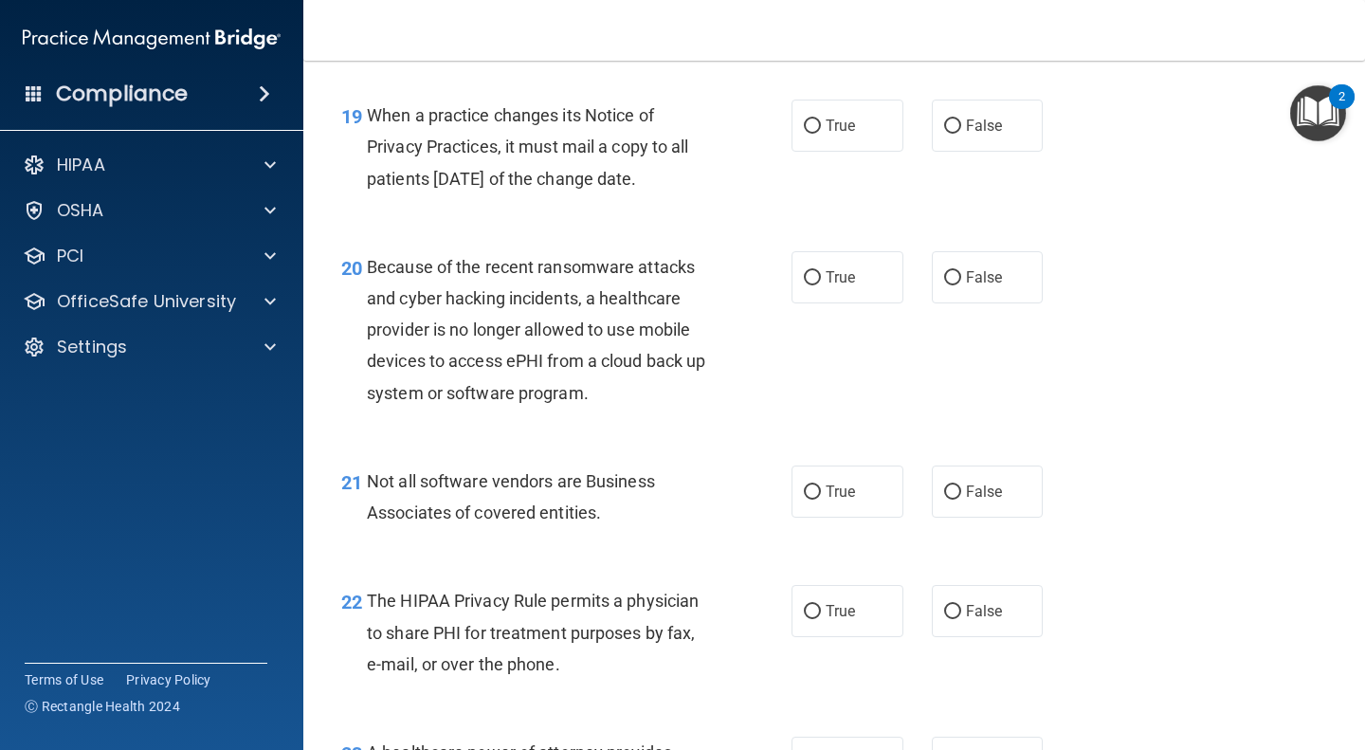
scroll to position [3345, 0]
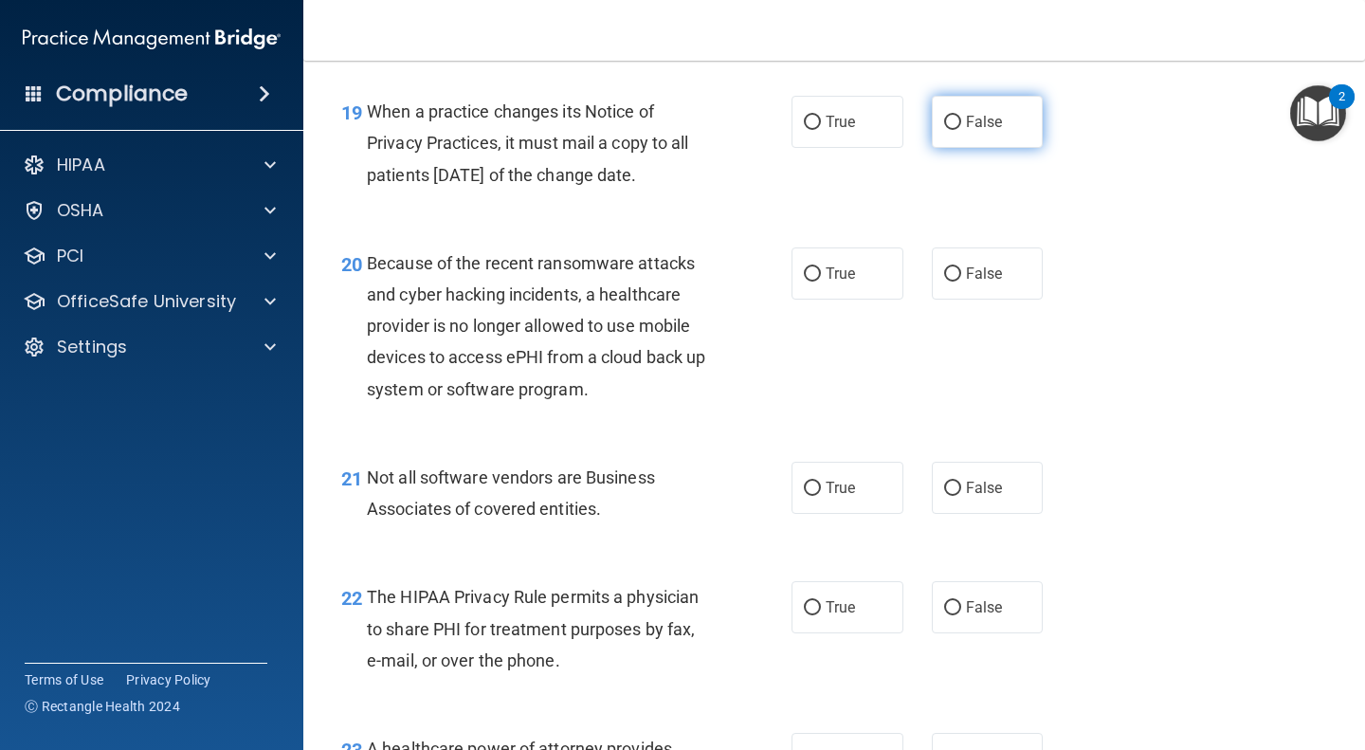
click at [955, 148] on label "False" at bounding box center [988, 122] width 112 height 52
click at [955, 130] on input "False" at bounding box center [952, 123] width 17 height 14
radio input "true"
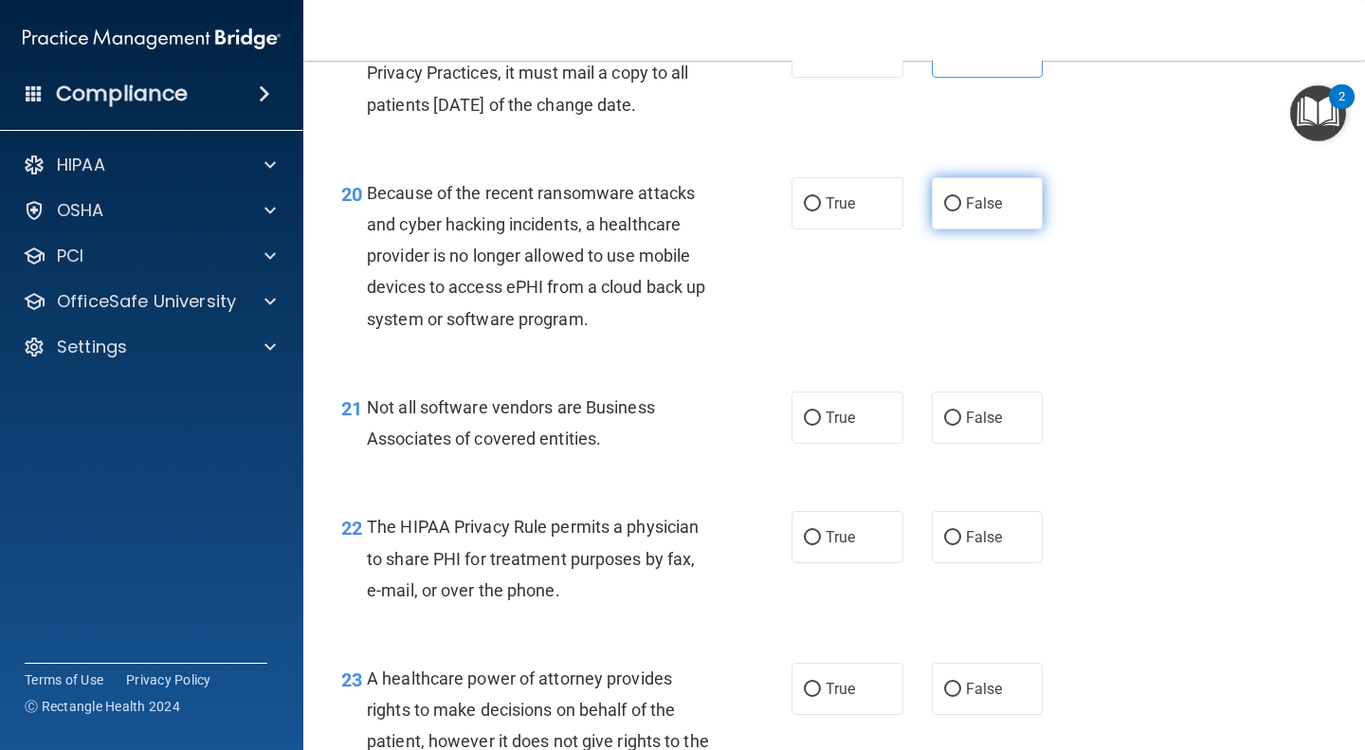
click at [950, 211] on input "False" at bounding box center [952, 204] width 17 height 14
radio input "true"
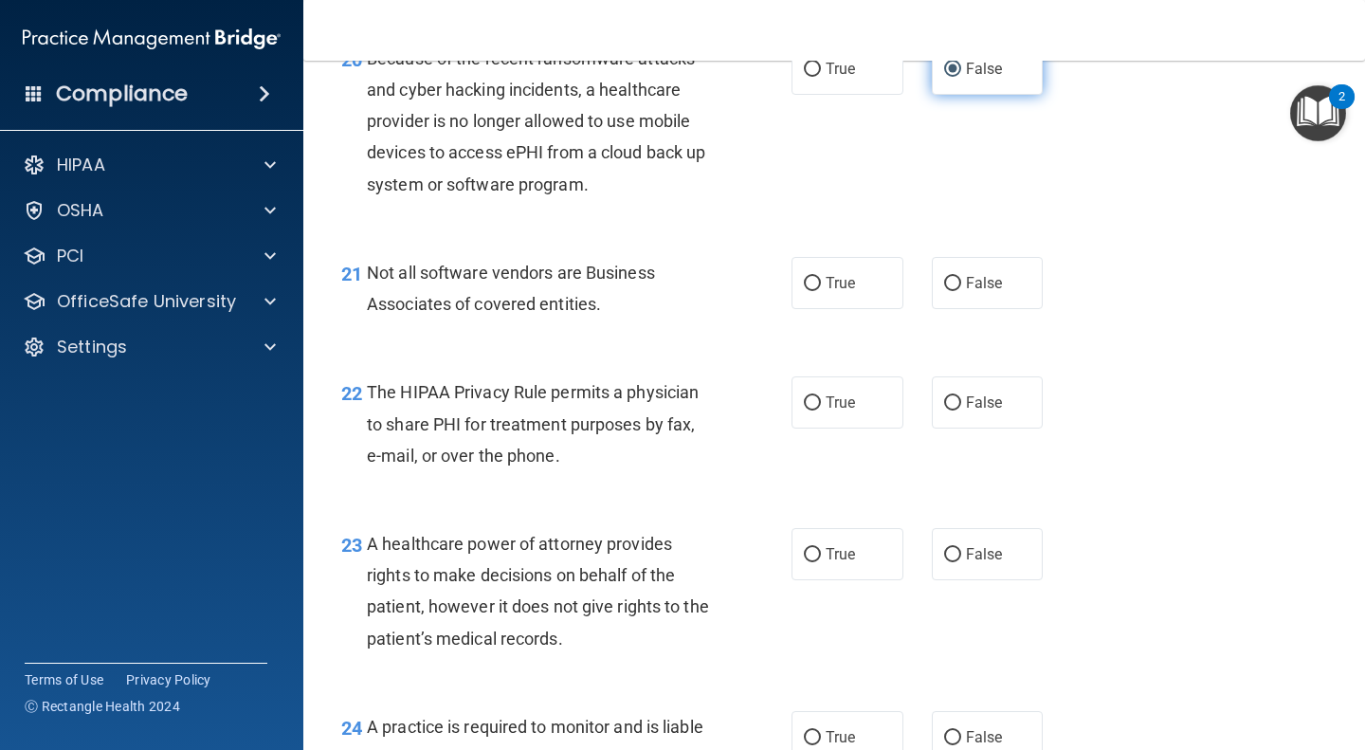
scroll to position [3557, 0]
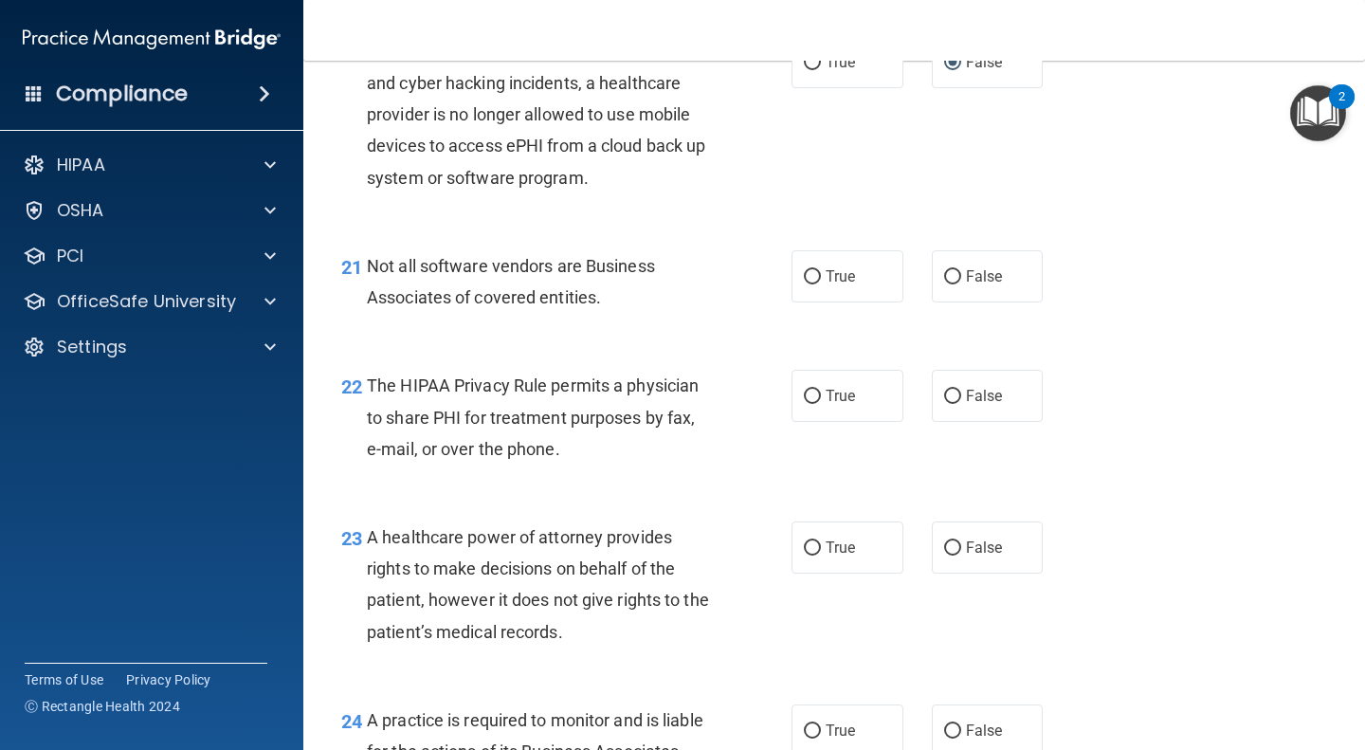
click at [832, 338] on div "21 Not all software vendors are Business Associates of covered entities. True F…" at bounding box center [834, 286] width 1014 height 119
click at [818, 302] on label "True" at bounding box center [848, 276] width 112 height 52
click at [818, 284] on input "True" at bounding box center [812, 277] width 17 height 14
radio input "true"
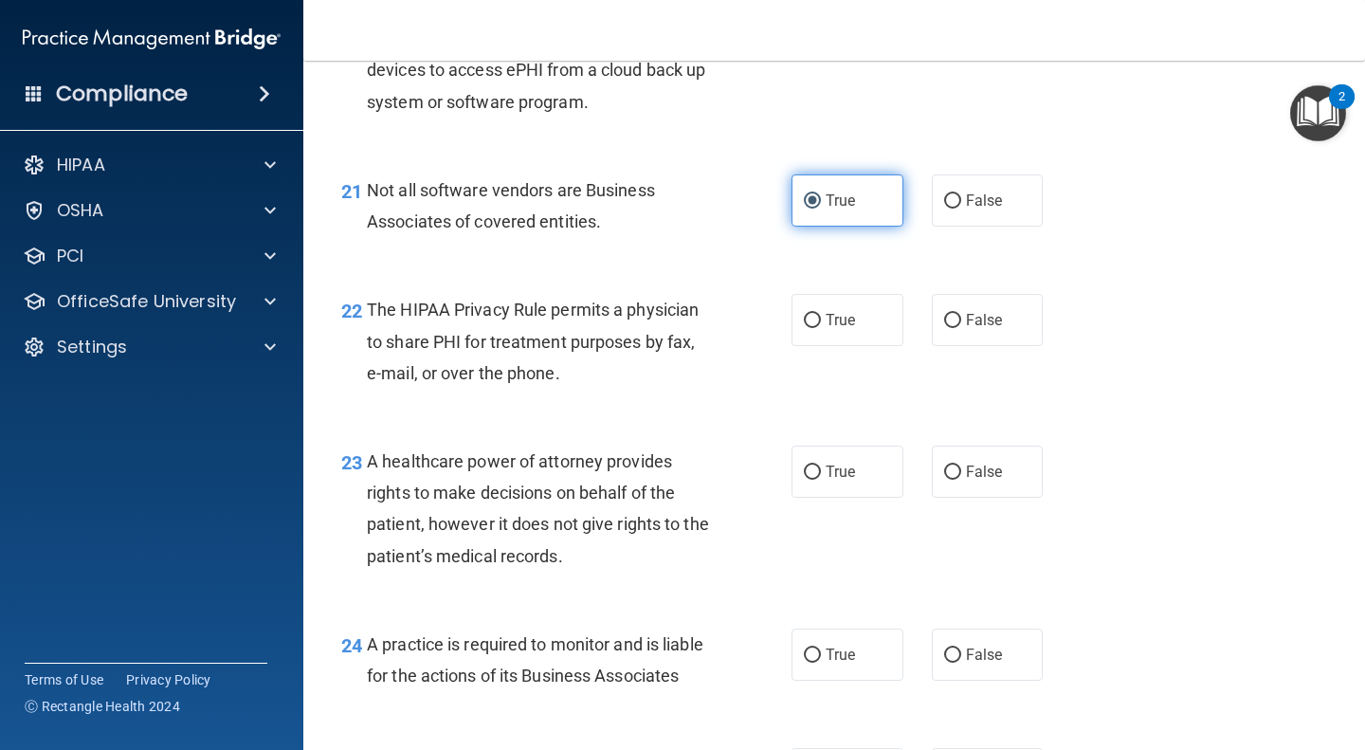
scroll to position [3634, 0]
click at [988, 328] on span "False" at bounding box center [984, 319] width 37 height 18
click at [961, 327] on input "False" at bounding box center [952, 320] width 17 height 14
radio input "true"
drag, startPoint x: 988, startPoint y: 342, endPoint x: 889, endPoint y: 423, distance: 127.3
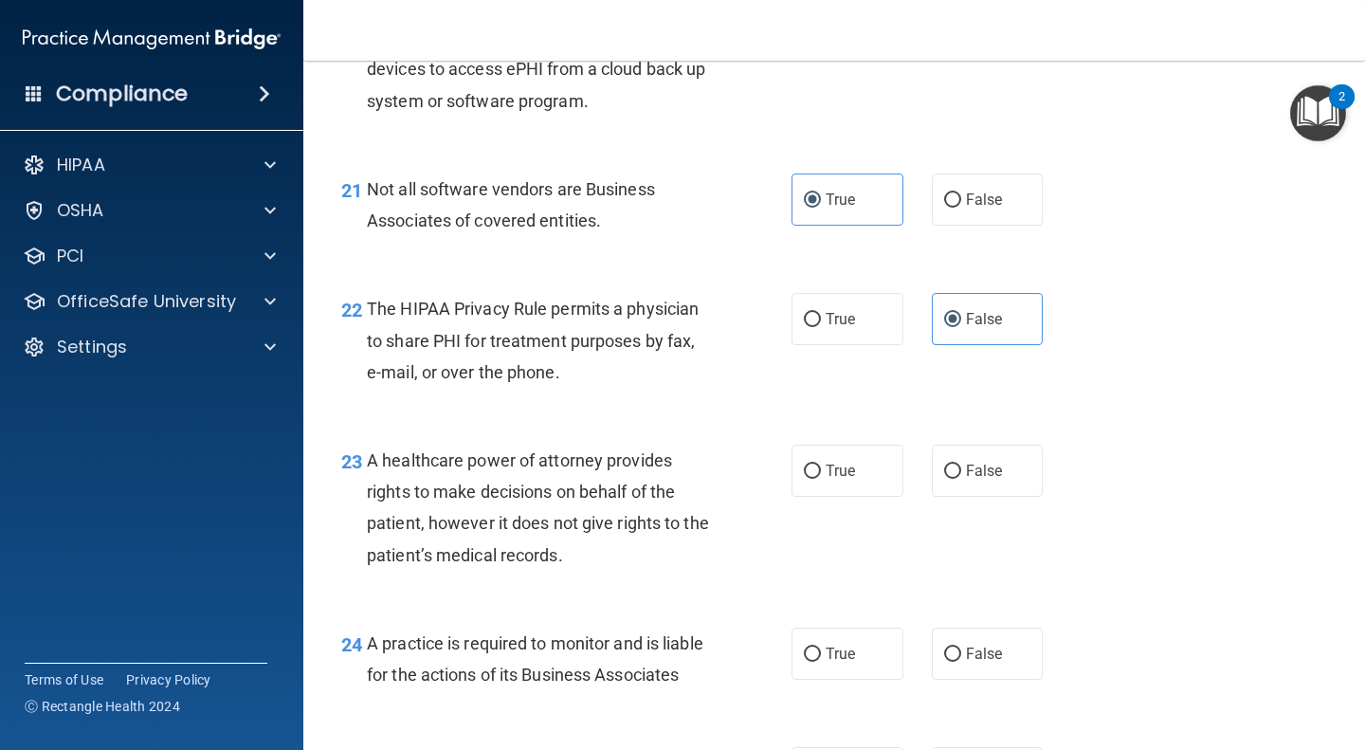
click at [889, 421] on div "22 The HIPAA Privacy Rule permits a physician to share PHI for treatment purpos…" at bounding box center [834, 345] width 1014 height 152
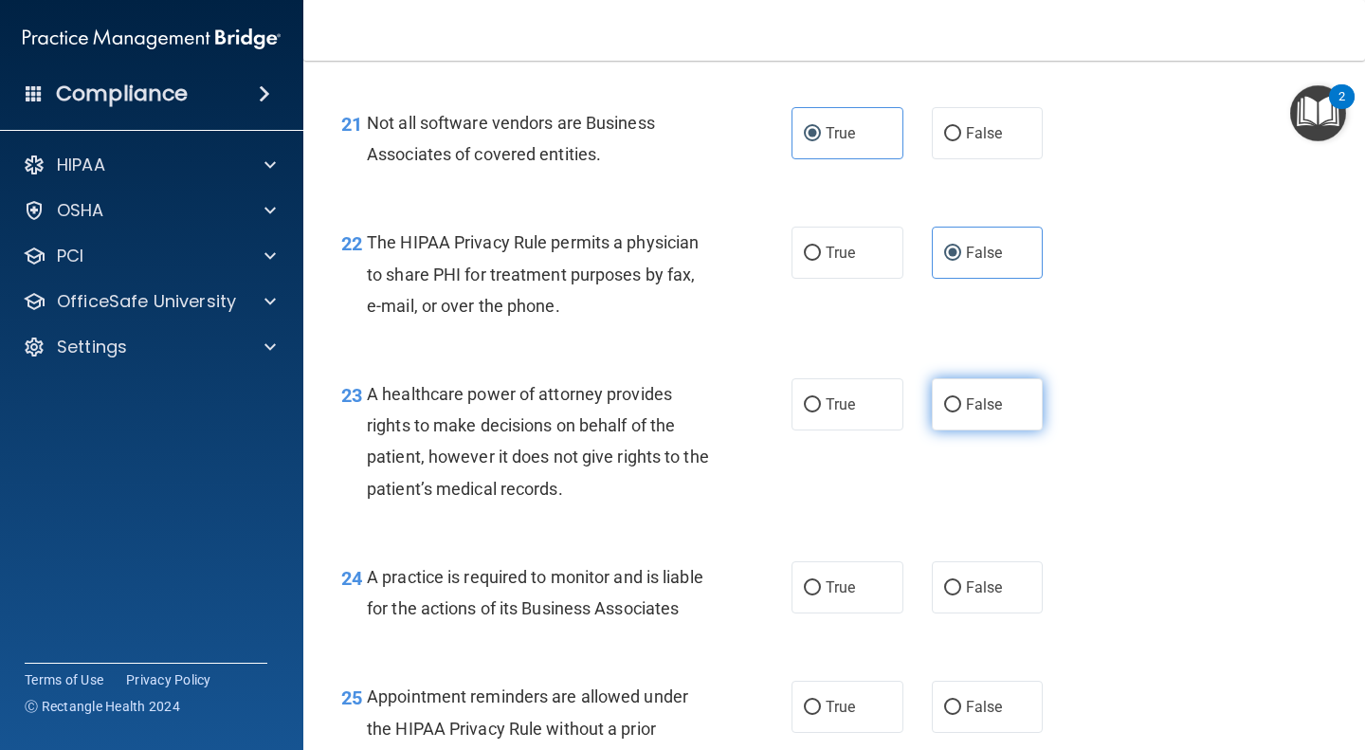
click at [983, 413] on span "False" at bounding box center [984, 404] width 37 height 18
click at [961, 412] on input "False" at bounding box center [952, 405] width 17 height 14
radio input "true"
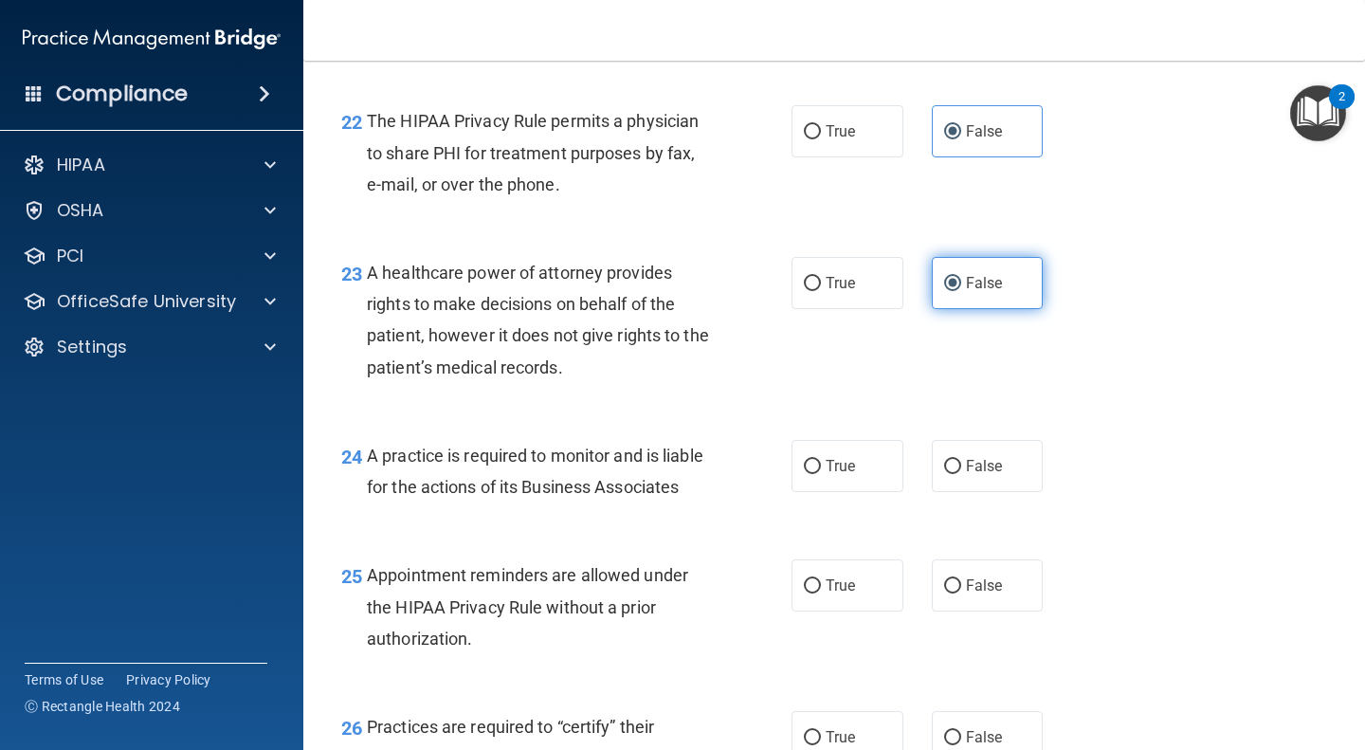
scroll to position [3823, 0]
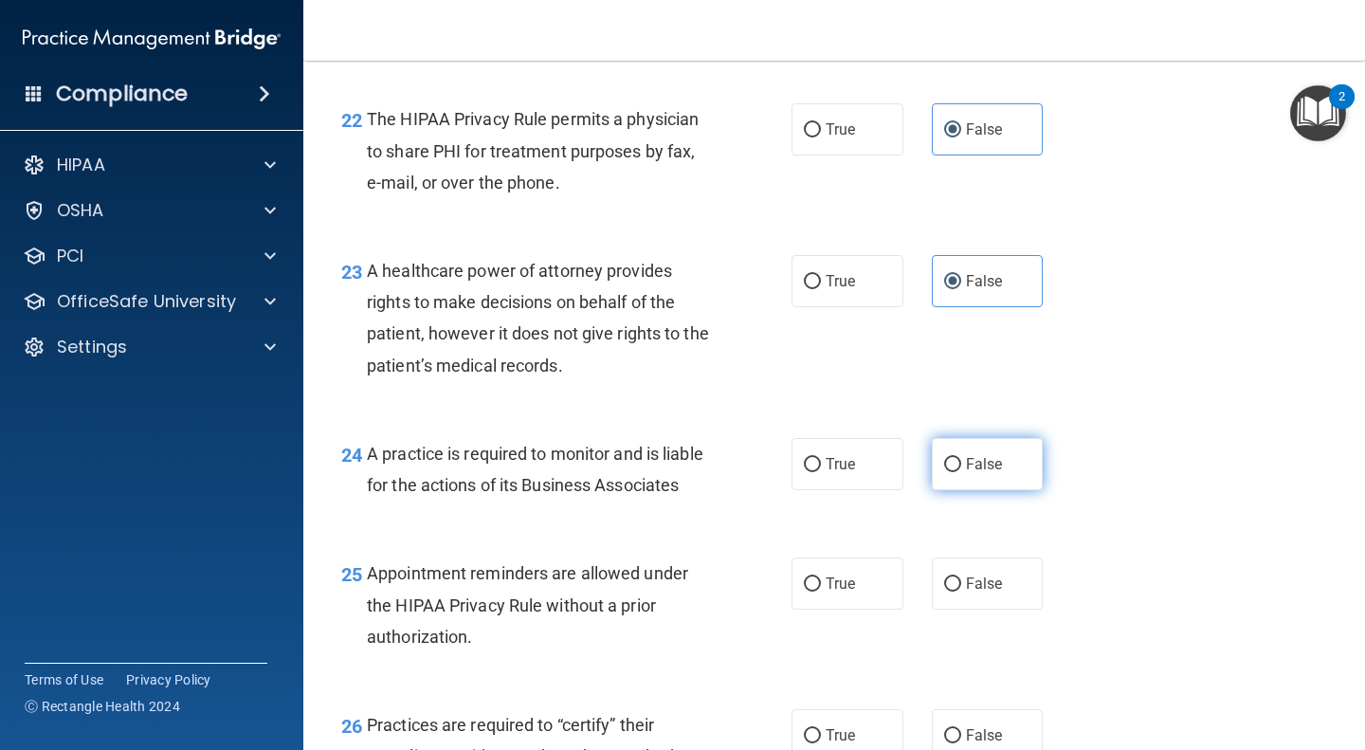
click at [987, 484] on label "False" at bounding box center [988, 464] width 112 height 52
click at [961, 472] on input "False" at bounding box center [952, 465] width 17 height 14
radio input "true"
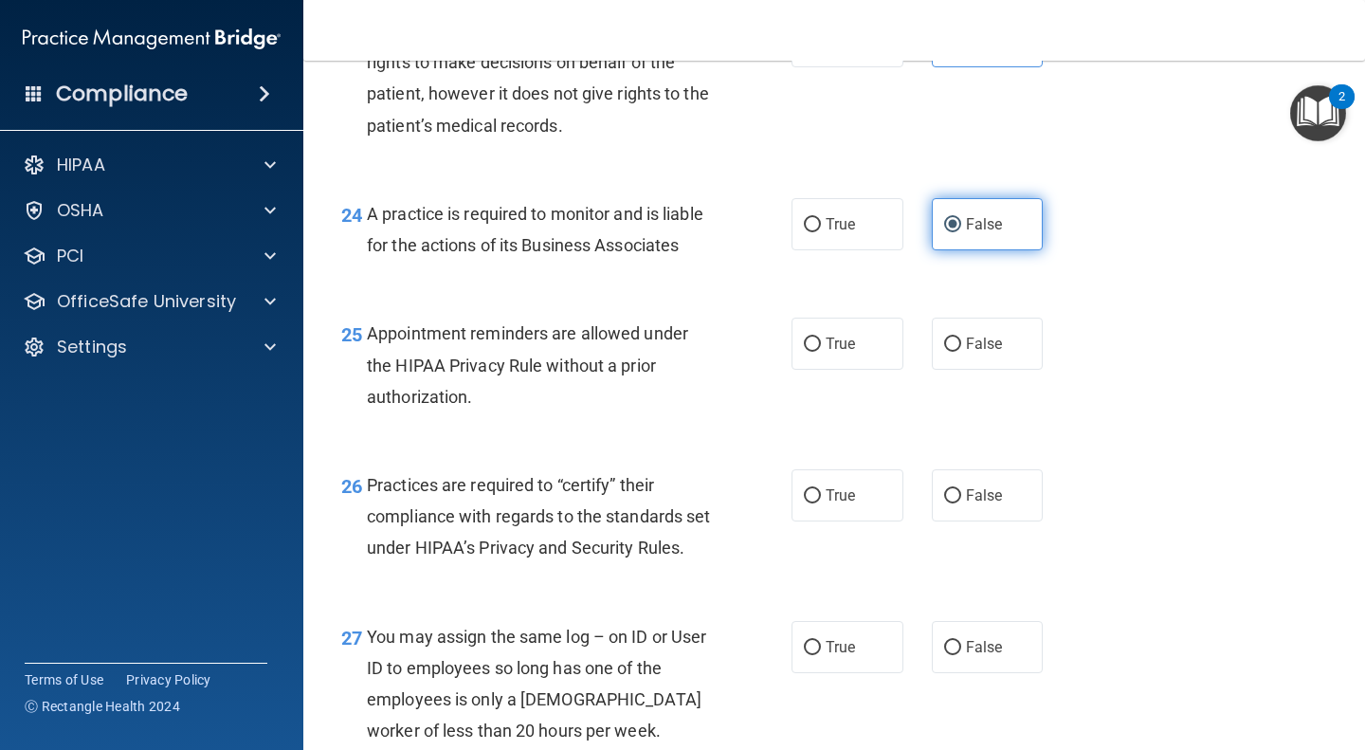
scroll to position [4065, 0]
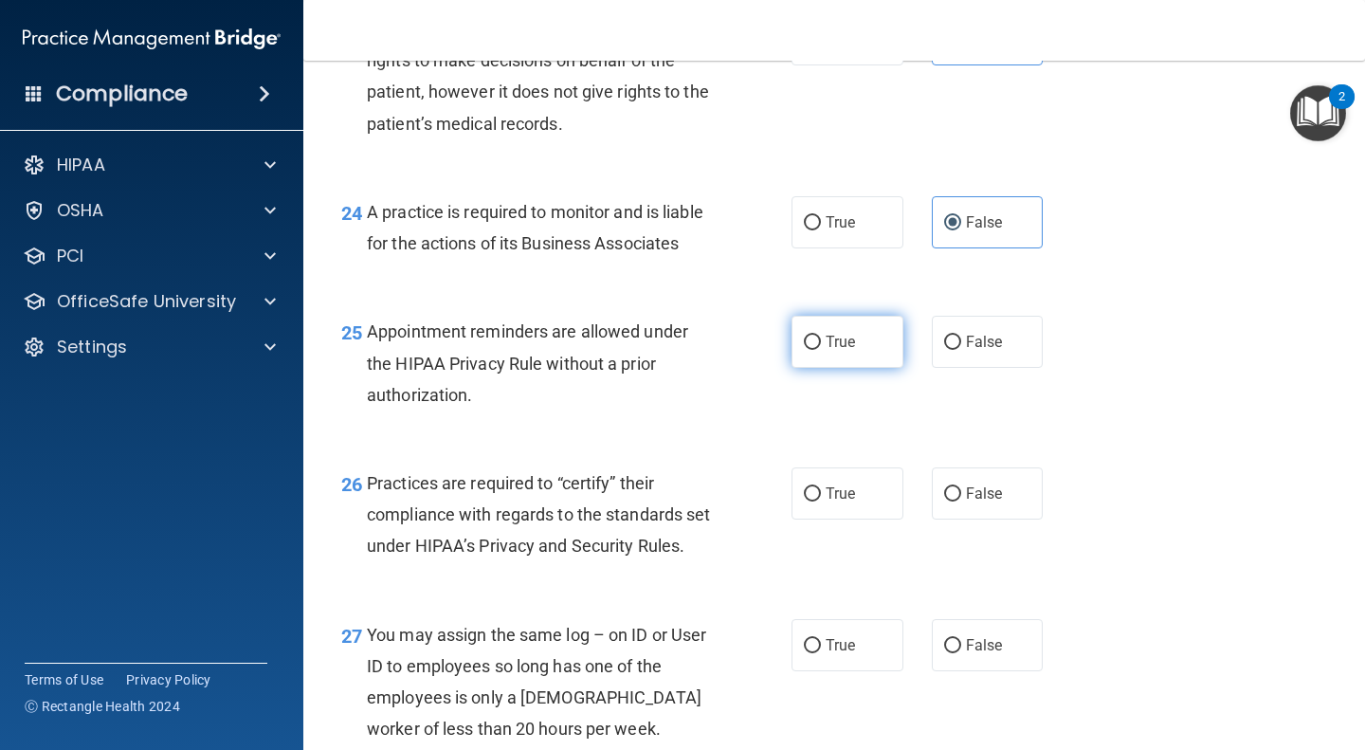
click at [826, 351] on span "True" at bounding box center [840, 342] width 29 height 18
click at [821, 350] on input "True" at bounding box center [812, 343] width 17 height 14
radio input "true"
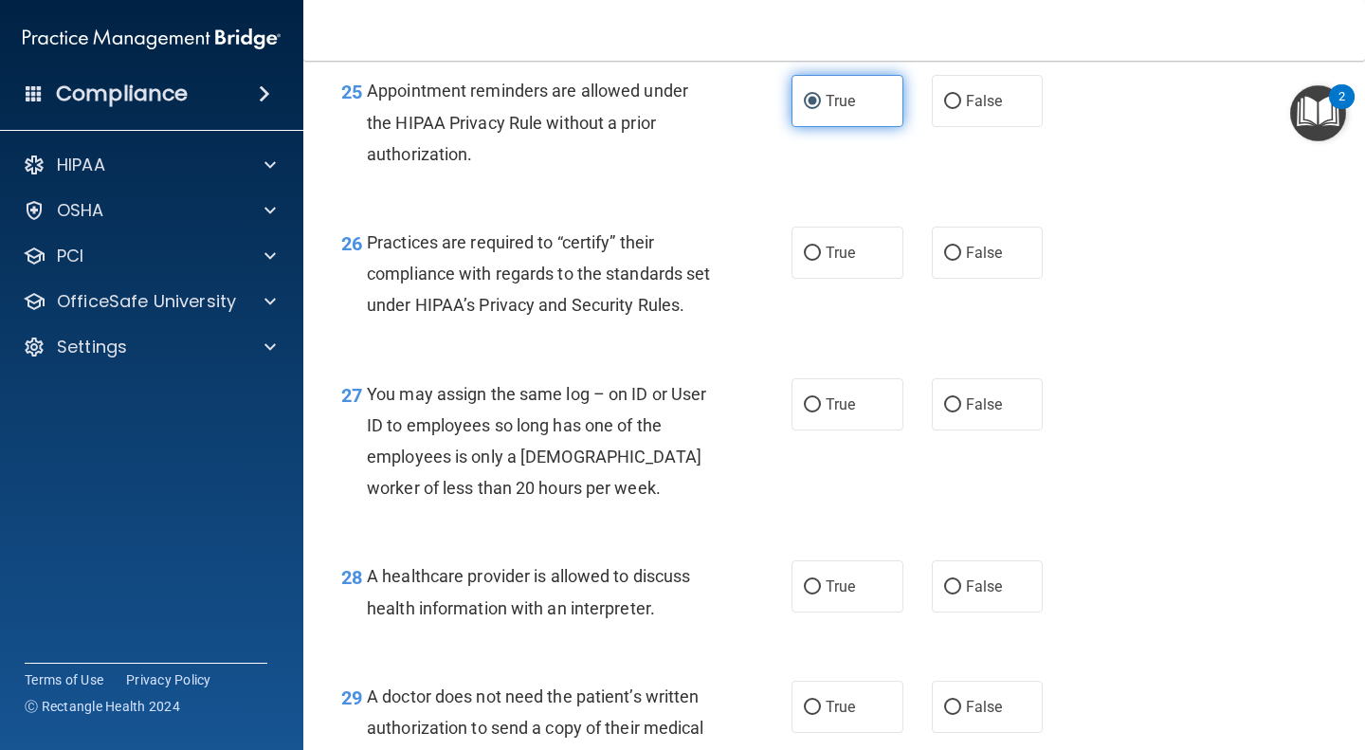
scroll to position [4308, 0]
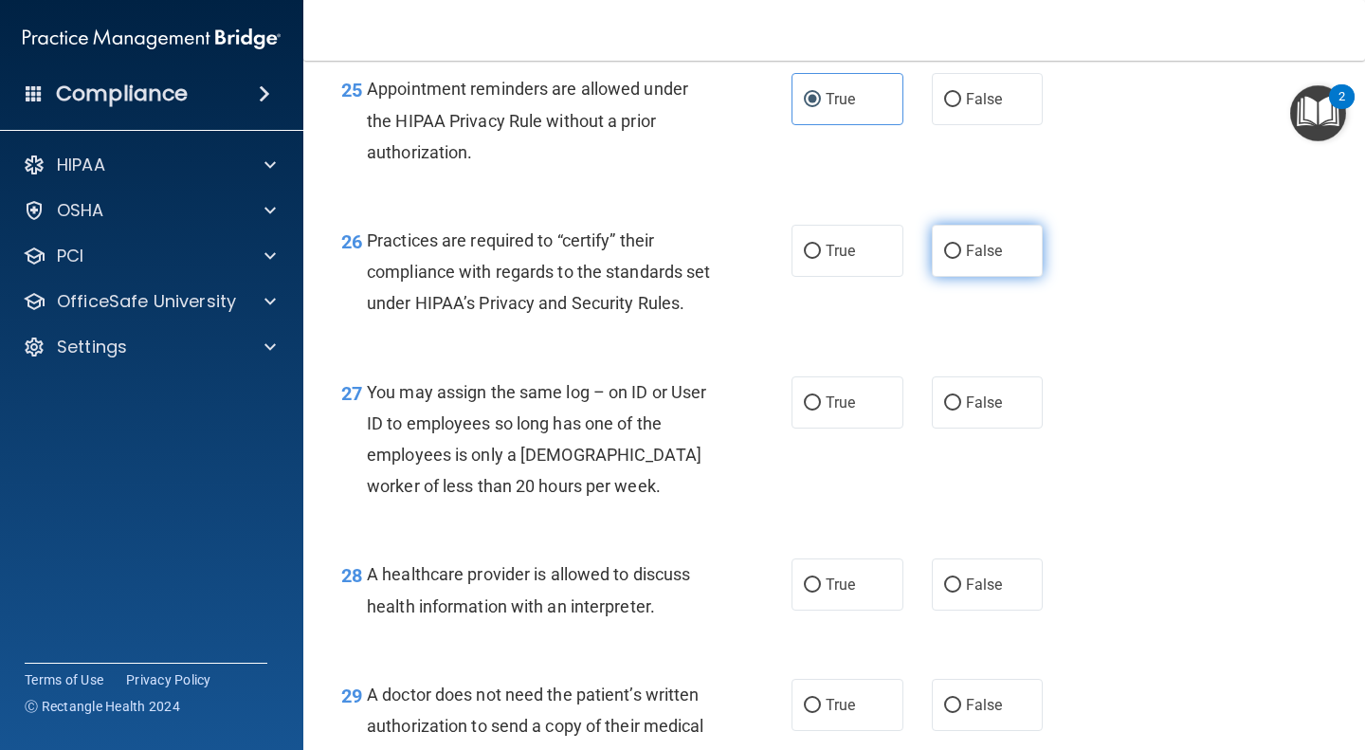
click at [976, 260] on span "False" at bounding box center [984, 251] width 37 height 18
click at [961, 259] on input "False" at bounding box center [952, 252] width 17 height 14
radio input "true"
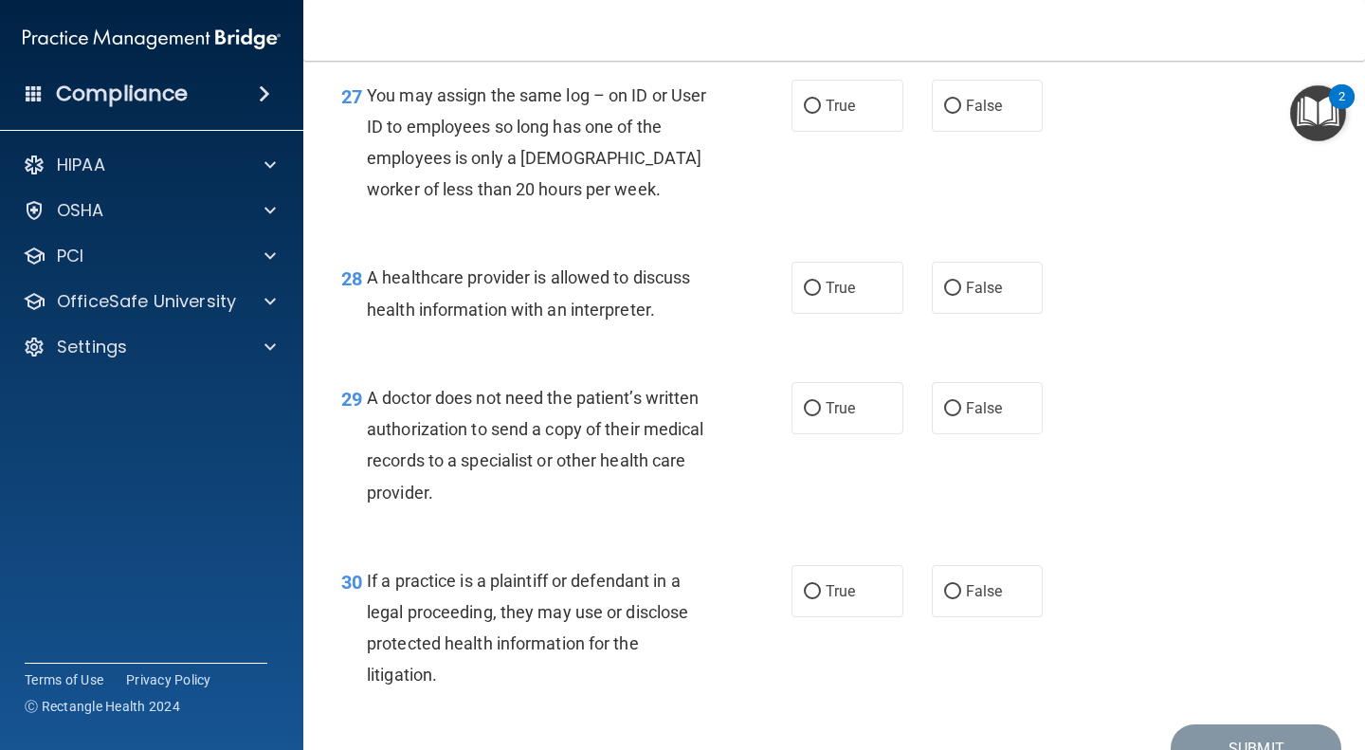
scroll to position [4605, 0]
click at [830, 131] on label "True" at bounding box center [848, 105] width 112 height 52
click at [821, 113] on input "True" at bounding box center [812, 106] width 17 height 14
radio input "true"
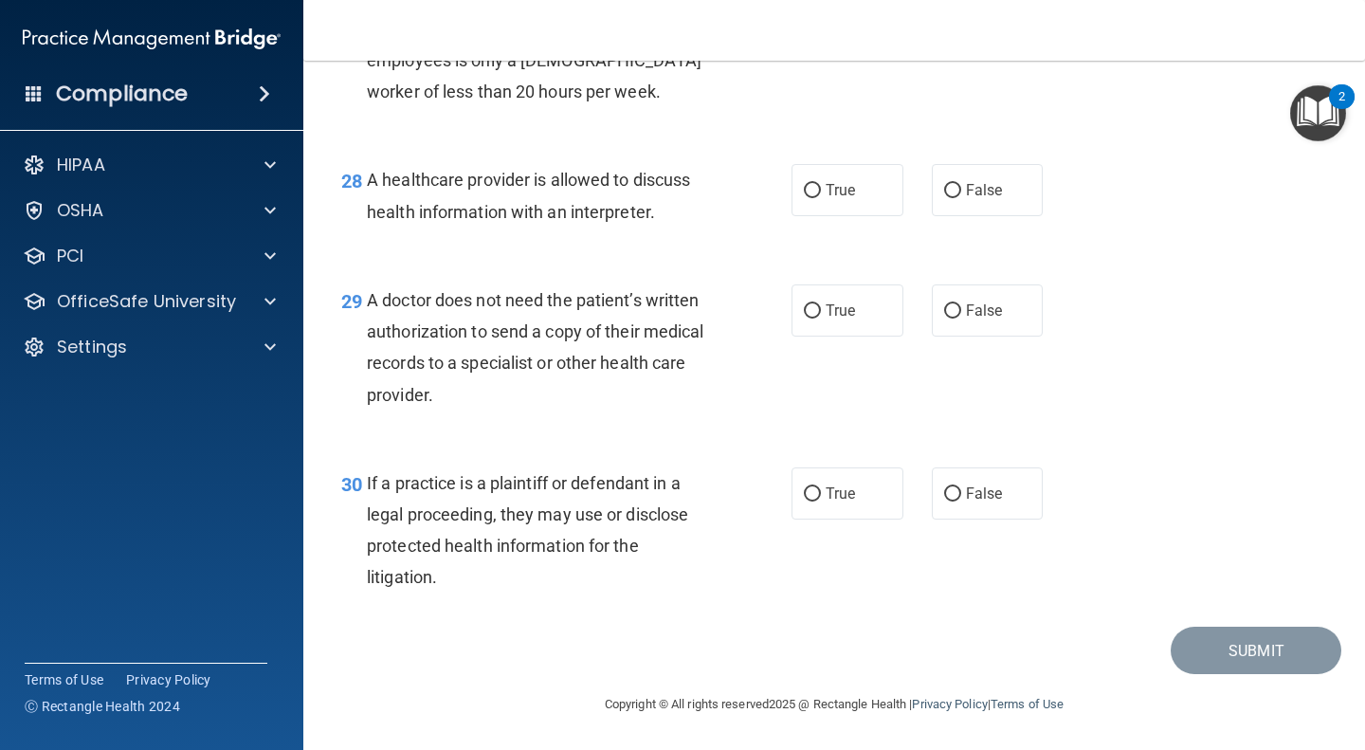
scroll to position [4760, 0]
click at [812, 216] on label "True" at bounding box center [848, 190] width 112 height 52
click at [812, 198] on input "True" at bounding box center [812, 191] width 17 height 14
radio input "true"
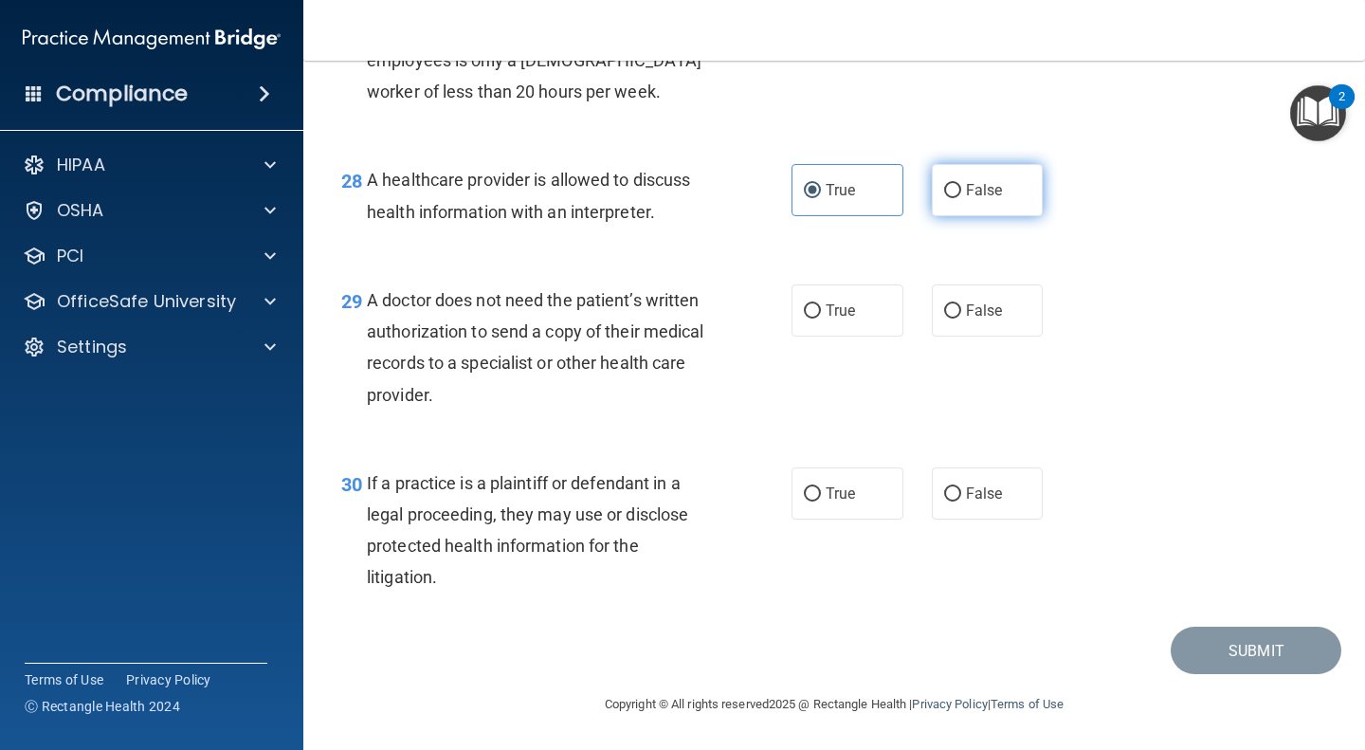
click at [979, 185] on span "False" at bounding box center [984, 190] width 37 height 18
click at [961, 185] on input "False" at bounding box center [952, 191] width 17 height 14
radio input "true"
radio input "false"
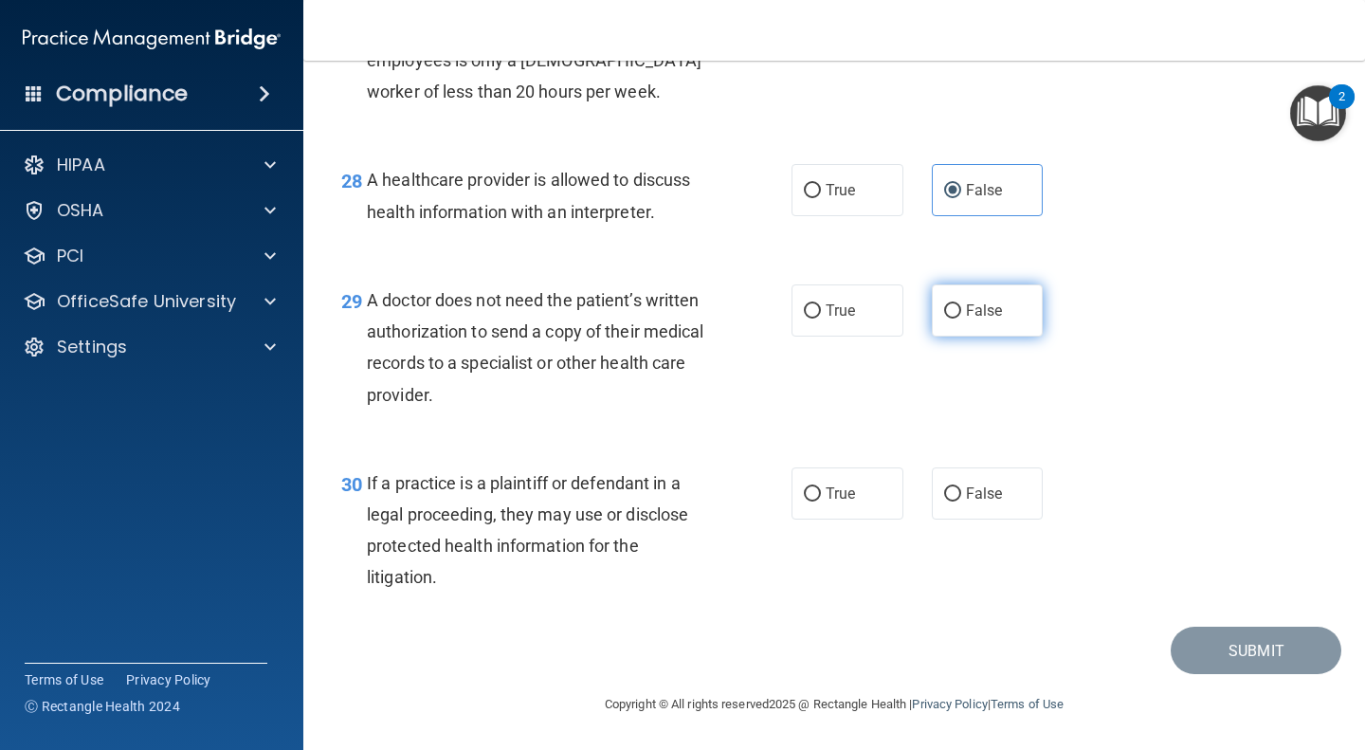
click at [973, 330] on label "False" at bounding box center [988, 310] width 112 height 52
click at [961, 319] on input "False" at bounding box center [952, 311] width 17 height 14
radio input "true"
click at [983, 505] on label "False" at bounding box center [988, 493] width 112 height 52
click at [961, 501] on input "False" at bounding box center [952, 494] width 17 height 14
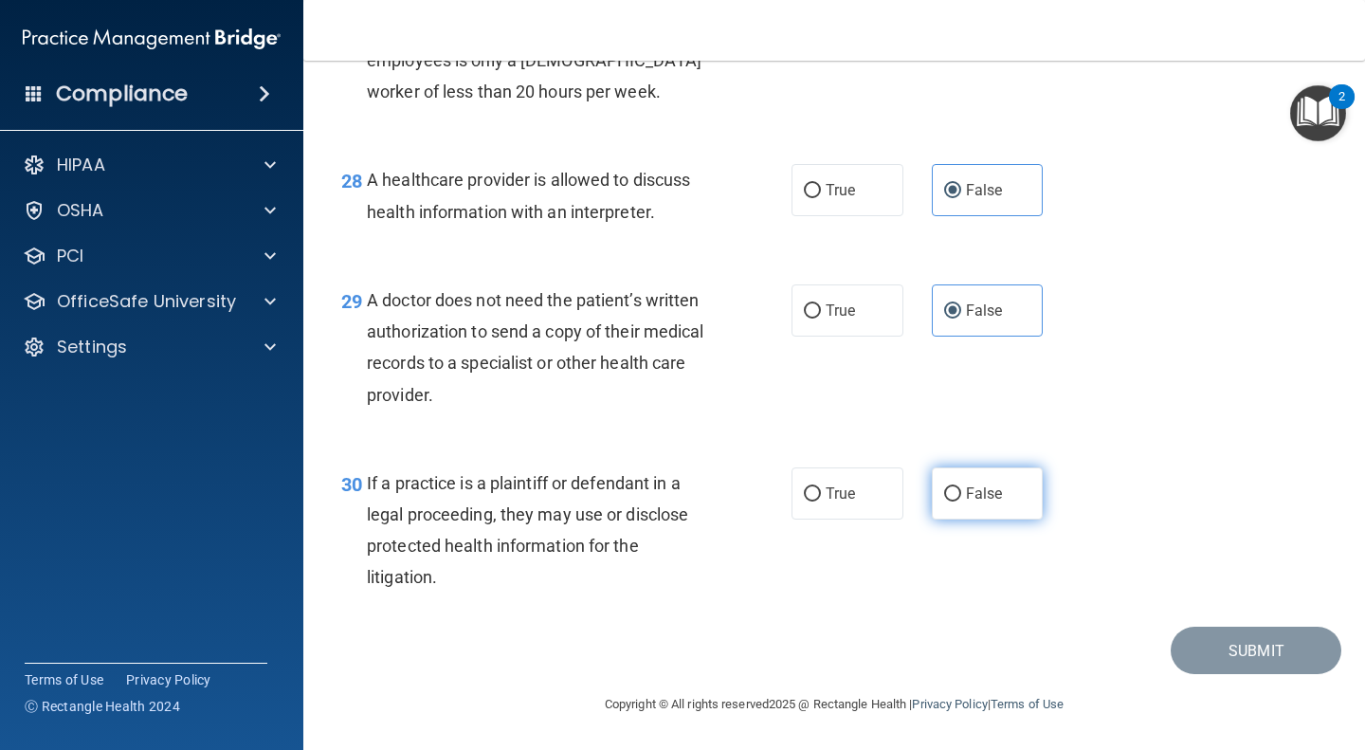
radio input "true"
click at [983, 505] on label "False" at bounding box center [988, 493] width 112 height 52
click at [961, 501] on input "False" at bounding box center [952, 494] width 17 height 14
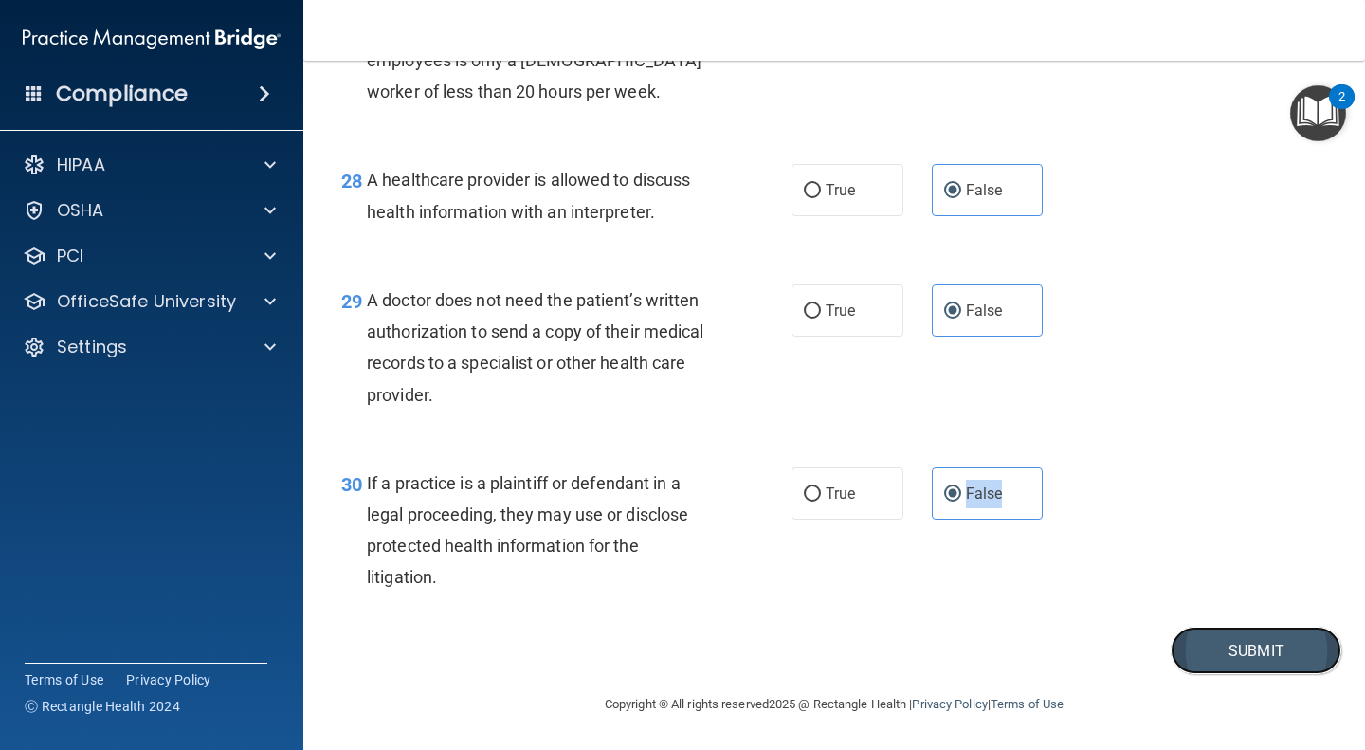
click at [1199, 655] on button "Submit" at bounding box center [1256, 651] width 171 height 48
click at [1219, 656] on button "Submit" at bounding box center [1256, 651] width 171 height 48
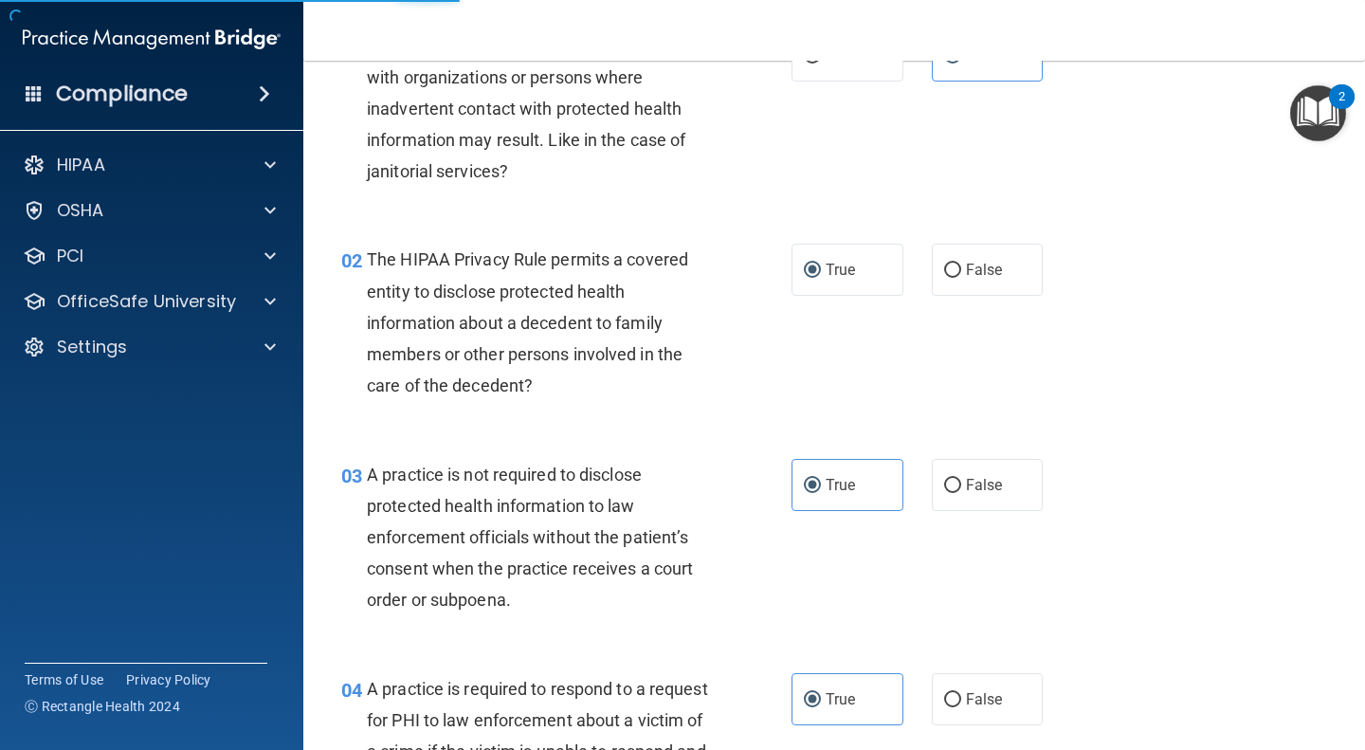
scroll to position [0, 0]
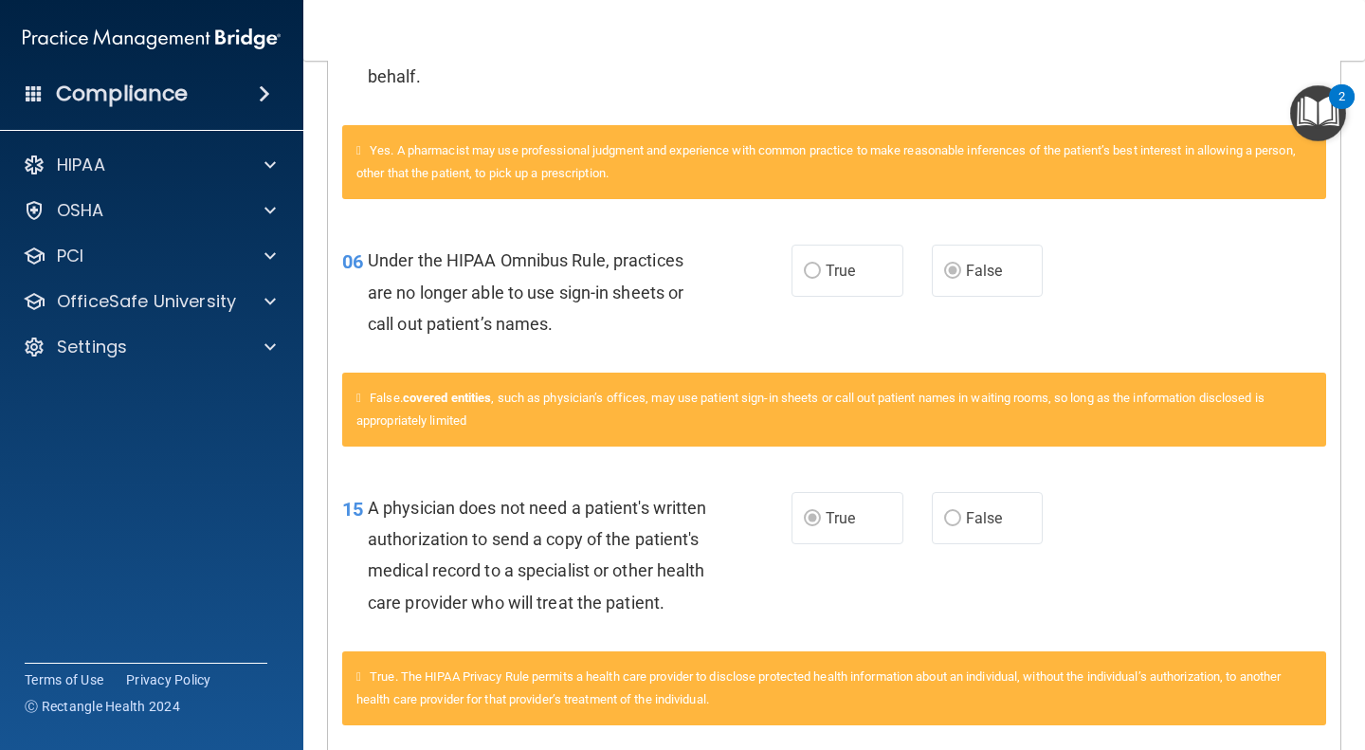
scroll to position [846, 0]
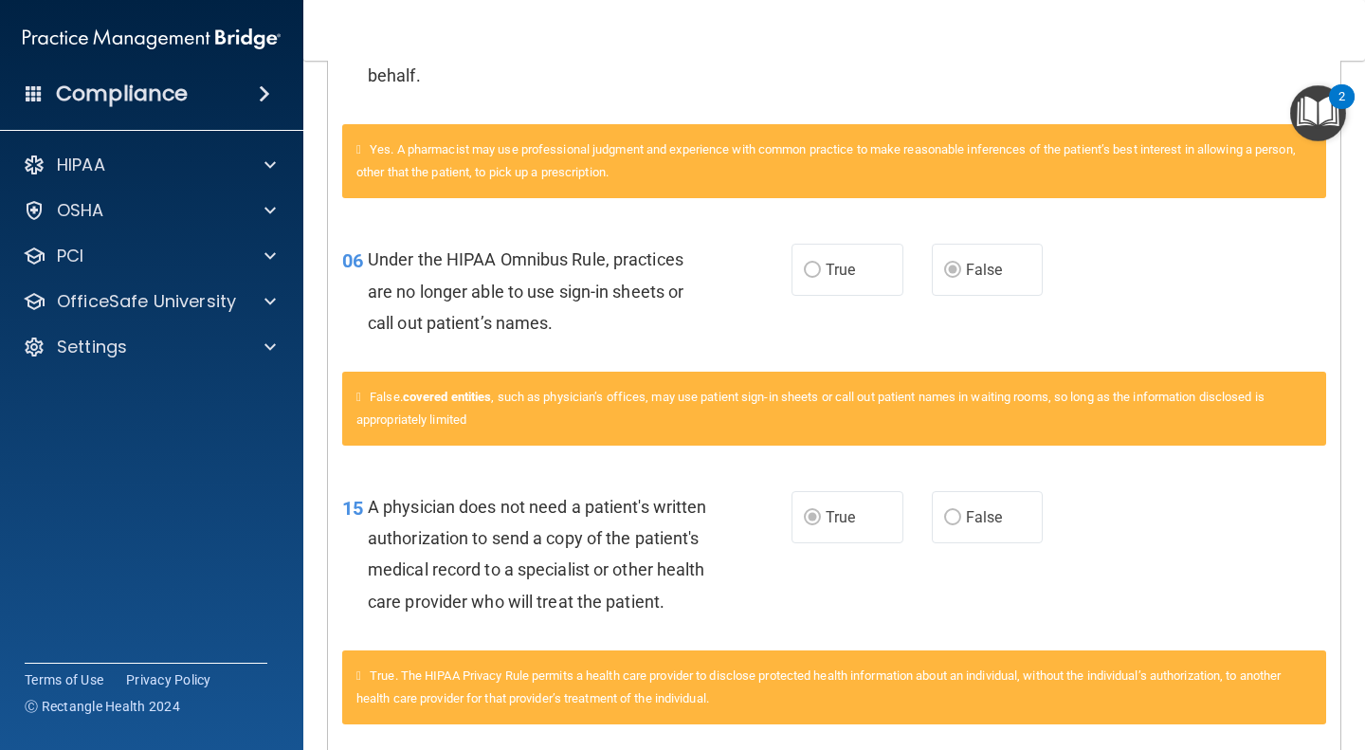
drag, startPoint x: 1096, startPoint y: 312, endPoint x: 667, endPoint y: 272, distance: 430.3
click at [667, 272] on div "Under the HIPAA Omnibus Rule, practices are no longer able to use sign-in sheet…" at bounding box center [547, 291] width 358 height 95
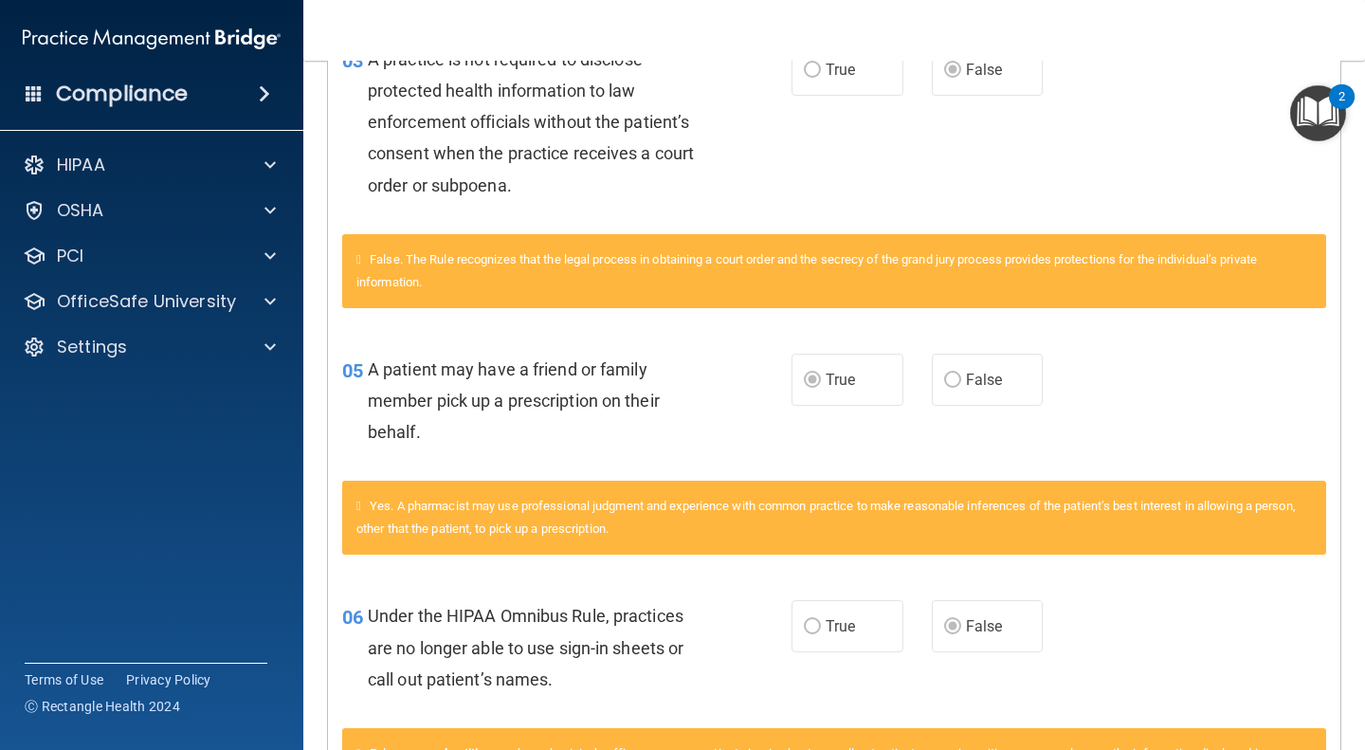
scroll to position [0, 0]
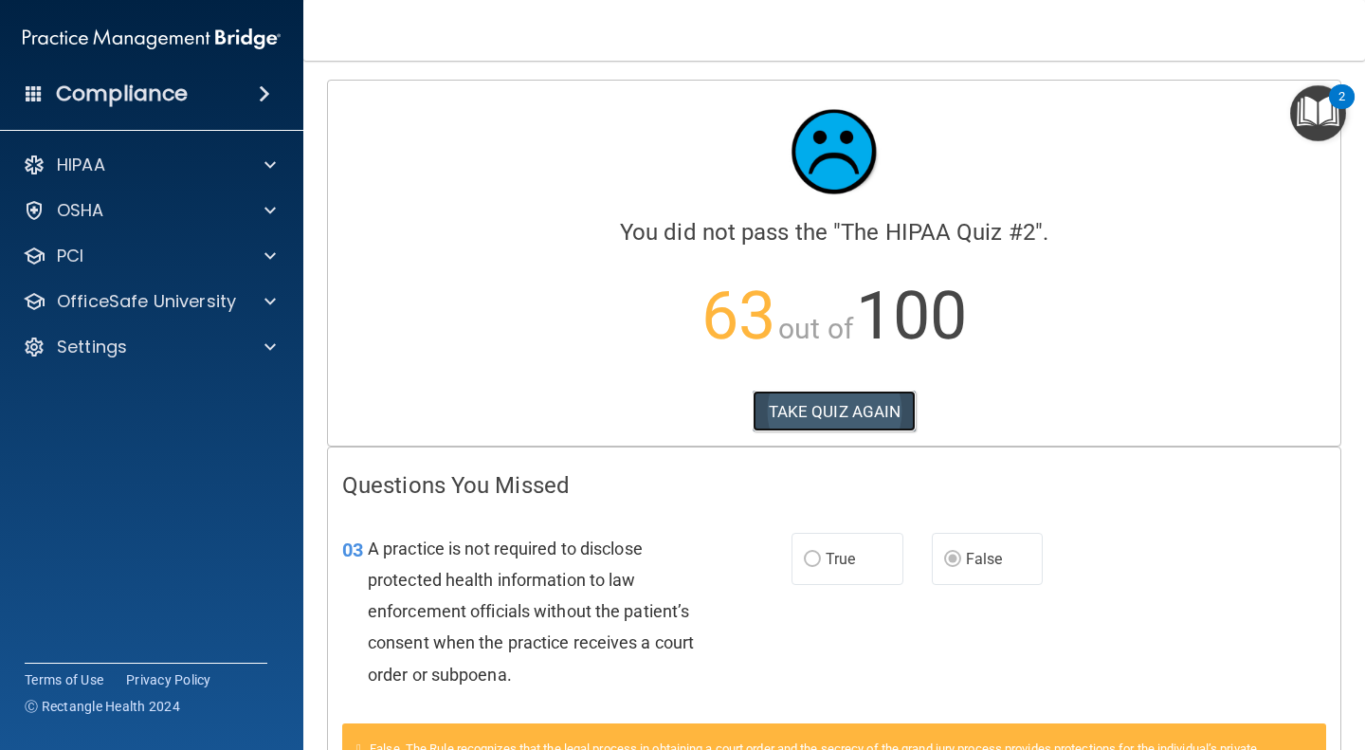
click at [821, 414] on button "TAKE QUIZ AGAIN" at bounding box center [835, 412] width 164 height 42
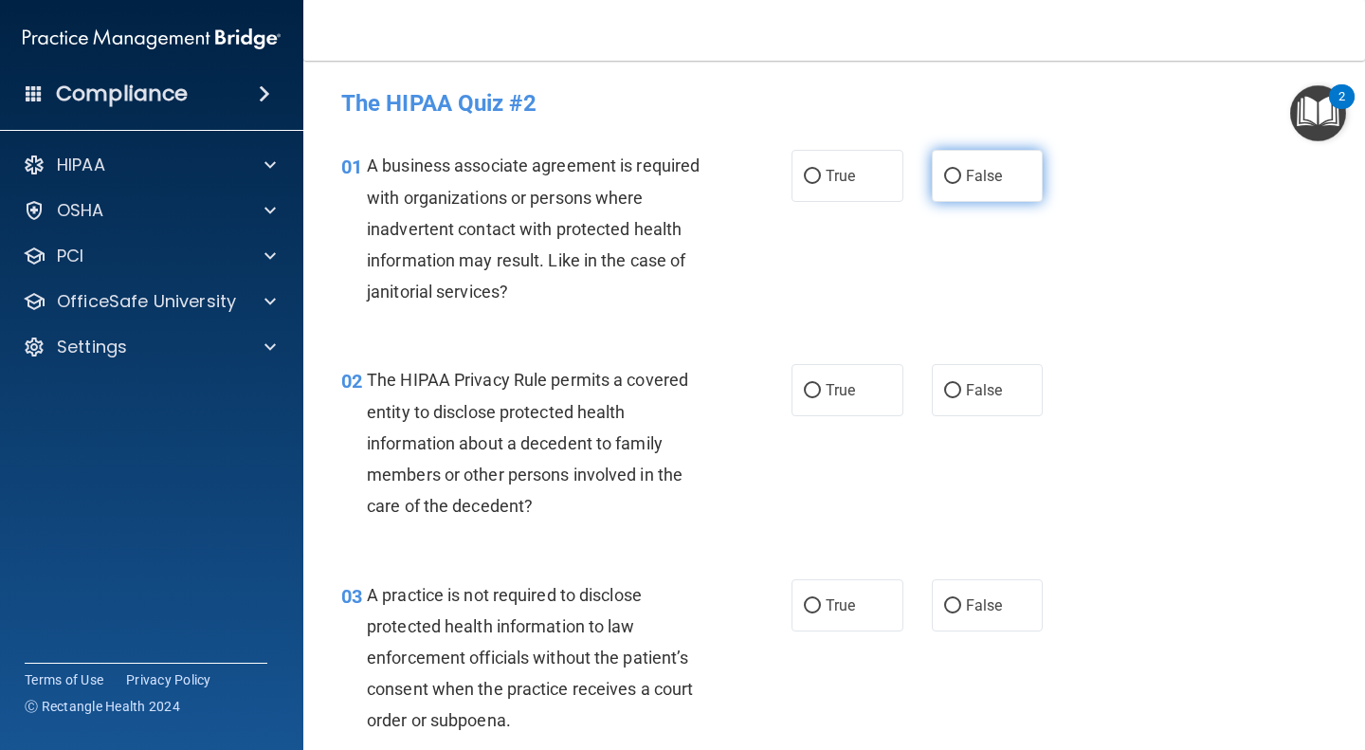
click at [966, 175] on span "False" at bounding box center [984, 176] width 37 height 18
click at [959, 175] on input "False" at bounding box center [952, 177] width 17 height 14
radio input "true"
click at [826, 390] on span "True" at bounding box center [840, 390] width 29 height 18
click at [821, 390] on input "True" at bounding box center [812, 391] width 17 height 14
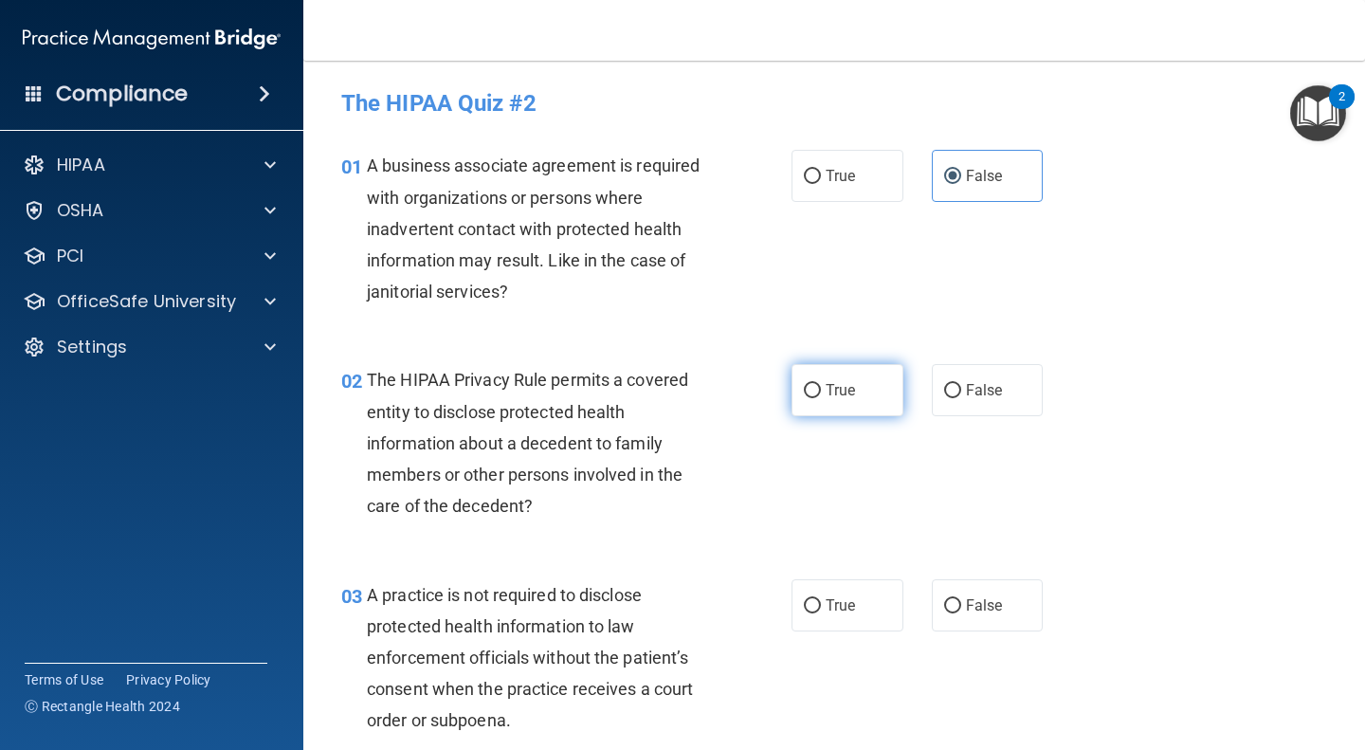
radio input "true"
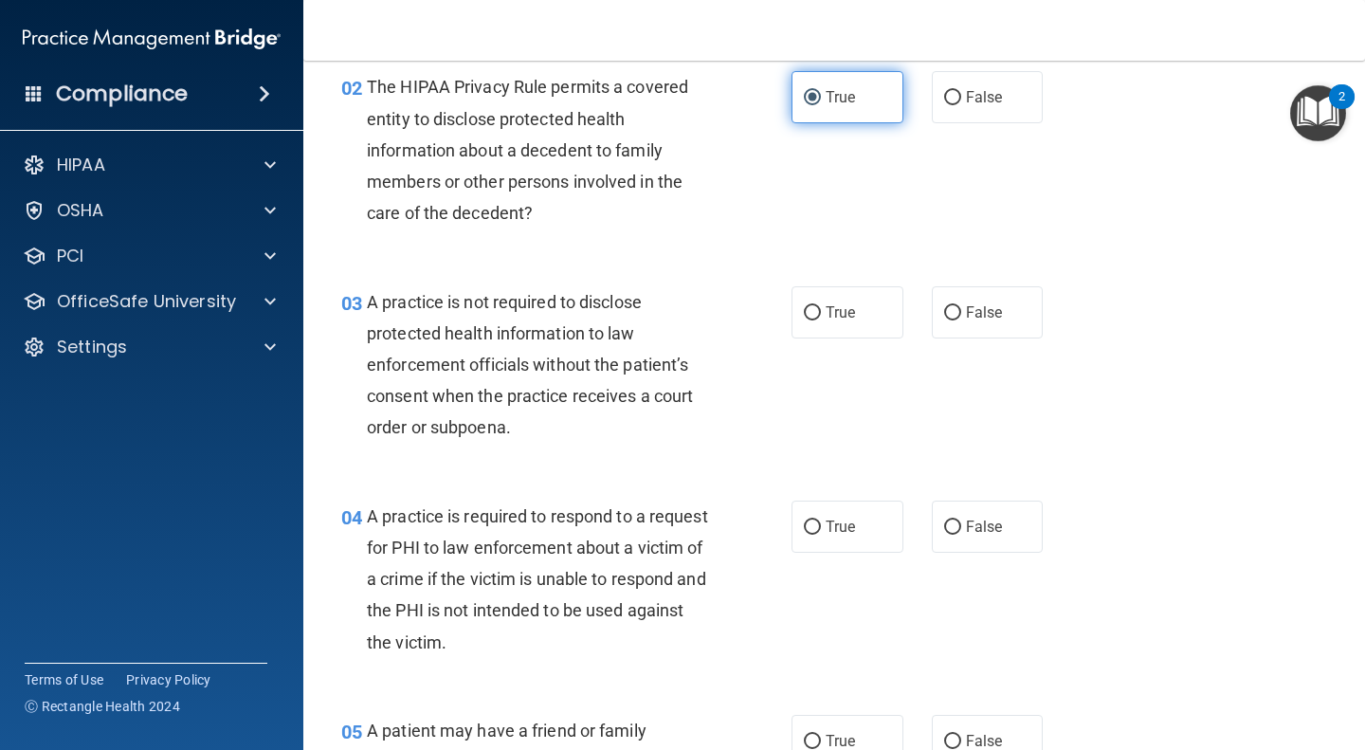
scroll to position [294, 0]
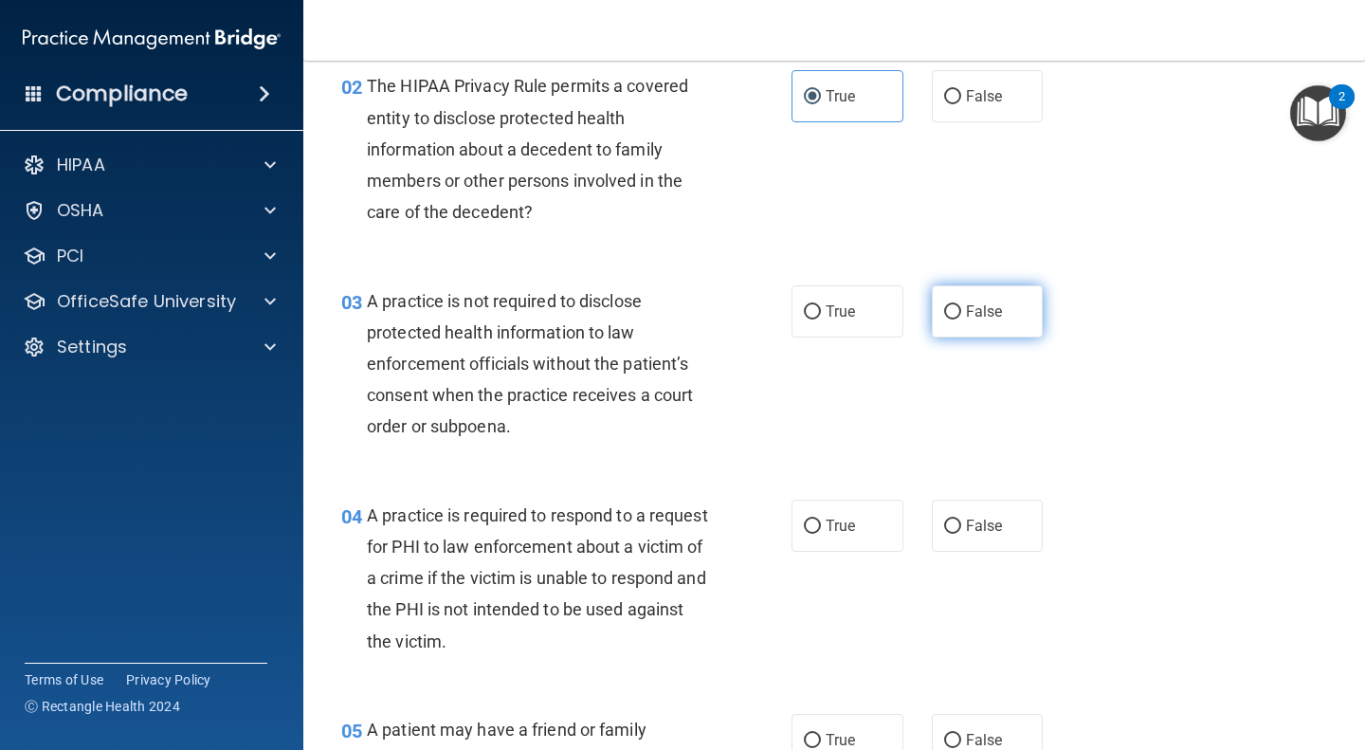
click at [966, 314] on span "False" at bounding box center [984, 311] width 37 height 18
click at [961, 314] on input "False" at bounding box center [952, 312] width 17 height 14
radio input "true"
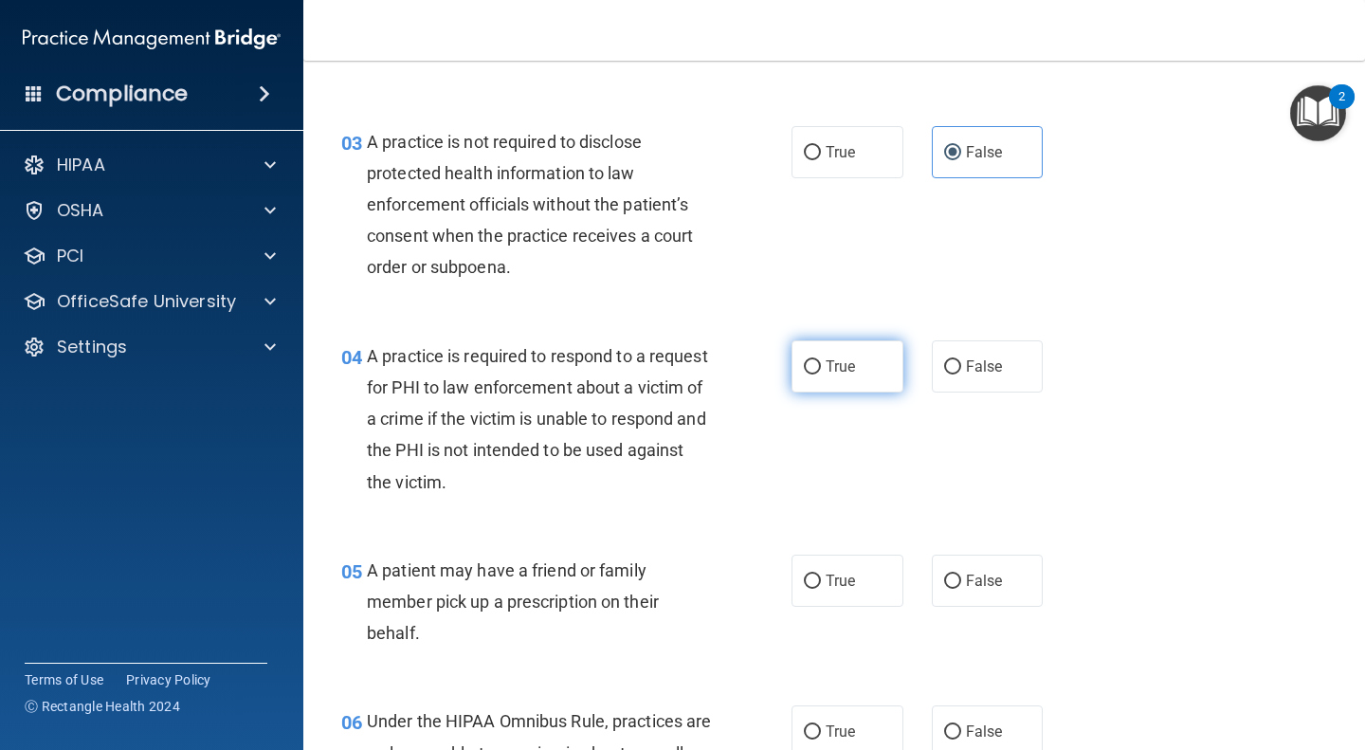
click at [842, 349] on label "True" at bounding box center [848, 366] width 112 height 52
click at [821, 360] on input "True" at bounding box center [812, 367] width 17 height 14
radio input "true"
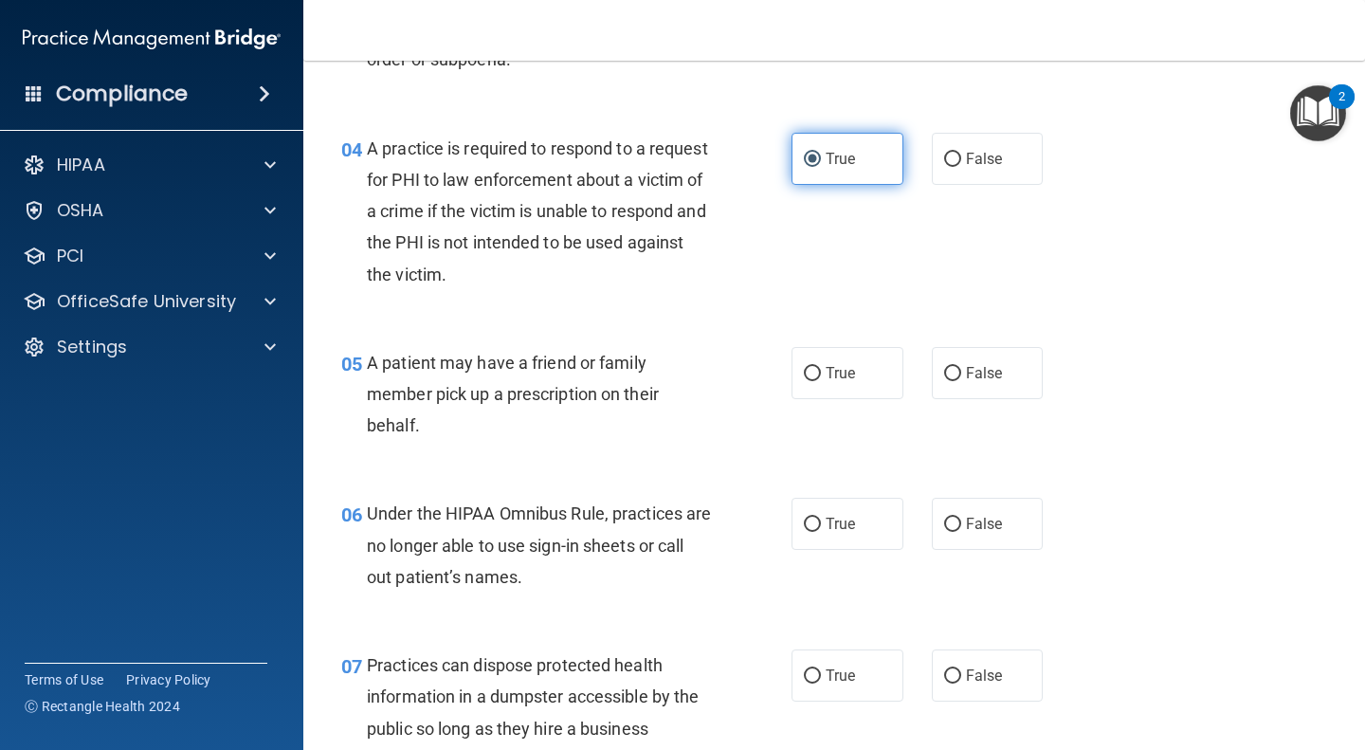
scroll to position [657, 0]
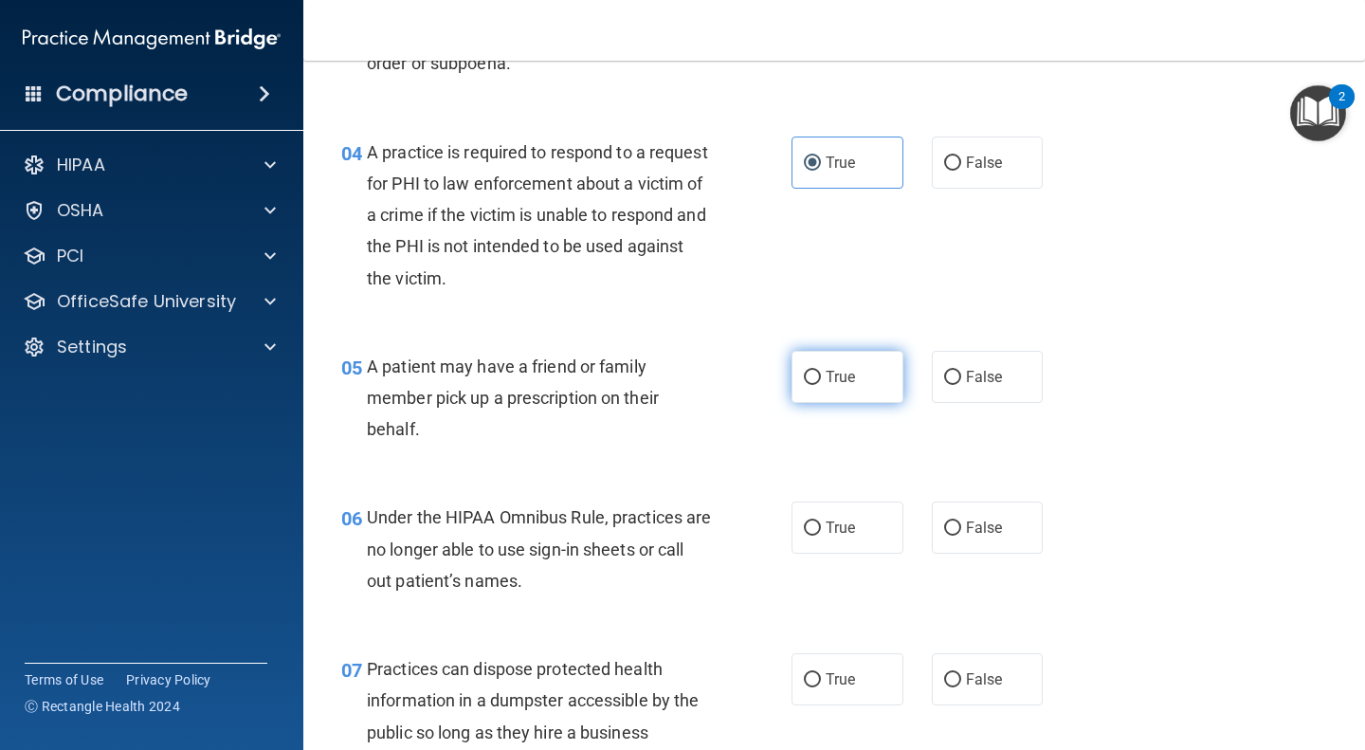
click at [836, 376] on span "True" at bounding box center [840, 377] width 29 height 18
click at [821, 376] on input "True" at bounding box center [812, 378] width 17 height 14
radio input "true"
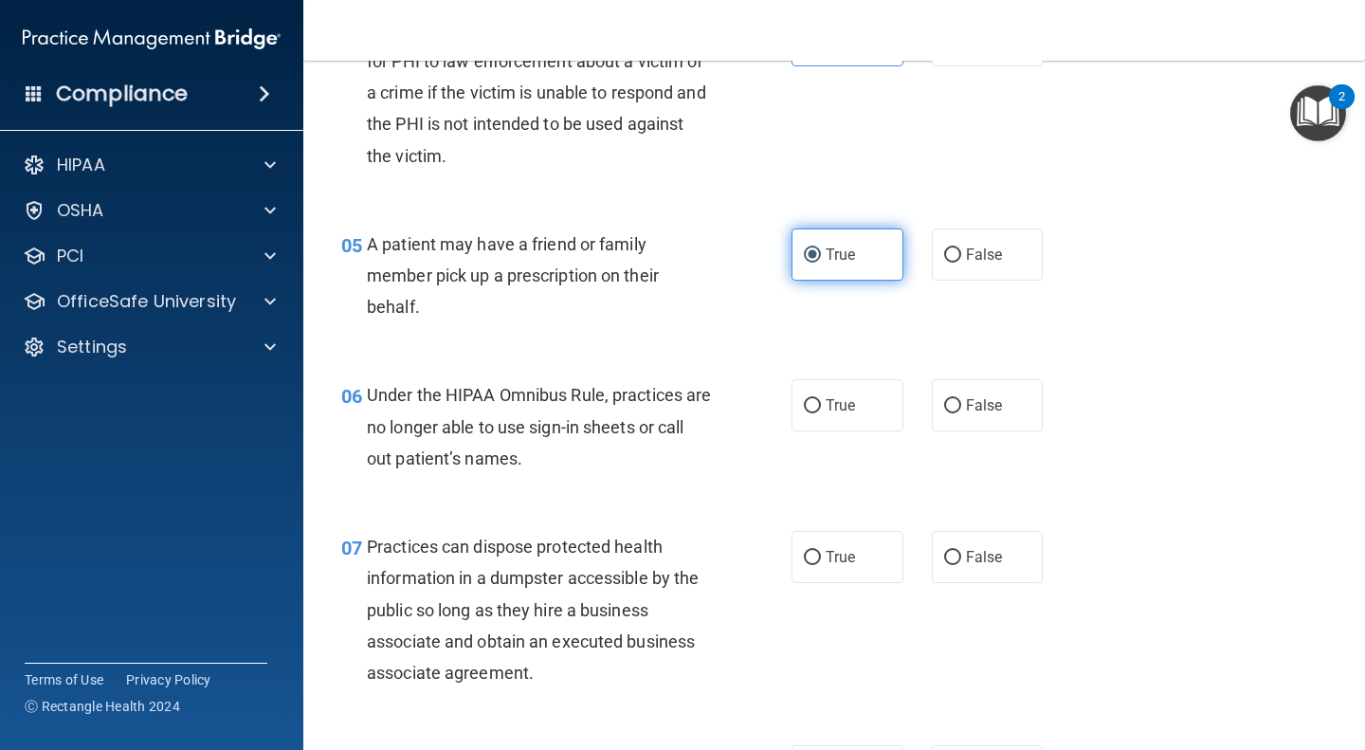
scroll to position [780, 0]
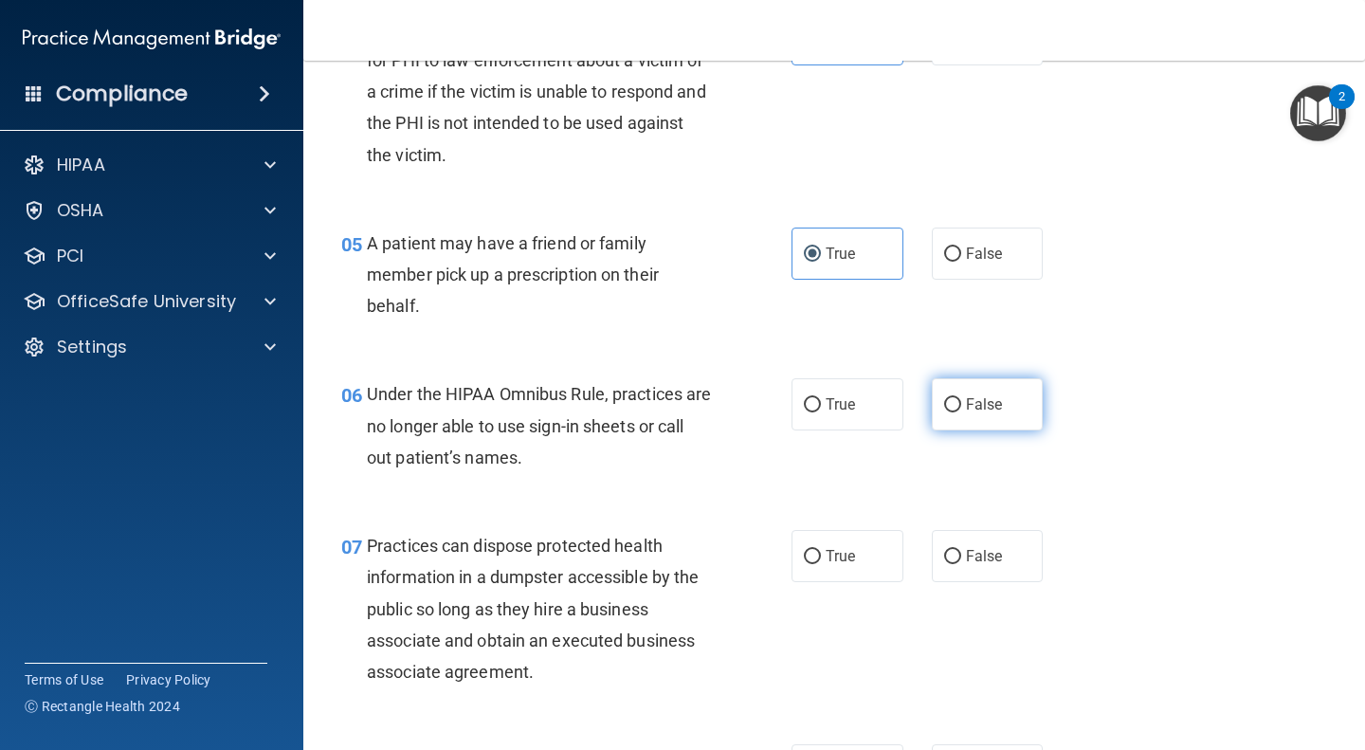
click at [966, 400] on span "False" at bounding box center [984, 404] width 37 height 18
click at [958, 400] on input "False" at bounding box center [952, 405] width 17 height 14
radio input "true"
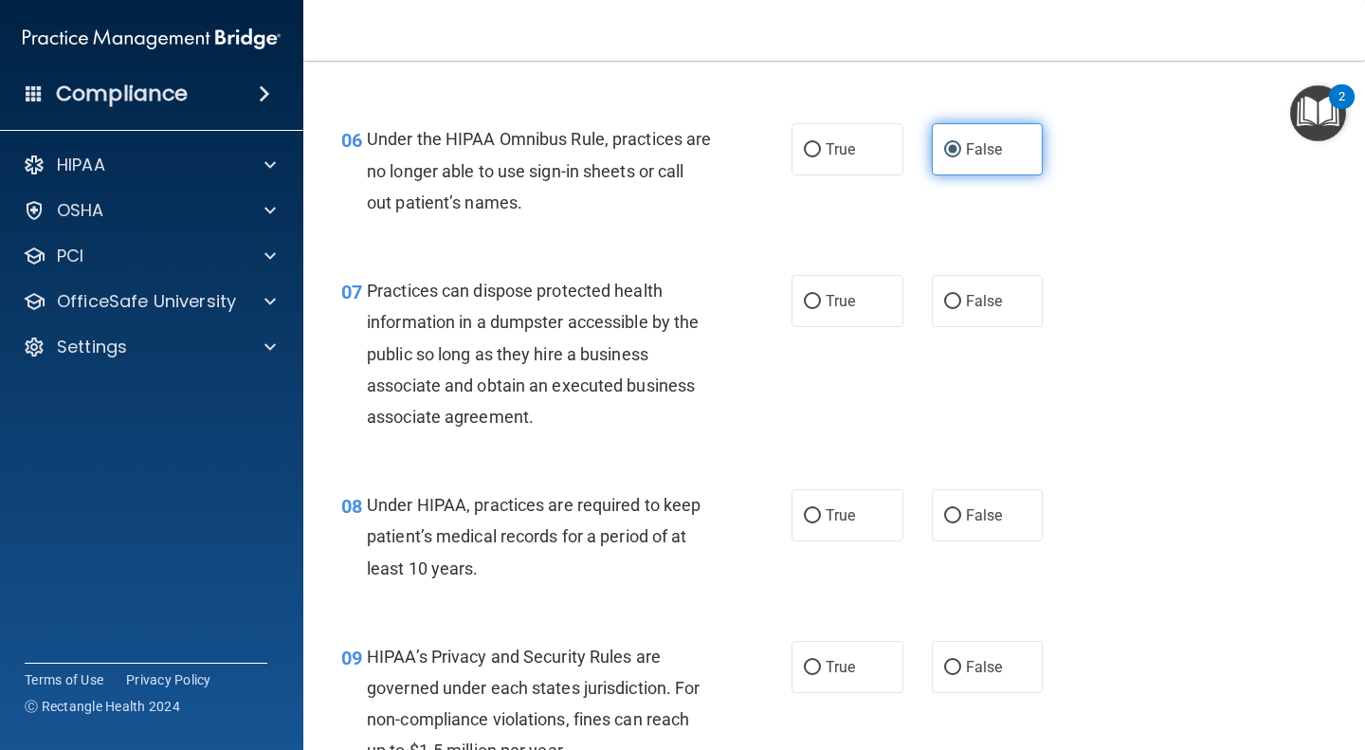
scroll to position [1035, 0]
click at [966, 301] on span "False" at bounding box center [984, 301] width 37 height 18
click at [957, 301] on input "False" at bounding box center [952, 302] width 17 height 14
radio input "true"
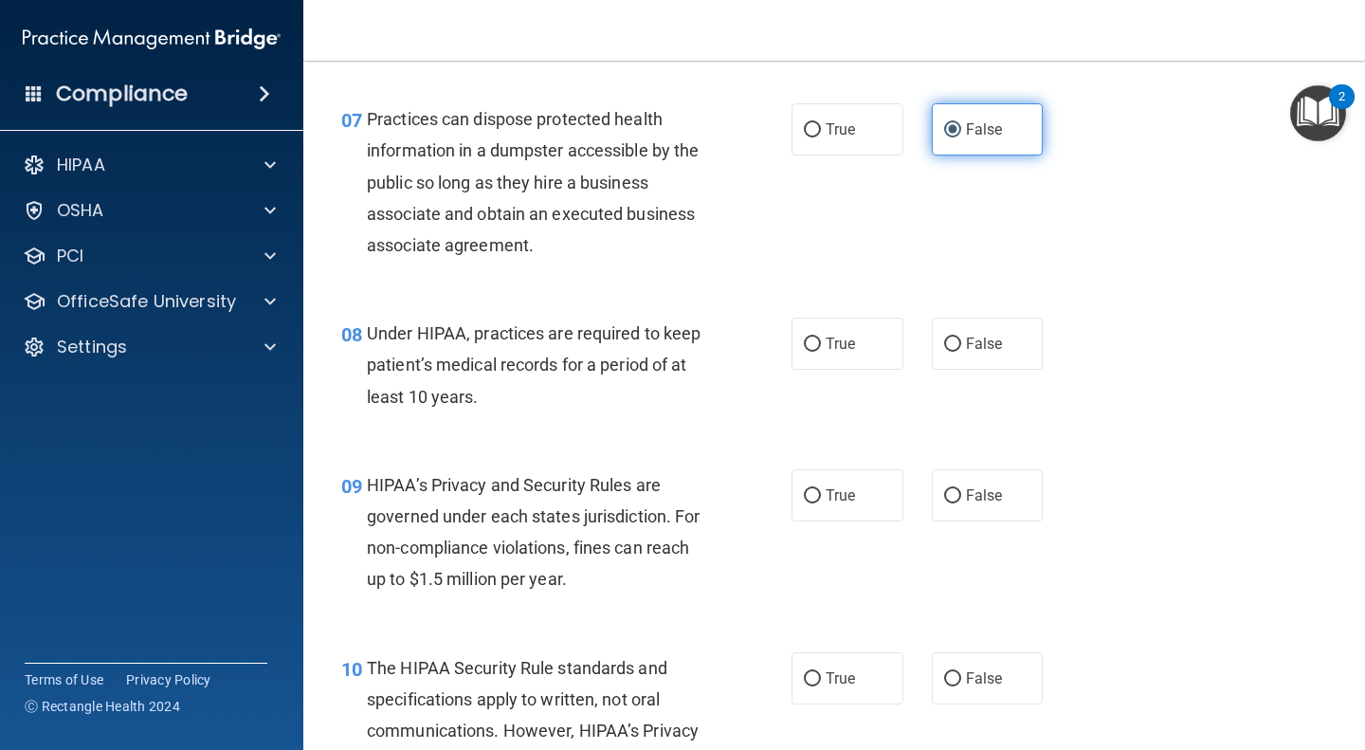
scroll to position [1208, 0]
click at [967, 340] on span "False" at bounding box center [984, 343] width 37 height 18
click at [961, 340] on input "False" at bounding box center [952, 344] width 17 height 14
radio input "true"
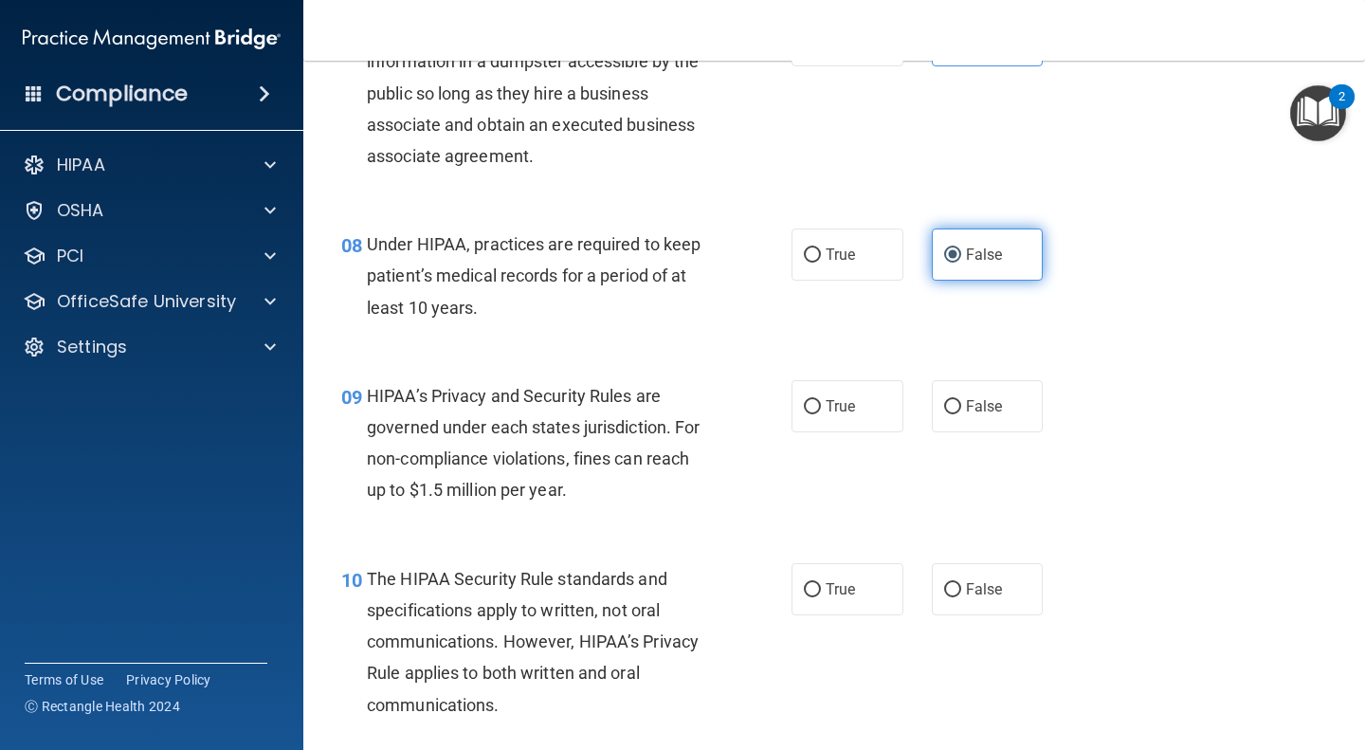
scroll to position [1296, 0]
click at [966, 403] on span "False" at bounding box center [984, 406] width 37 height 18
click at [958, 403] on input "False" at bounding box center [952, 407] width 17 height 14
radio input "true"
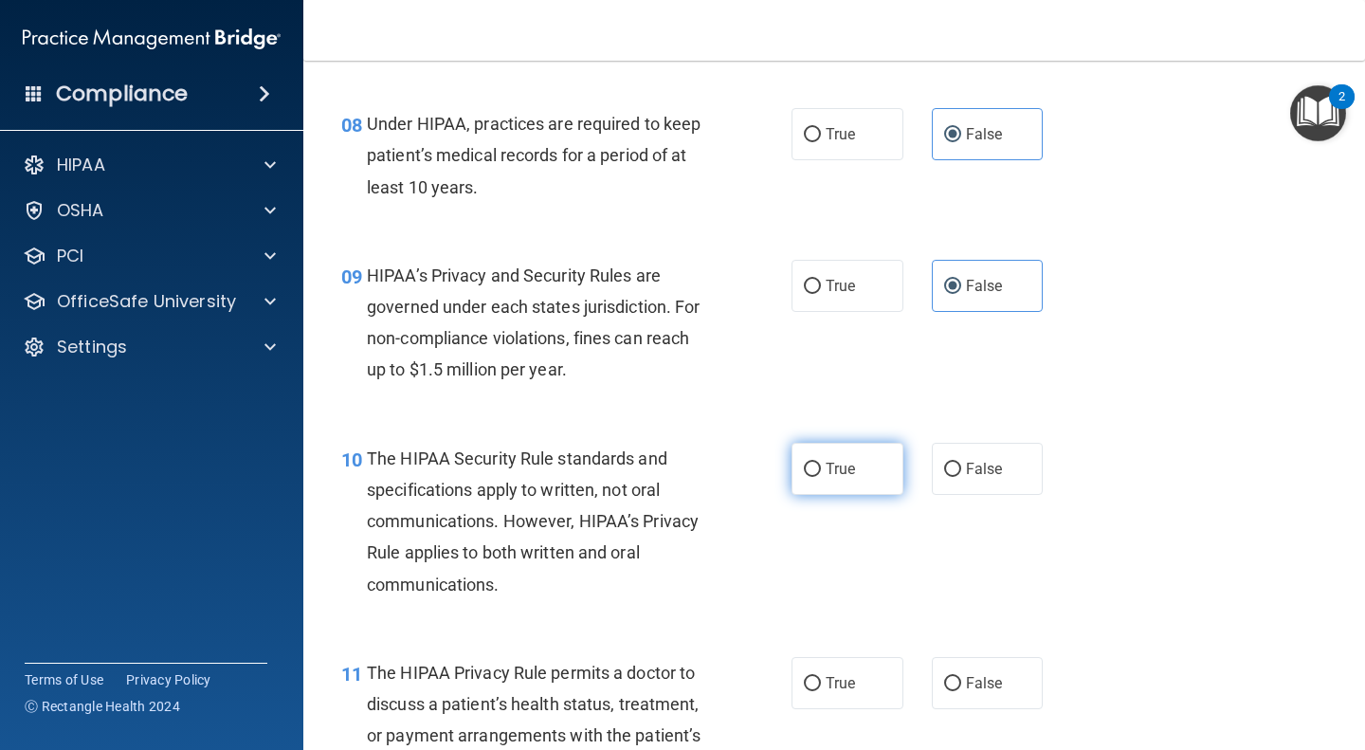
click at [845, 465] on span "True" at bounding box center [840, 469] width 29 height 18
click at [821, 465] on input "True" at bounding box center [812, 470] width 17 height 14
radio input "true"
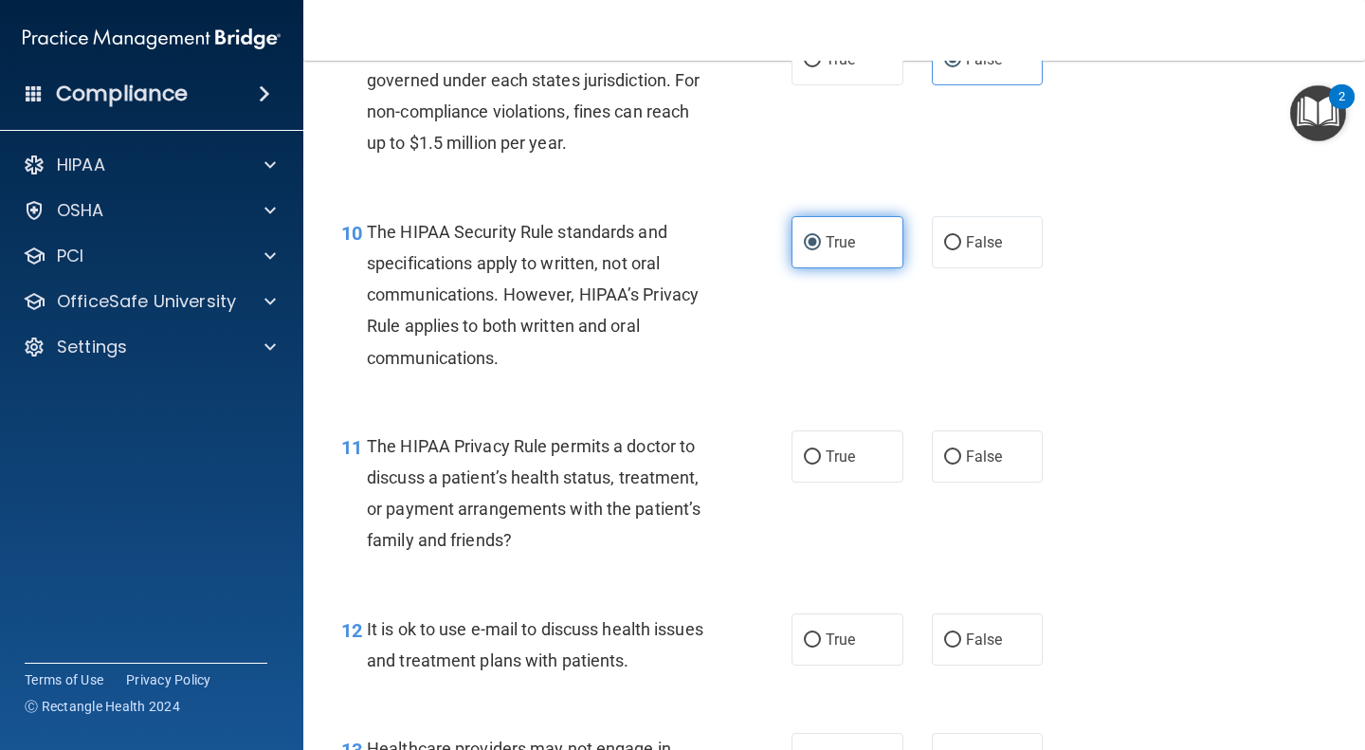
scroll to position [1646, 0]
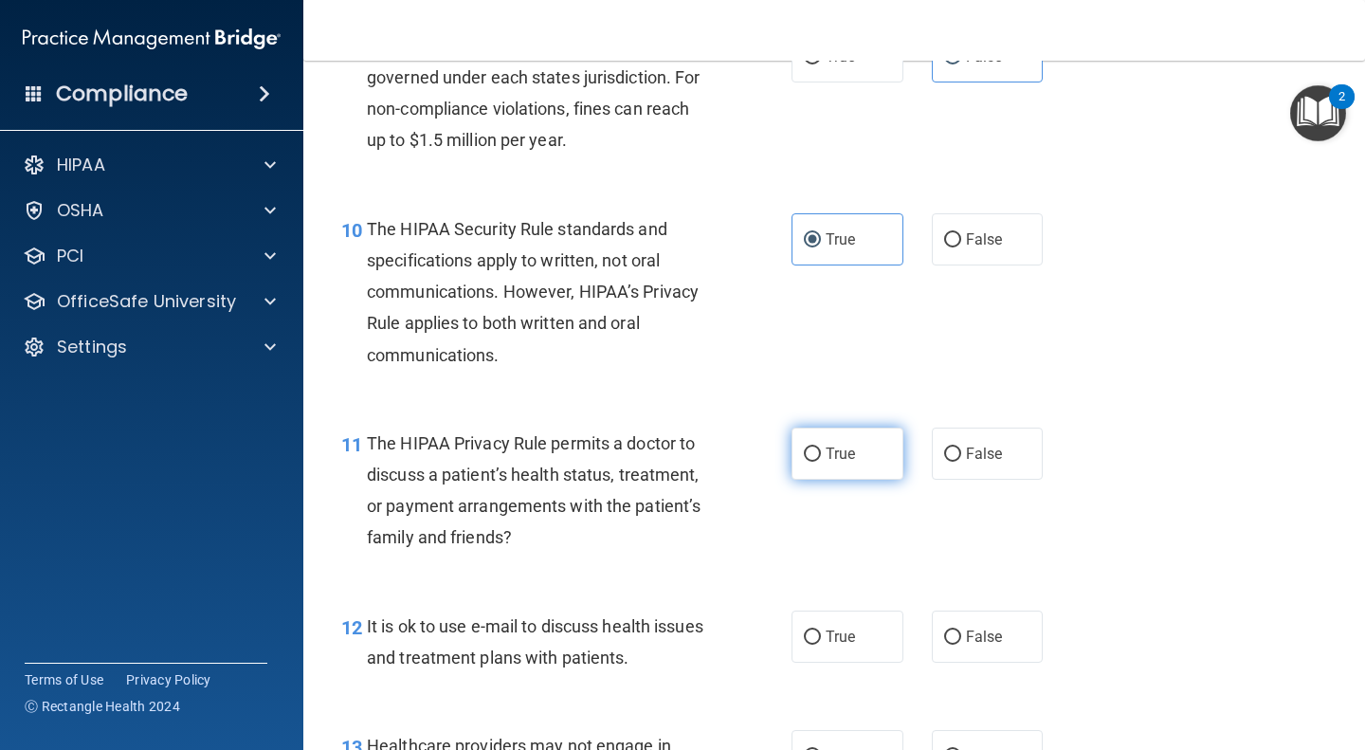
click at [836, 454] on span "True" at bounding box center [840, 454] width 29 height 18
click at [821, 454] on input "True" at bounding box center [812, 454] width 17 height 14
radio input "true"
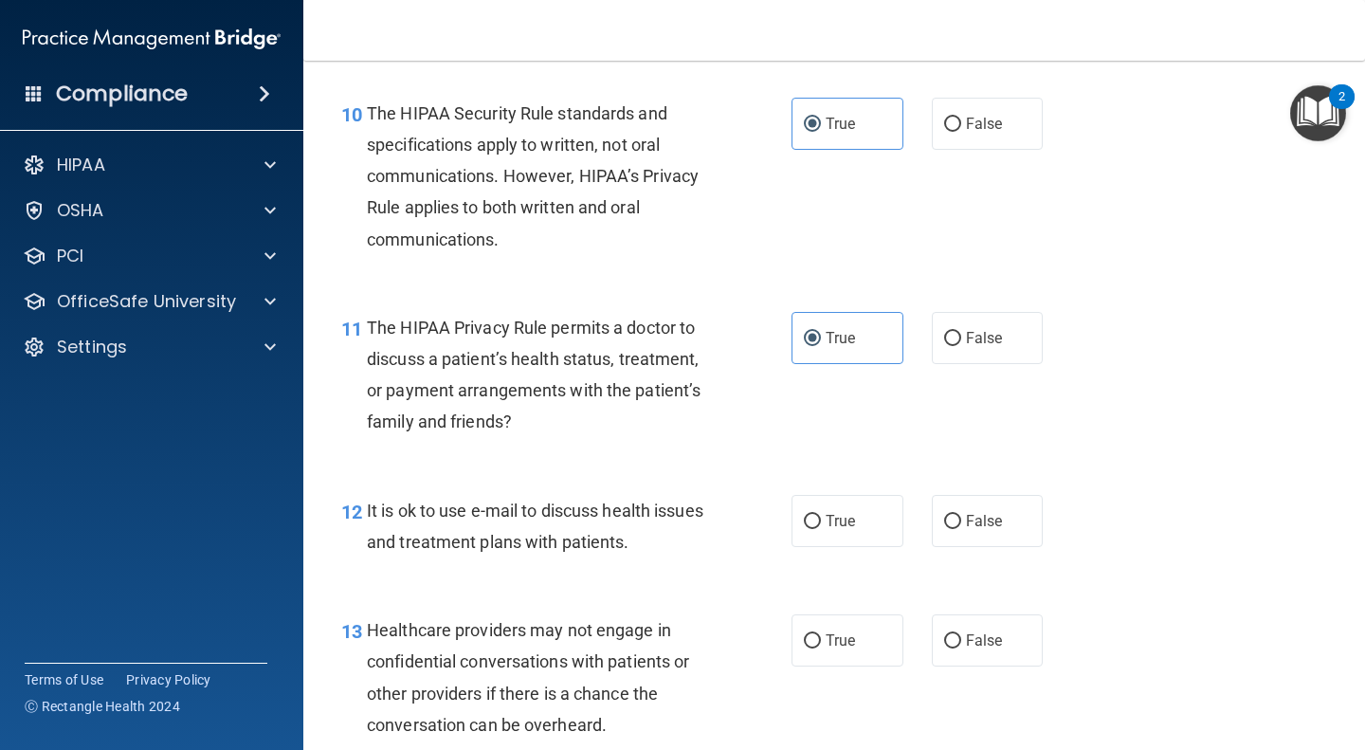
scroll to position [1738, 0]
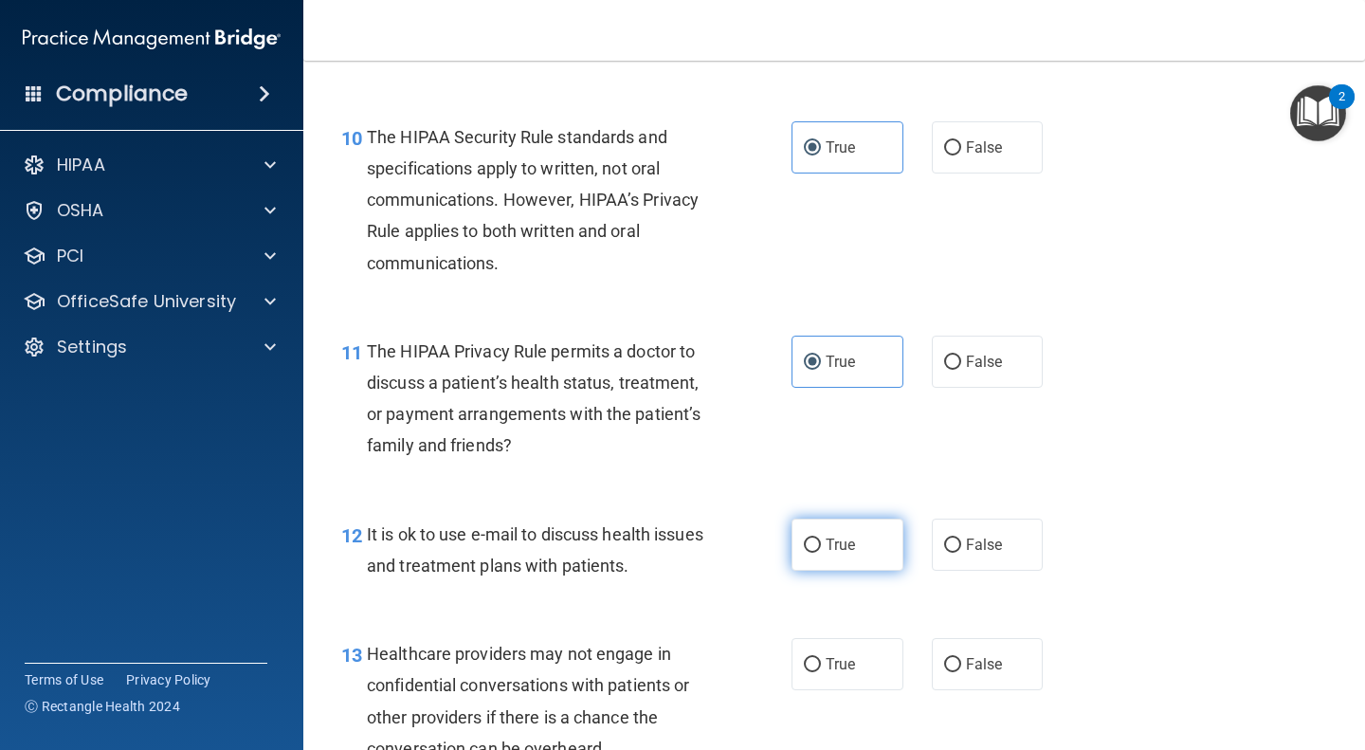
click at [841, 536] on span "True" at bounding box center [840, 545] width 29 height 18
click at [821, 538] on input "True" at bounding box center [812, 545] width 17 height 14
radio input "true"
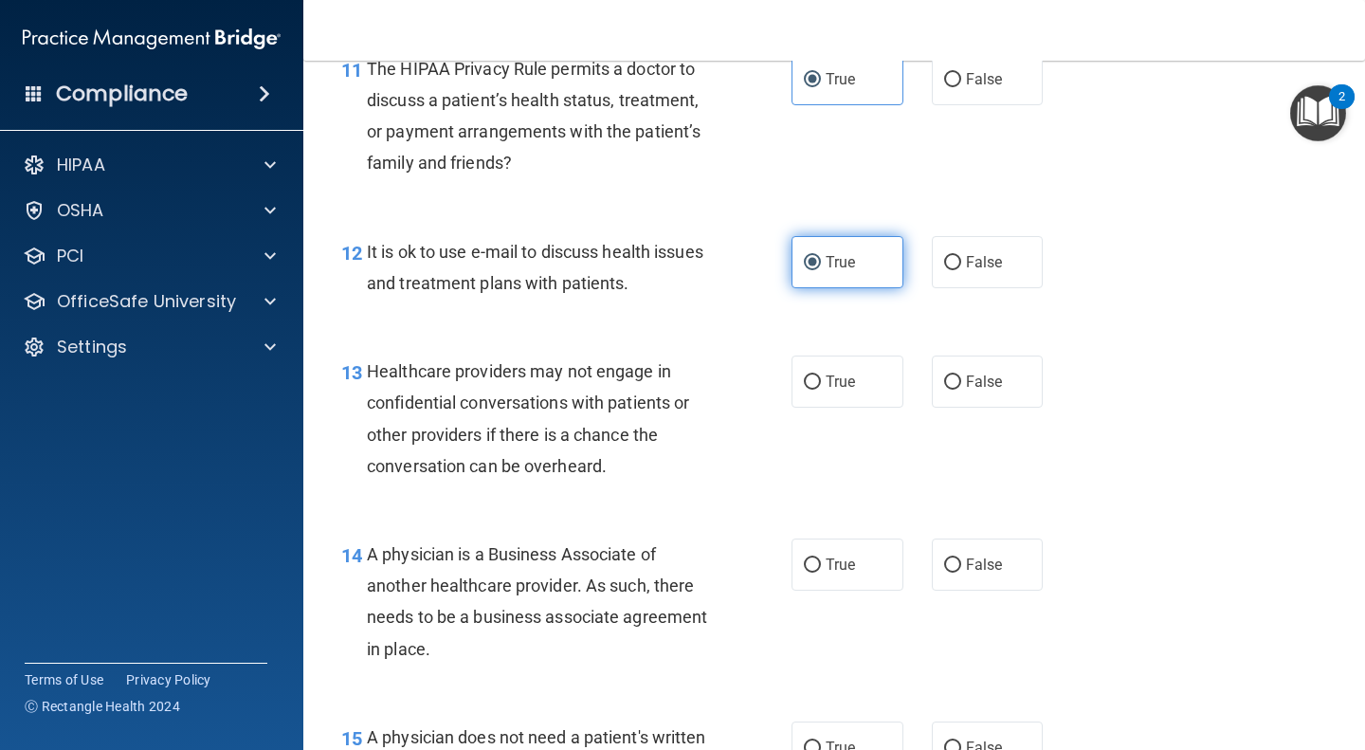
scroll to position [2021, 0]
click at [987, 397] on label "False" at bounding box center [988, 381] width 112 height 52
click at [961, 389] on input "False" at bounding box center [952, 381] width 17 height 14
radio input "true"
click at [971, 556] on span "False" at bounding box center [984, 564] width 37 height 18
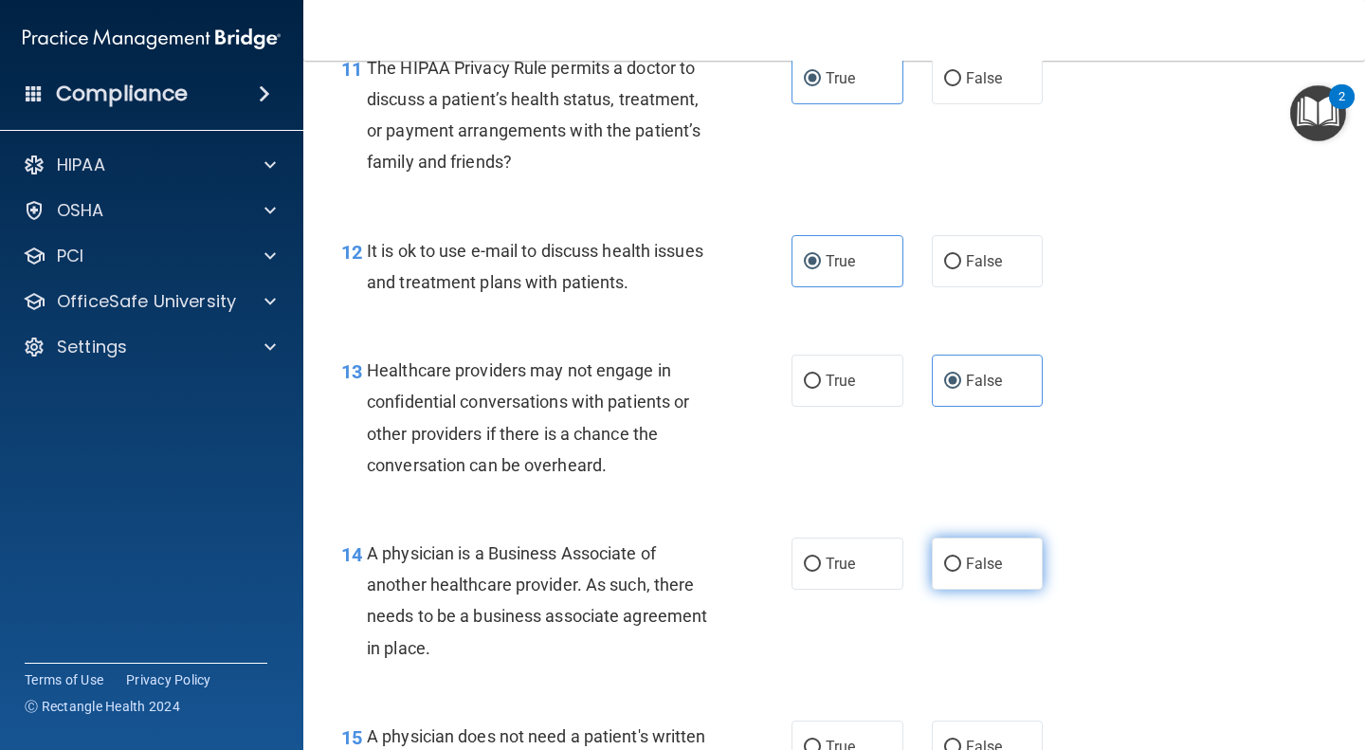
click at [961, 557] on input "False" at bounding box center [952, 564] width 17 height 14
radio input "true"
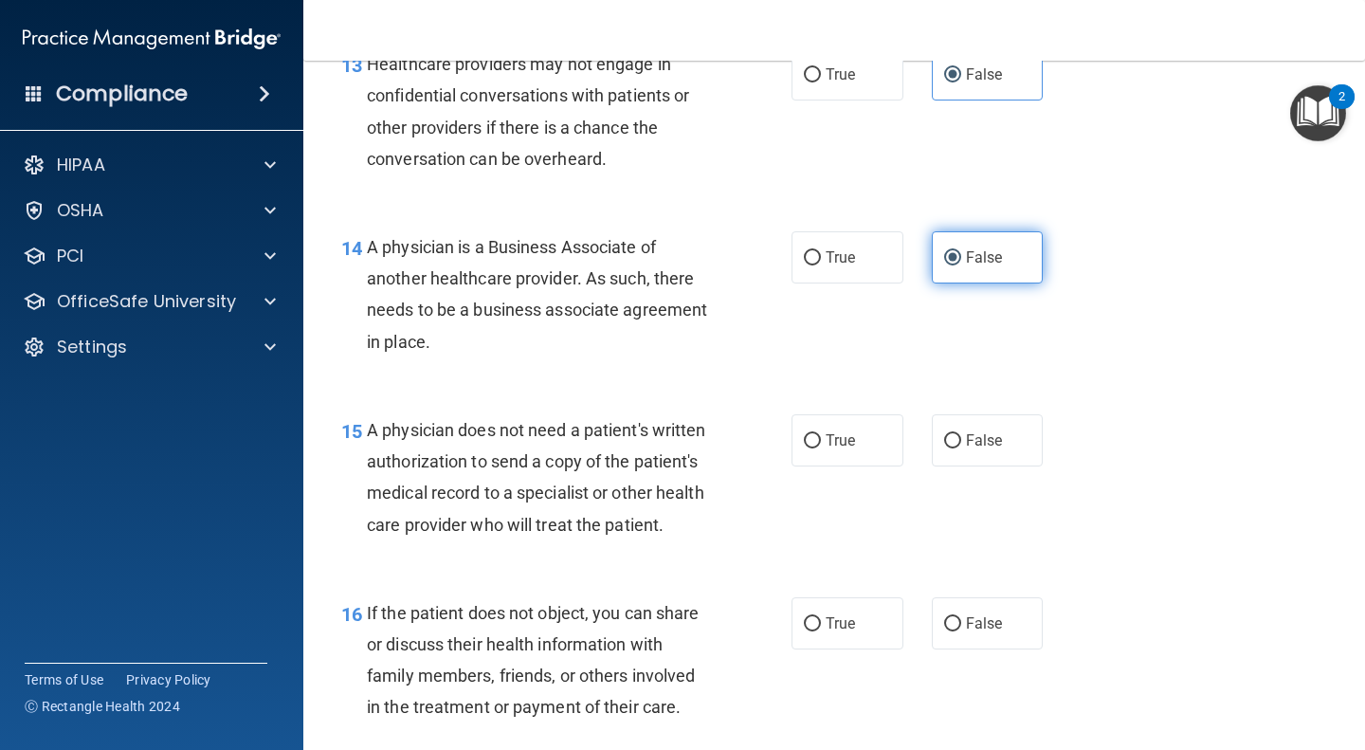
scroll to position [2343, 0]
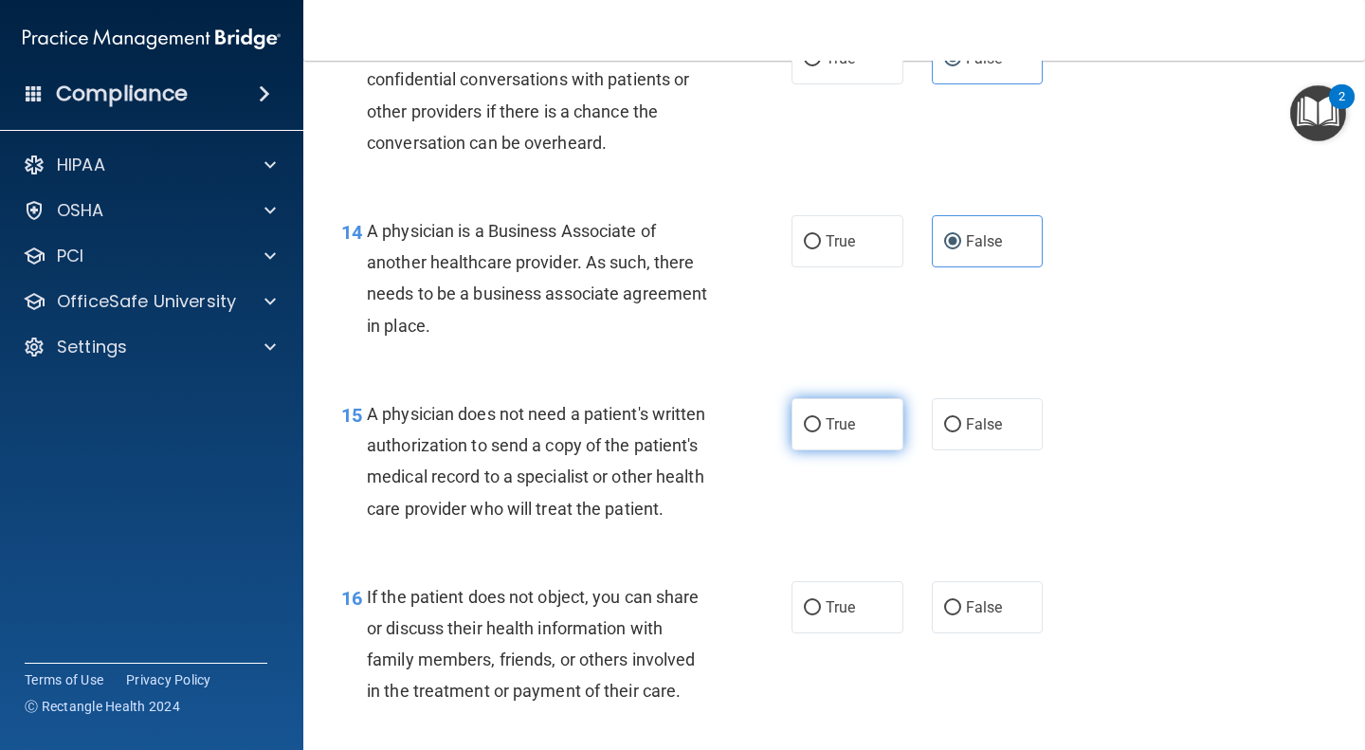
click at [816, 410] on label "True" at bounding box center [848, 424] width 112 height 52
click at [816, 418] on input "True" at bounding box center [812, 425] width 17 height 14
radio input "true"
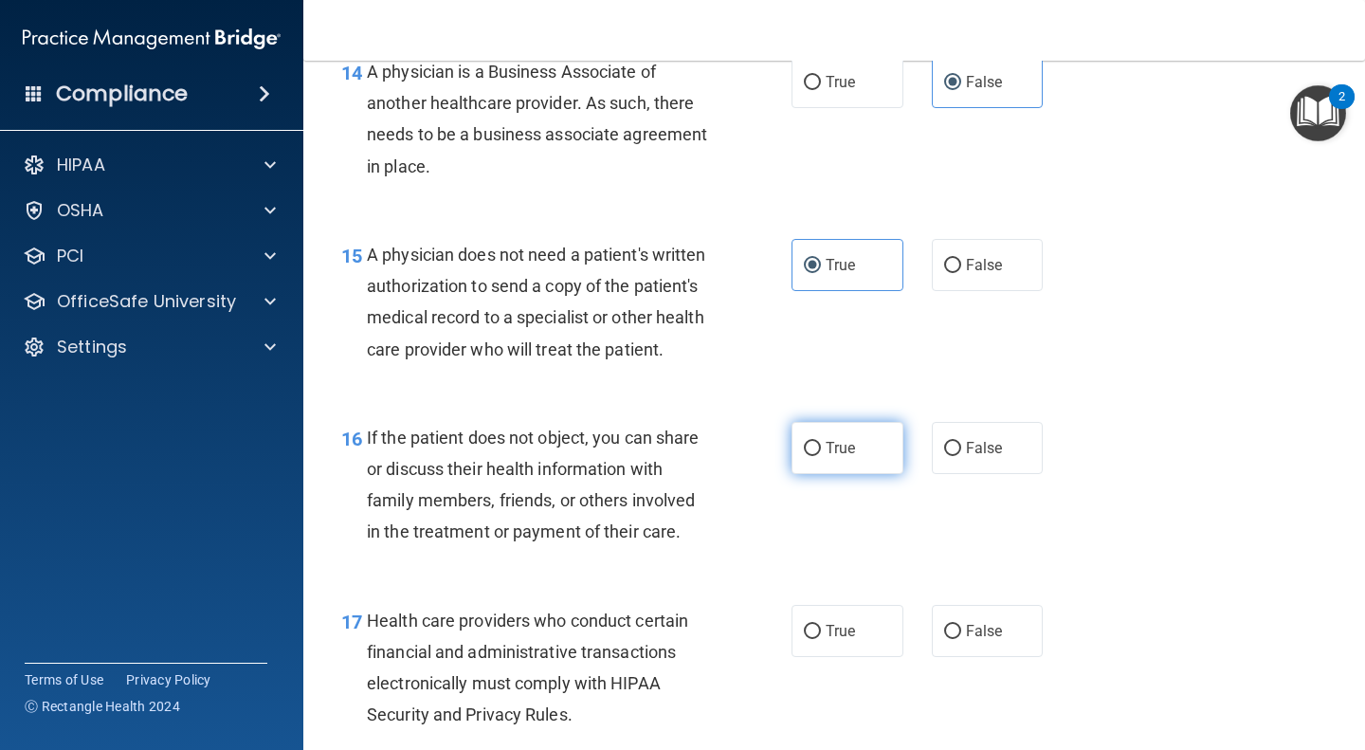
click at [829, 465] on label "True" at bounding box center [848, 448] width 112 height 52
click at [821, 456] on input "True" at bounding box center [812, 449] width 17 height 14
radio input "true"
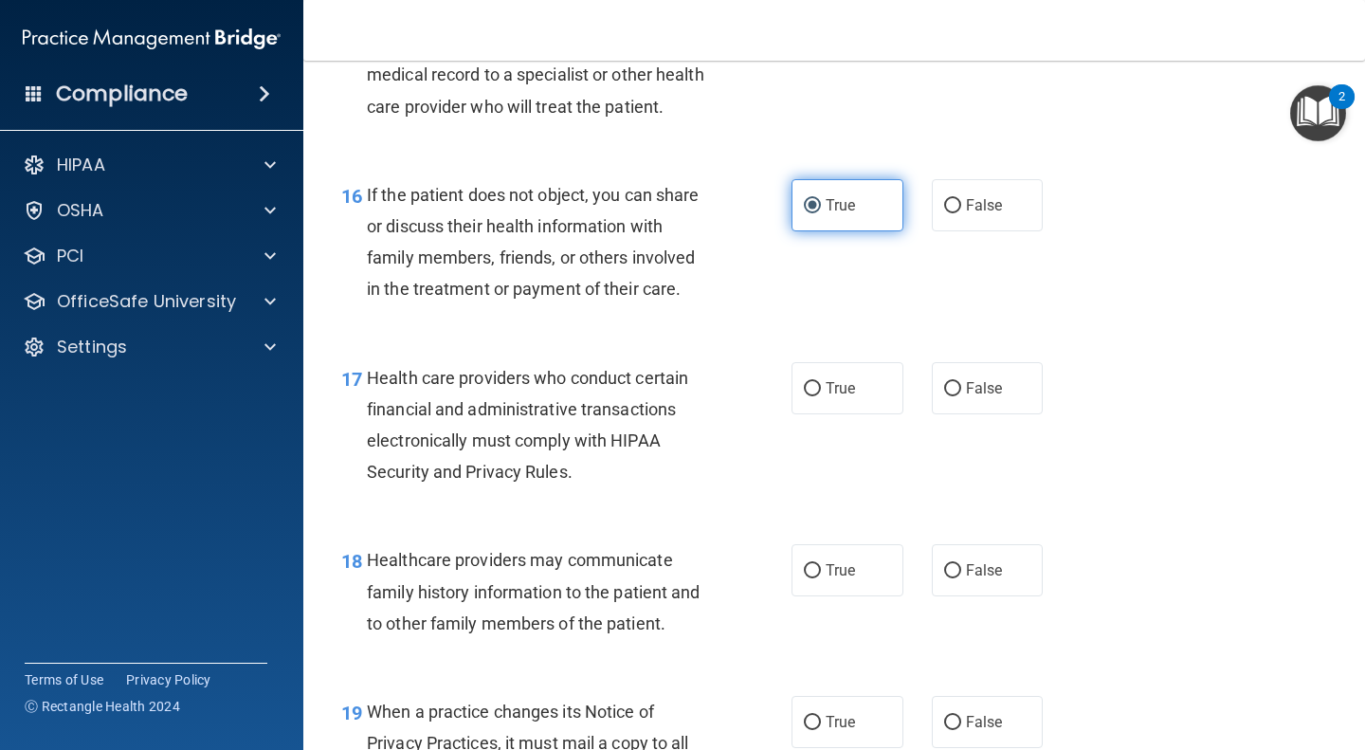
scroll to position [2759, 0]
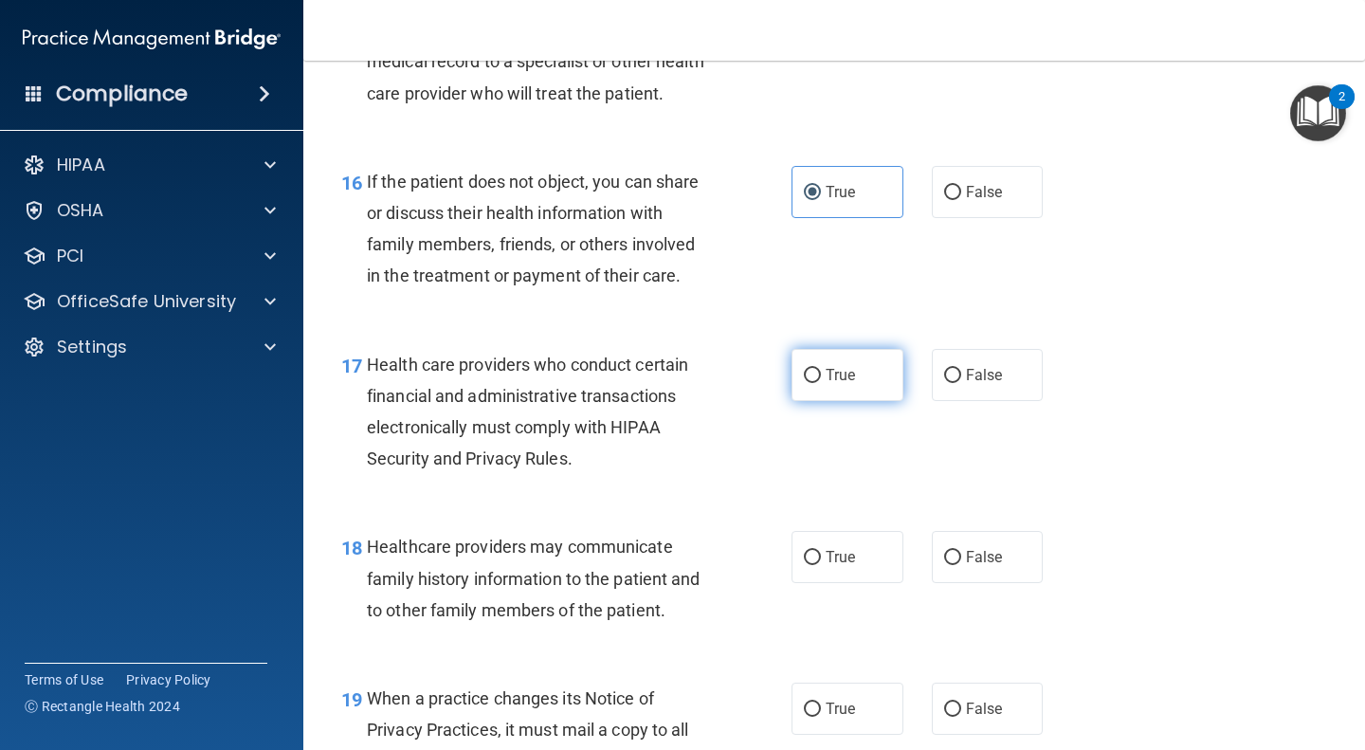
click at [828, 384] on span "True" at bounding box center [840, 375] width 29 height 18
click at [821, 383] on input "True" at bounding box center [812, 376] width 17 height 14
radio input "true"
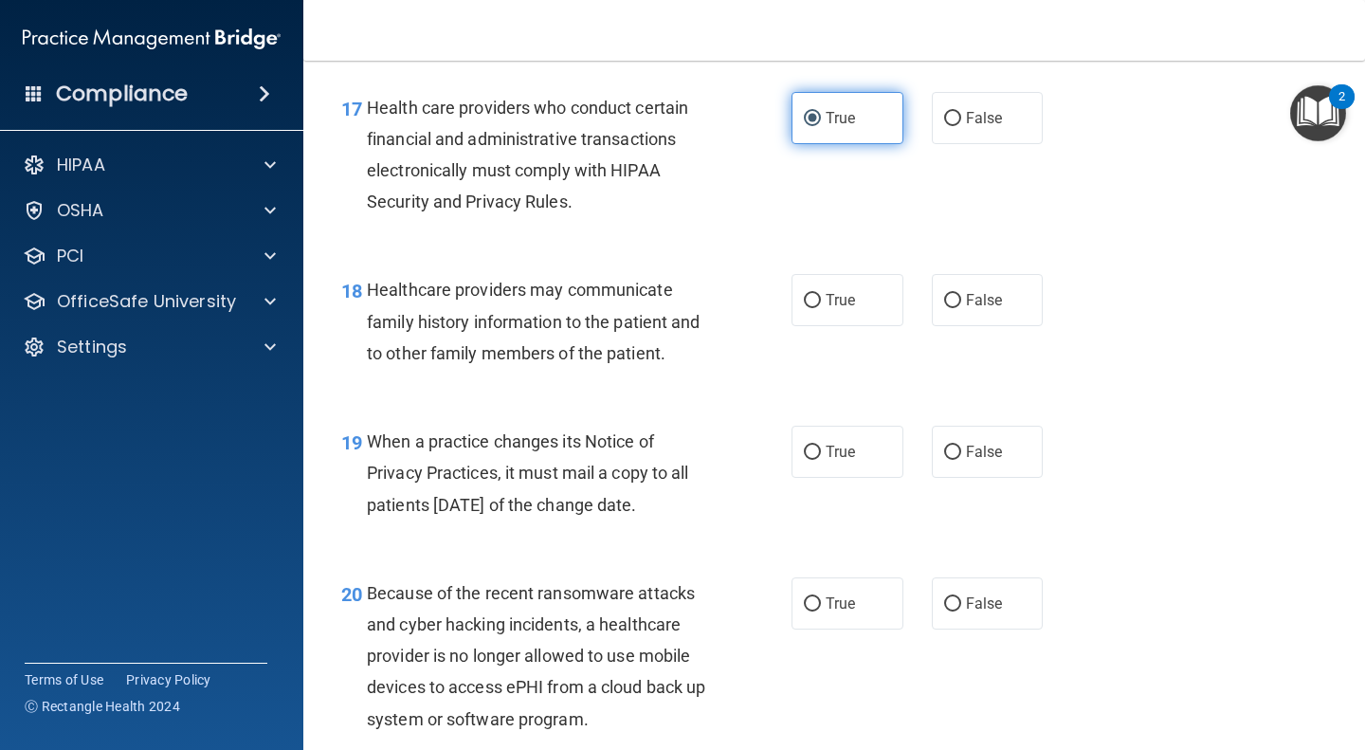
scroll to position [3015, 0]
click at [966, 309] on span "False" at bounding box center [984, 300] width 37 height 18
click at [961, 308] on input "False" at bounding box center [952, 301] width 17 height 14
radio input "true"
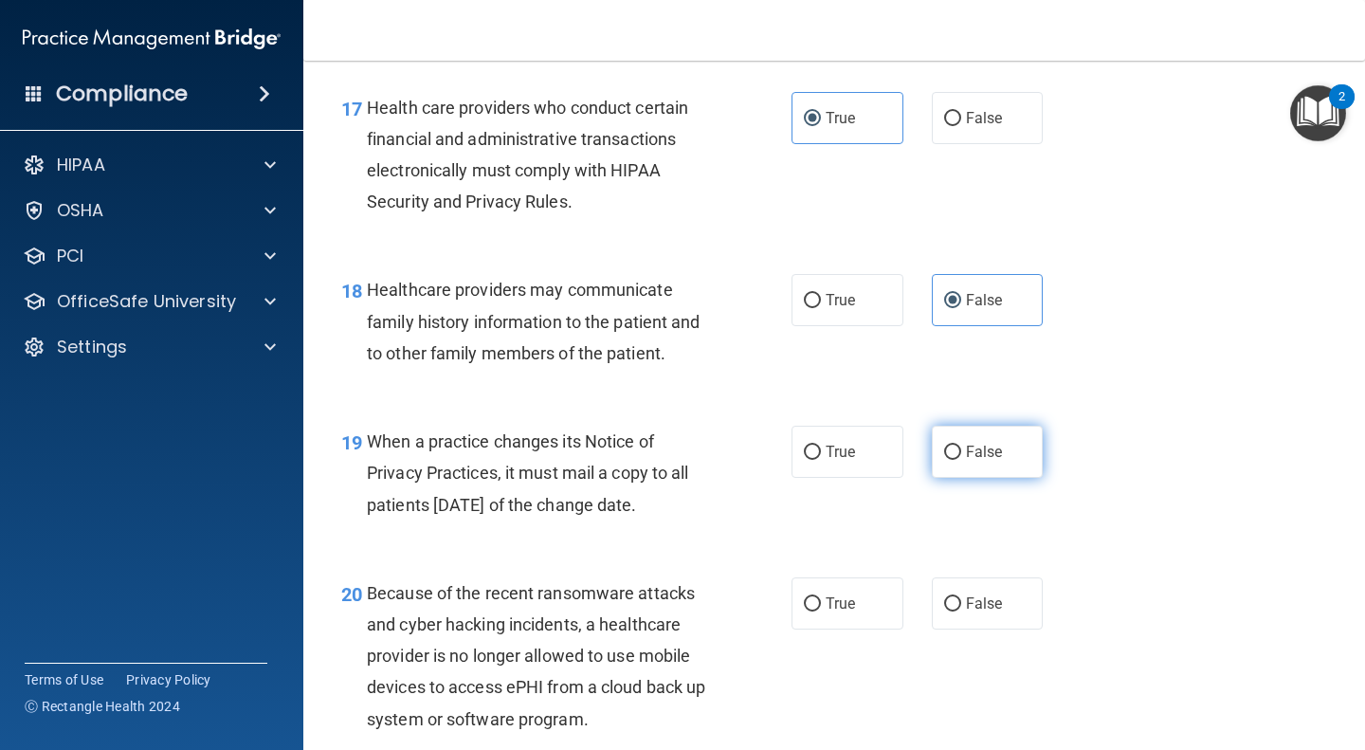
click at [966, 461] on span "False" at bounding box center [984, 452] width 37 height 18
click at [958, 460] on input "False" at bounding box center [952, 453] width 17 height 14
radio input "true"
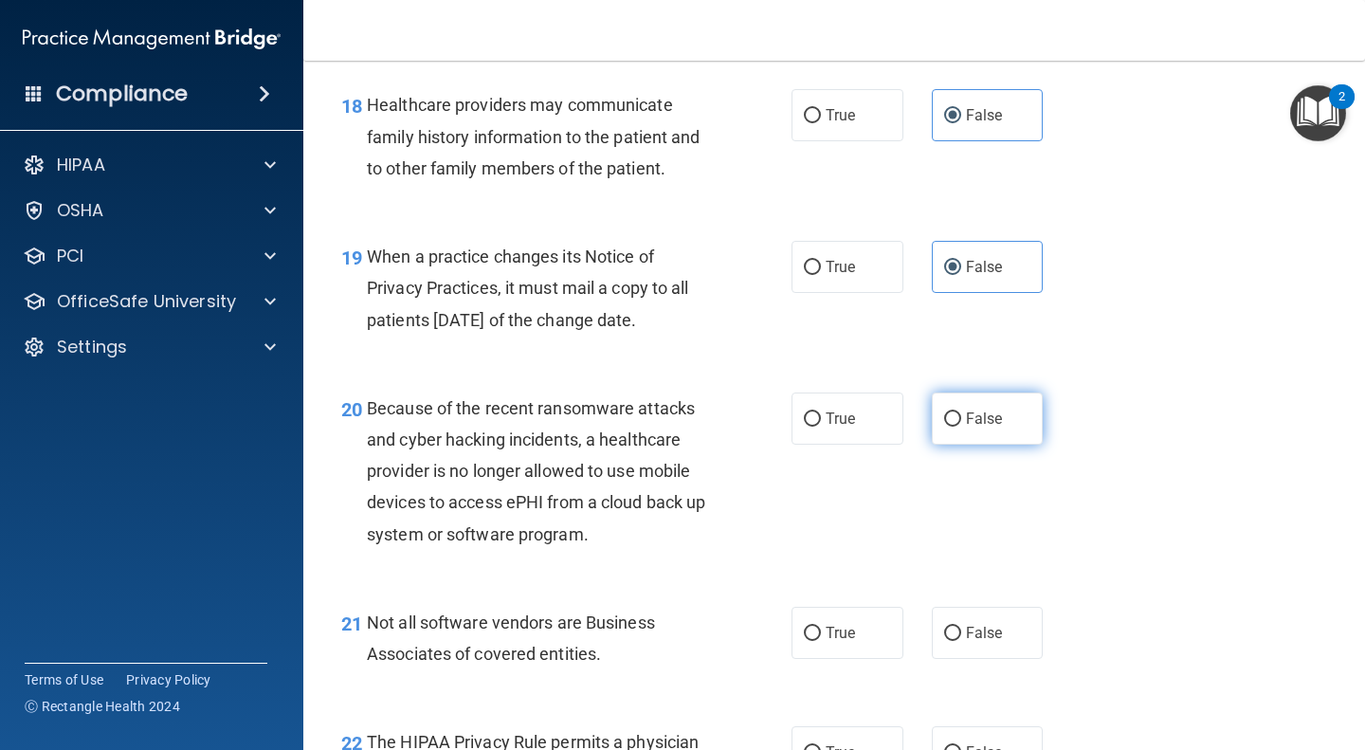
click at [966, 428] on span "False" at bounding box center [984, 419] width 37 height 18
click at [961, 427] on input "False" at bounding box center [952, 419] width 17 height 14
radio input "true"
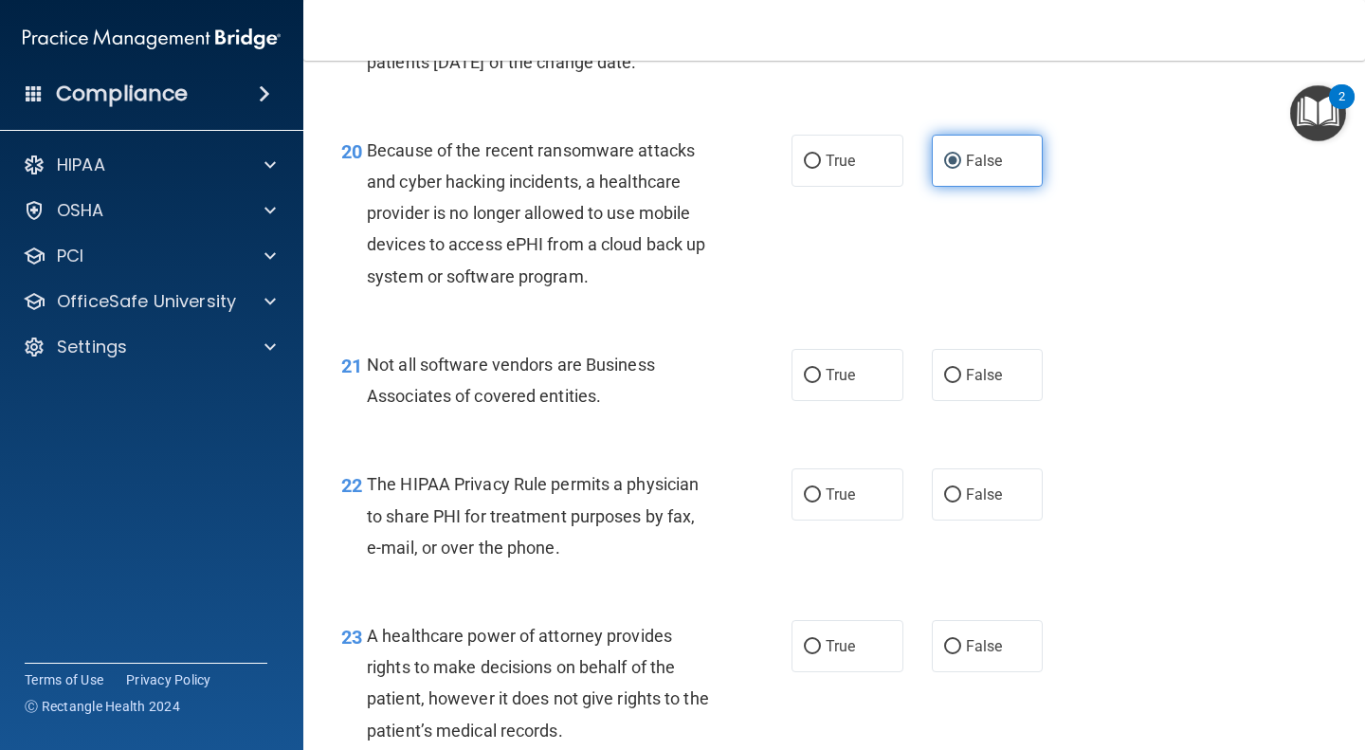
scroll to position [3460, 0]
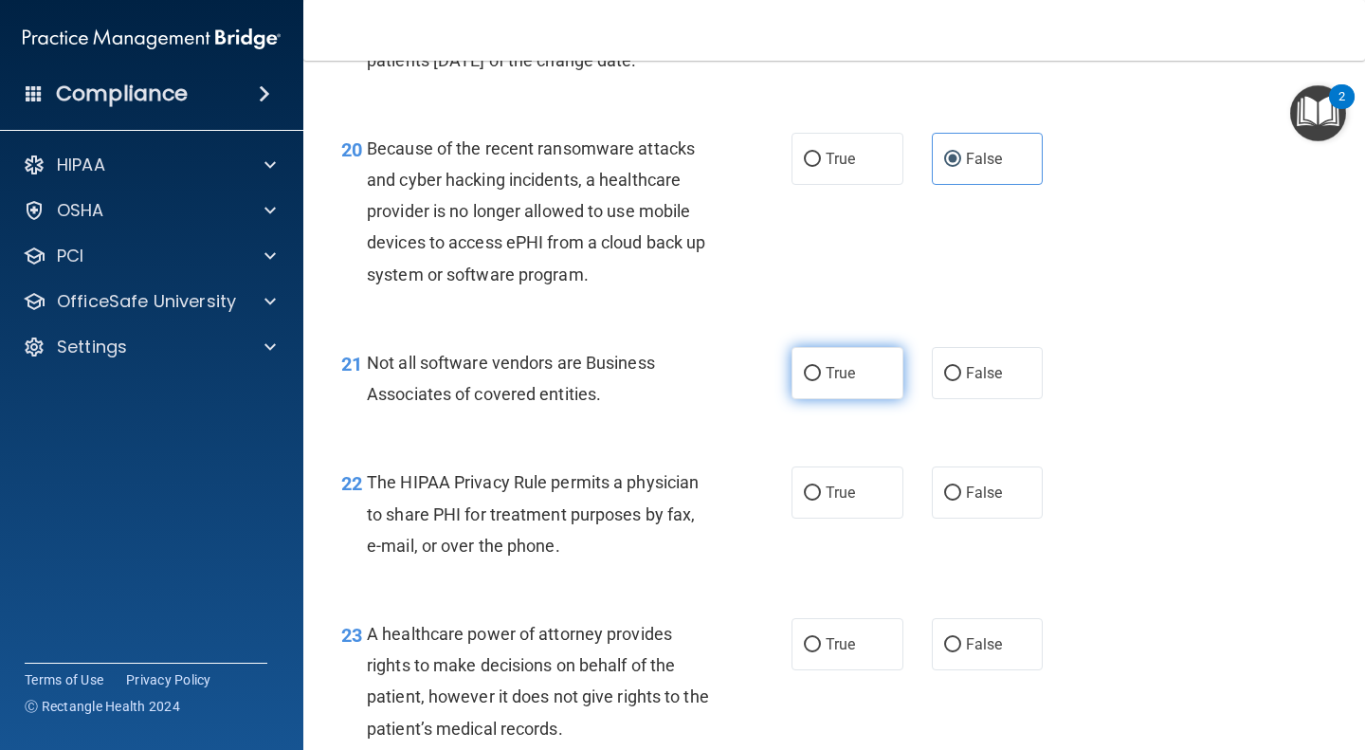
click at [846, 382] on span "True" at bounding box center [840, 373] width 29 height 18
click at [821, 381] on input "True" at bounding box center [812, 374] width 17 height 14
radio input "true"
click at [821, 552] on div "22 The HIPAA Privacy Rule permits a physician to share PHI for treatment purpos…" at bounding box center [834, 519] width 1014 height 152
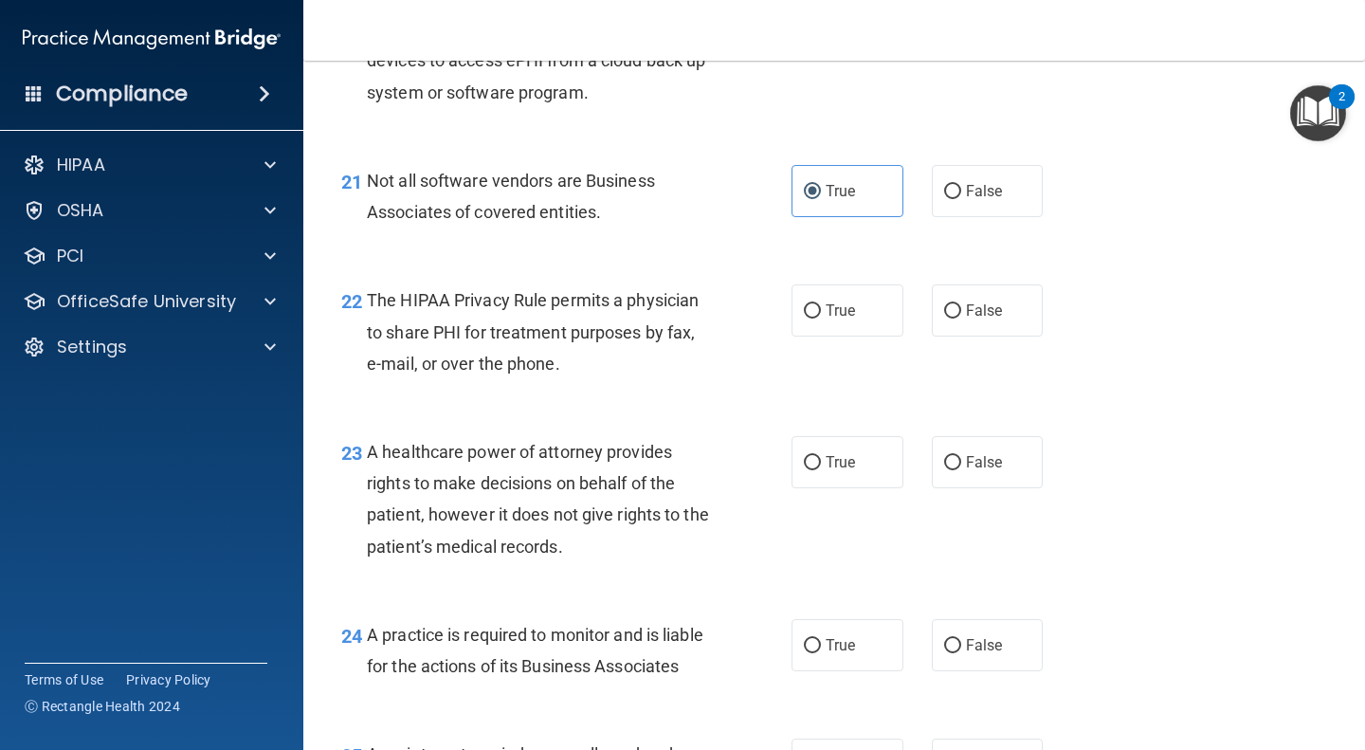
scroll to position [3643, 0]
click at [812, 318] on input "True" at bounding box center [812, 310] width 17 height 14
radio input "true"
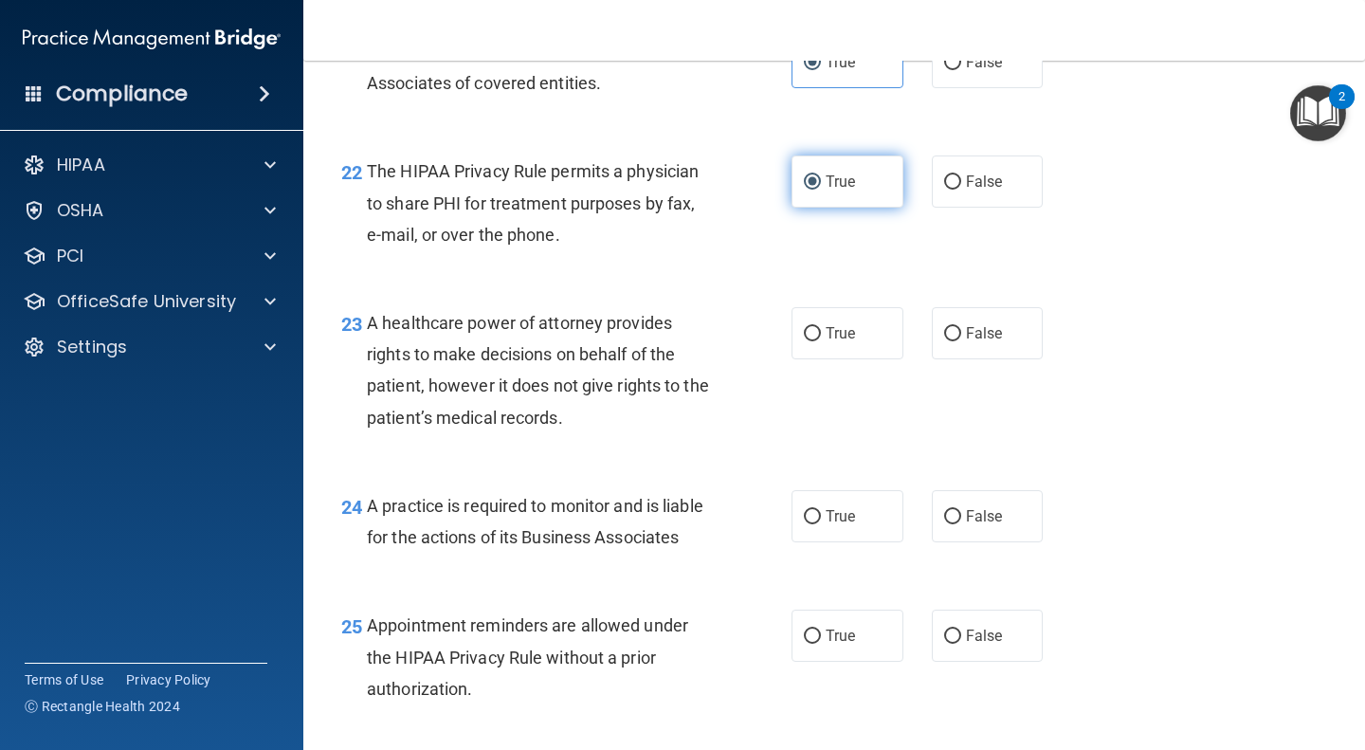
scroll to position [3778, 0]
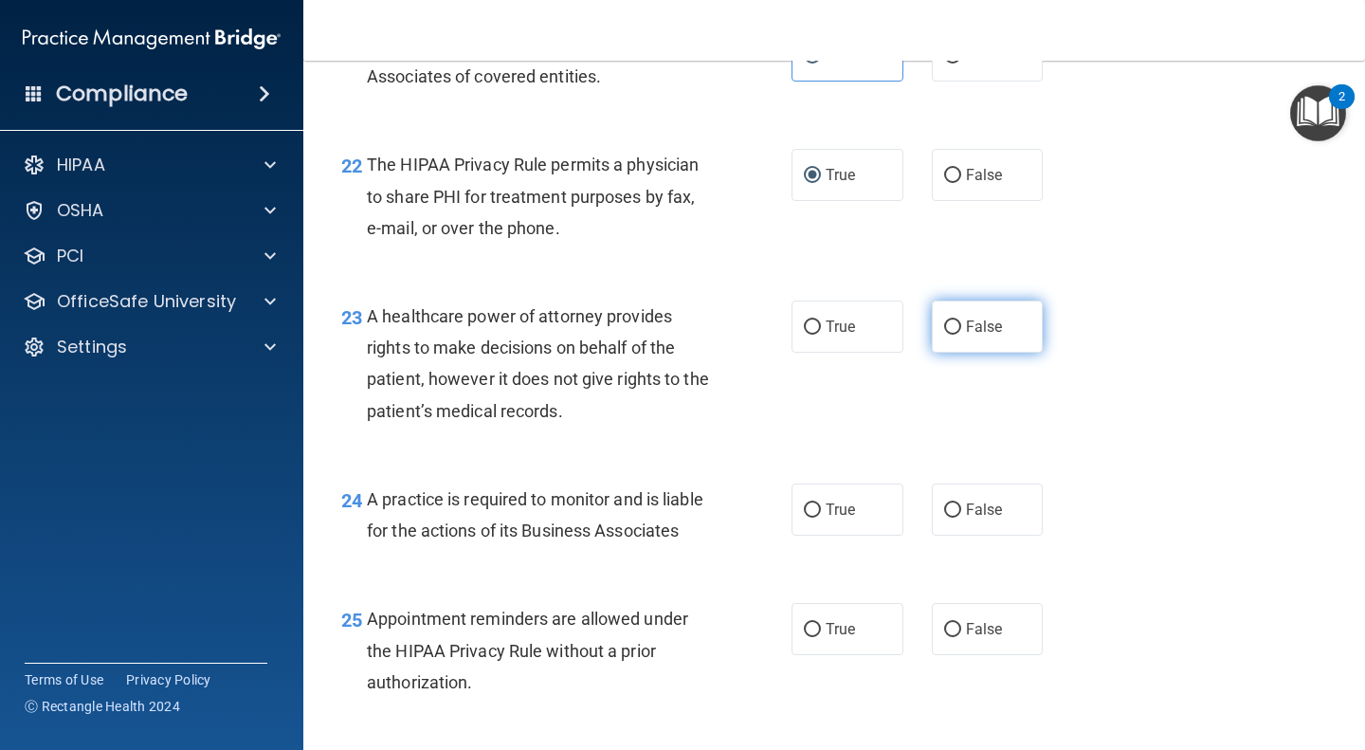
click at [966, 336] on span "False" at bounding box center [984, 327] width 37 height 18
click at [959, 335] on input "False" at bounding box center [952, 327] width 17 height 14
radio input "true"
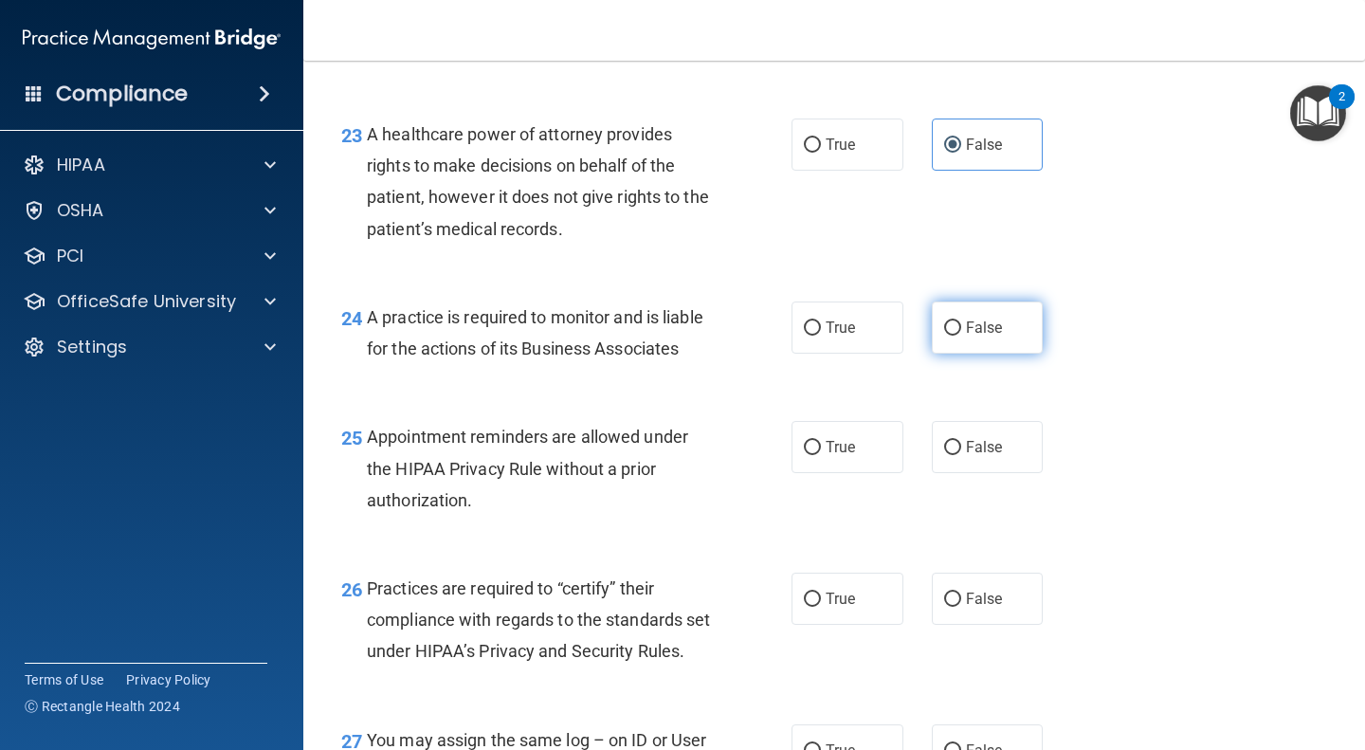
click at [973, 354] on label "False" at bounding box center [988, 327] width 112 height 52
click at [961, 336] on input "False" at bounding box center [952, 328] width 17 height 14
radio input "true"
click at [973, 354] on label "False" at bounding box center [988, 327] width 112 height 52
click at [961, 336] on input "False" at bounding box center [952, 328] width 17 height 14
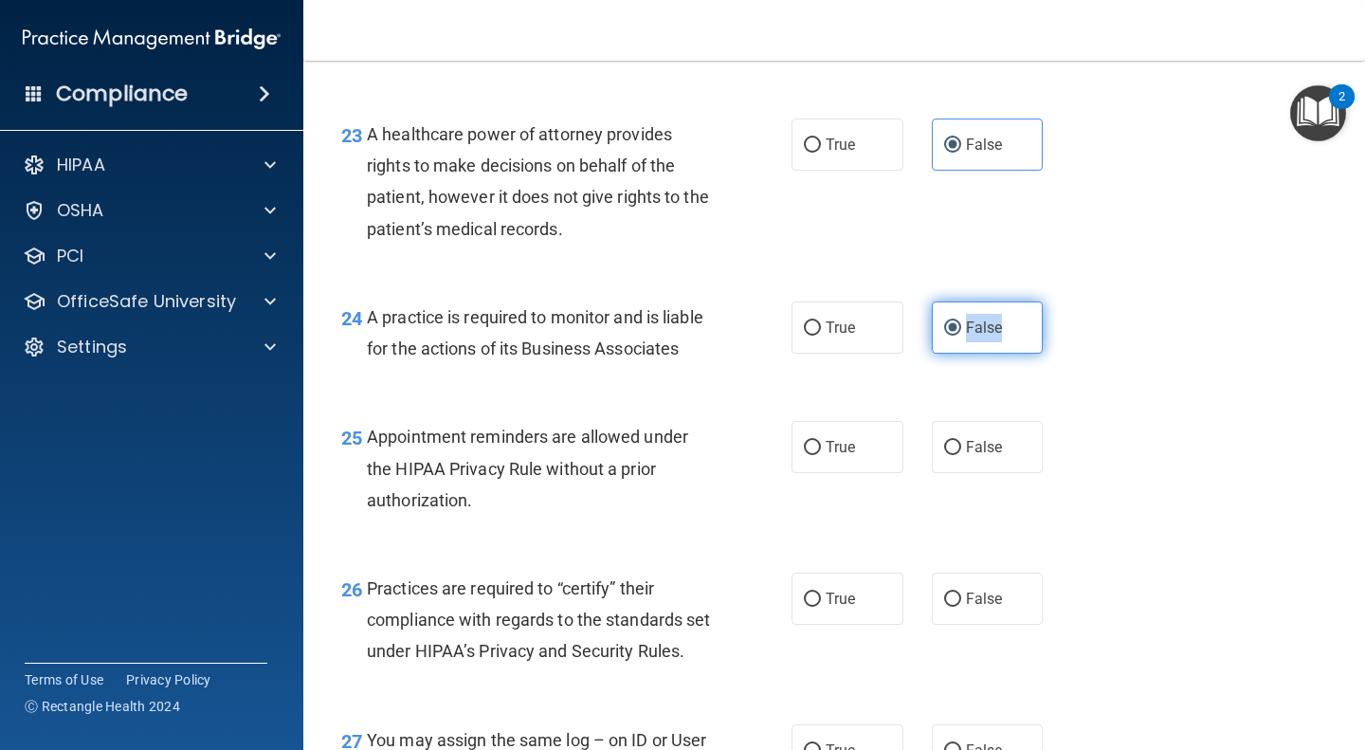
scroll to position [4152, 0]
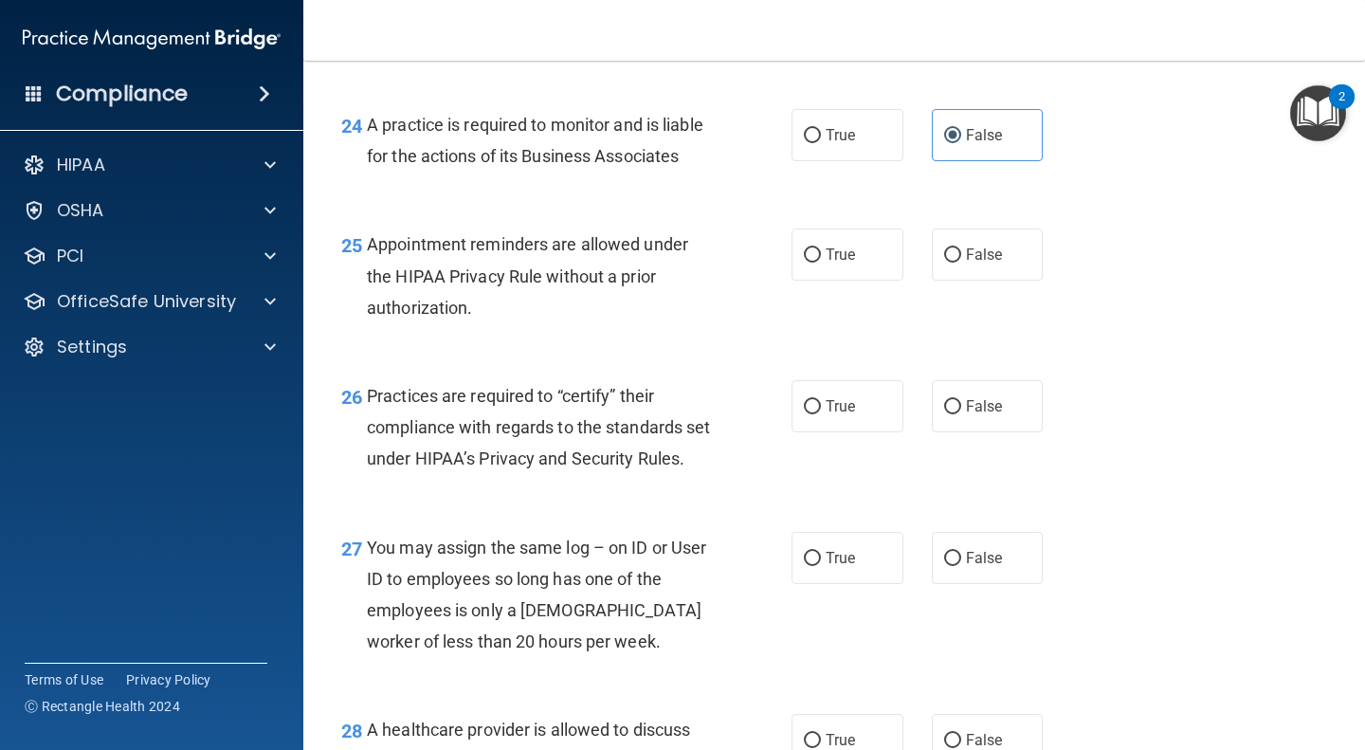
click at [756, 333] on div "25 Appointment reminders are allowed under the HIPAA Privacy Rule without a pri…" at bounding box center [566, 280] width 507 height 104
drag, startPoint x: 756, startPoint y: 375, endPoint x: 812, endPoint y: 313, distance: 84.6
click at [1060, 228] on ng-form "25 Appointment reminders are allowed under the HIPAA Privacy Rule without a pri…" at bounding box center [1060, 228] width 0 height 0
click at [807, 263] on input "True" at bounding box center [812, 255] width 17 height 14
radio input "true"
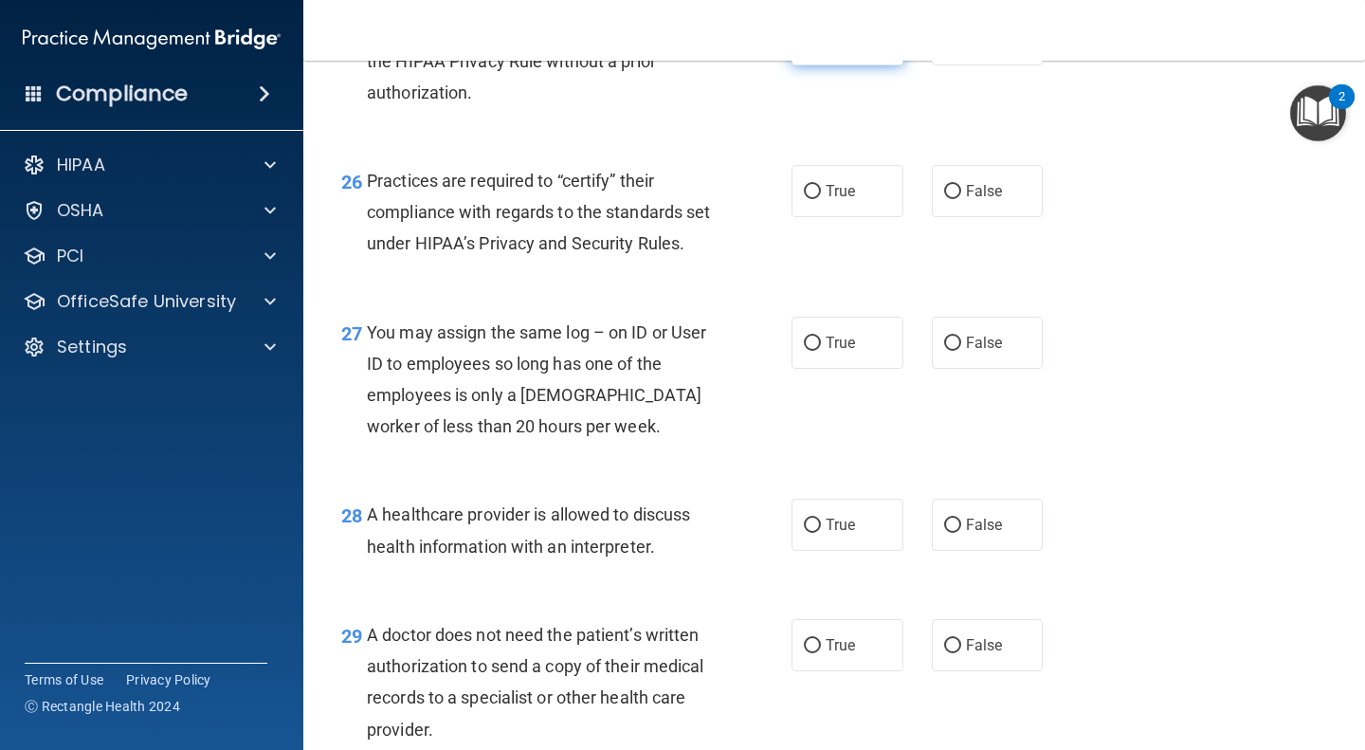
scroll to position [4366, 0]
click at [943, 218] on label "False" at bounding box center [988, 192] width 112 height 52
click at [944, 200] on input "False" at bounding box center [952, 193] width 17 height 14
radio input "true"
click at [957, 370] on label "False" at bounding box center [988, 344] width 112 height 52
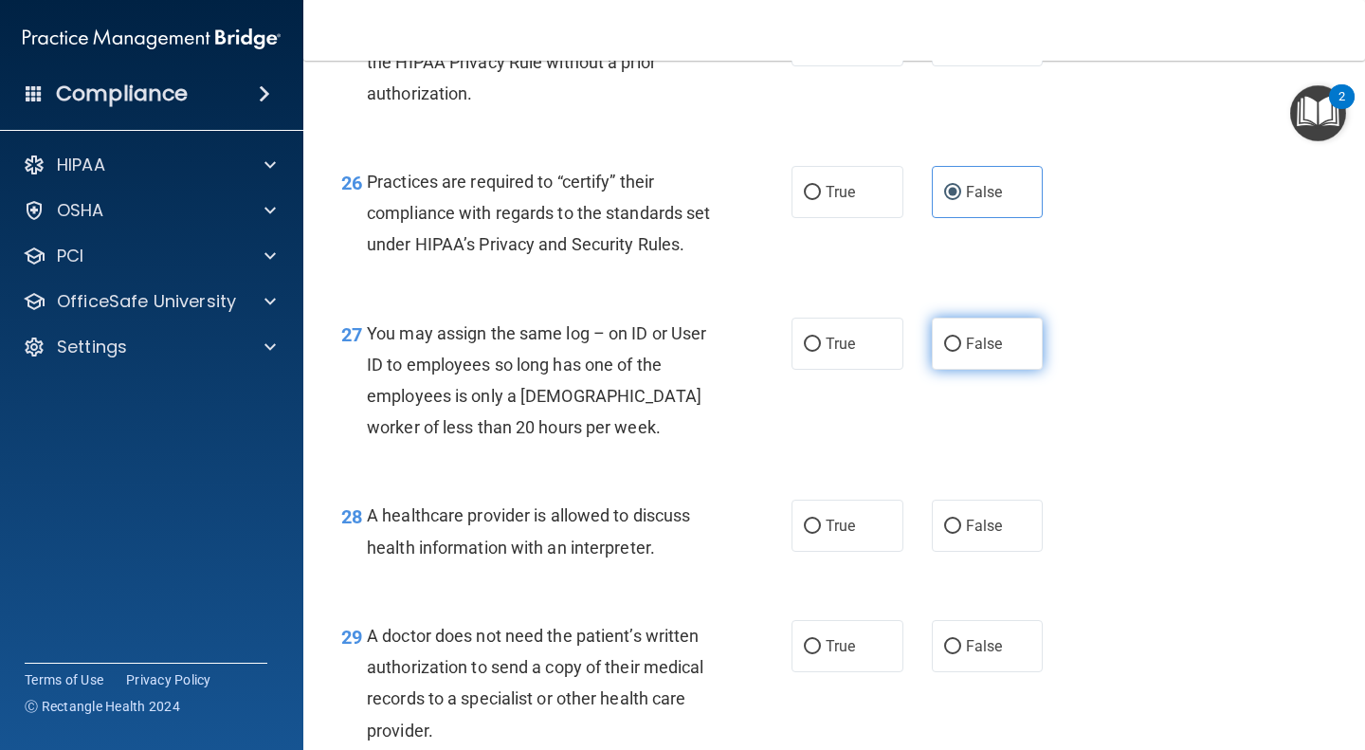
click at [957, 352] on input "False" at bounding box center [952, 344] width 17 height 14
radio input "true"
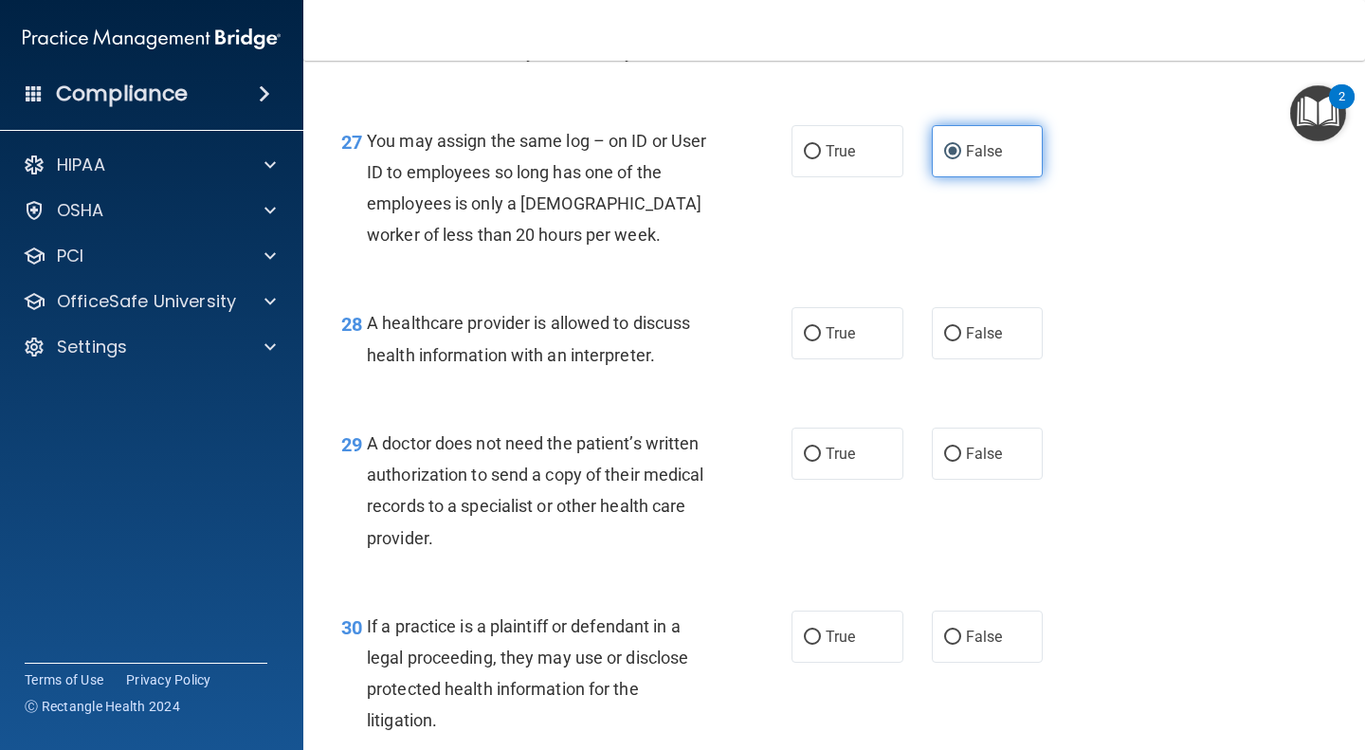
scroll to position [4561, 0]
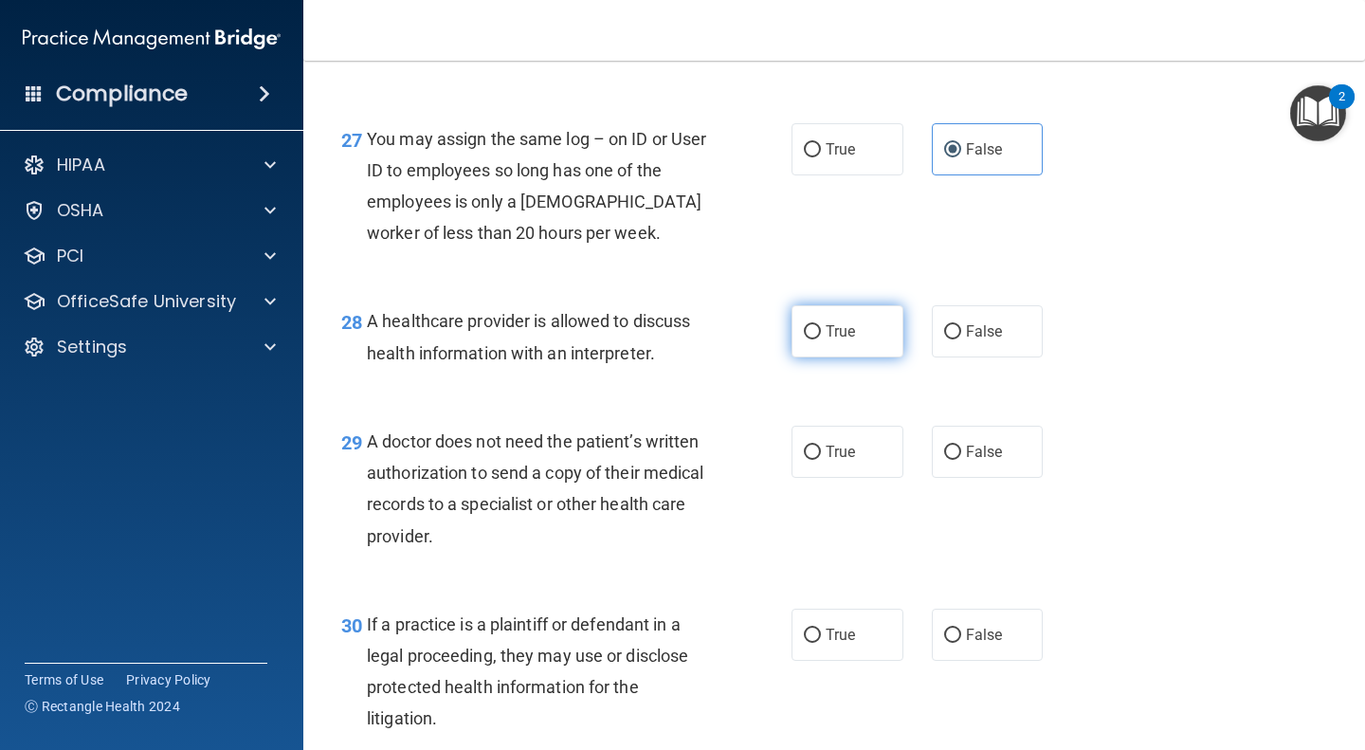
click at [854, 357] on label "True" at bounding box center [848, 331] width 112 height 52
click at [821, 339] on input "True" at bounding box center [812, 332] width 17 height 14
radio input "true"
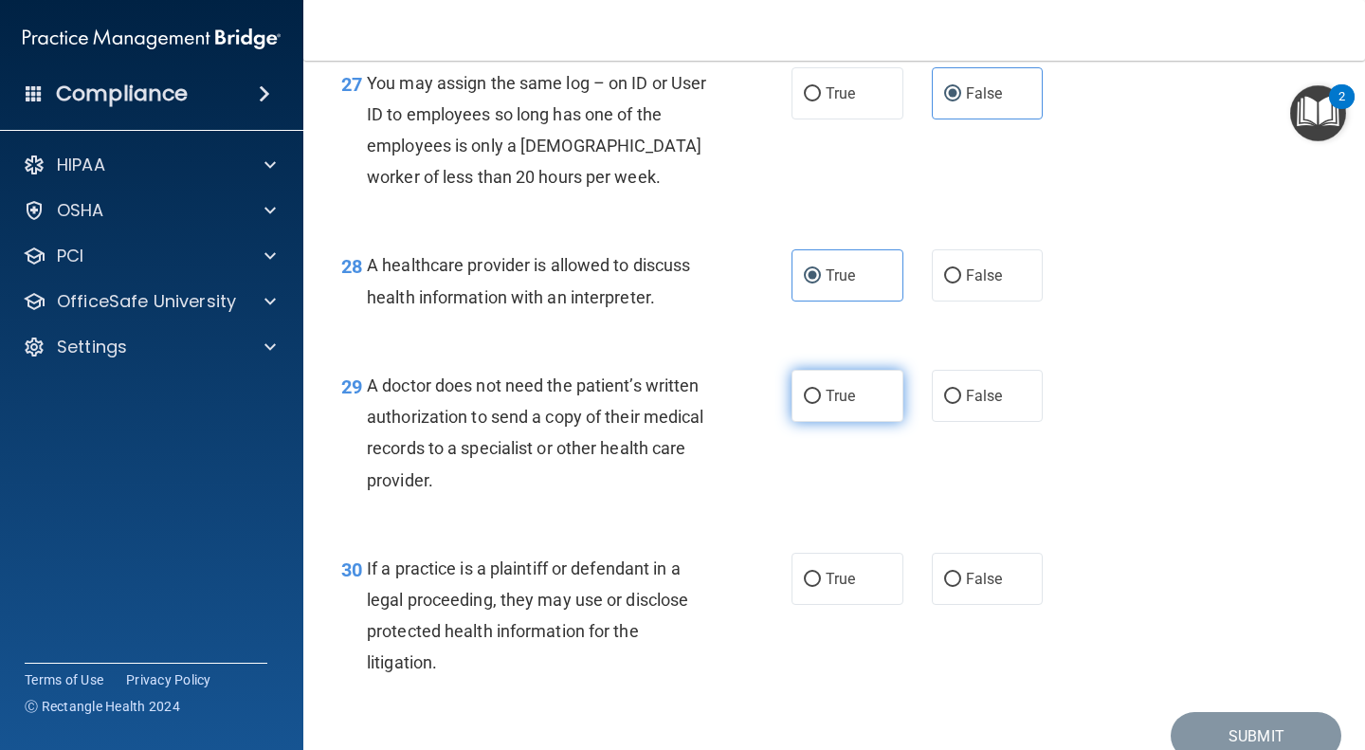
click at [828, 405] on span "True" at bounding box center [840, 396] width 29 height 18
click at [821, 404] on input "True" at bounding box center [812, 397] width 17 height 14
radio input "true"
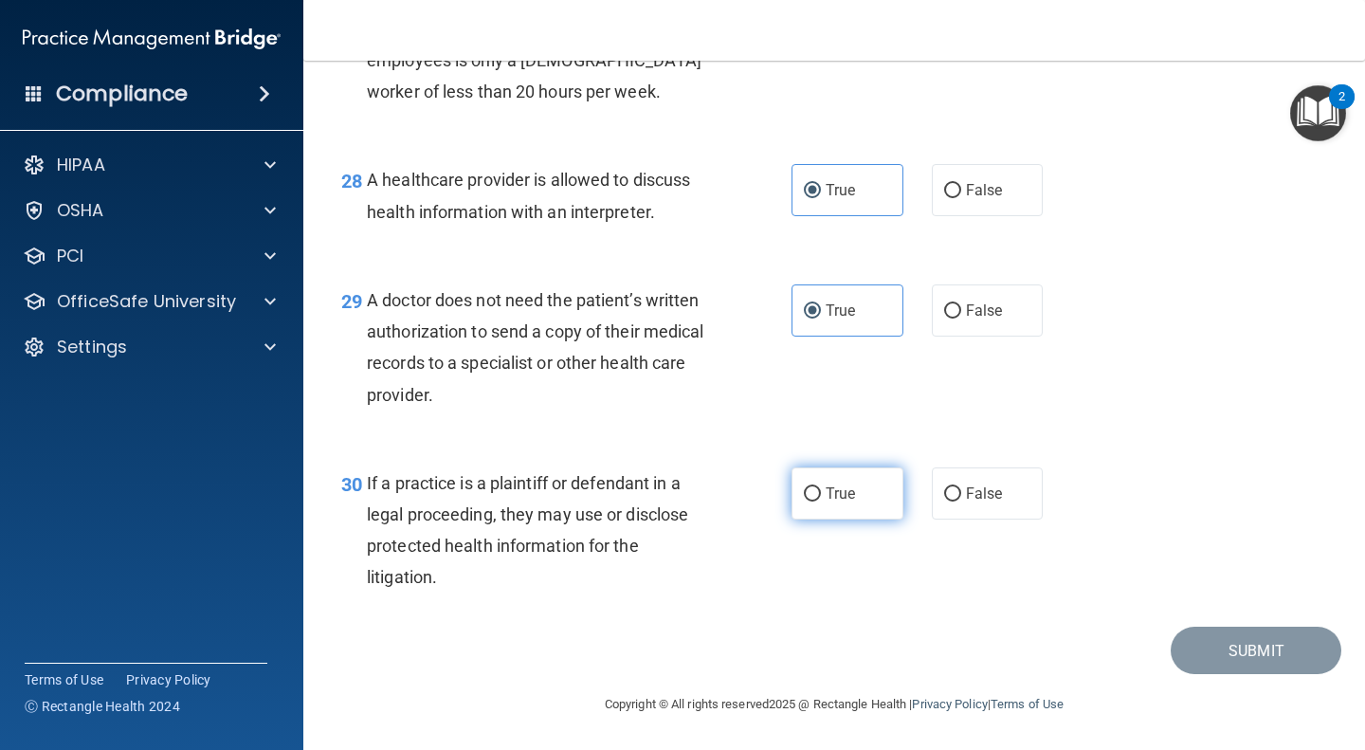
click at [826, 502] on span "True" at bounding box center [840, 493] width 29 height 18
click at [821, 501] on input "True" at bounding box center [812, 494] width 17 height 14
radio input "true"
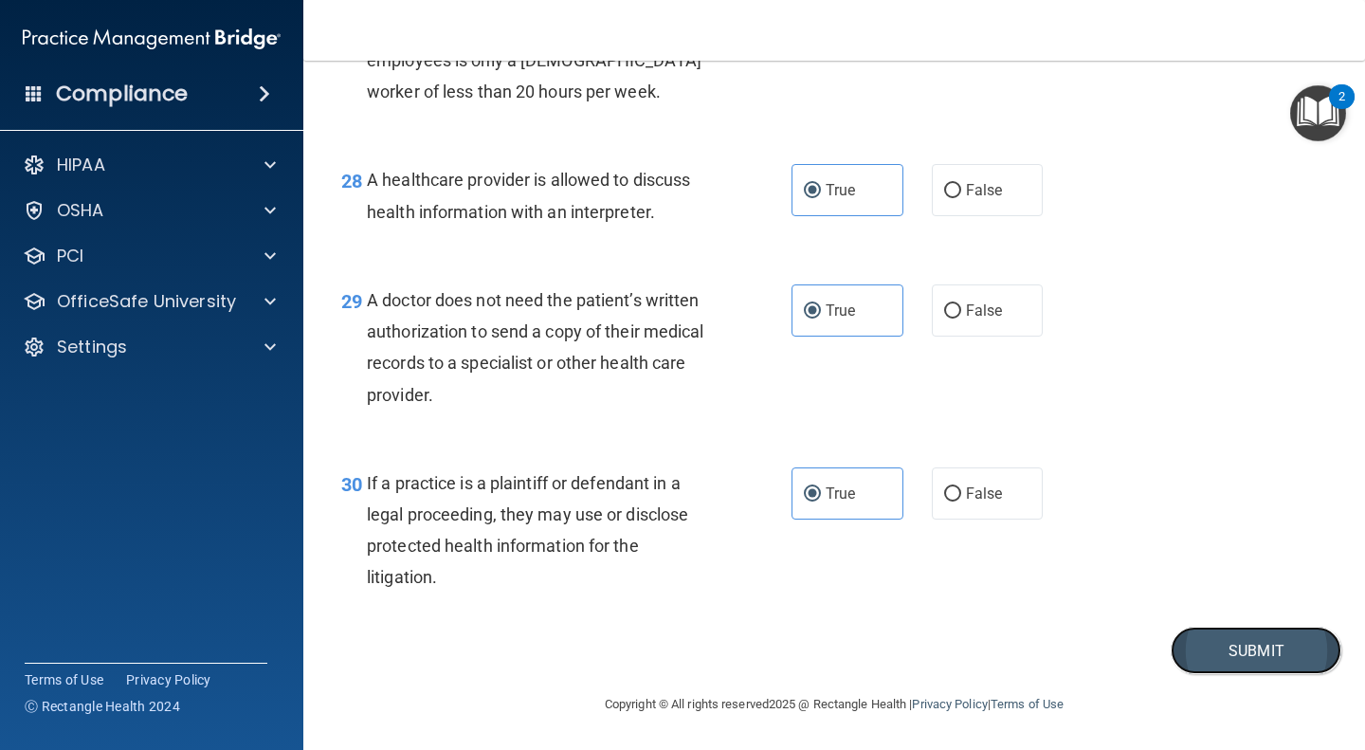
click at [1186, 675] on button "Submit" at bounding box center [1256, 651] width 171 height 48
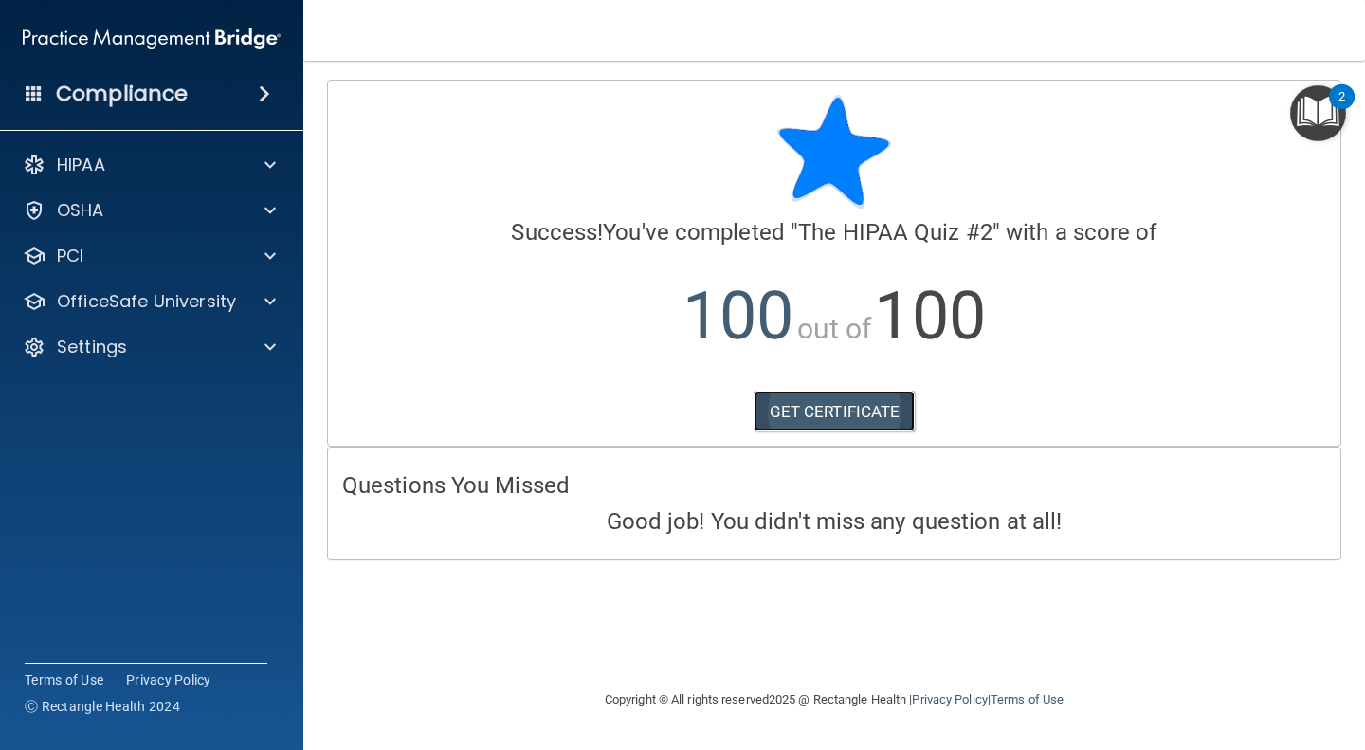
click at [848, 411] on link "GET CERTIFICATE" at bounding box center [835, 412] width 162 height 42
click at [555, 333] on p "100 out of 100" at bounding box center [834, 316] width 984 height 122
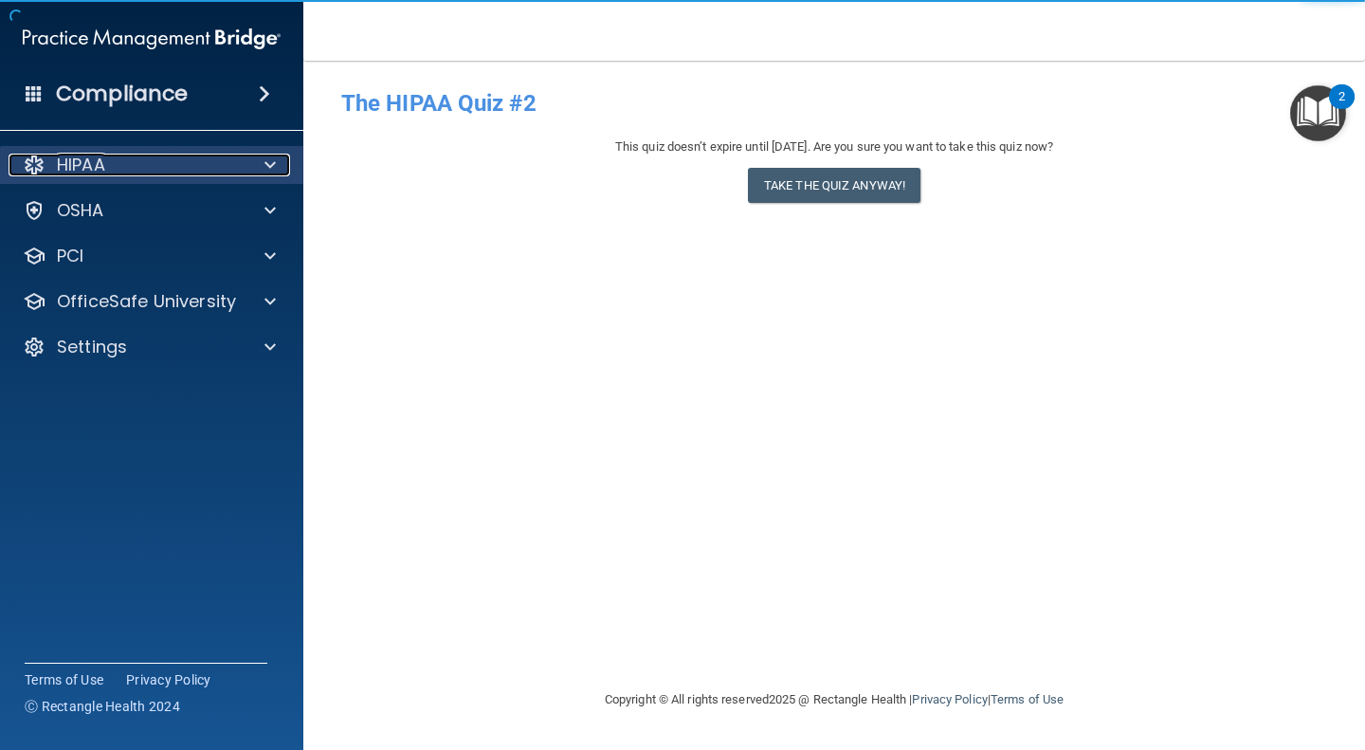
click at [163, 172] on div "HIPAA" at bounding box center [126, 165] width 235 height 23
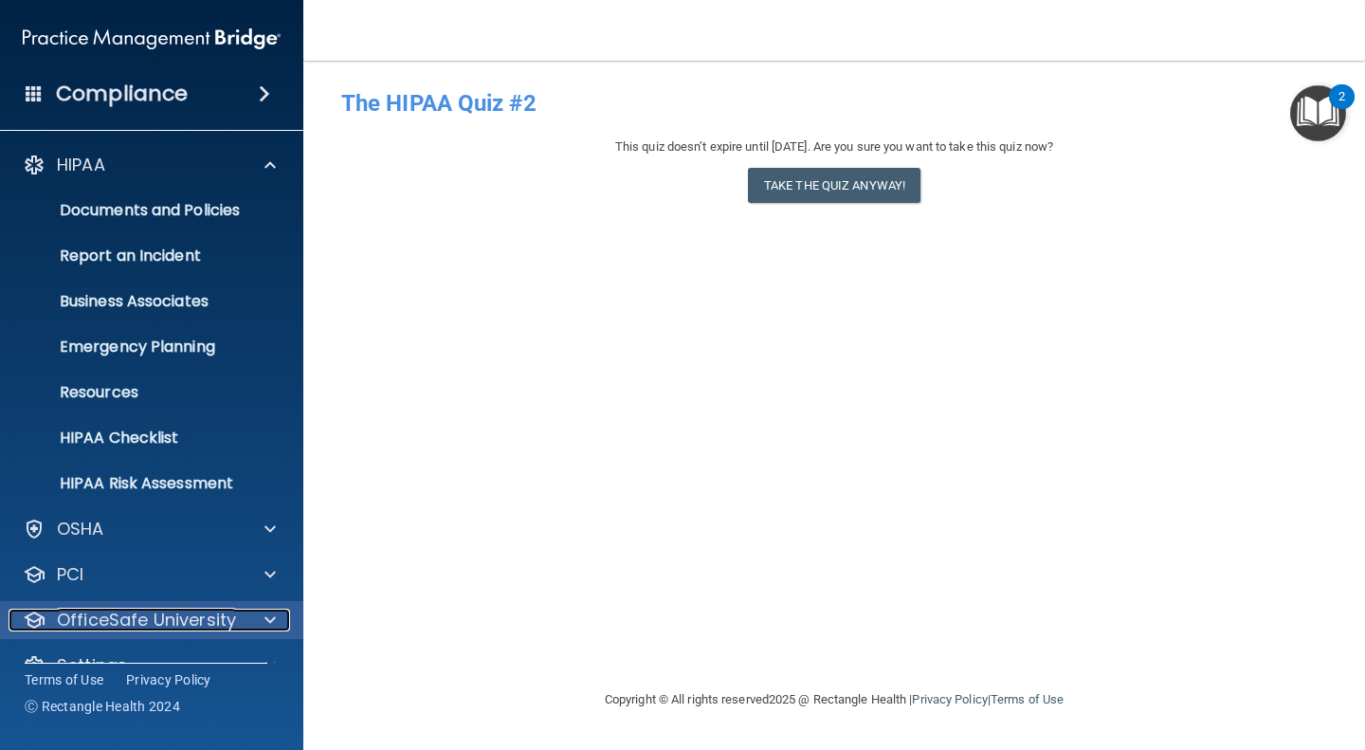
click at [236, 621] on div "OfficeSafe University" at bounding box center [126, 620] width 235 height 23
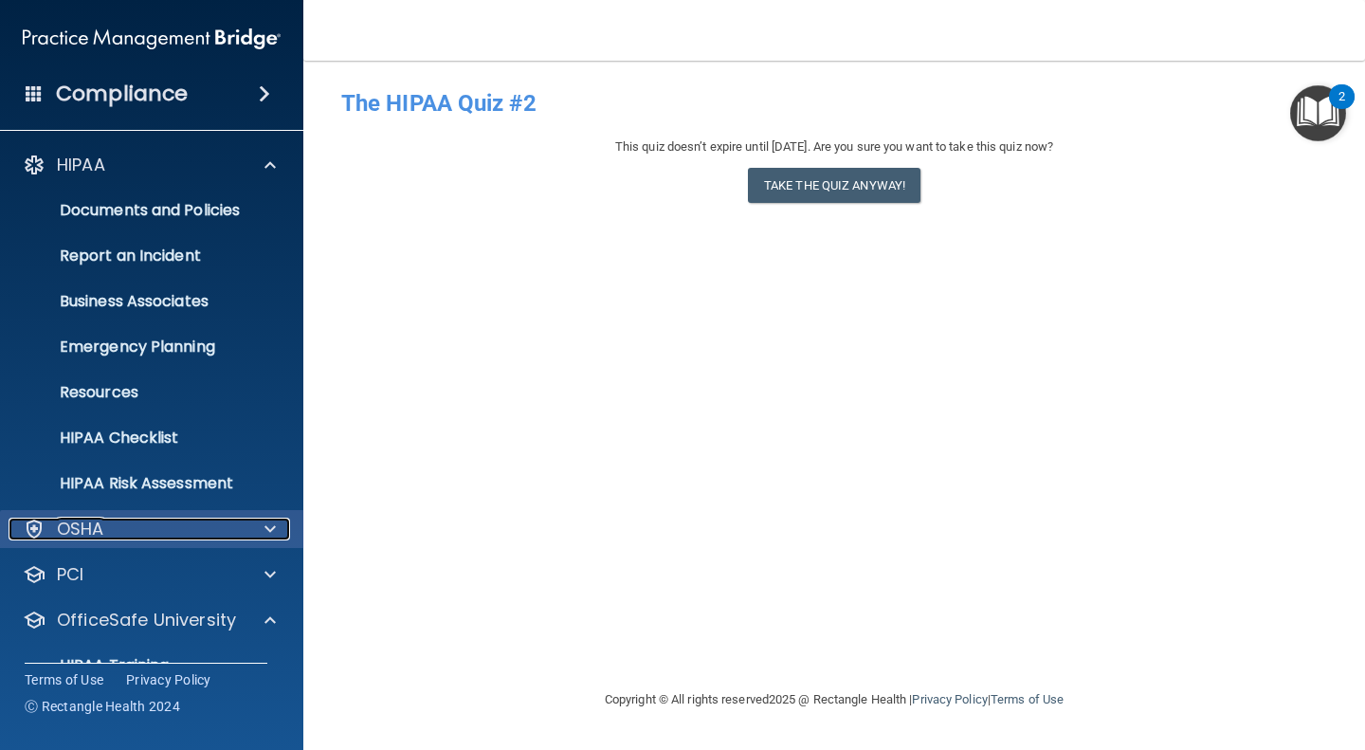
click at [276, 521] on div at bounding box center [267, 529] width 47 height 23
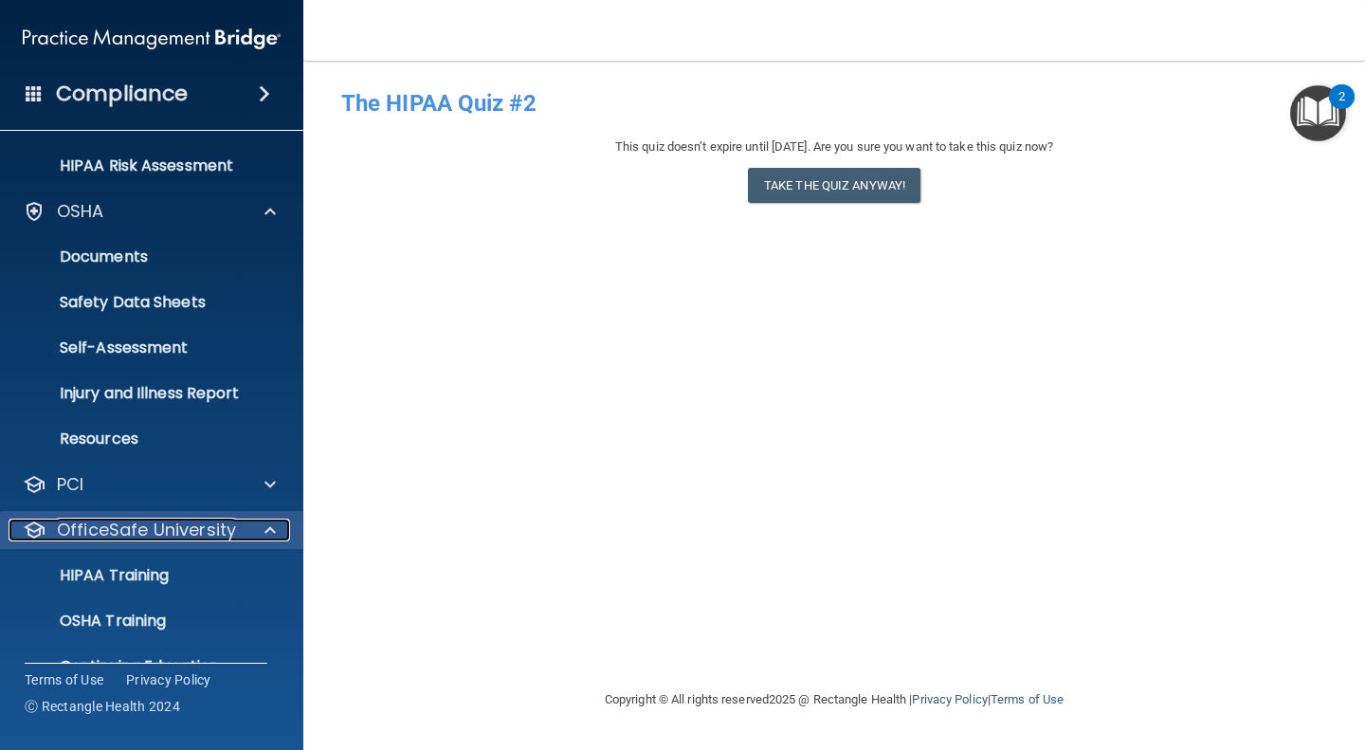
click at [225, 537] on p "OfficeSafe University" at bounding box center [146, 530] width 179 height 23
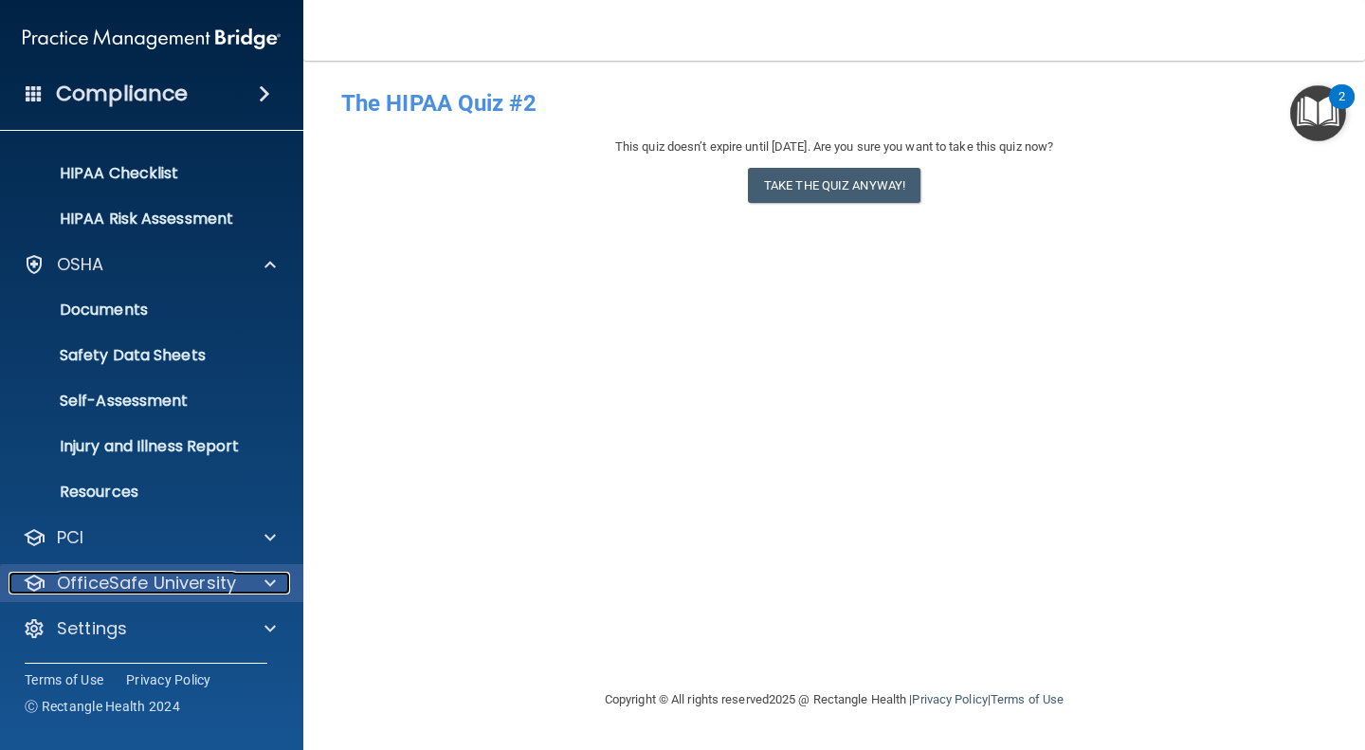
scroll to position [264, 0]
click at [244, 590] on div at bounding box center [267, 584] width 47 height 23
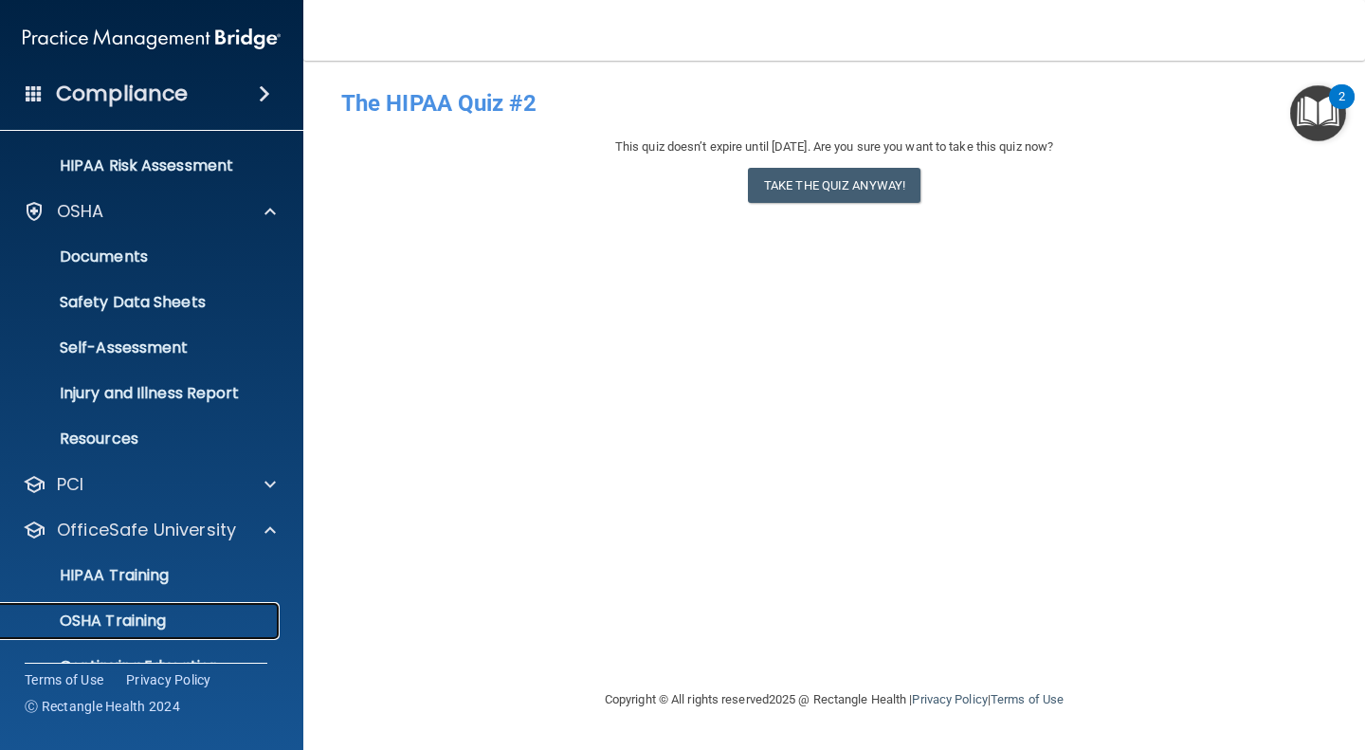
click at [121, 612] on p "OSHA Training" at bounding box center [89, 620] width 154 height 19
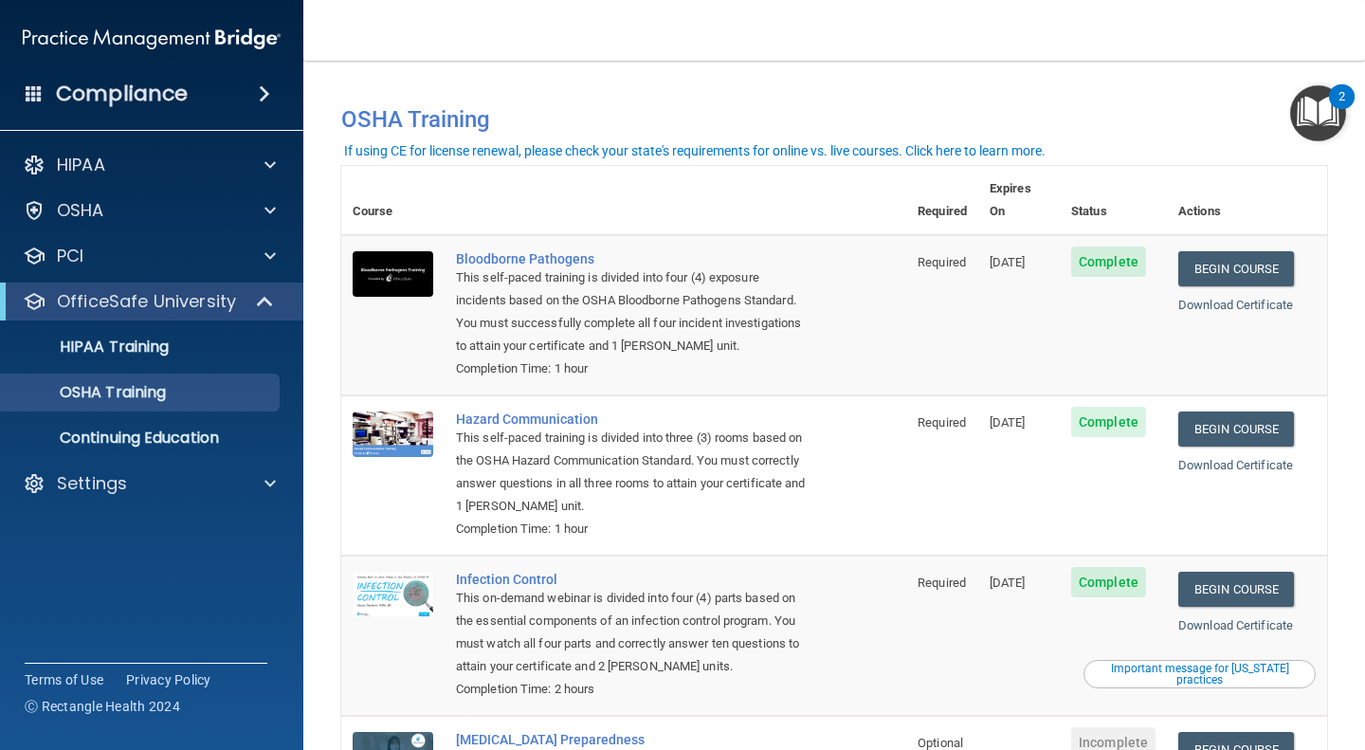
drag, startPoint x: 887, startPoint y: 281, endPoint x: 1102, endPoint y: 201, distance: 228.6
drag, startPoint x: 1102, startPoint y: 201, endPoint x: 1186, endPoint y: 251, distance: 98.2
click at [1186, 251] on link "Begin Course" at bounding box center [1236, 268] width 116 height 35
click at [1259, 260] on link "Begin Course" at bounding box center [1236, 268] width 116 height 35
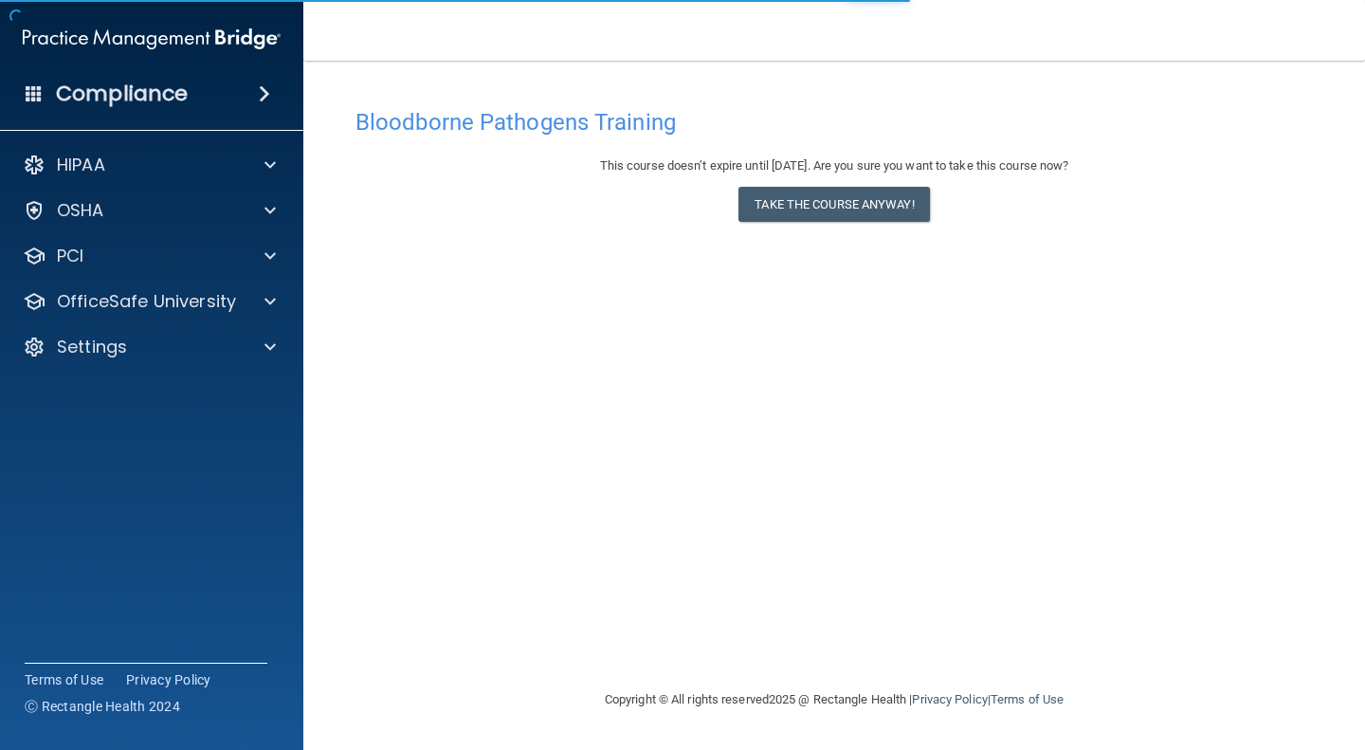
click at [1186, 251] on div "Bloodborne Pathogens Training This course doesn’t expire until [DATE]. Are you …" at bounding box center [834, 394] width 986 height 590
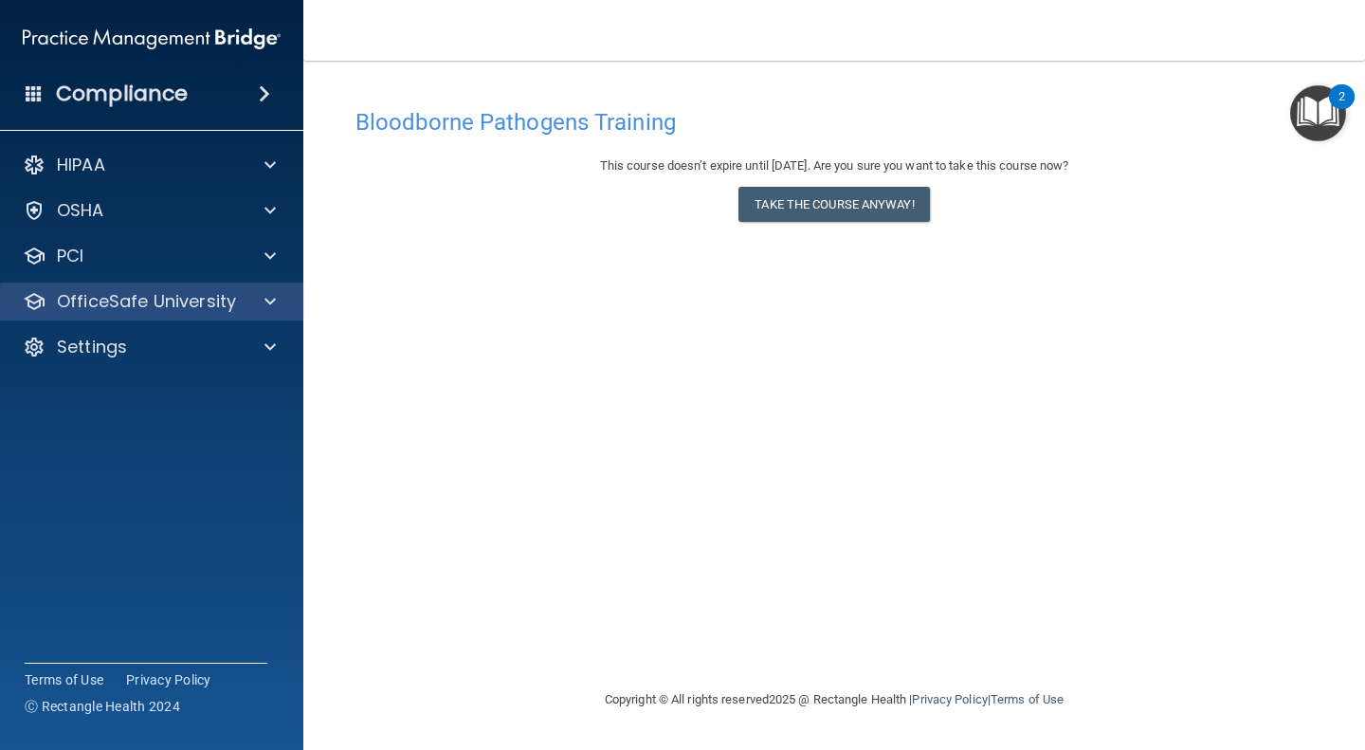
click at [251, 315] on div "OfficeSafe University" at bounding box center [152, 301] width 304 height 38
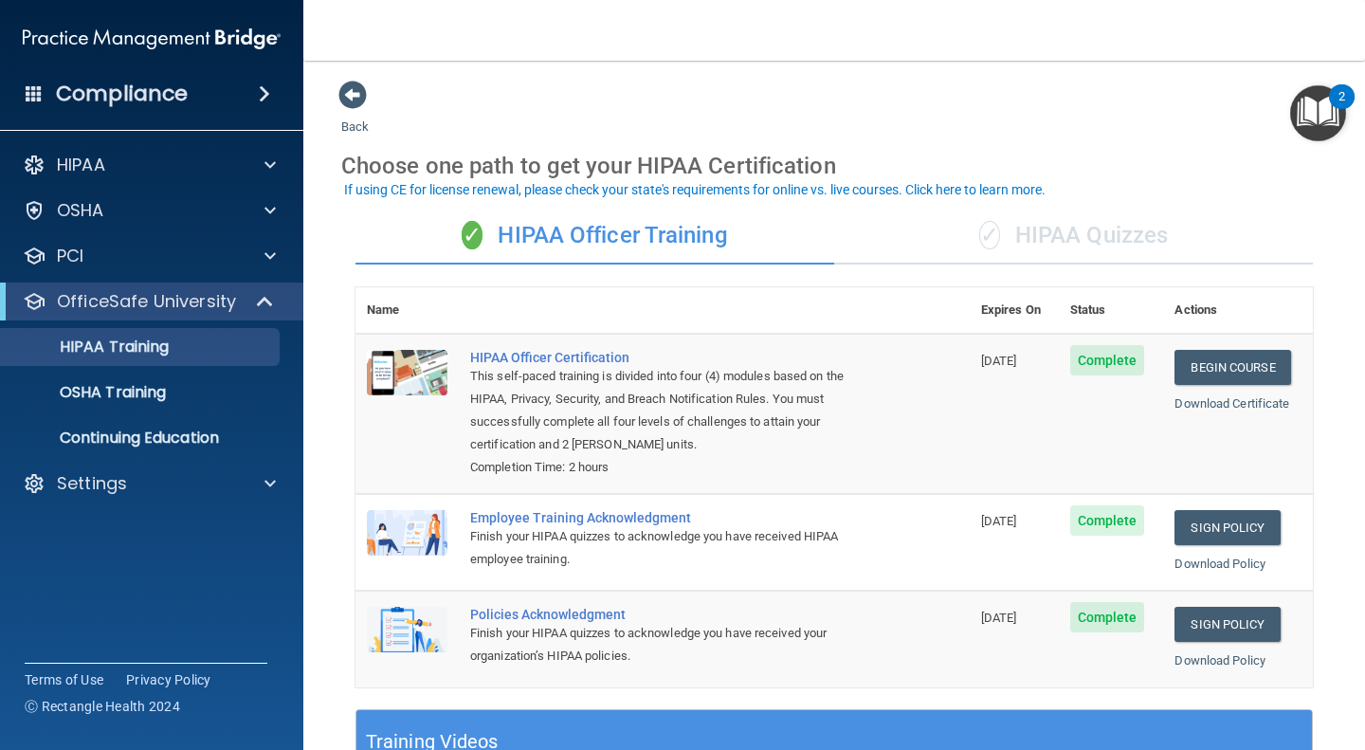
scroll to position [31, 0]
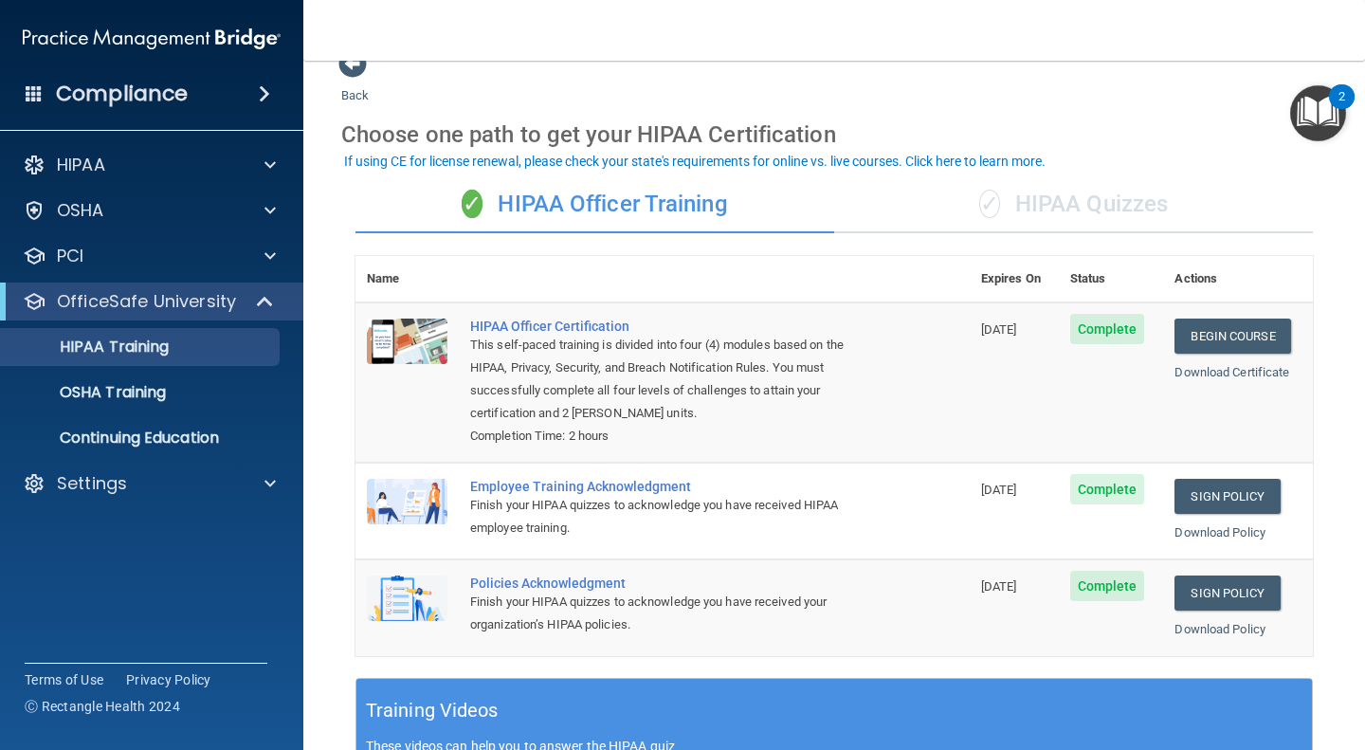
click at [1041, 197] on div "✓ HIPAA Quizzes" at bounding box center [1073, 204] width 479 height 57
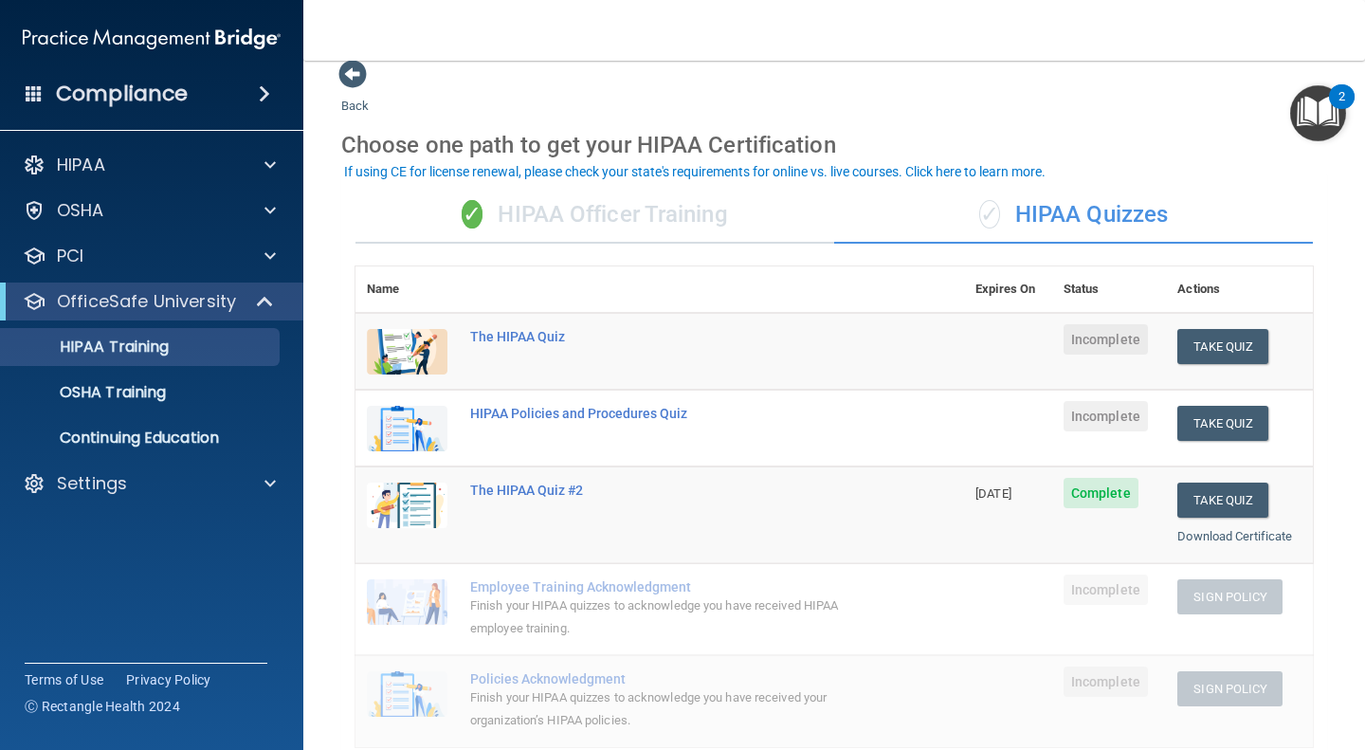
scroll to position [0, 0]
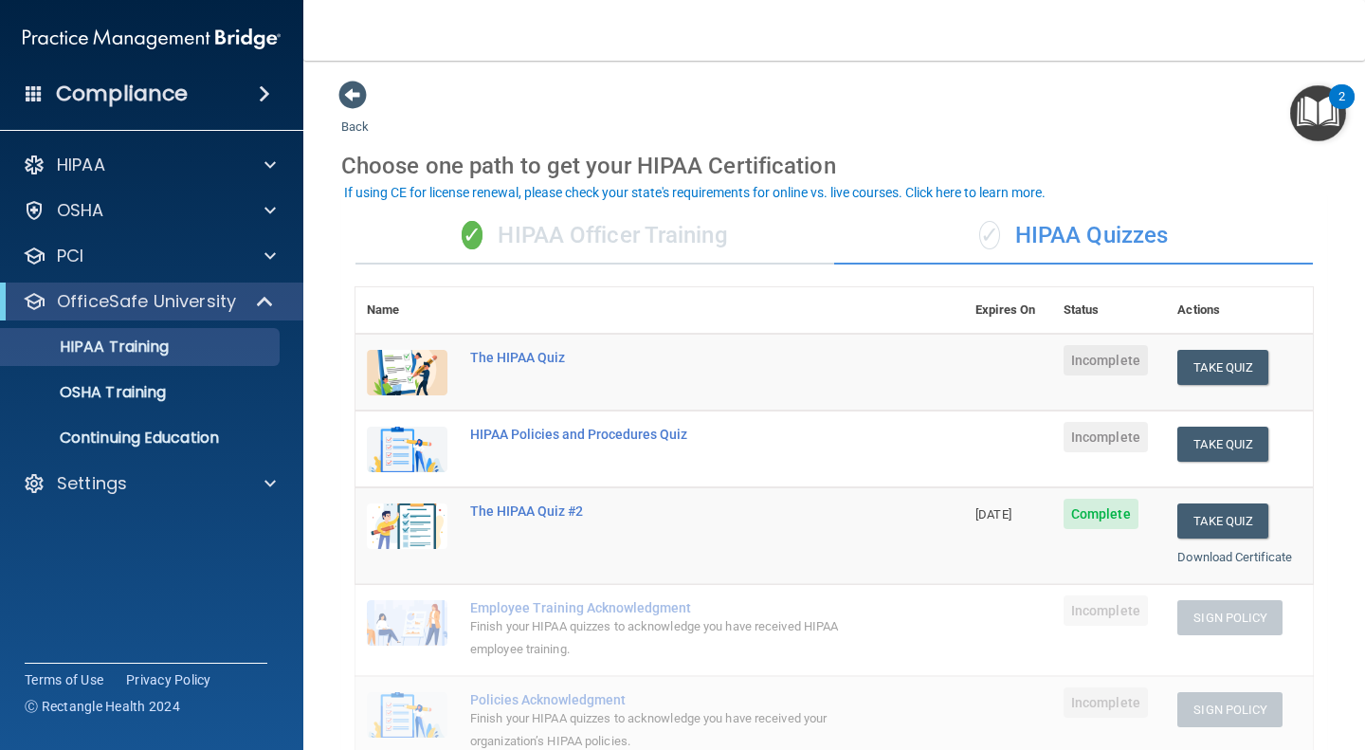
click at [516, 560] on td "The HIPAA Quiz #2" at bounding box center [711, 535] width 505 height 97
click at [1199, 373] on button "Take Quiz" at bounding box center [1222, 367] width 91 height 35
